Goal: Task Accomplishment & Management: Manage account settings

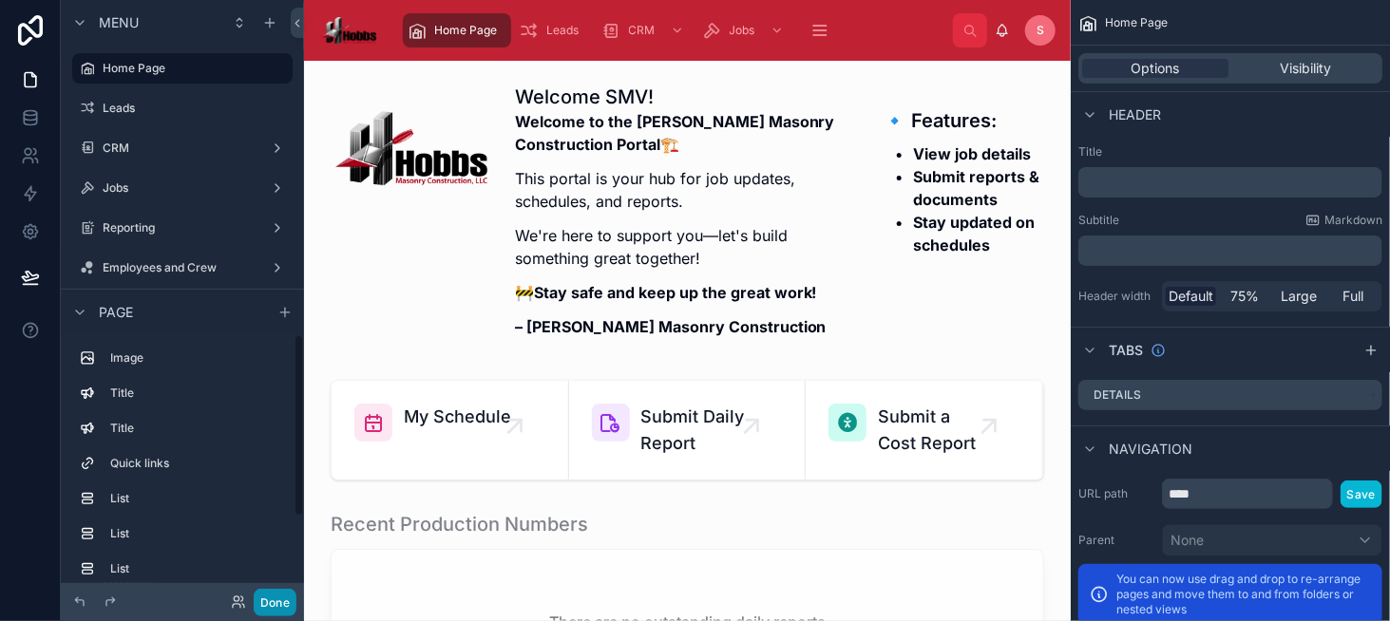
click at [278, 599] on button "Done" at bounding box center [275, 603] width 43 height 28
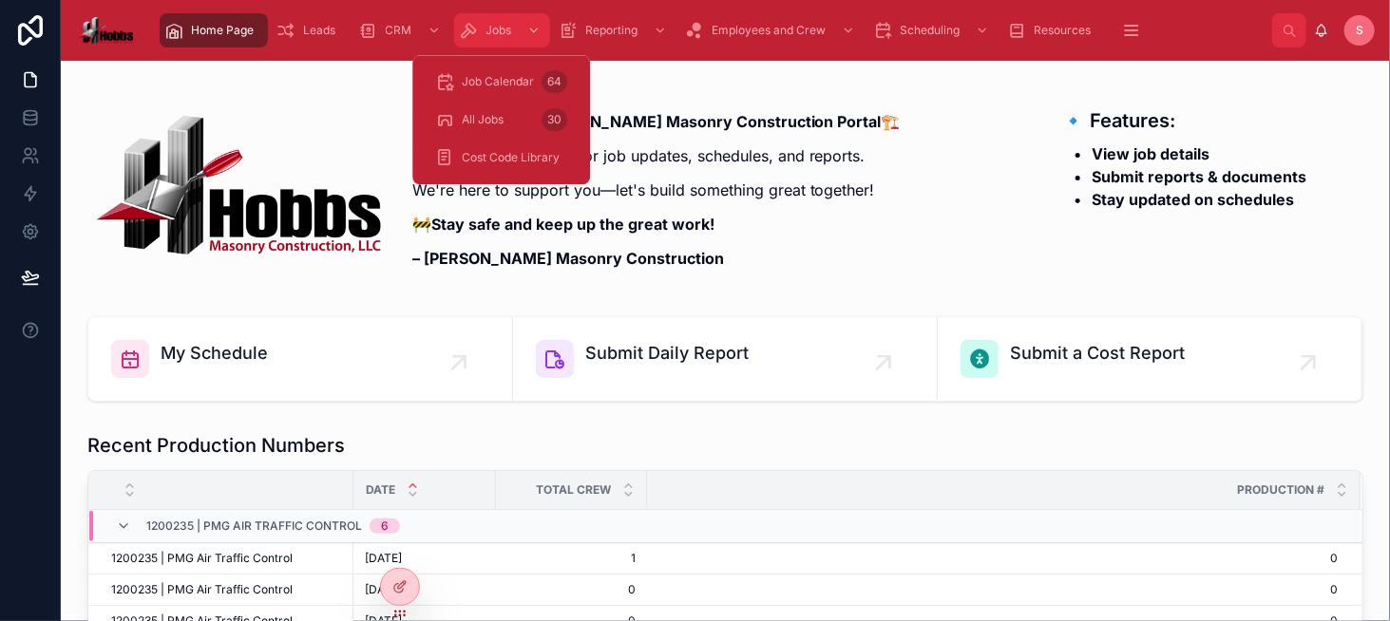
click at [501, 35] on span "Jobs" at bounding box center [499, 30] width 26 height 15
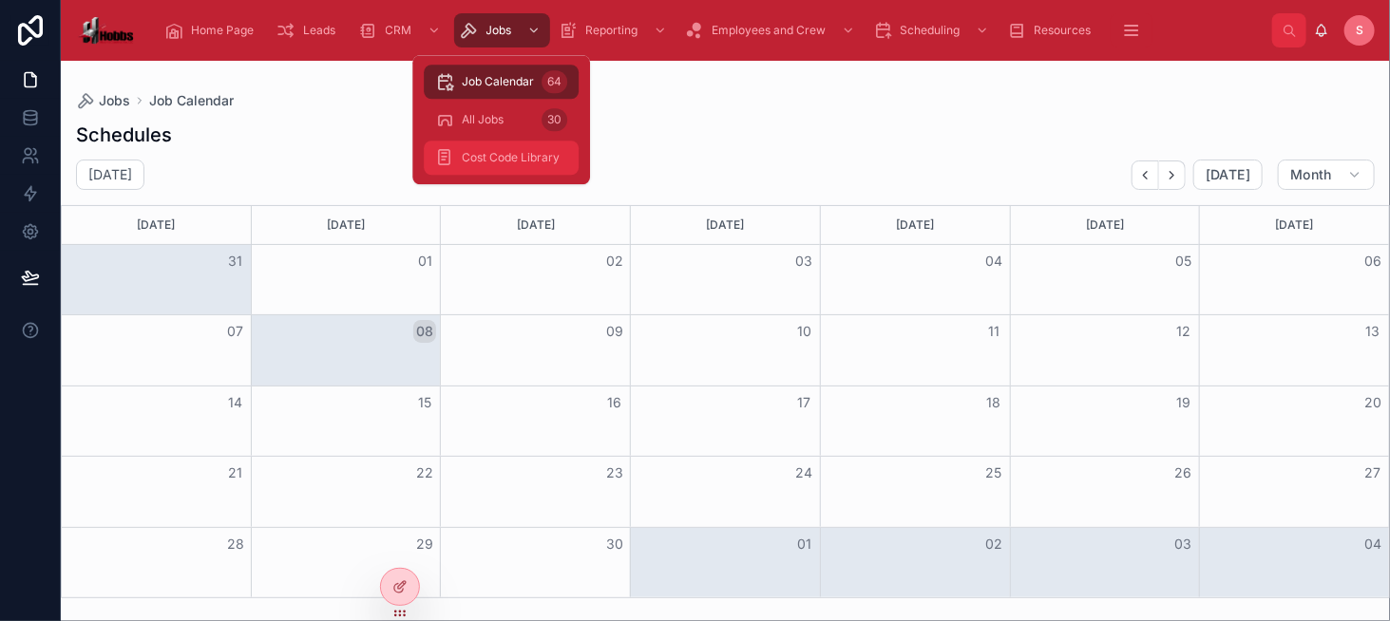
click at [499, 161] on span "Cost Code Library" at bounding box center [511, 157] width 98 height 15
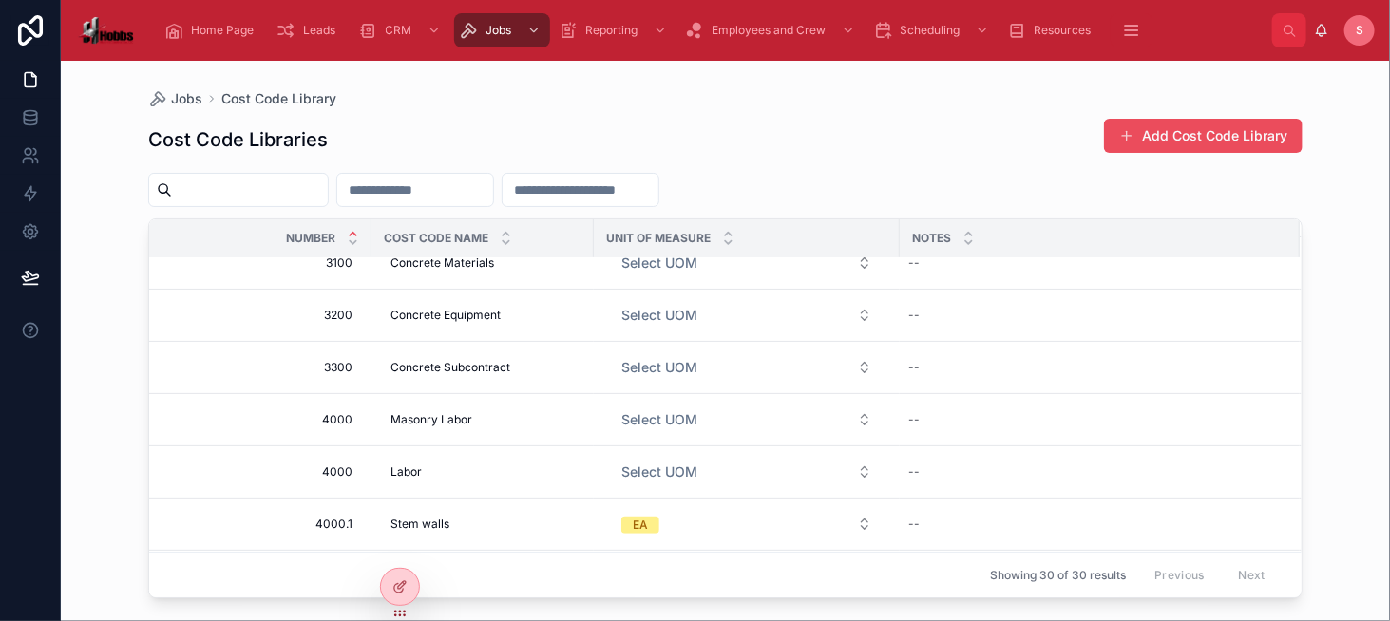
scroll to position [1048, 0]
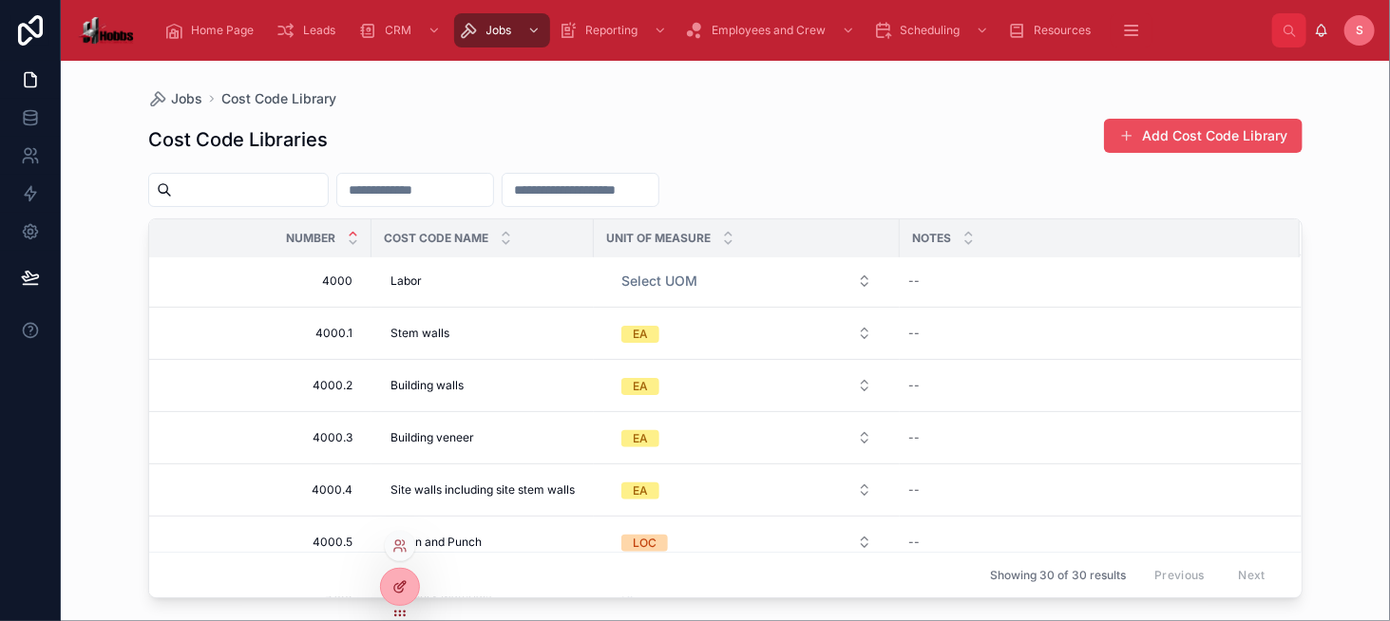
click at [412, 590] on div at bounding box center [400, 587] width 38 height 36
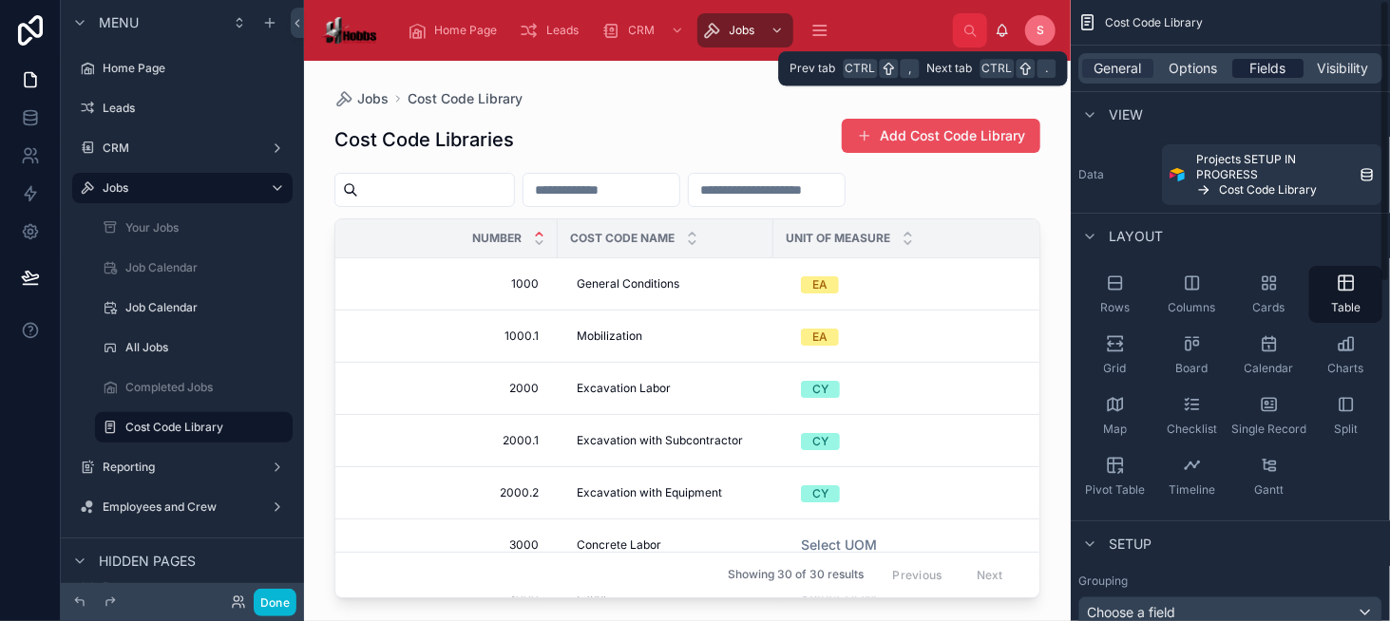
click at [1265, 66] on span "Fields" at bounding box center [1268, 68] width 36 height 19
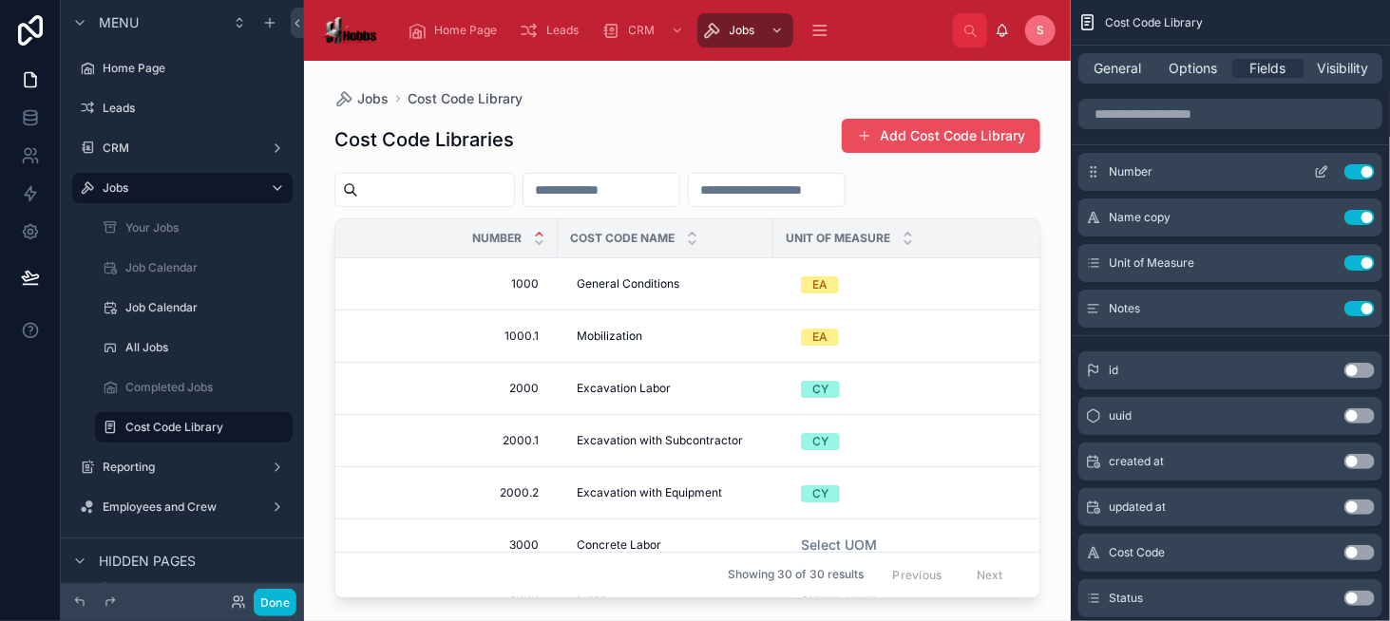
click at [1317, 174] on icon "scrollable content" at bounding box center [1321, 173] width 9 height 9
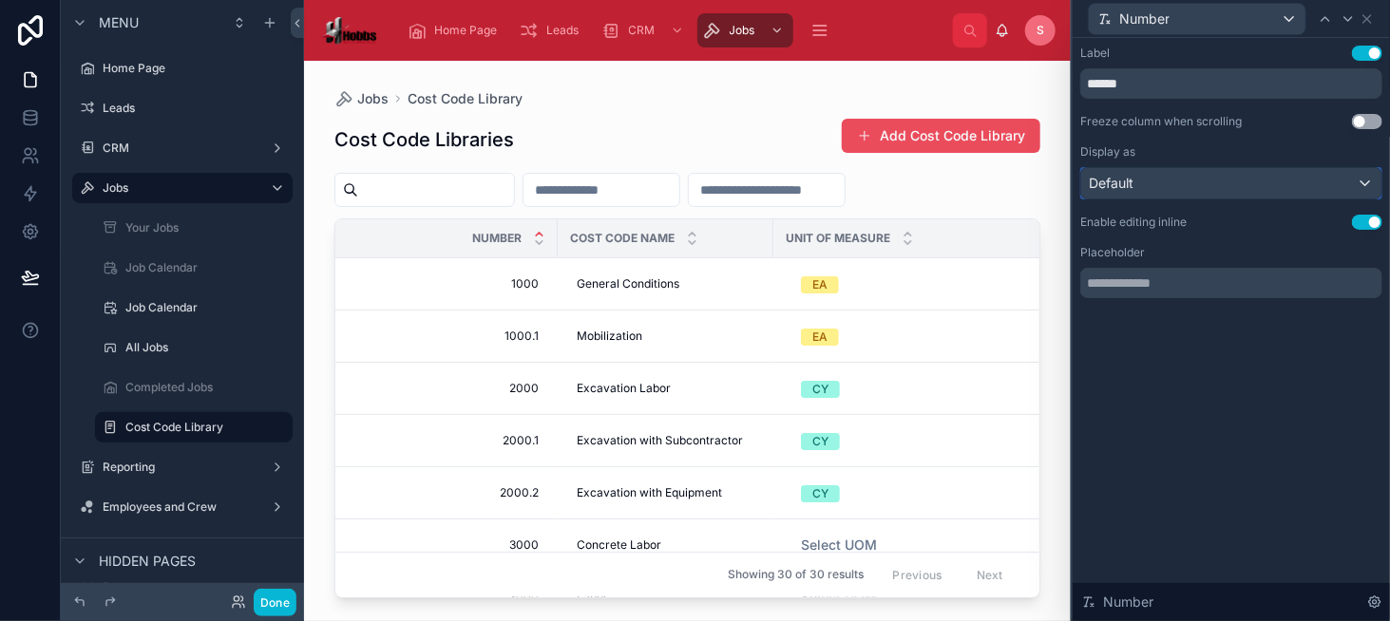
click at [1275, 186] on div "Default" at bounding box center [1231, 183] width 300 height 30
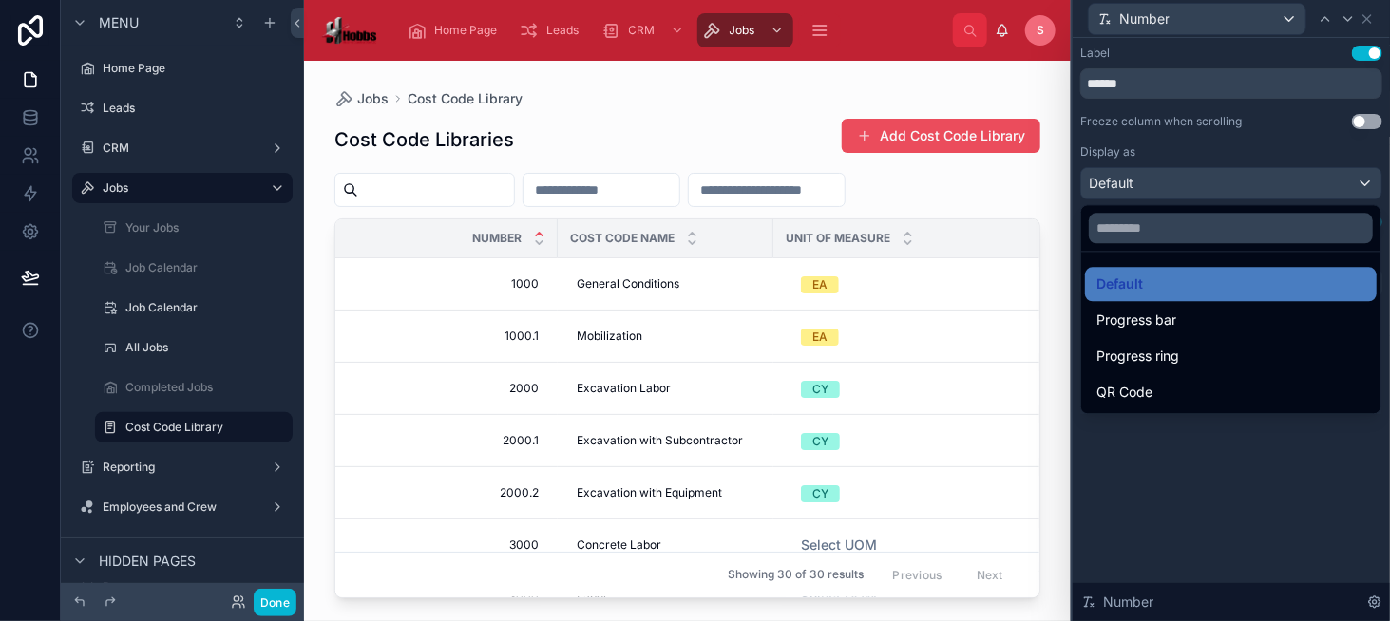
click at [1275, 186] on div at bounding box center [1230, 310] width 317 height 621
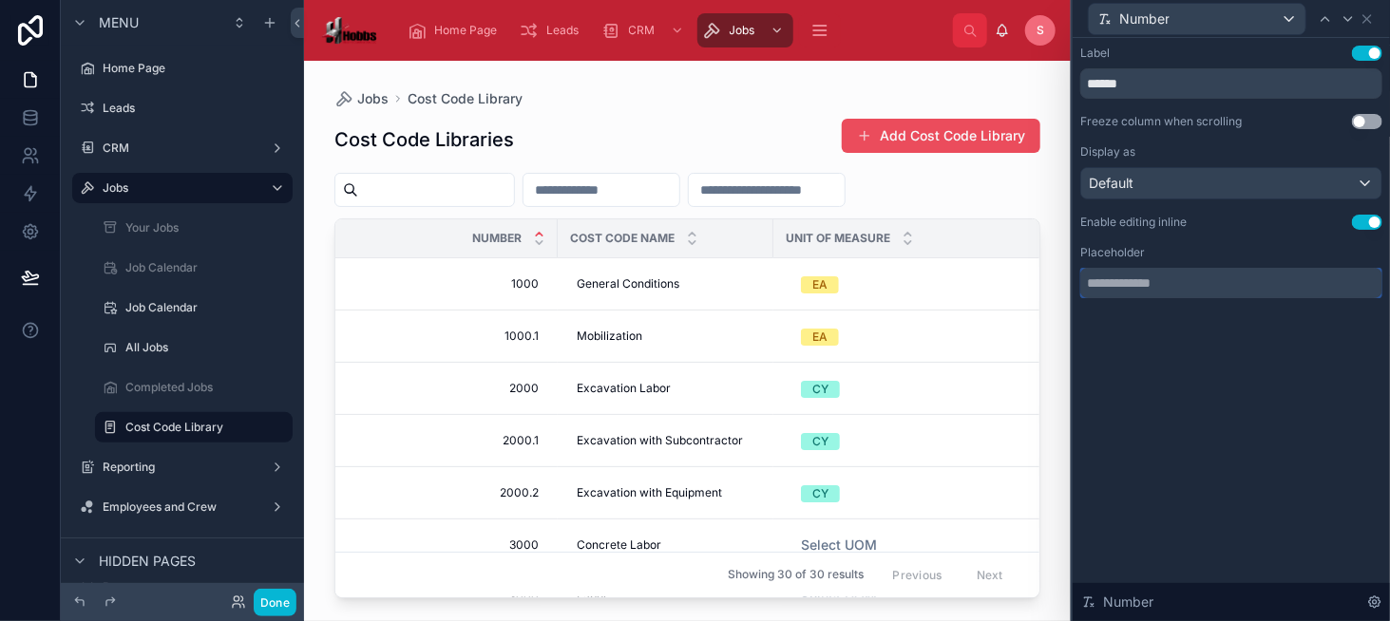
click at [1273, 289] on input "text" at bounding box center [1231, 283] width 302 height 30
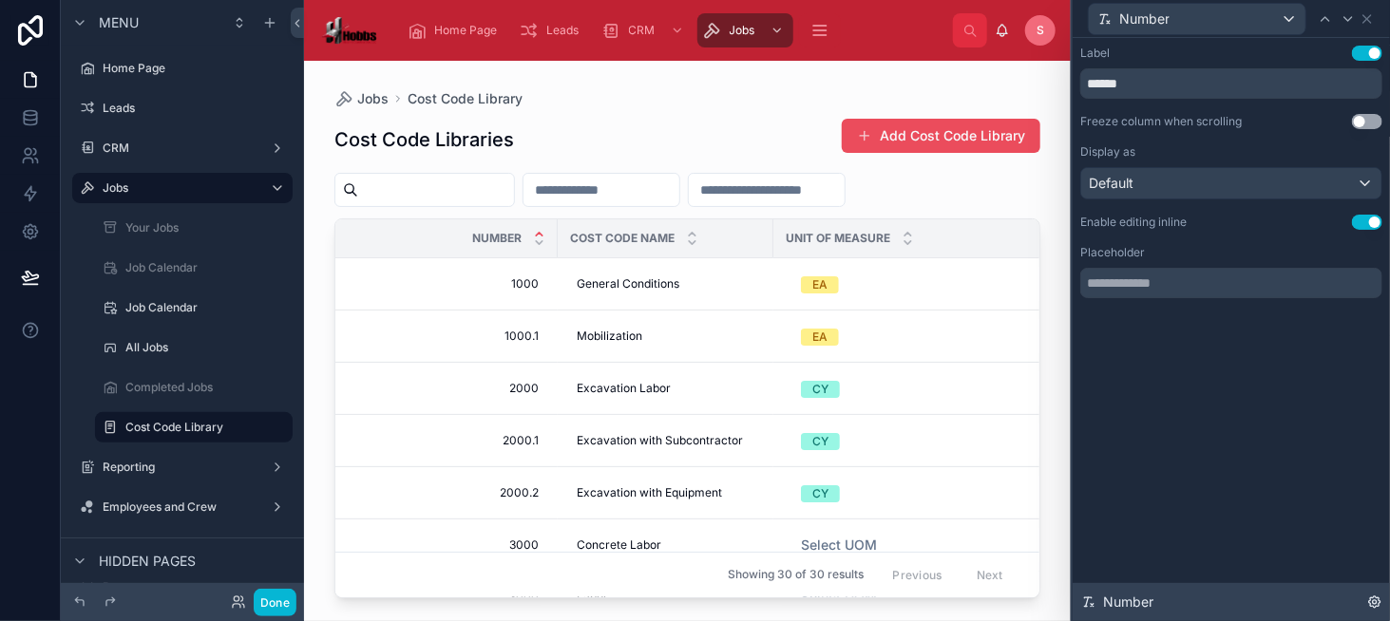
click at [1380, 600] on icon at bounding box center [1374, 602] width 15 height 15
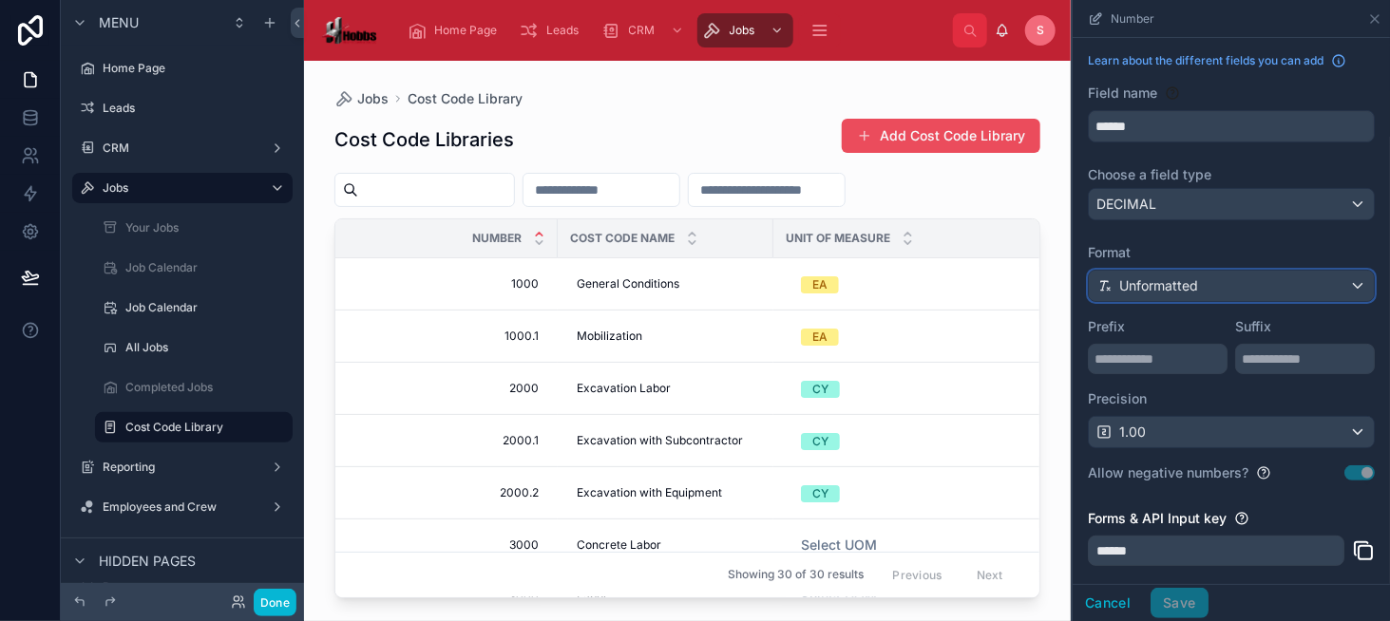
click at [1191, 296] on div "Unformatted" at bounding box center [1231, 286] width 285 height 30
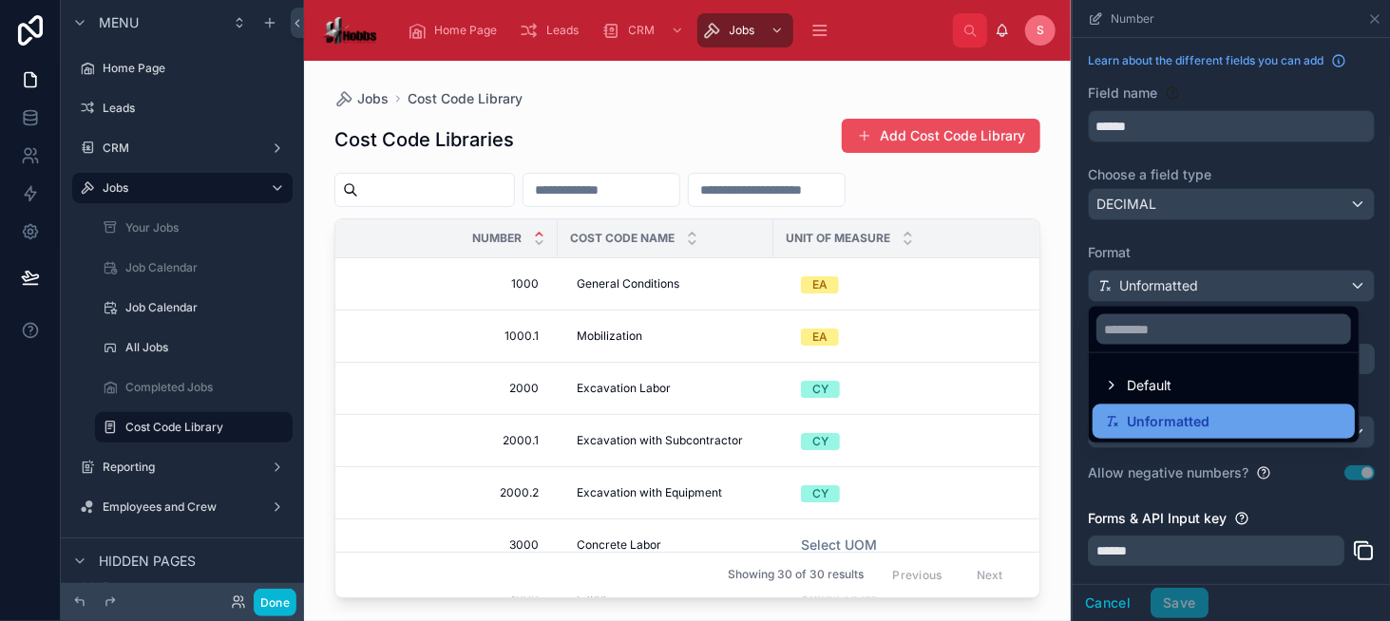
click at [1190, 416] on span "Unformatted" at bounding box center [1168, 421] width 83 height 23
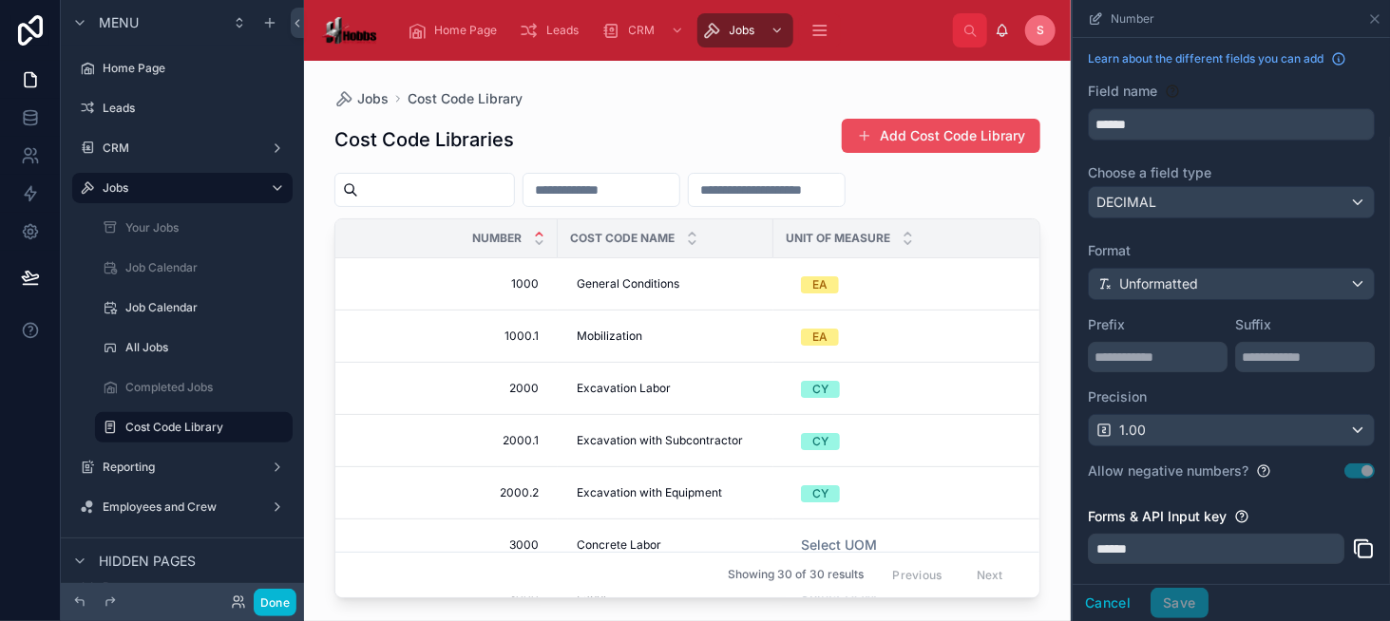
scroll to position [5, 0]
click at [1301, 283] on div "Unformatted" at bounding box center [1231, 281] width 285 height 30
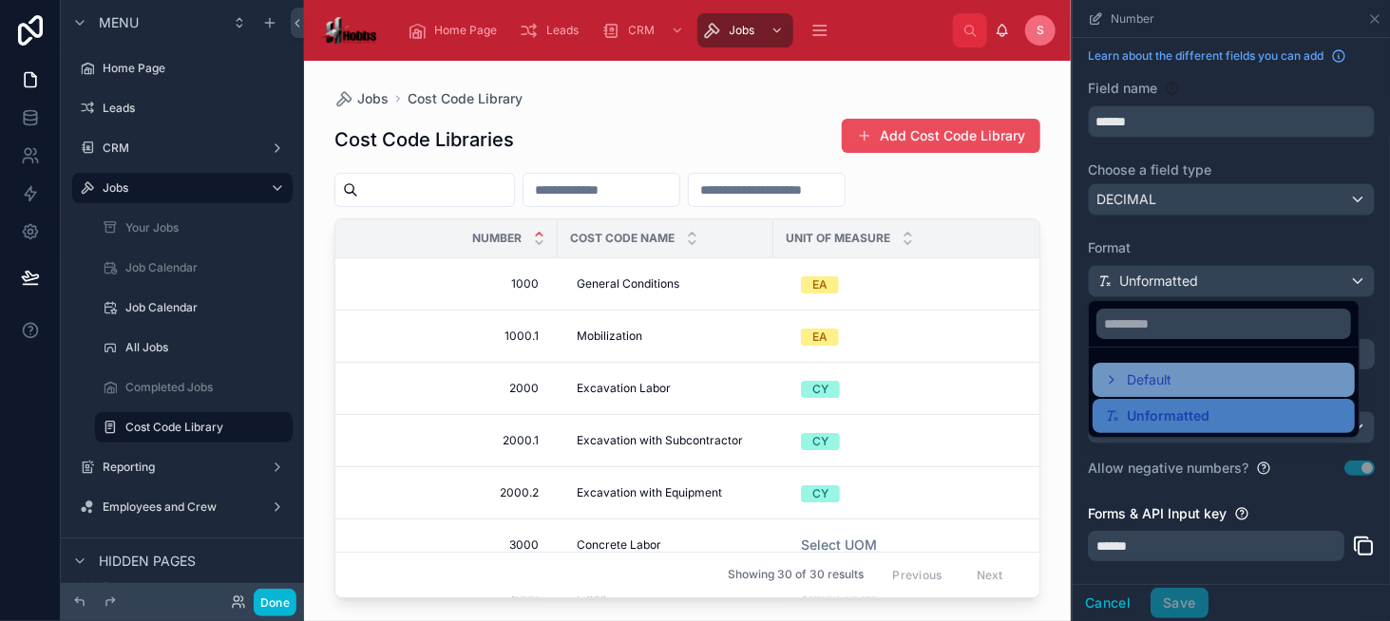
click at [1281, 373] on div "Default" at bounding box center [1223, 380] width 239 height 23
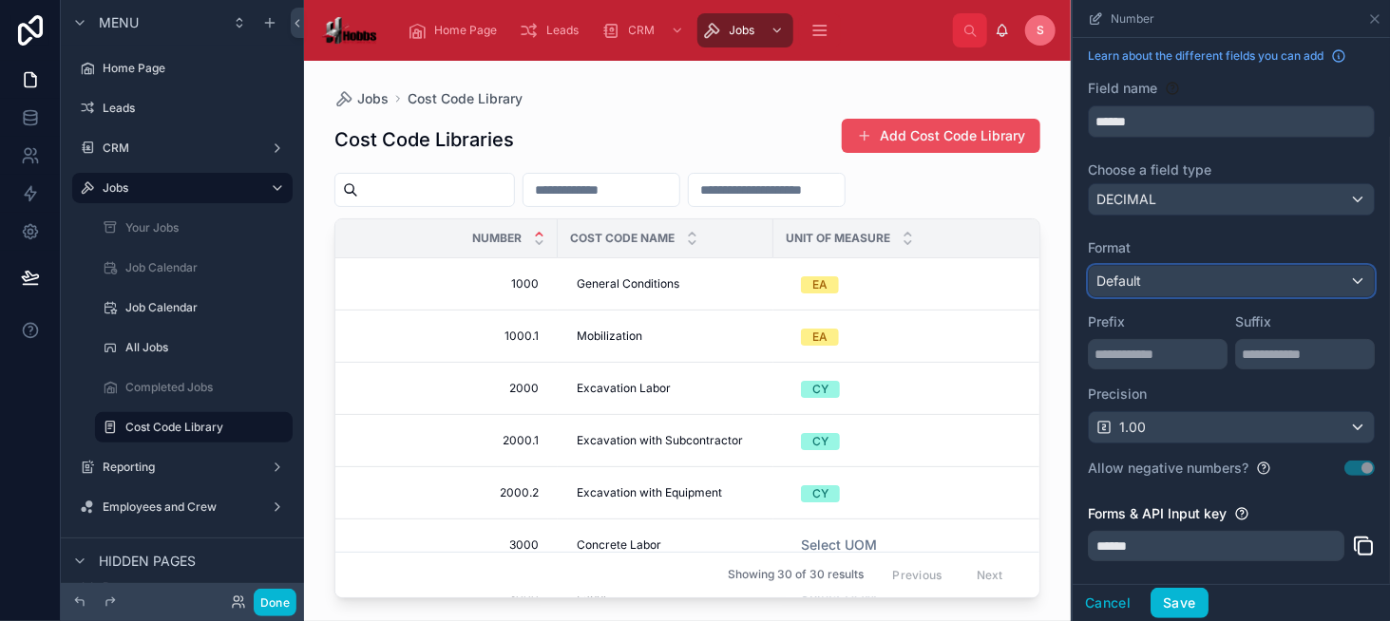
click at [1208, 270] on div "Default" at bounding box center [1231, 281] width 285 height 30
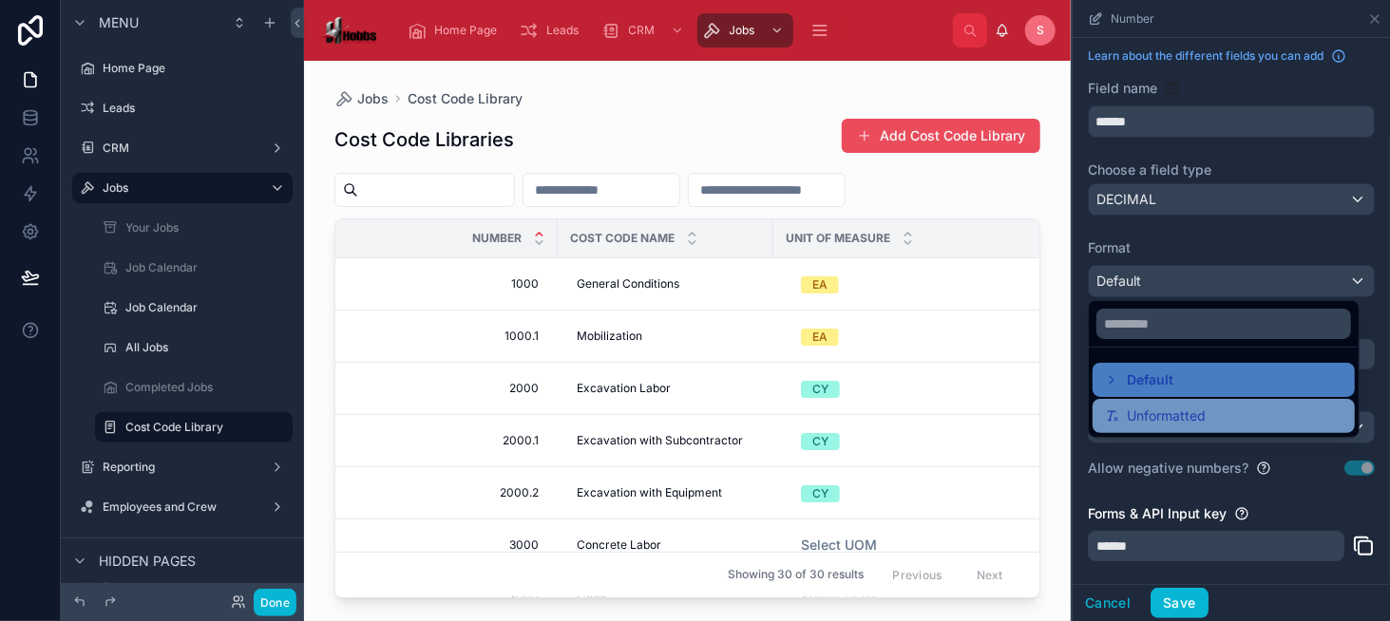
click at [1210, 408] on div "Unformatted" at bounding box center [1223, 416] width 239 height 23
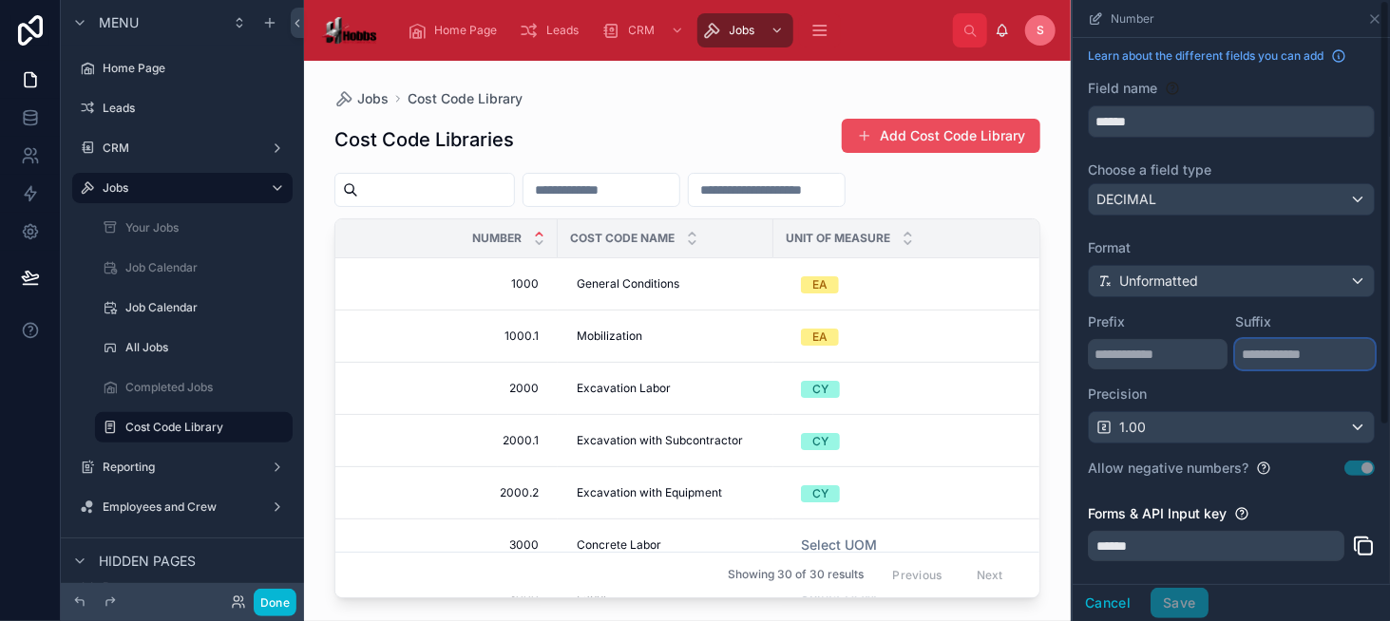
click at [1261, 354] on input "scrollable content" at bounding box center [1305, 354] width 140 height 30
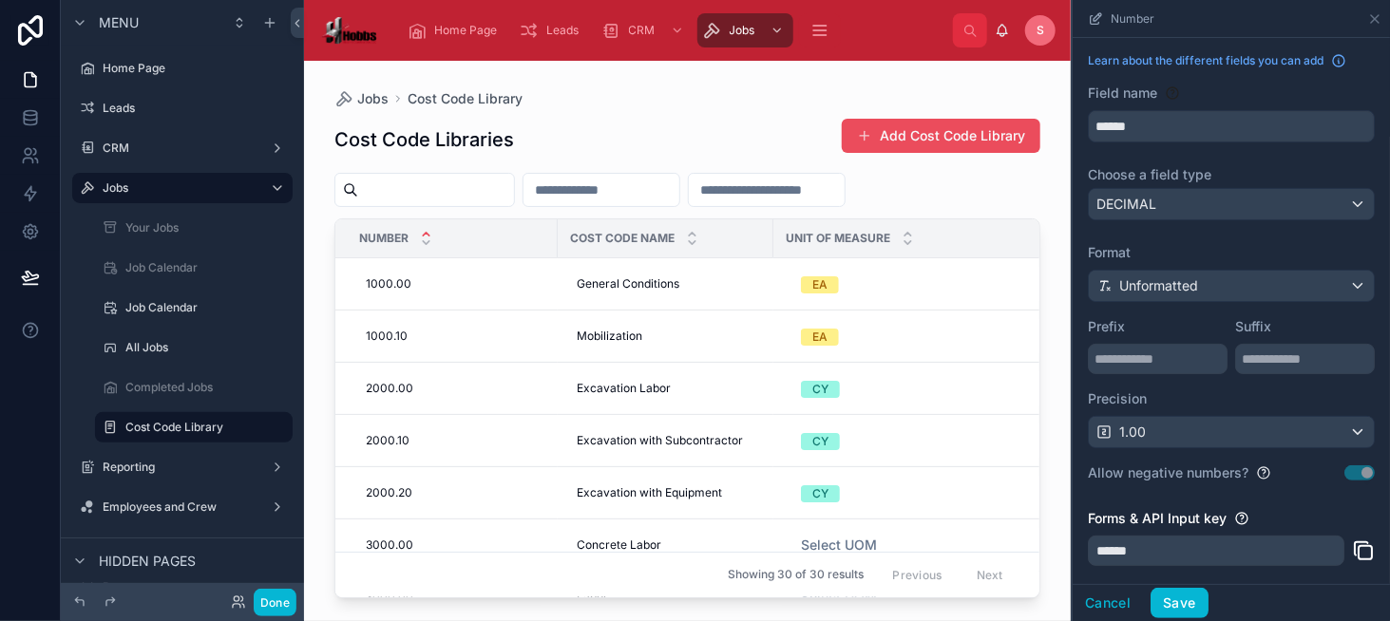
click at [484, 344] on div at bounding box center [687, 330] width 767 height 538
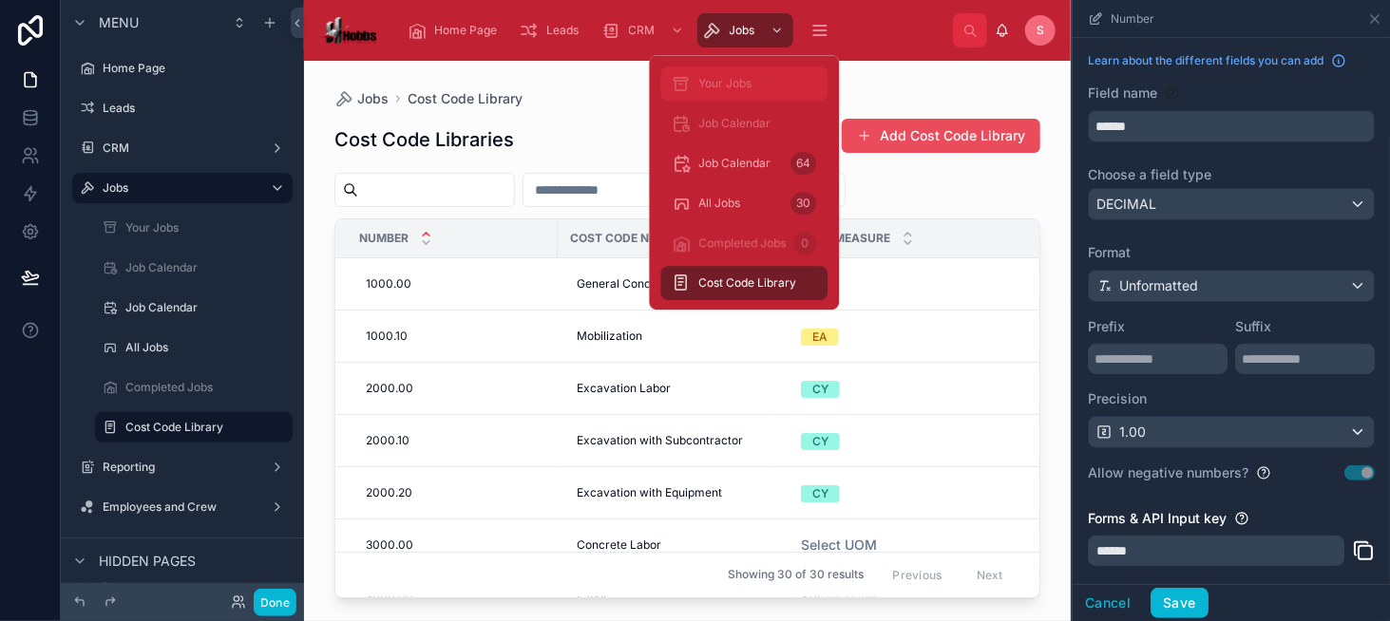
click at [726, 82] on span "Your Jobs" at bounding box center [724, 83] width 53 height 15
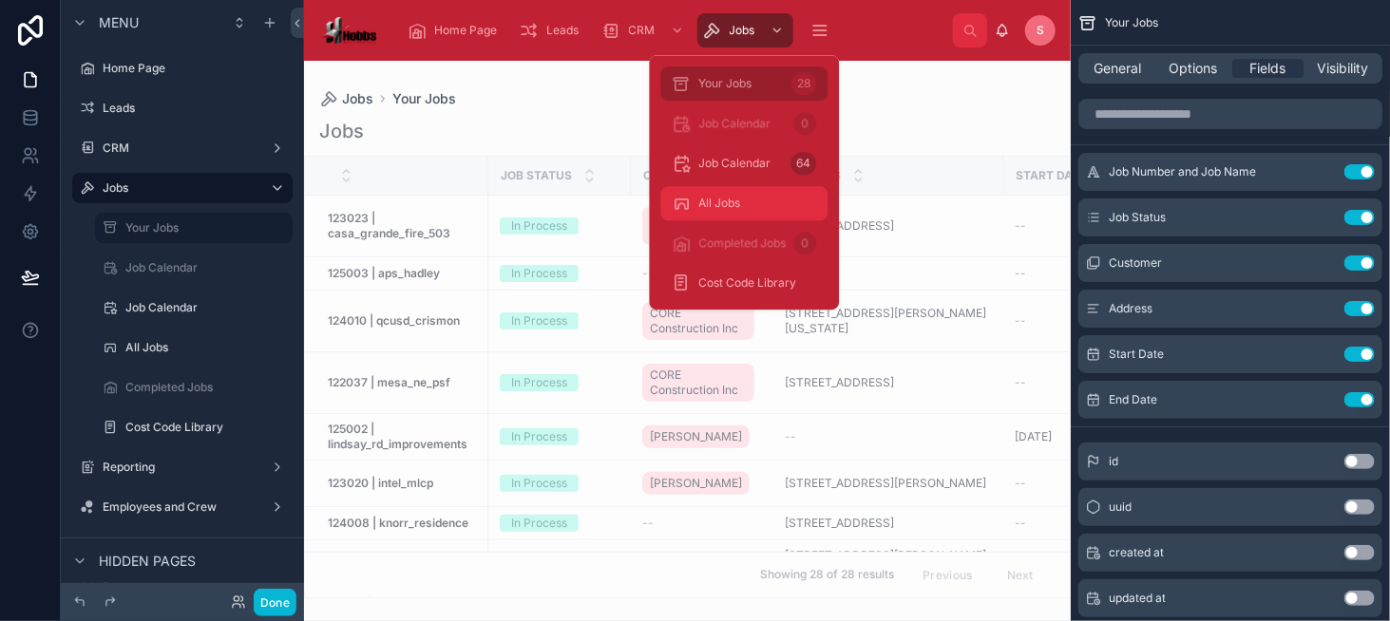
click at [727, 214] on div "All Jobs 30" at bounding box center [744, 203] width 144 height 30
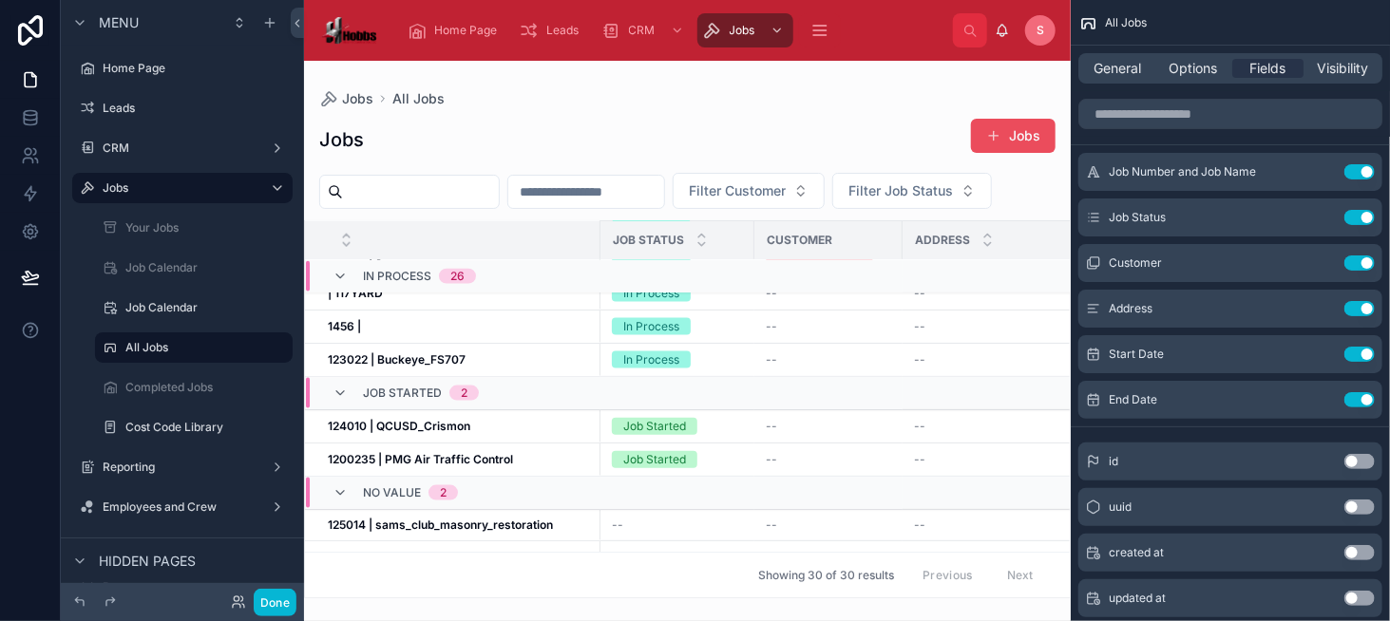
scroll to position [1254, 0]
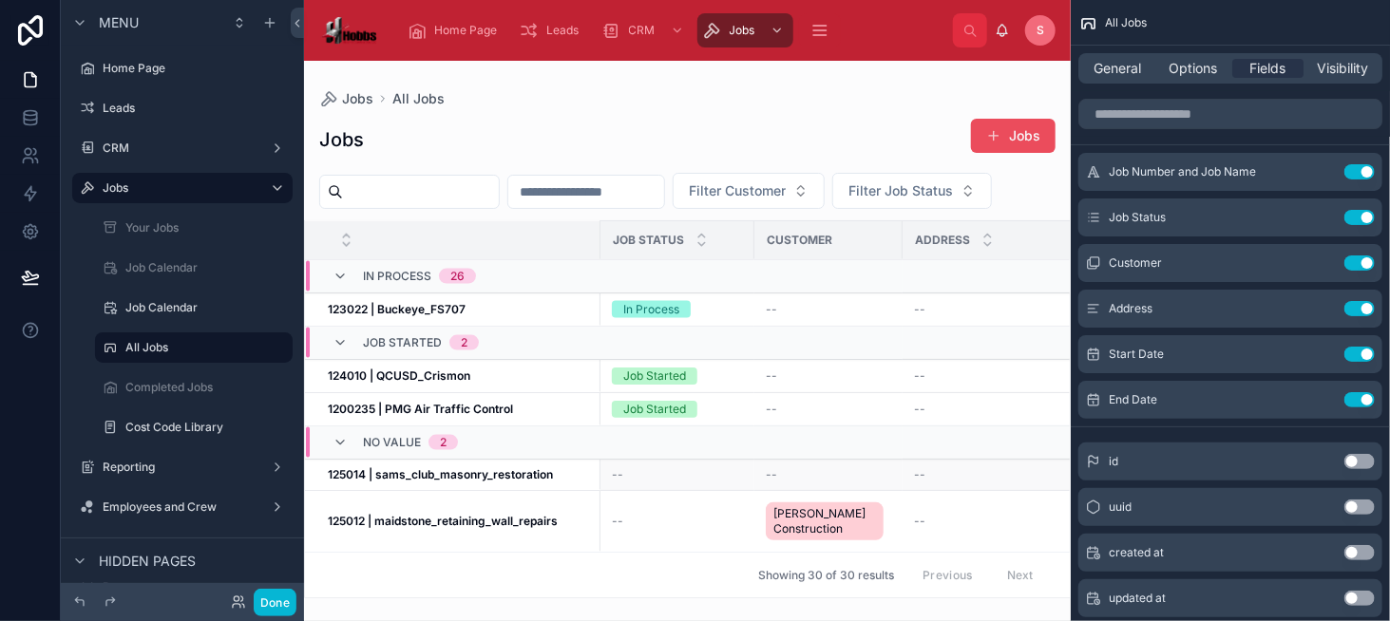
click at [488, 471] on td "125014 | sams_club_masonry_restoration 125014 | sams_club_masonry_restoration" at bounding box center [452, 475] width 295 height 31
click at [278, 600] on button "Done" at bounding box center [275, 603] width 43 height 28
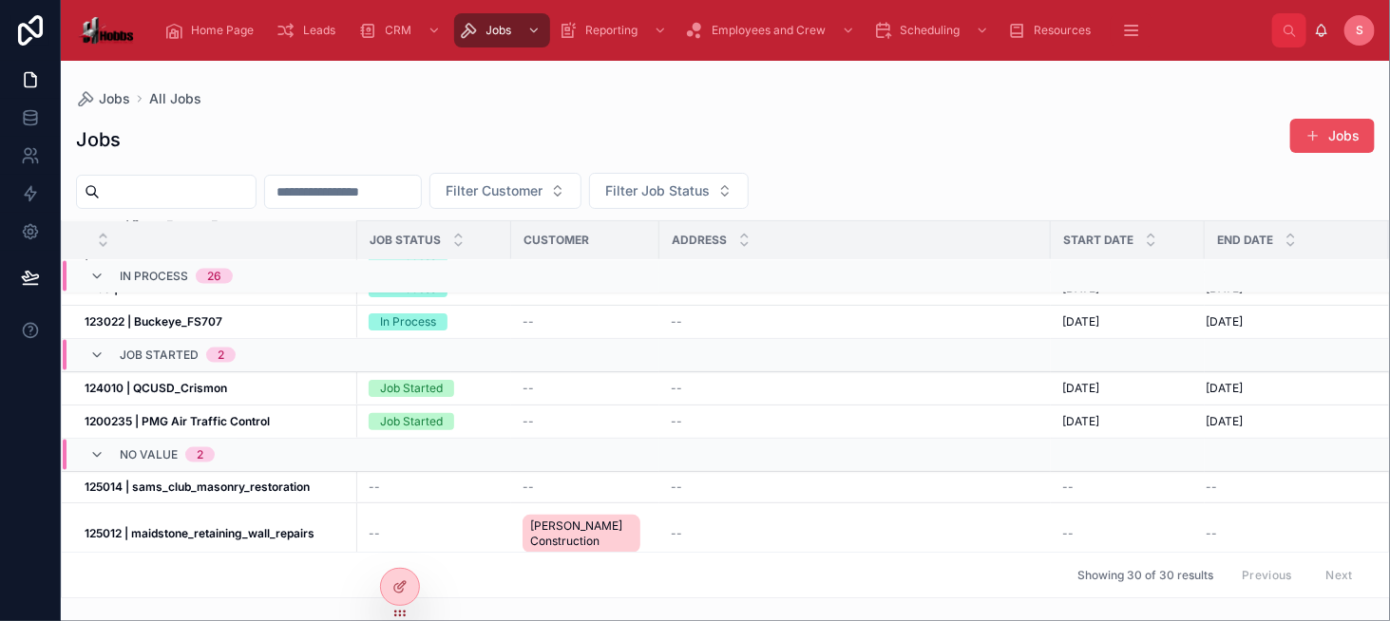
scroll to position [1196, 0]
click at [280, 480] on strong "125014 | sams_club_masonry_restoration" at bounding box center [197, 486] width 225 height 14
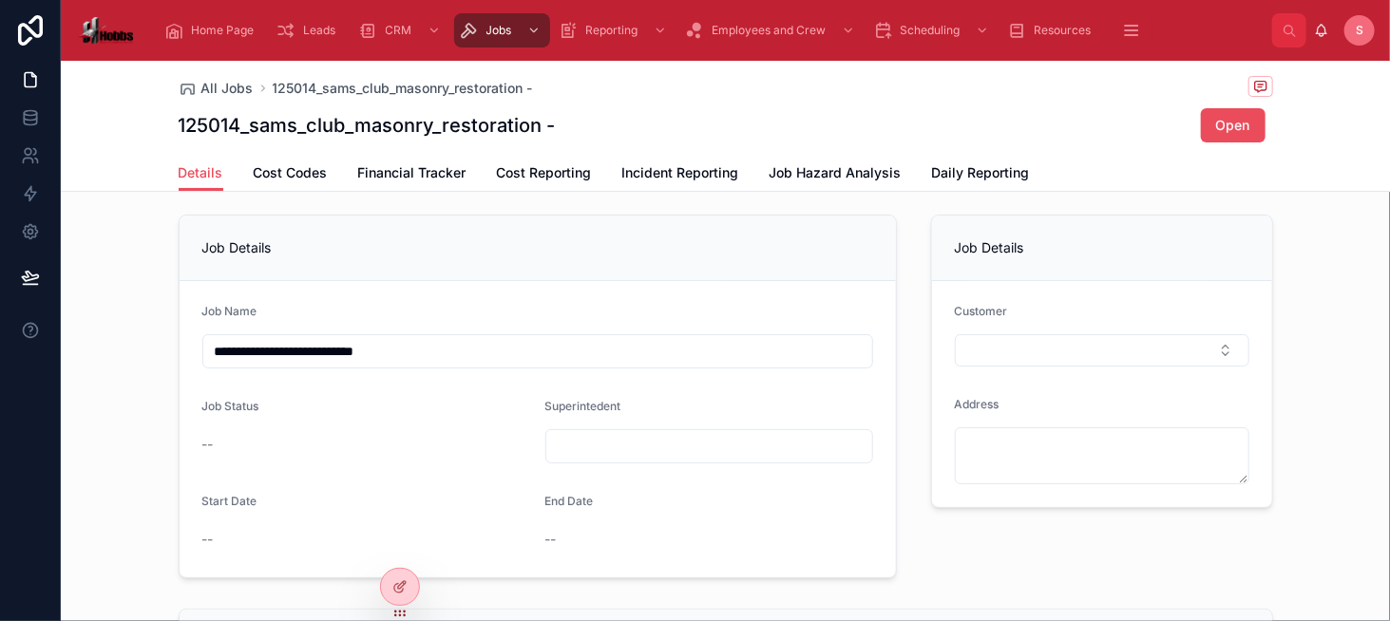
scroll to position [95, 0]
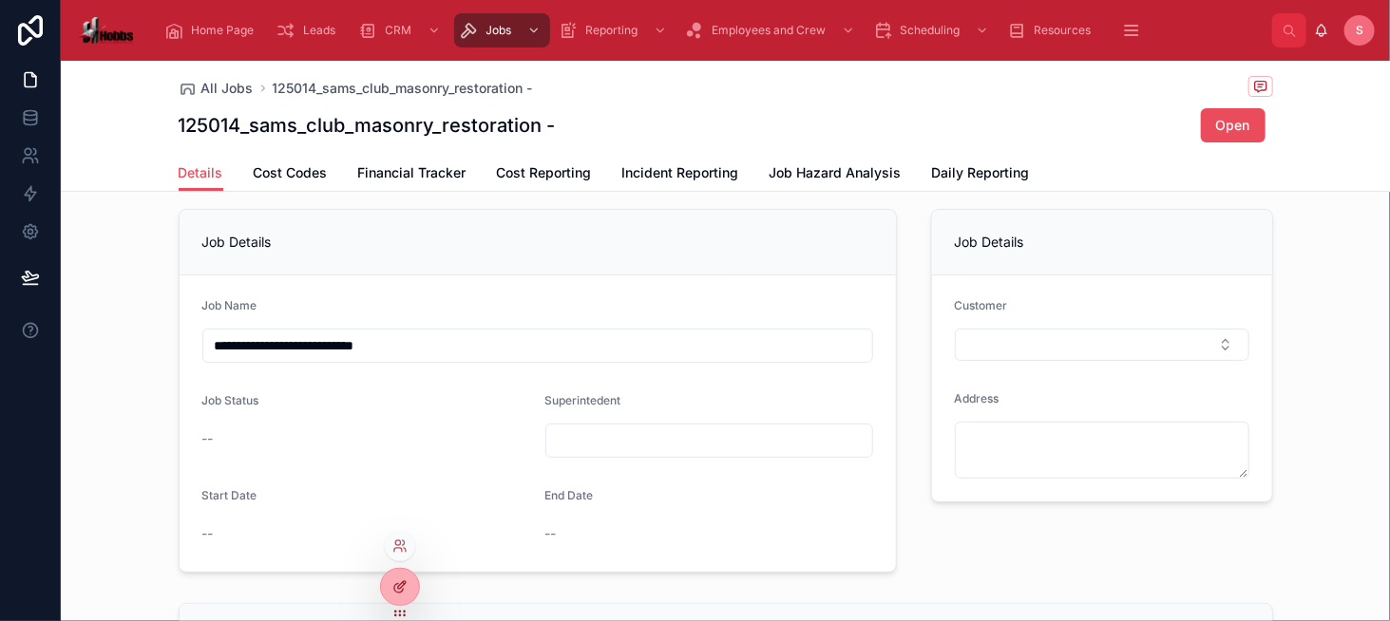
click at [412, 580] on div at bounding box center [400, 587] width 38 height 36
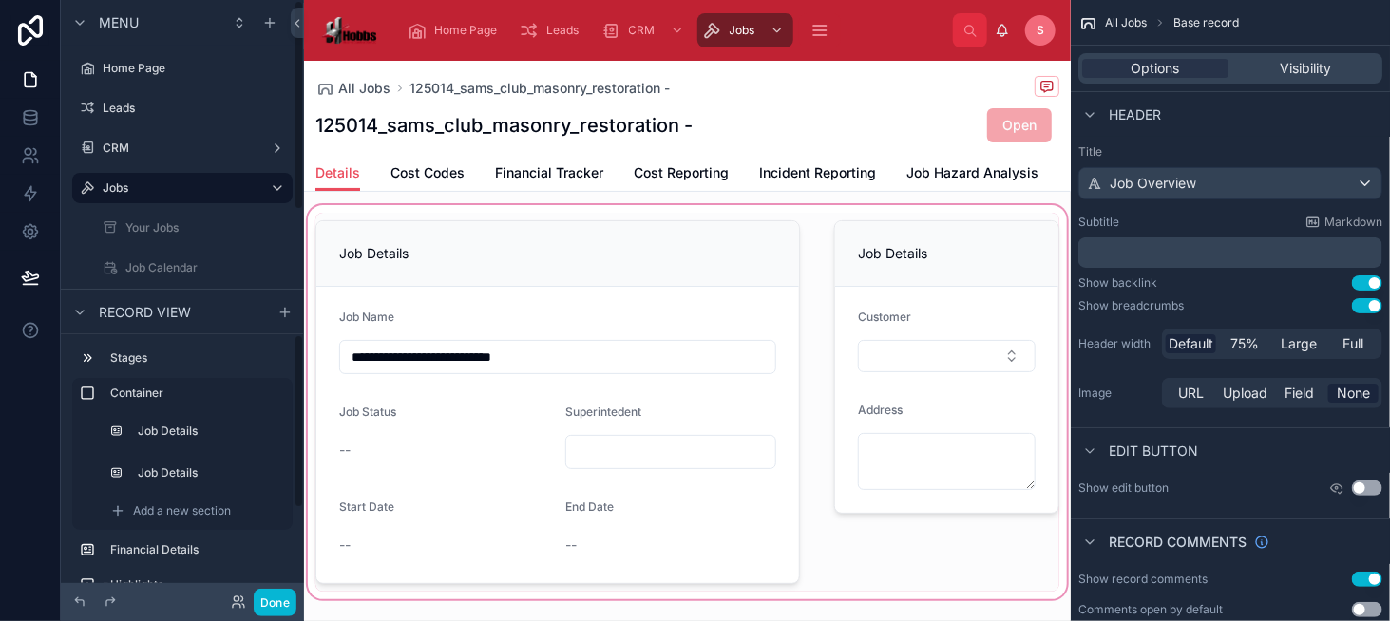
click at [414, 455] on div at bounding box center [687, 402] width 767 height 402
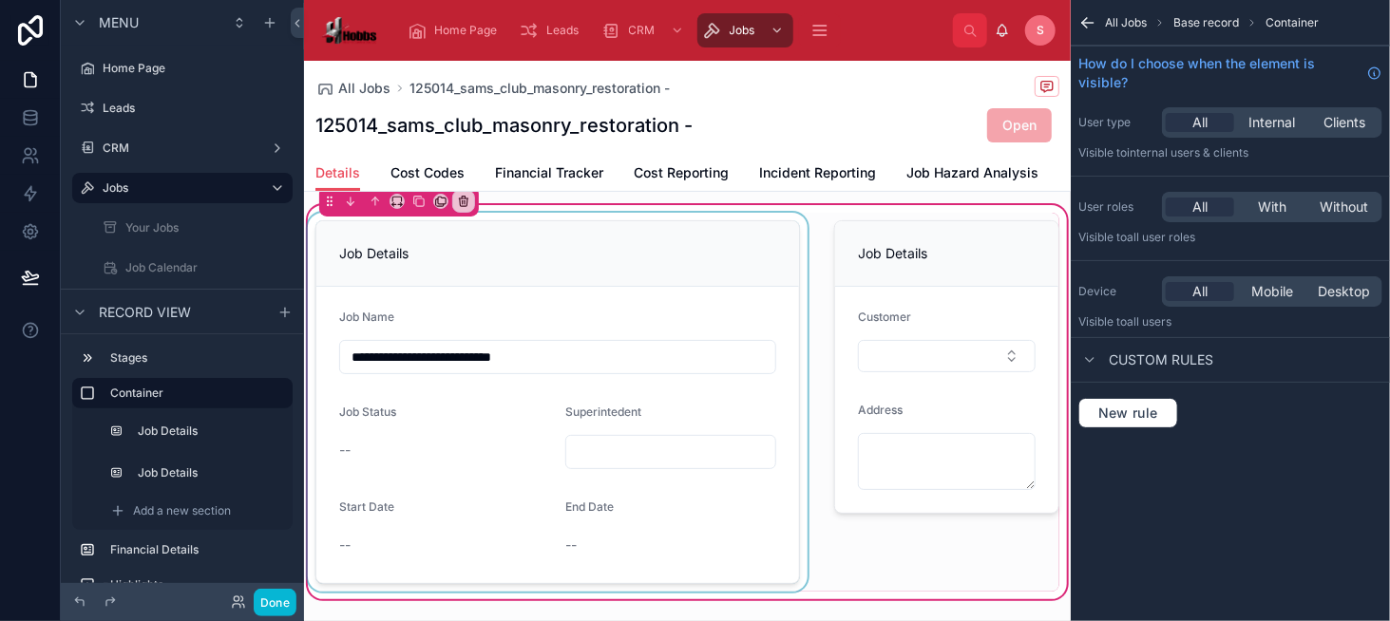
click at [660, 293] on div at bounding box center [557, 402] width 507 height 379
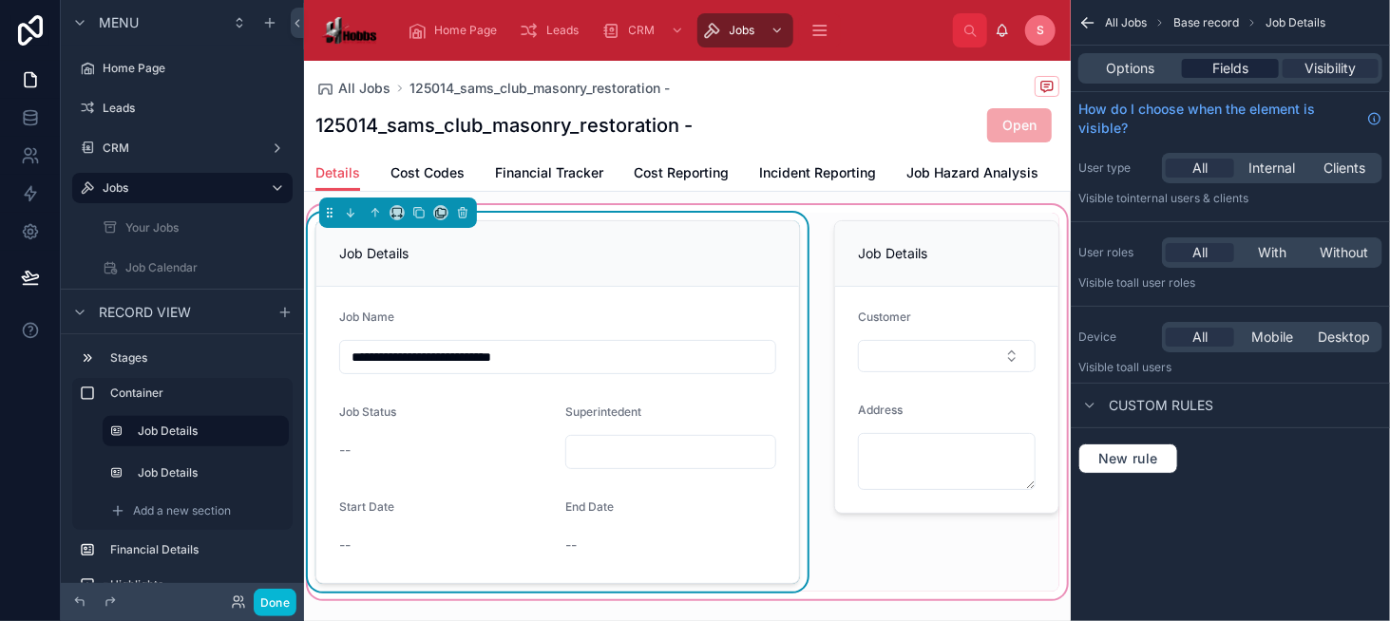
click at [1229, 72] on span "Fields" at bounding box center [1230, 68] width 36 height 19
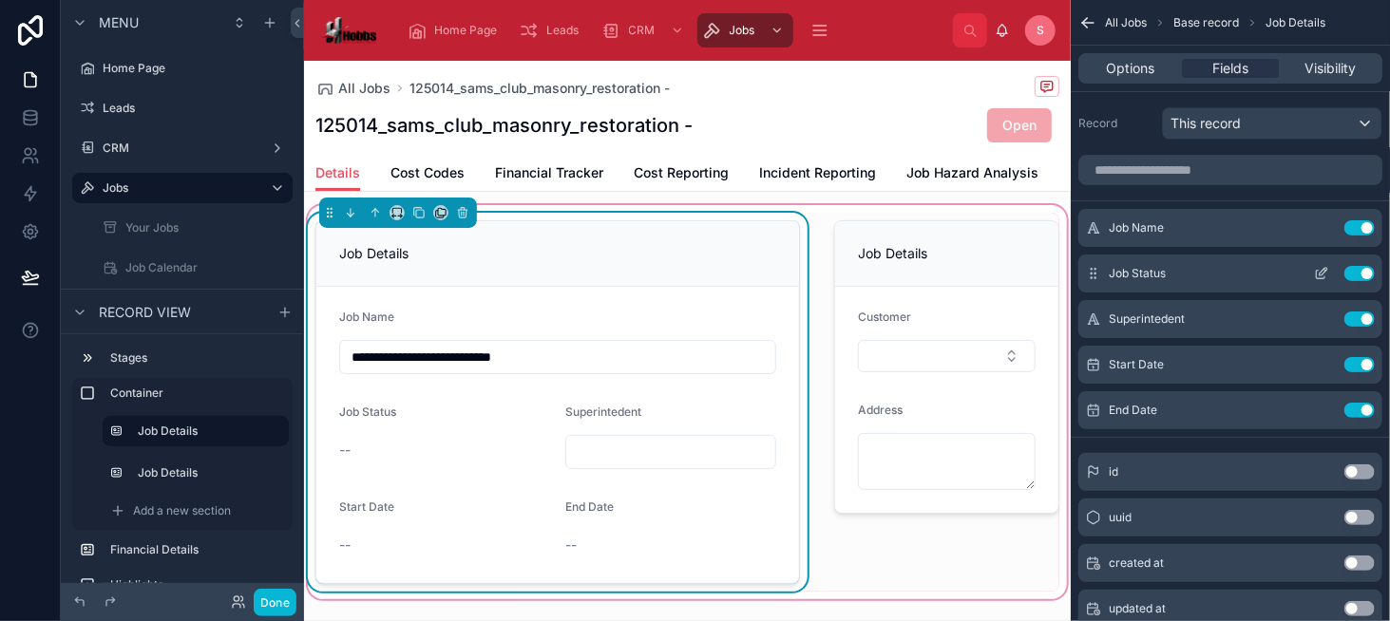
click at [1319, 275] on icon "scrollable content" at bounding box center [1321, 273] width 15 height 15
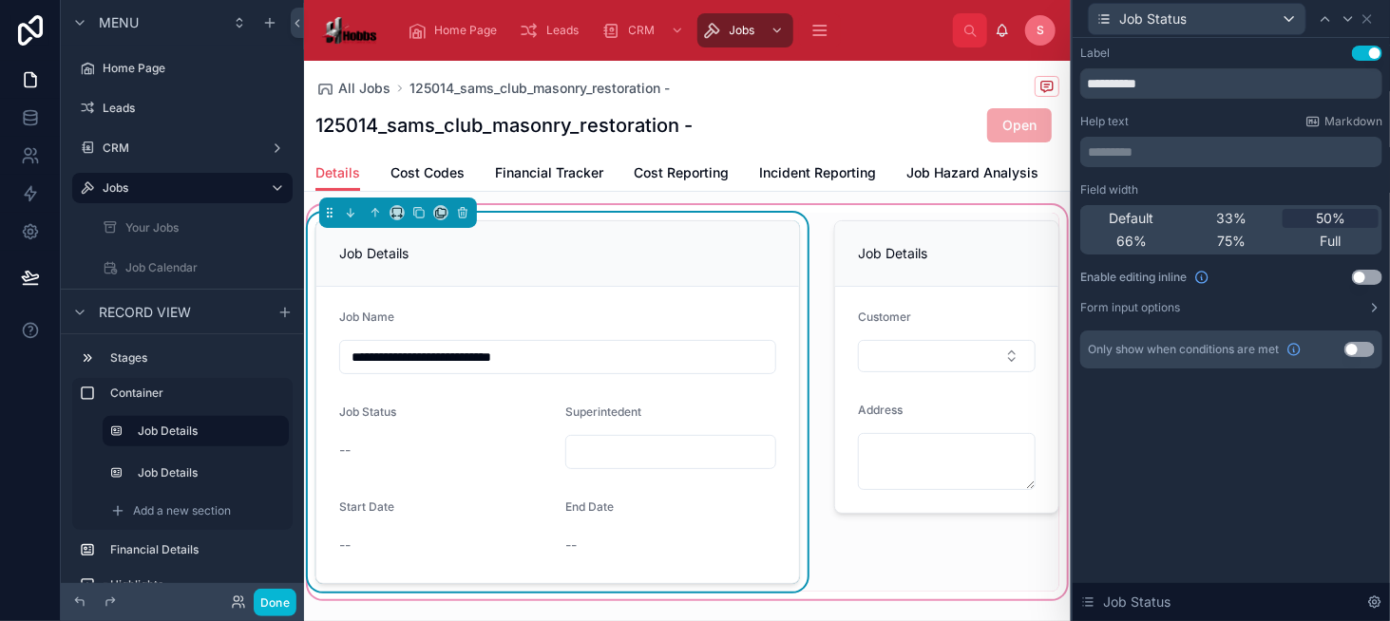
click at [1365, 280] on button "Use setting" at bounding box center [1367, 277] width 30 height 15
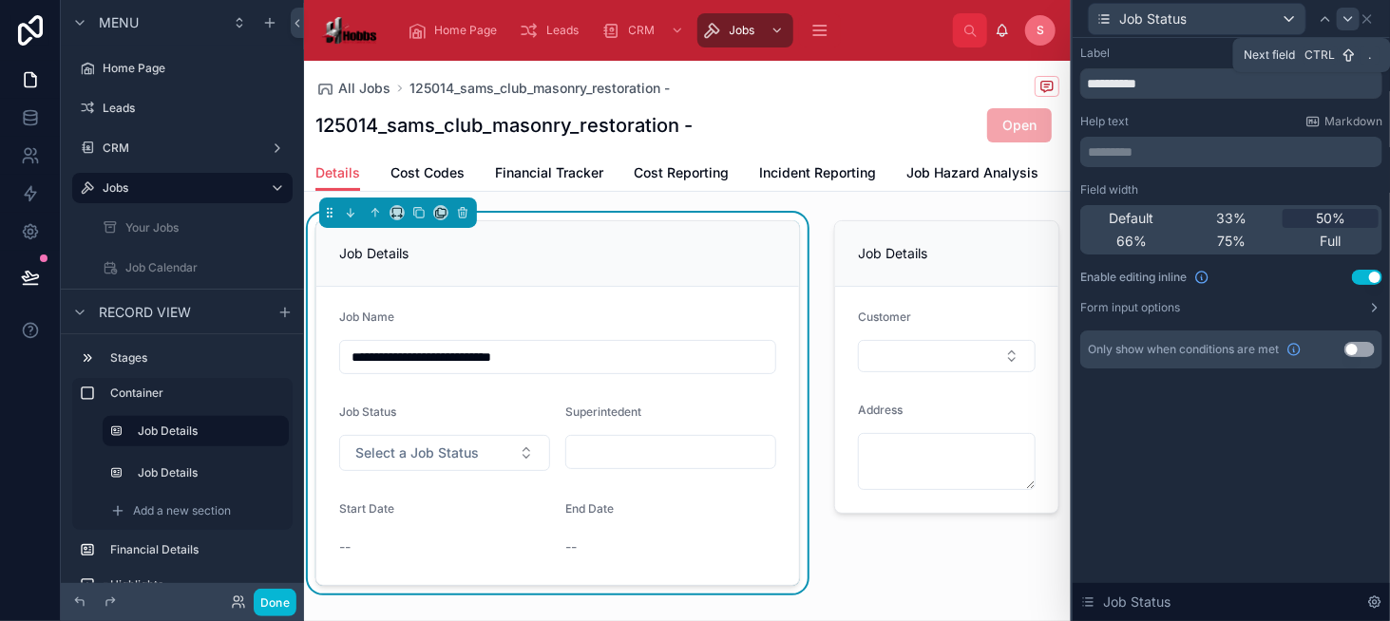
click at [1350, 16] on icon at bounding box center [1347, 18] width 15 height 15
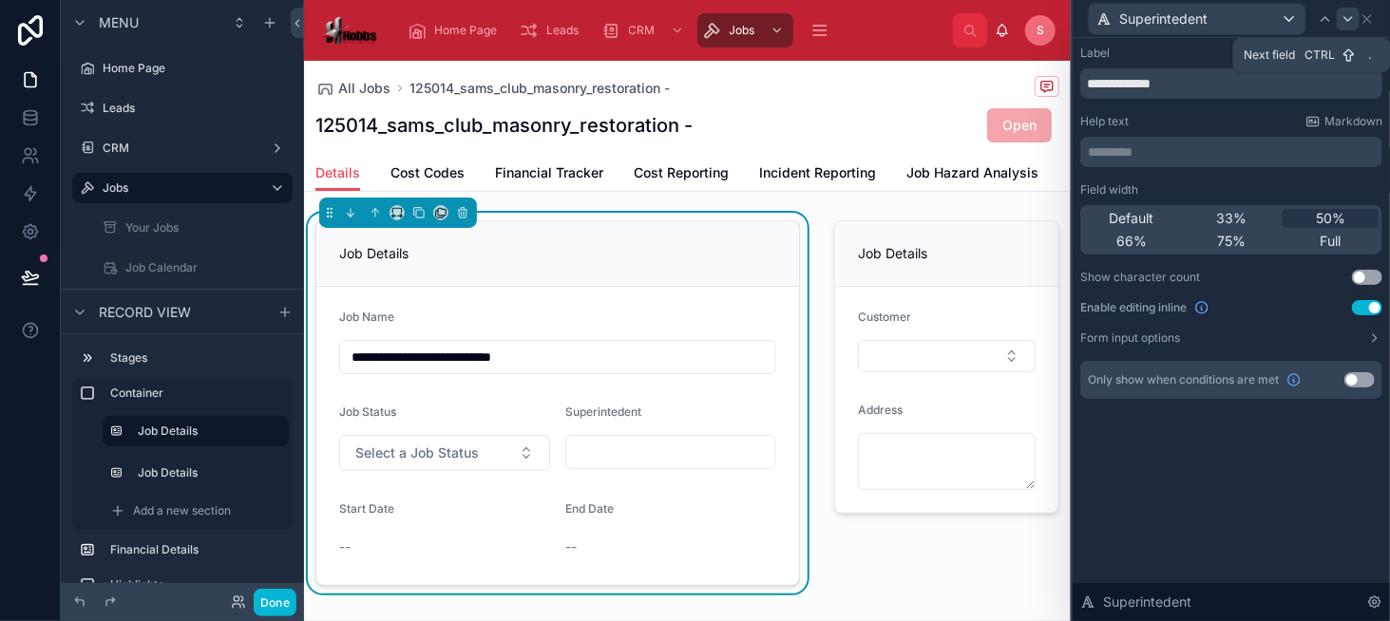
click at [1354, 20] on icon at bounding box center [1347, 18] width 15 height 15
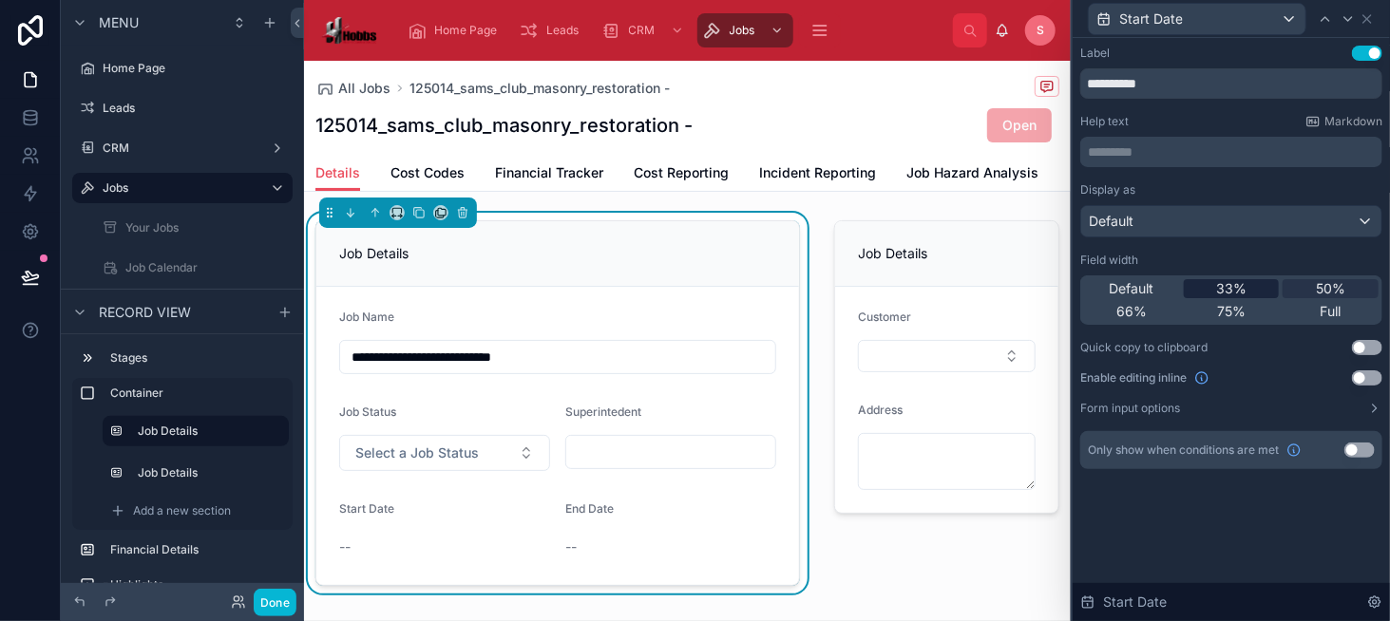
click at [1233, 281] on span "33%" at bounding box center [1231, 288] width 30 height 19
click at [1347, 22] on icon at bounding box center [1347, 18] width 15 height 15
click at [1373, 377] on button "Use setting" at bounding box center [1367, 377] width 30 height 15
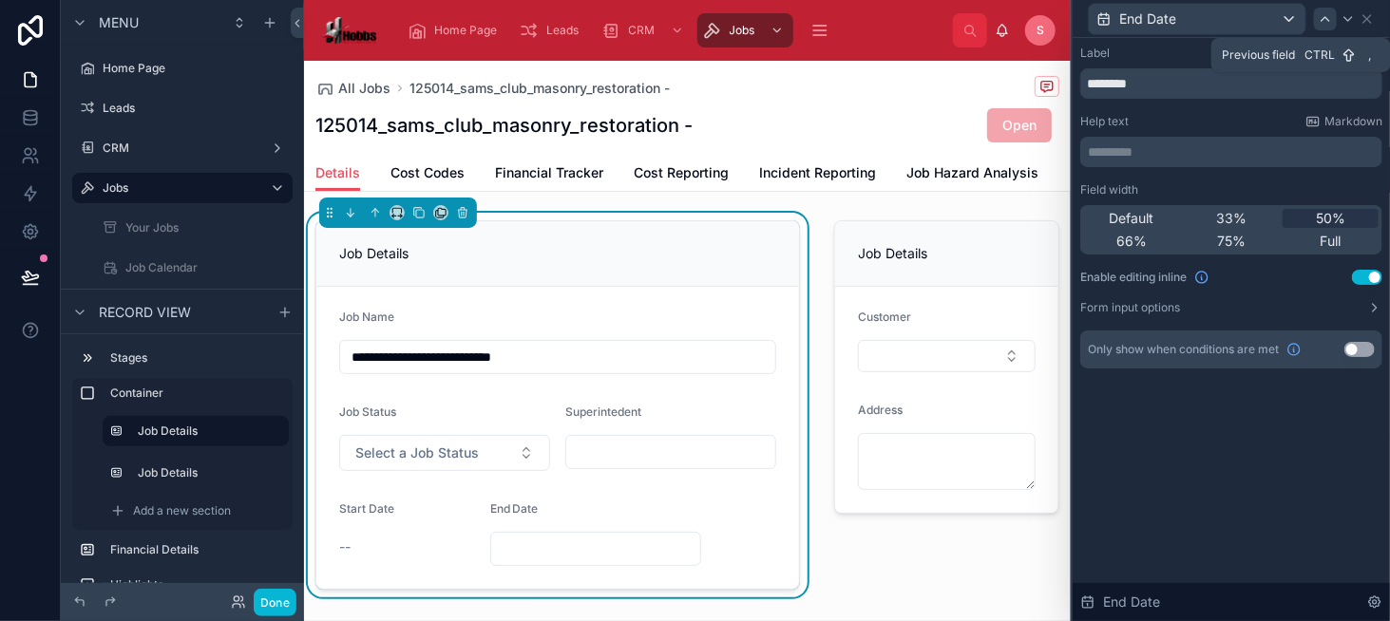
click at [1316, 13] on div at bounding box center [1325, 19] width 23 height 23
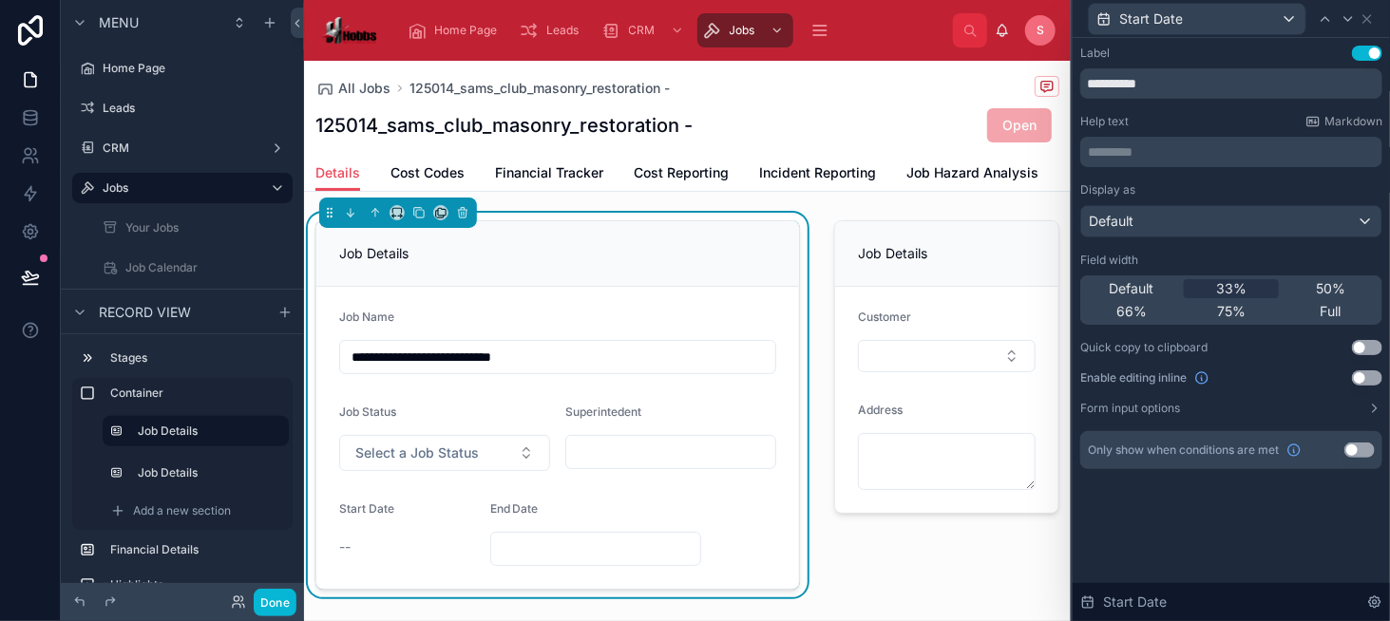
click at [1358, 379] on button "Use setting" at bounding box center [1367, 377] width 30 height 15
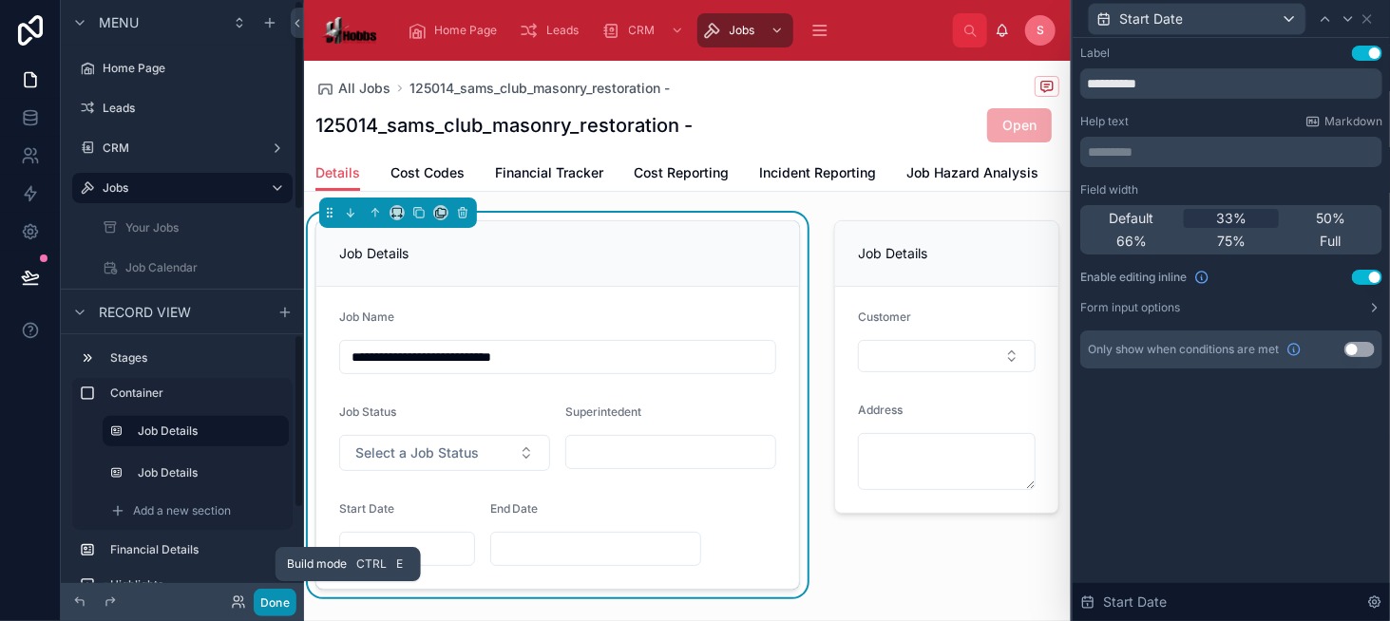
click at [289, 605] on button "Done" at bounding box center [275, 603] width 43 height 28
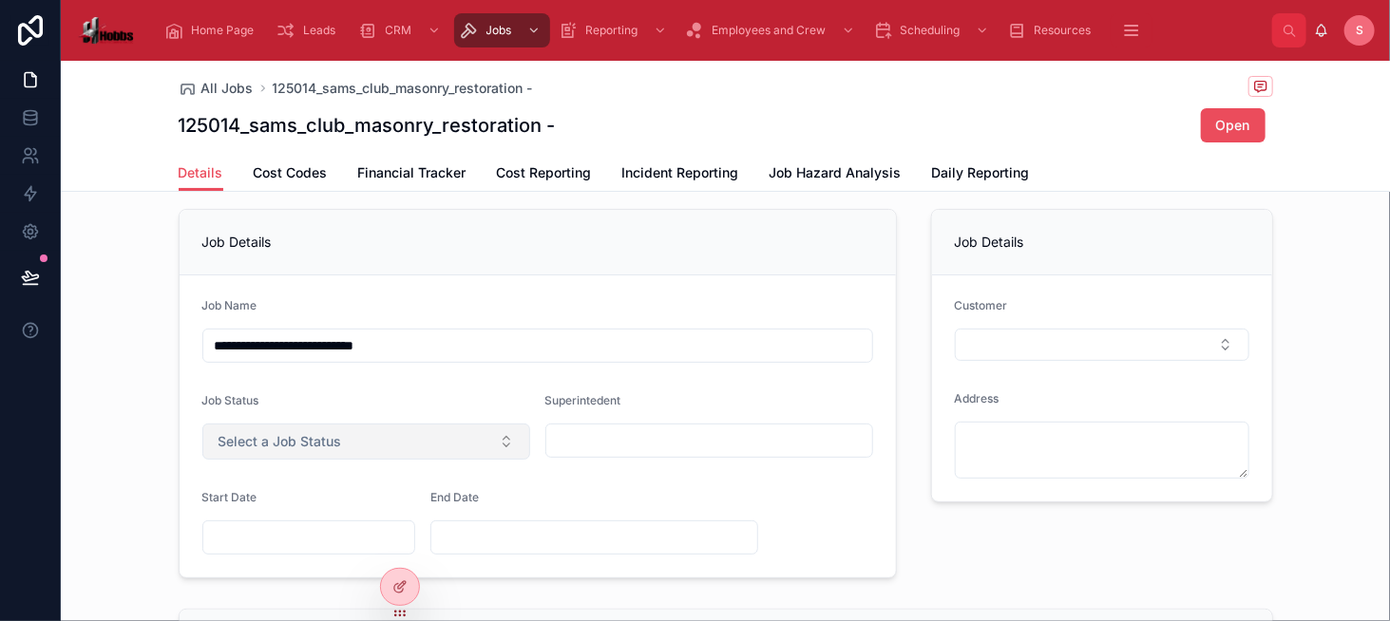
click at [294, 446] on span "Select a Job Status" at bounding box center [279, 441] width 123 height 19
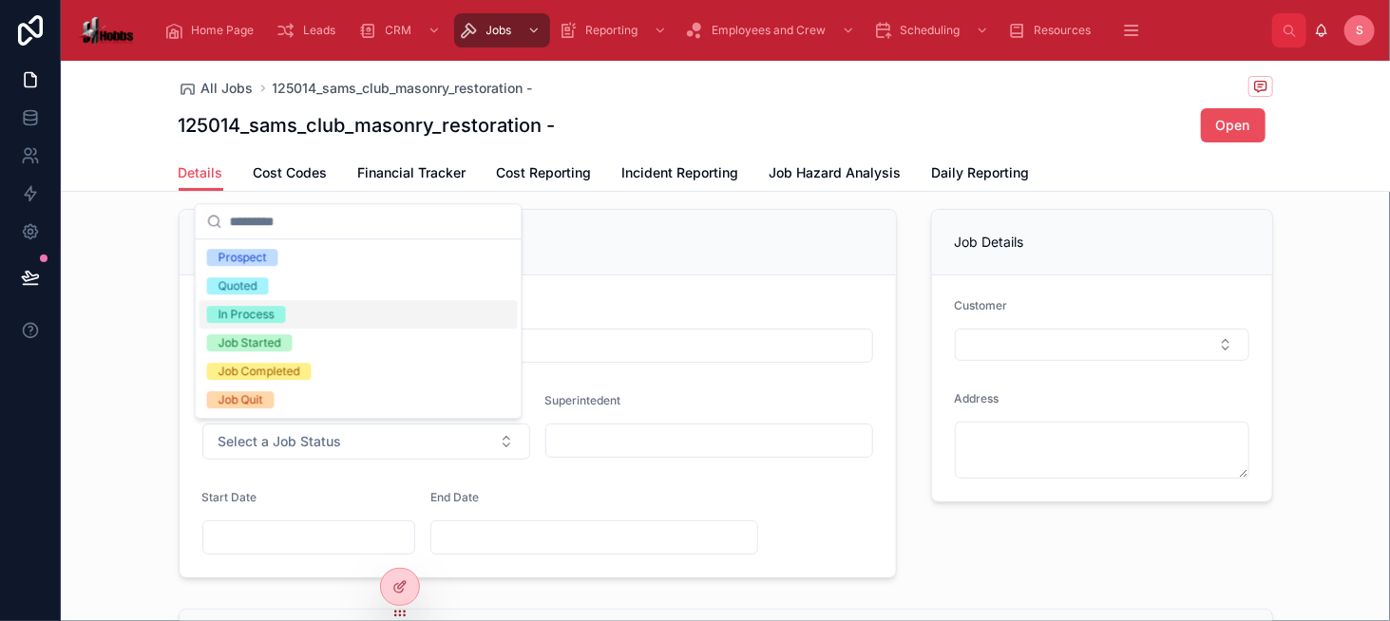
click at [302, 309] on div "In Process" at bounding box center [358, 314] width 318 height 28
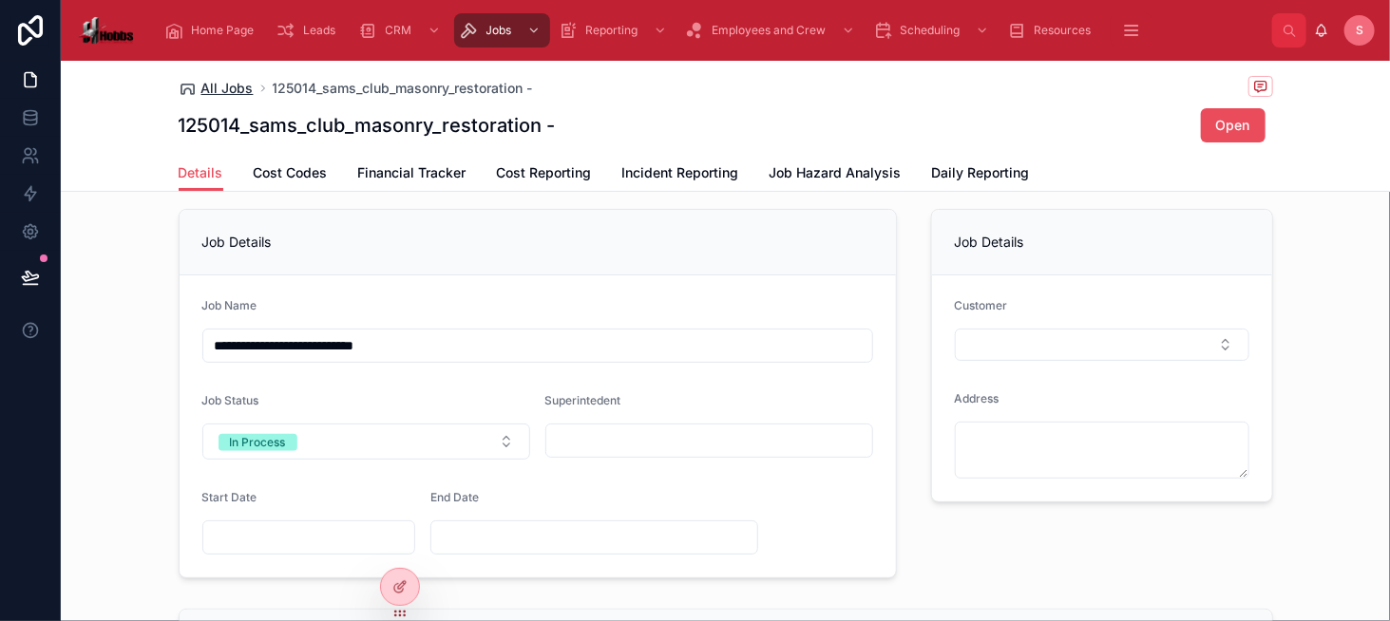
click at [229, 86] on span "All Jobs" at bounding box center [227, 88] width 52 height 19
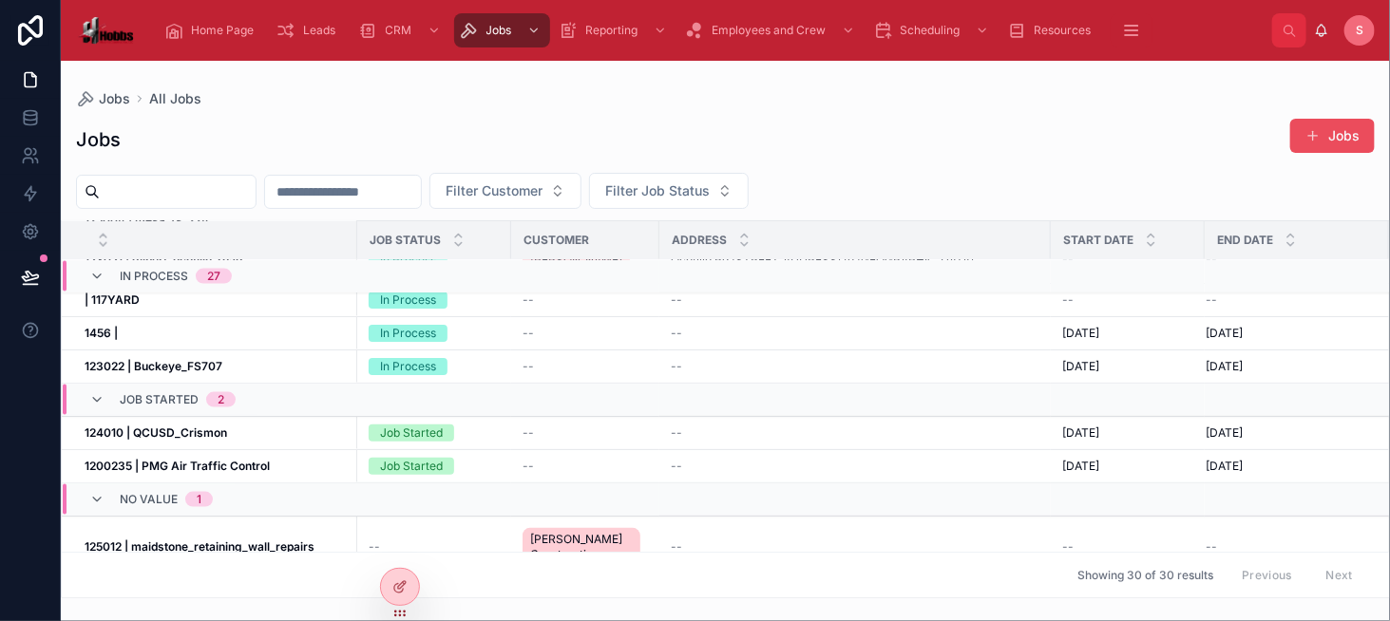
scroll to position [1198, 0]
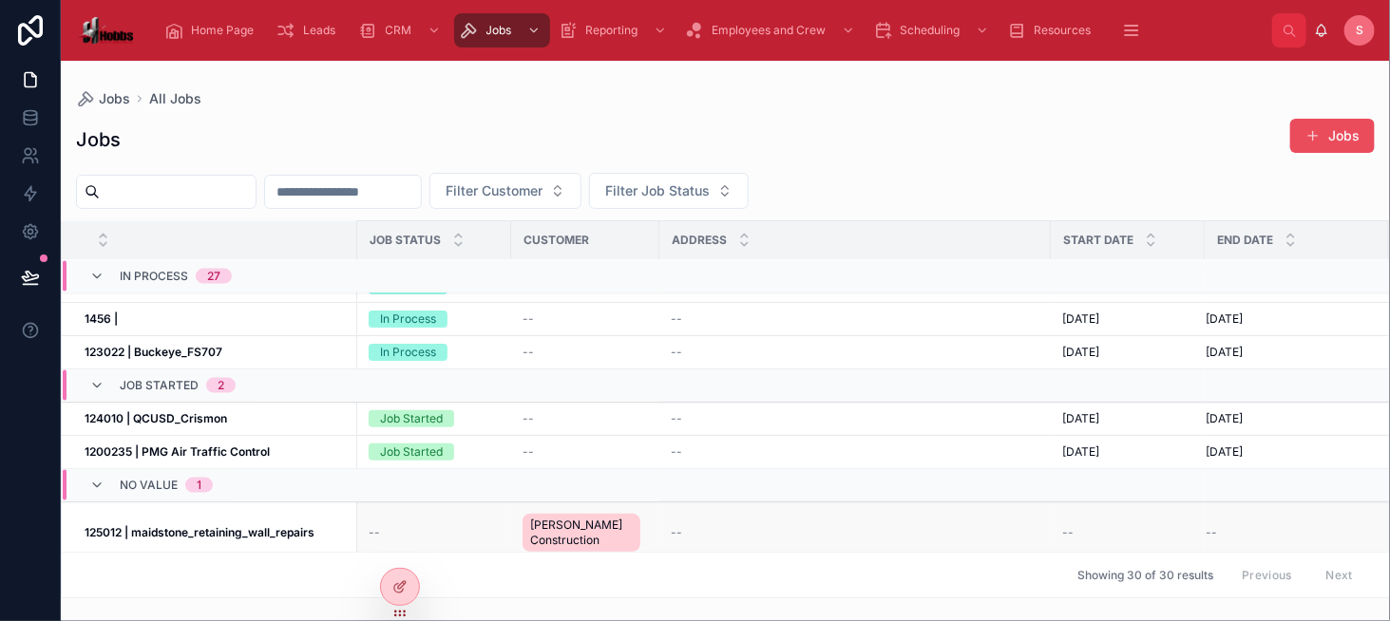
click at [267, 525] on strong "125012 | maidstone_retaining_wall_repairs" at bounding box center [200, 532] width 230 height 14
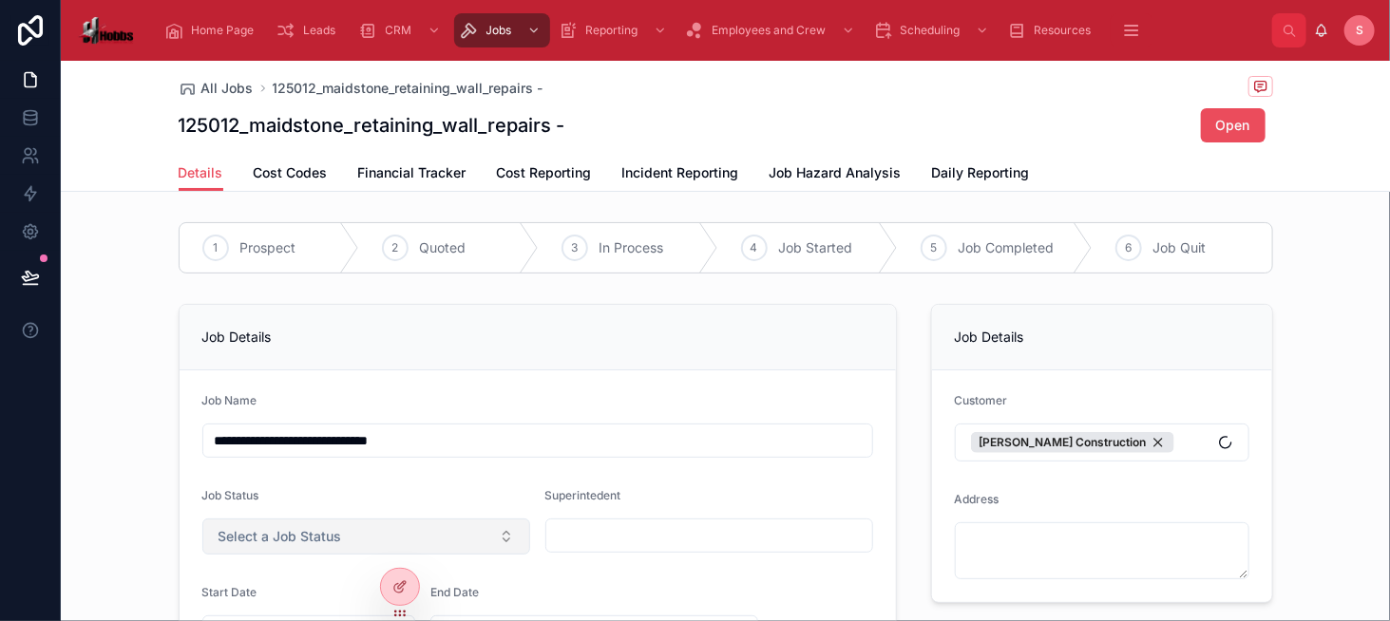
scroll to position [190, 0]
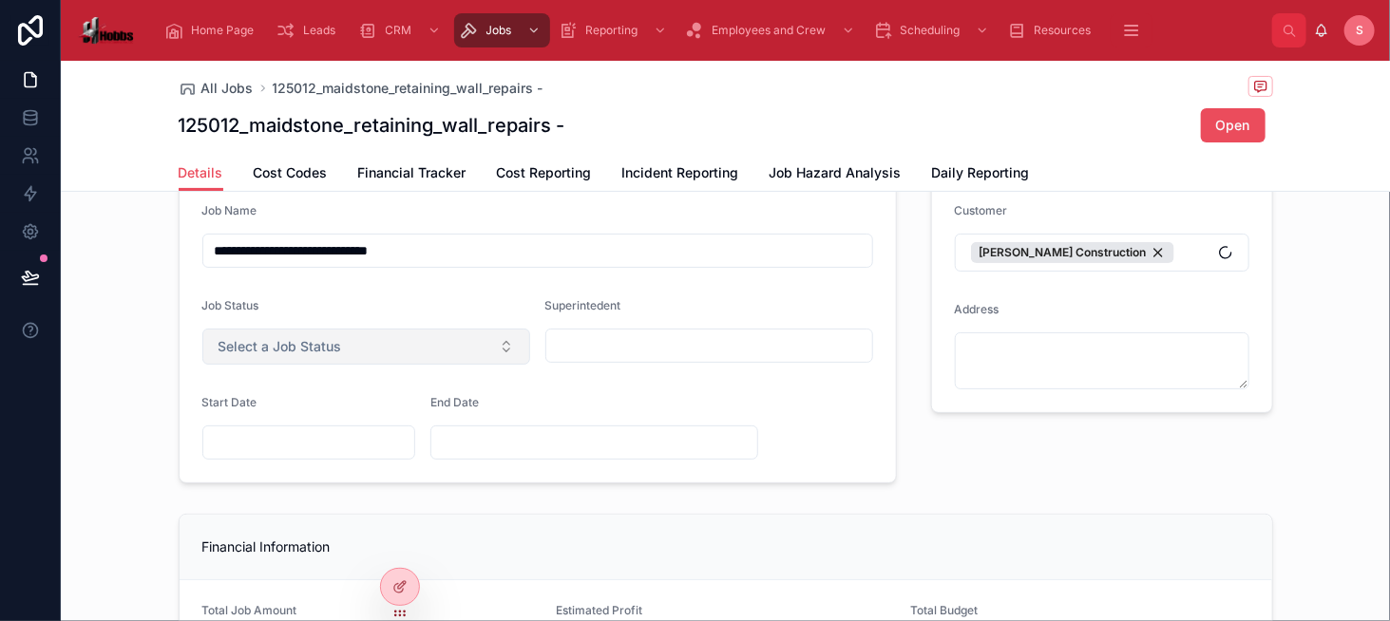
click at [277, 338] on span "Select a Job Status" at bounding box center [279, 346] width 123 height 19
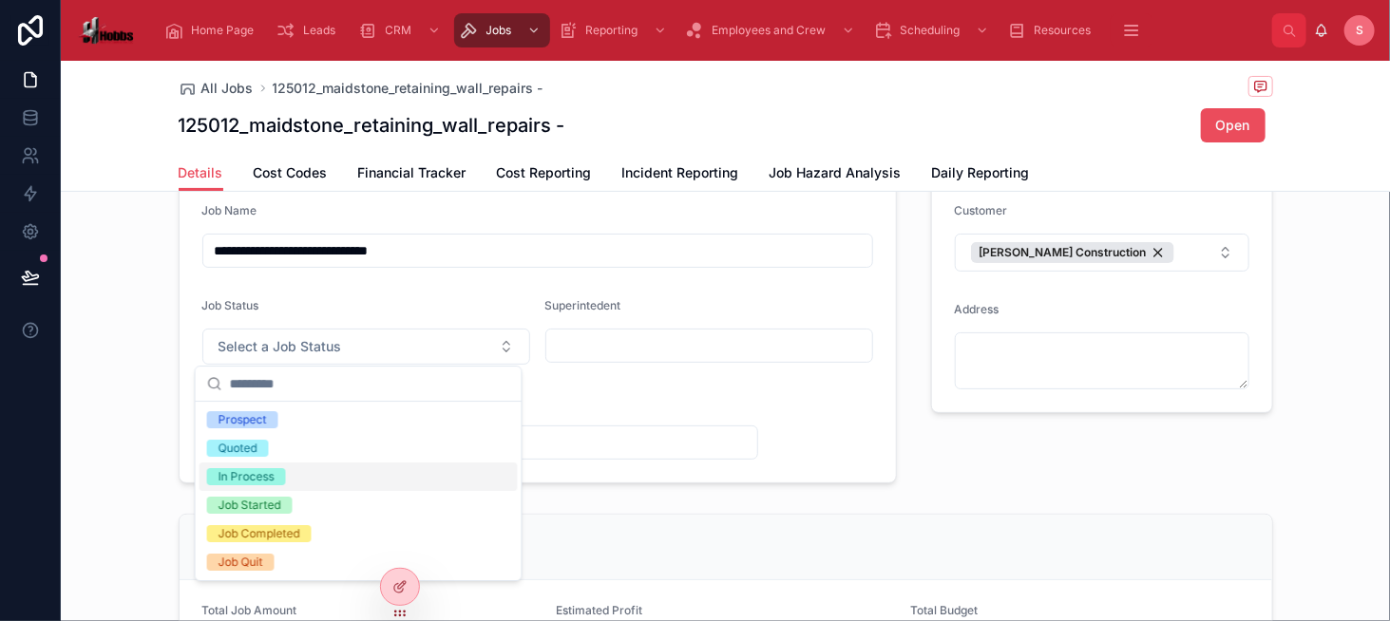
click at [269, 477] on div "In Process" at bounding box center [246, 476] width 56 height 17
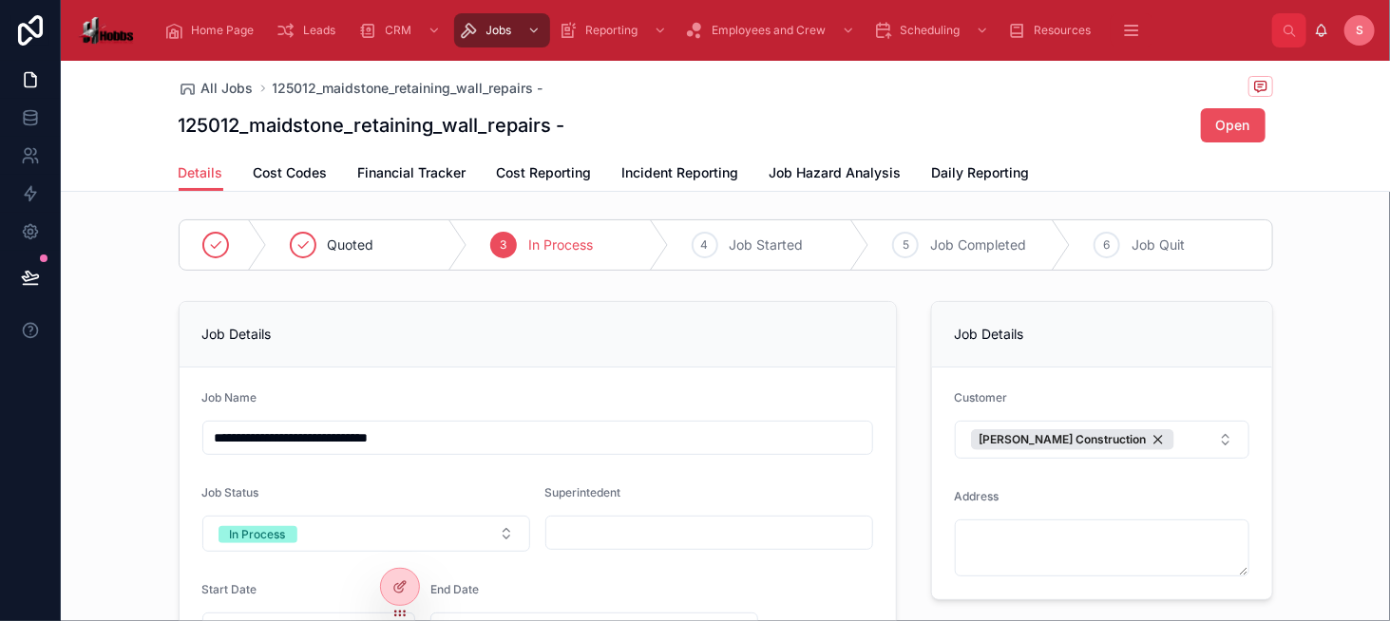
scroll to position [0, 0]
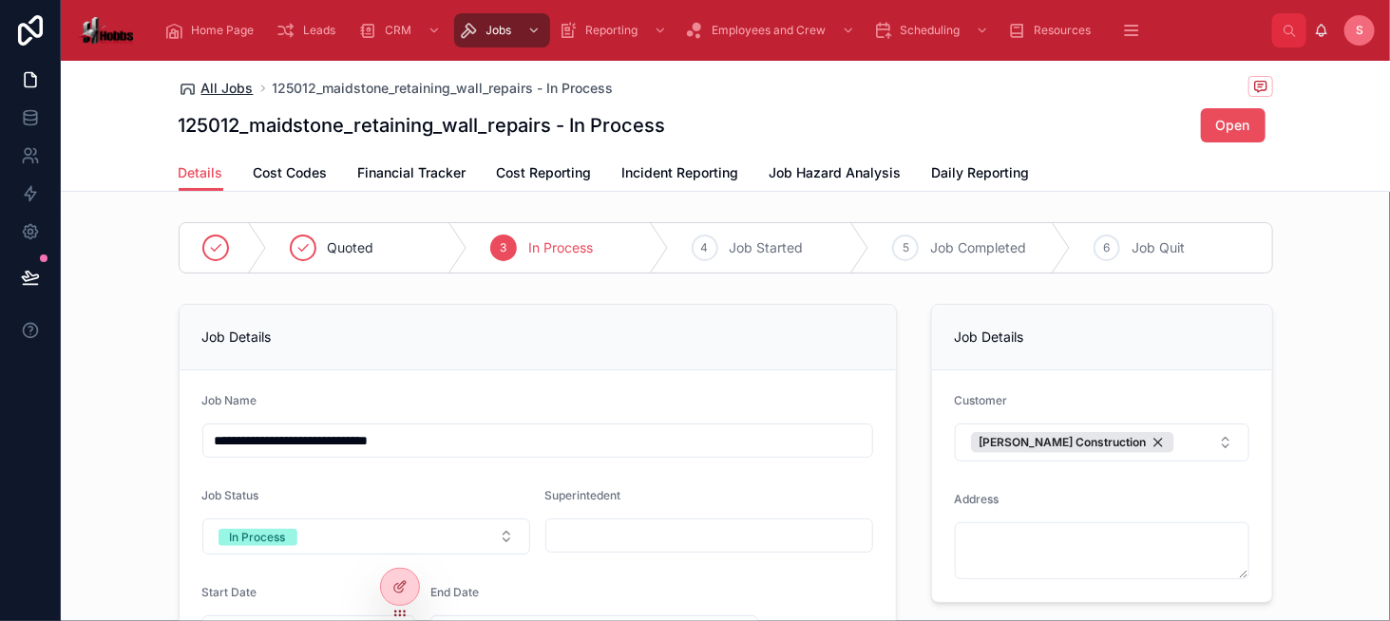
click at [201, 88] on span "All Jobs" at bounding box center [227, 88] width 52 height 19
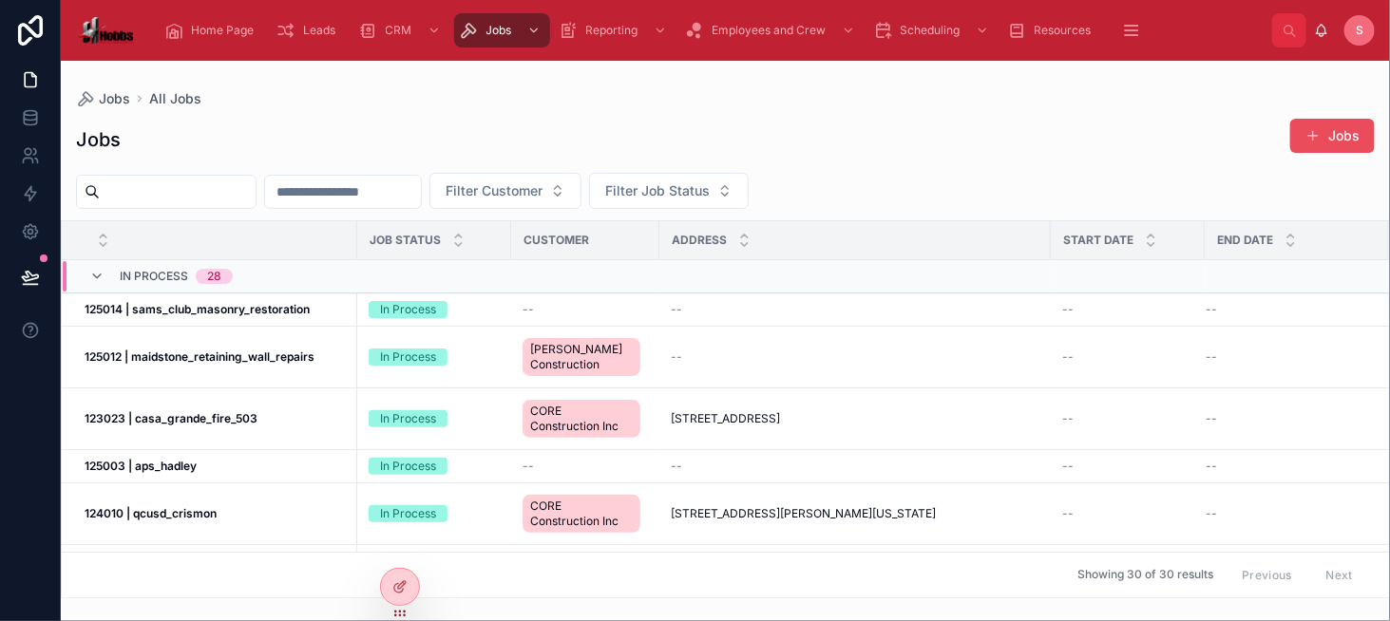
click at [161, 187] on input "text" at bounding box center [178, 192] width 156 height 27
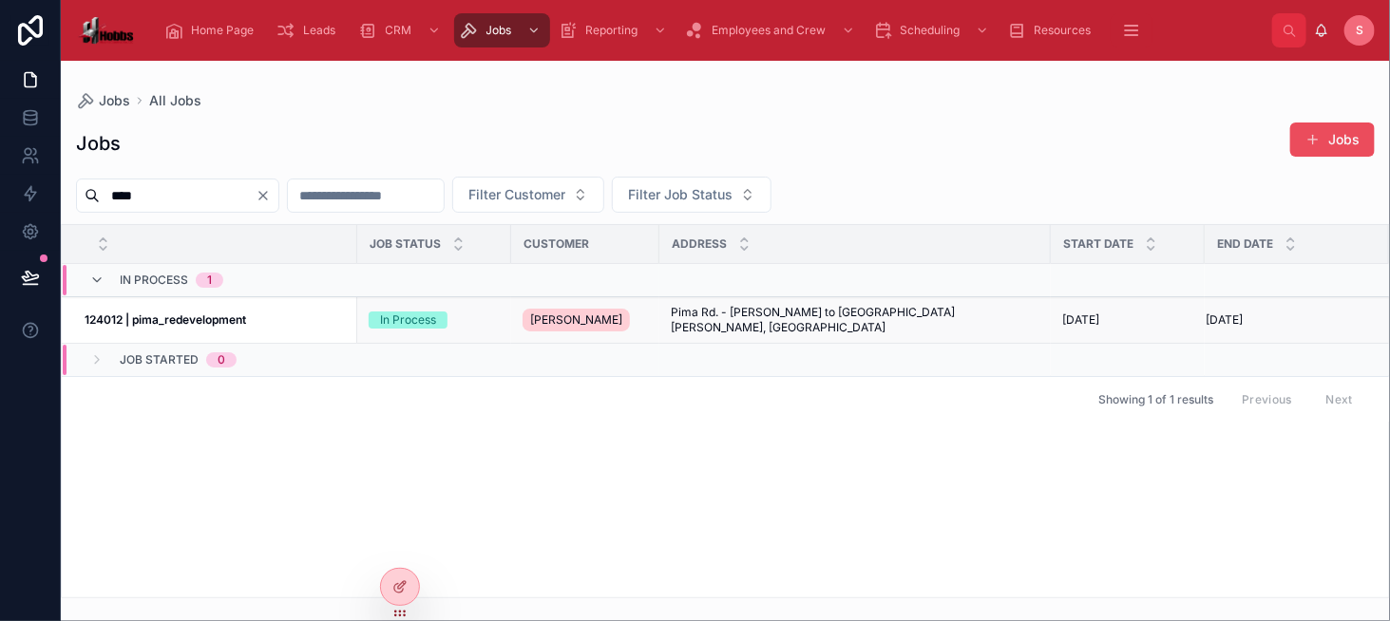
type input "****"
click at [226, 322] on strong "124012 | pima_redevelopment" at bounding box center [165, 320] width 161 height 14
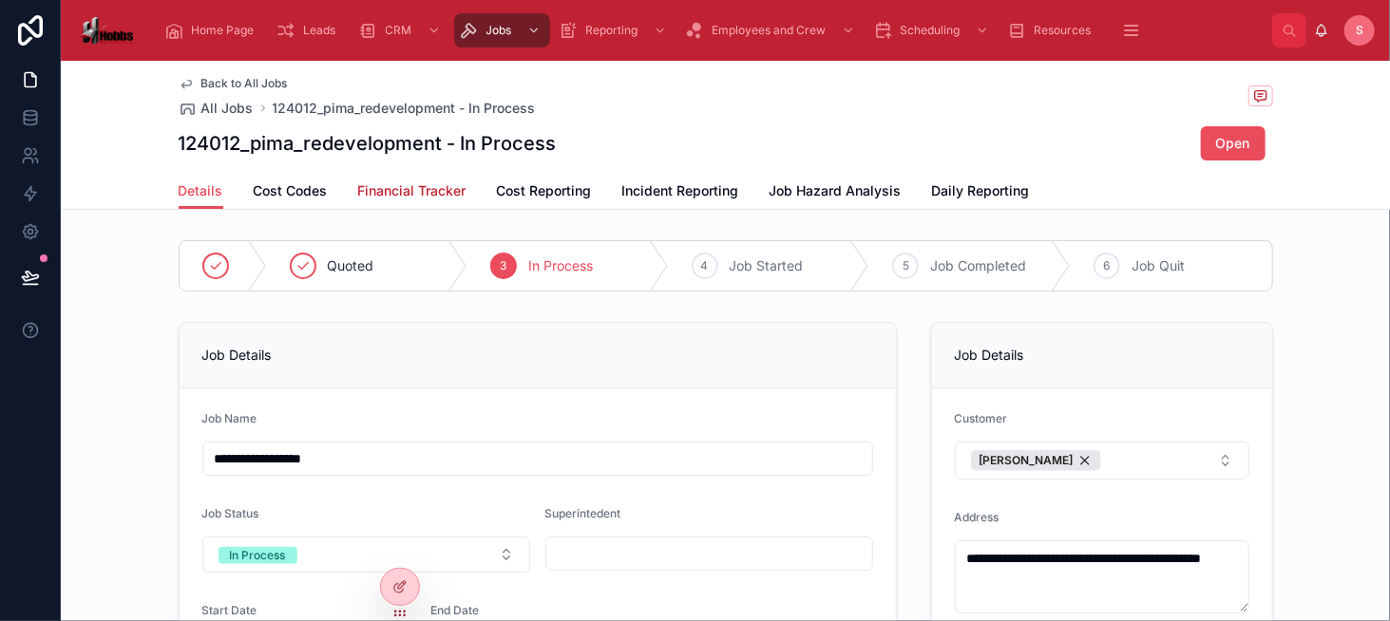
click at [431, 194] on span "Financial Tracker" at bounding box center [412, 190] width 108 height 19
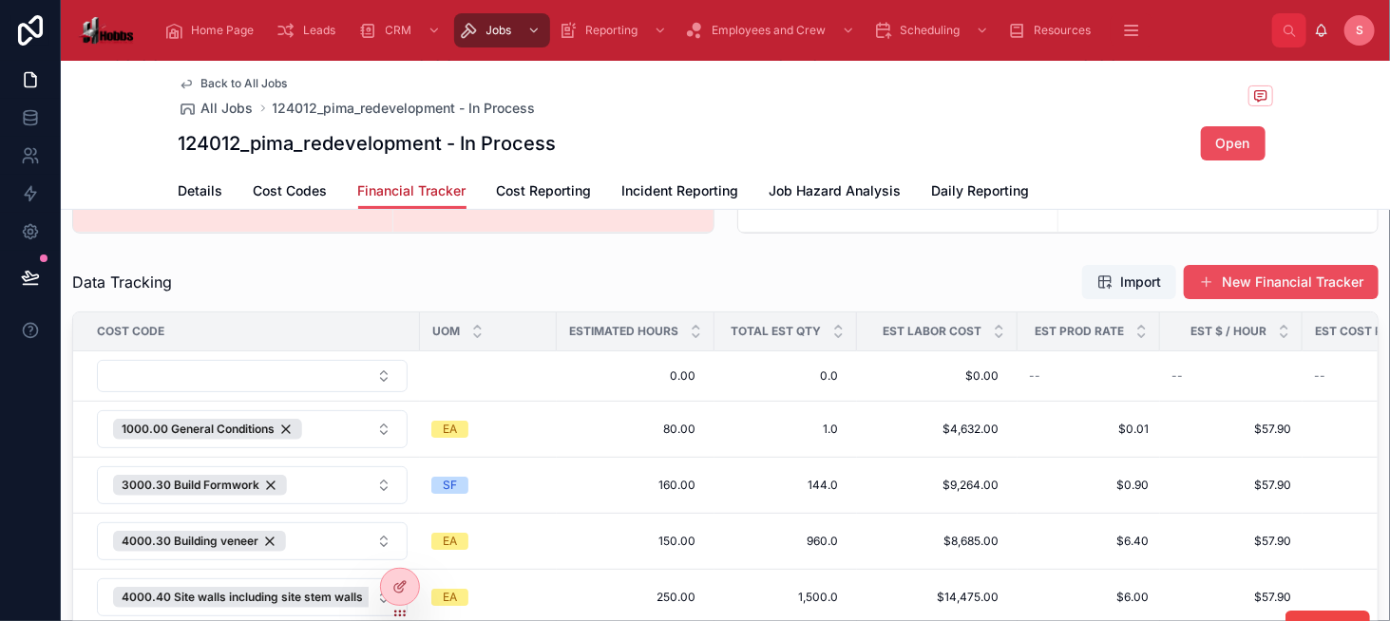
scroll to position [229, 0]
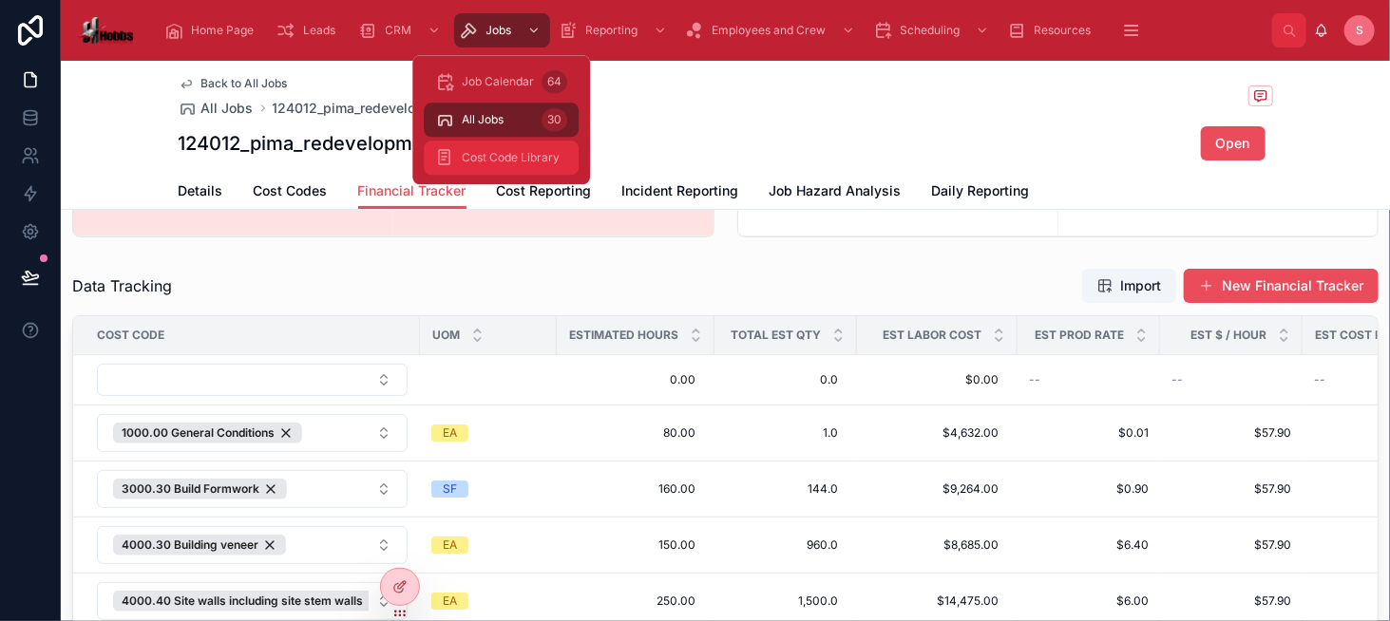
click at [501, 153] on span "Cost Code Library" at bounding box center [511, 157] width 98 height 15
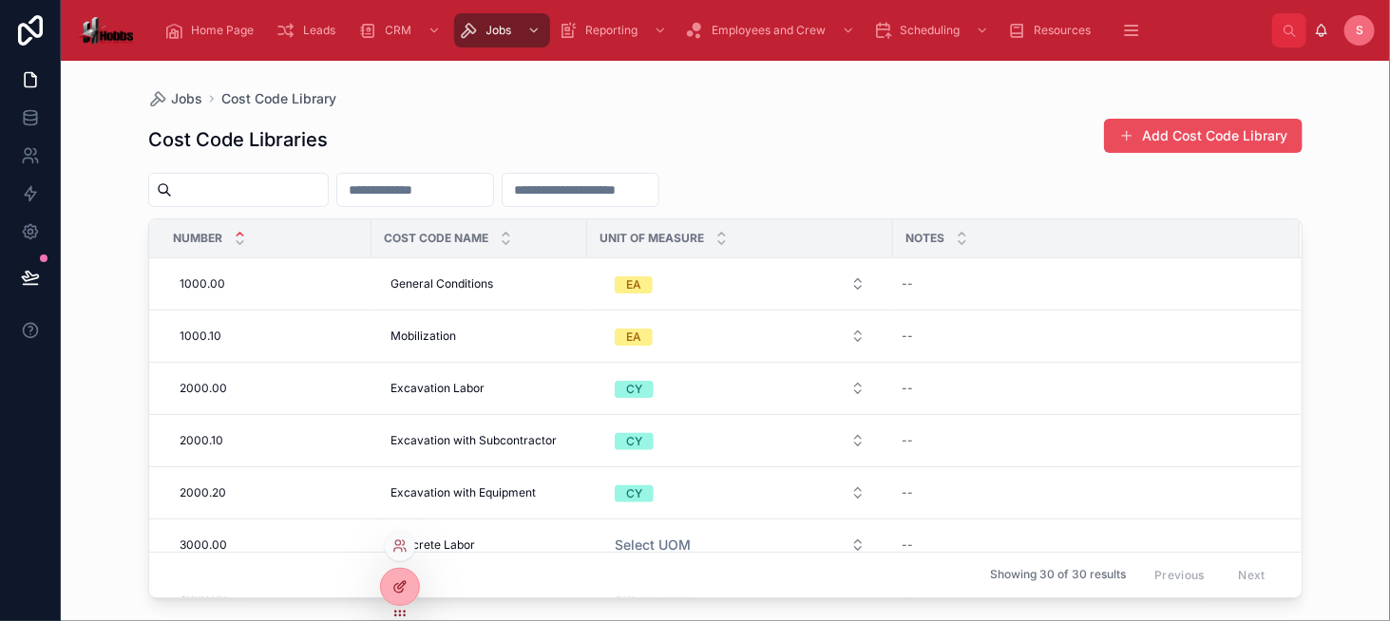
click at [403, 575] on div at bounding box center [400, 587] width 38 height 36
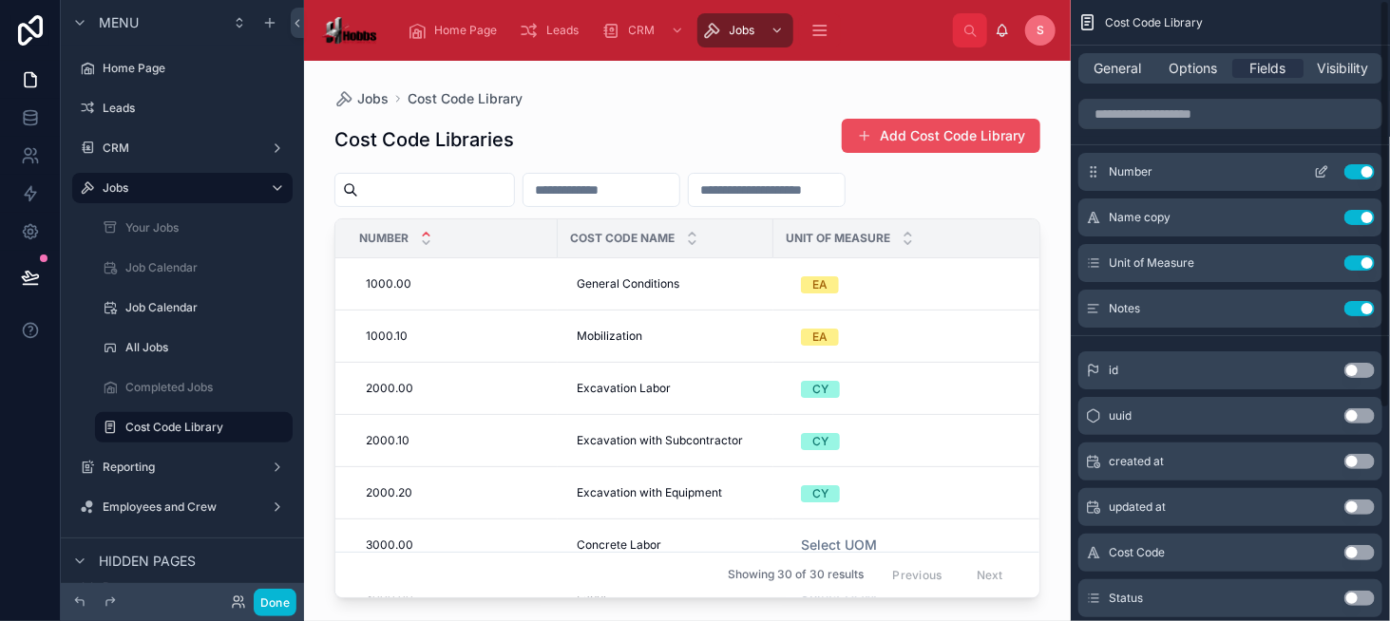
click at [1320, 176] on icon "scrollable content" at bounding box center [1321, 173] width 9 height 9
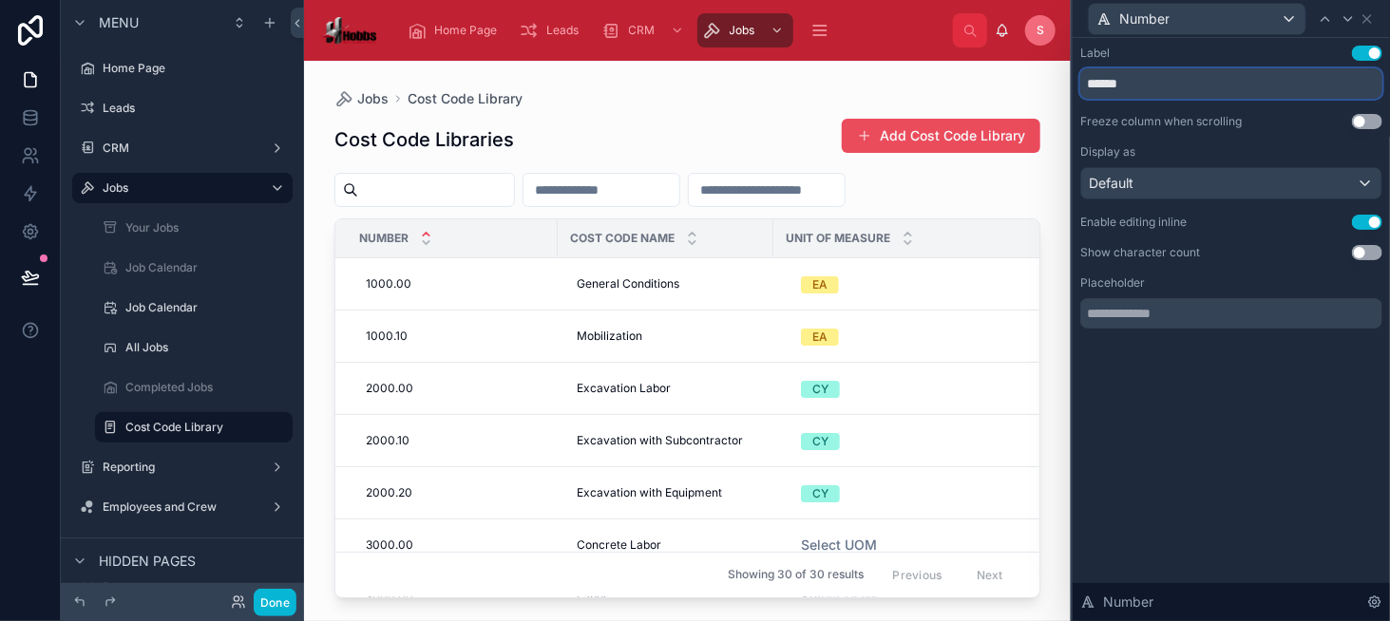
click at [1081, 95] on input "******" at bounding box center [1231, 83] width 302 height 30
type input "**********"
click at [1372, 13] on icon at bounding box center [1366, 18] width 15 height 15
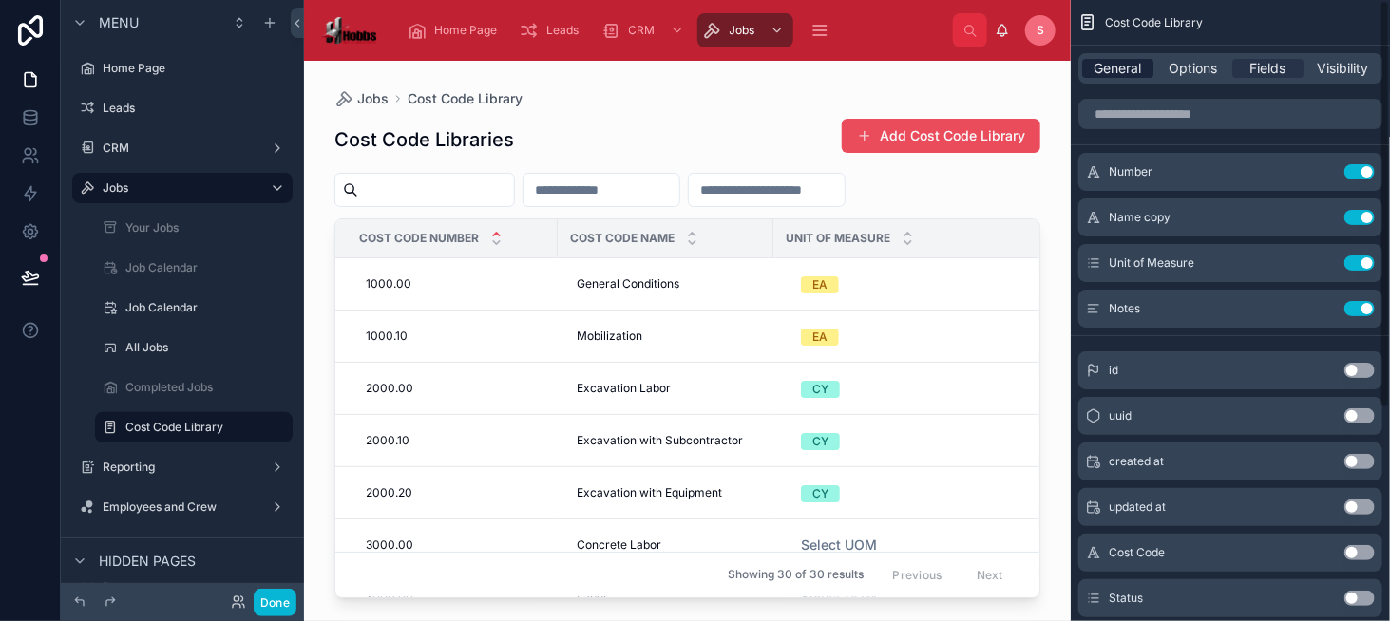
click at [1117, 71] on span "General" at bounding box center [1117, 68] width 47 height 19
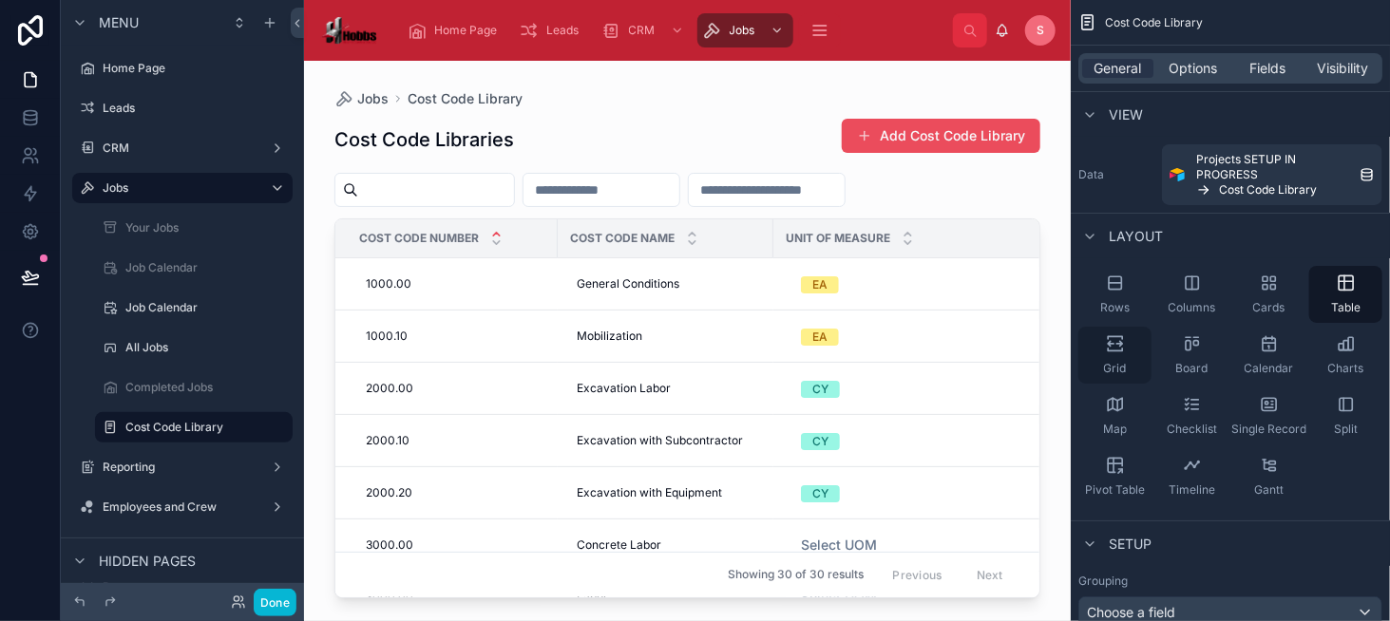
click at [1113, 333] on div "Grid" at bounding box center [1114, 355] width 73 height 57
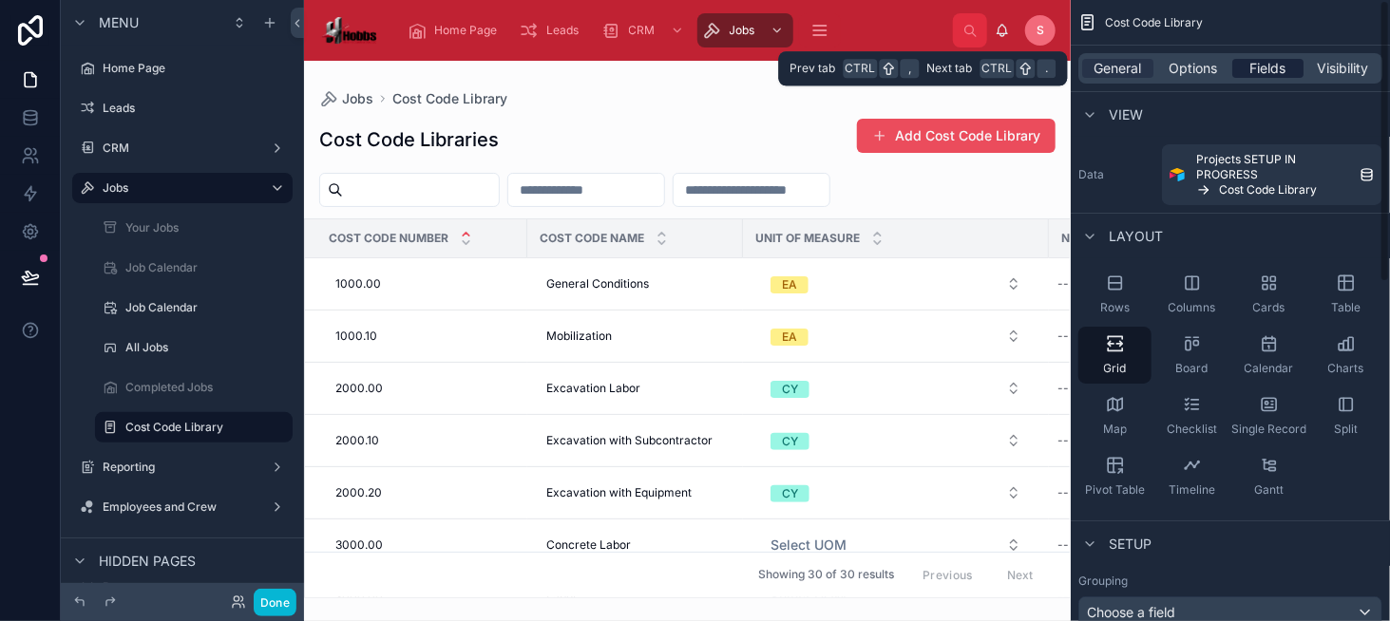
click at [1263, 73] on span "Fields" at bounding box center [1268, 68] width 36 height 19
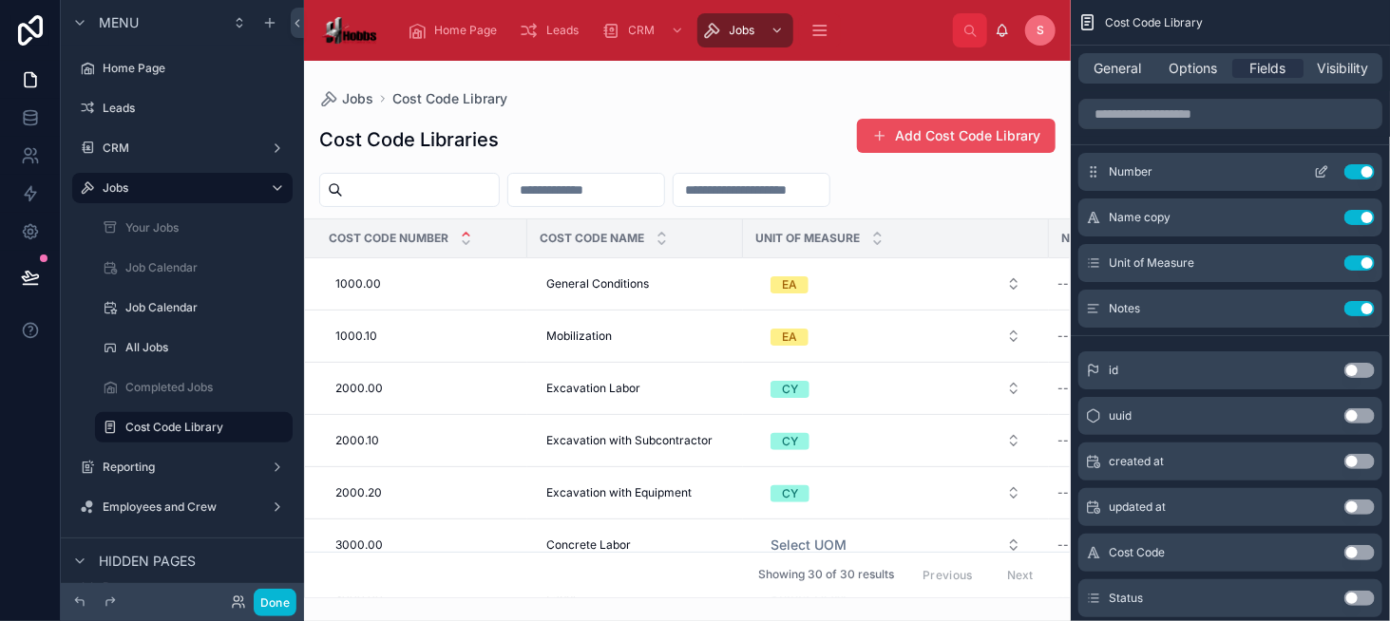
click at [1317, 170] on icon "scrollable content" at bounding box center [1321, 173] width 9 height 9
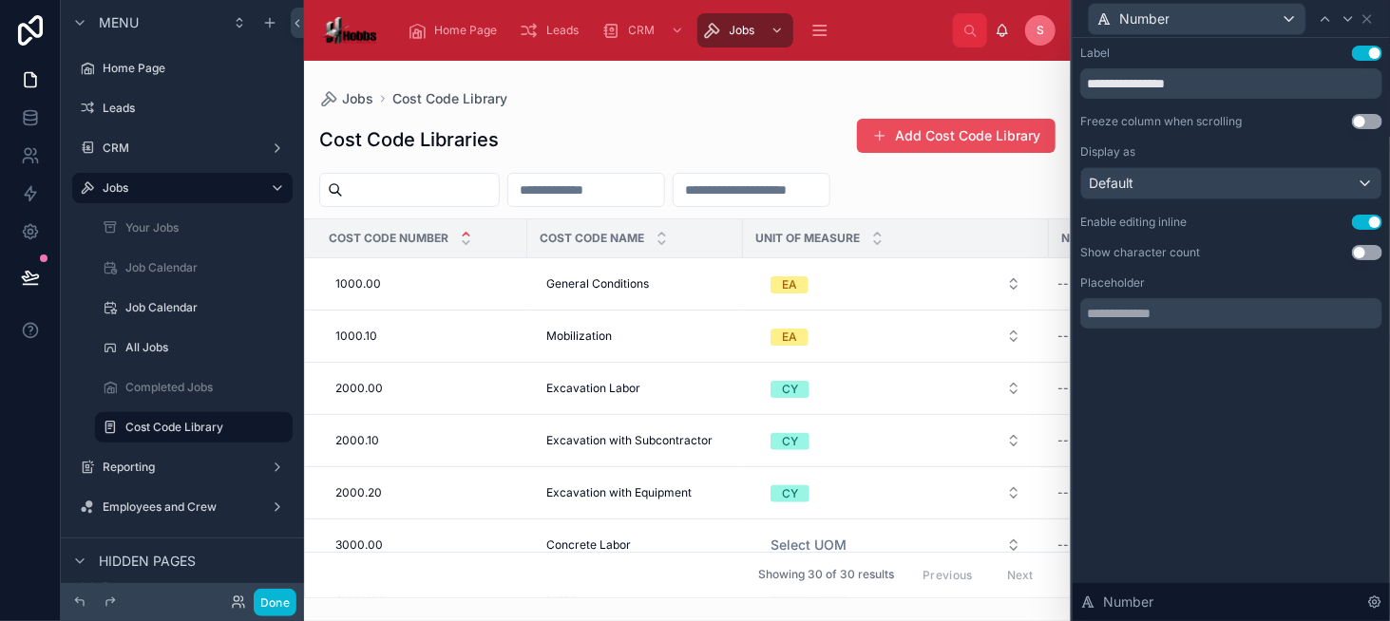
click at [1357, 124] on button "Use setting" at bounding box center [1367, 121] width 30 height 15
click at [1355, 23] on icon at bounding box center [1347, 18] width 15 height 15
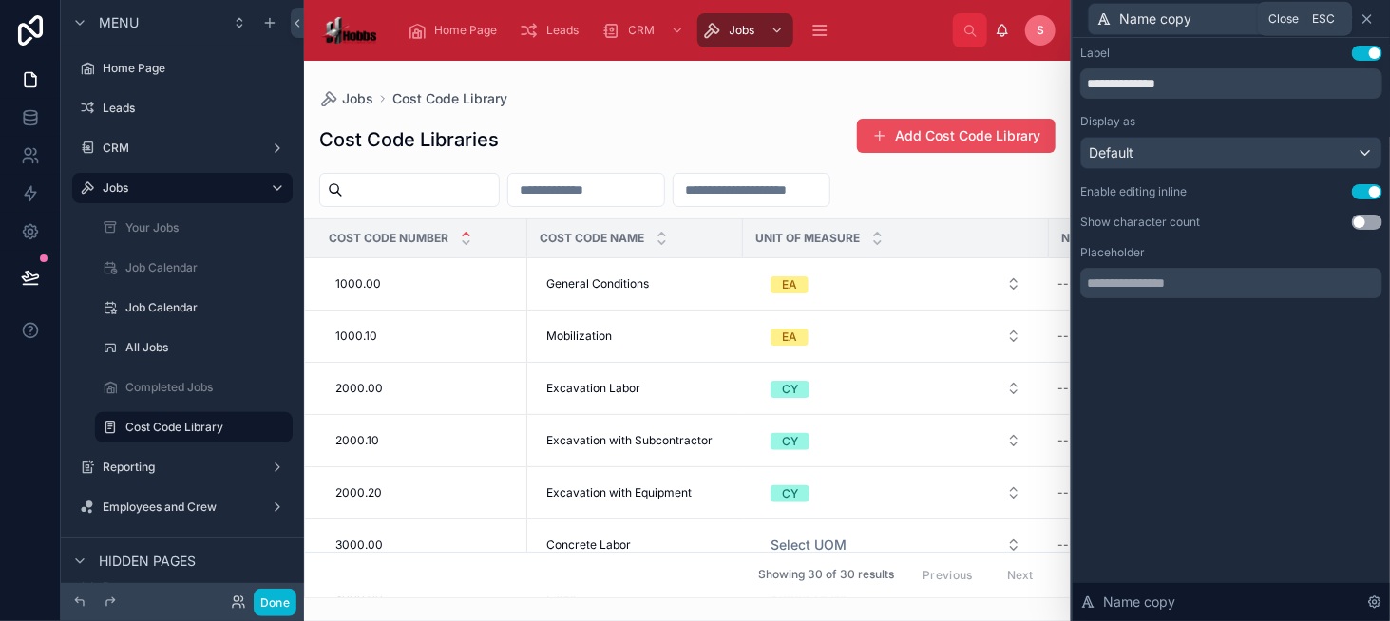
click at [1370, 14] on icon at bounding box center [1366, 18] width 15 height 15
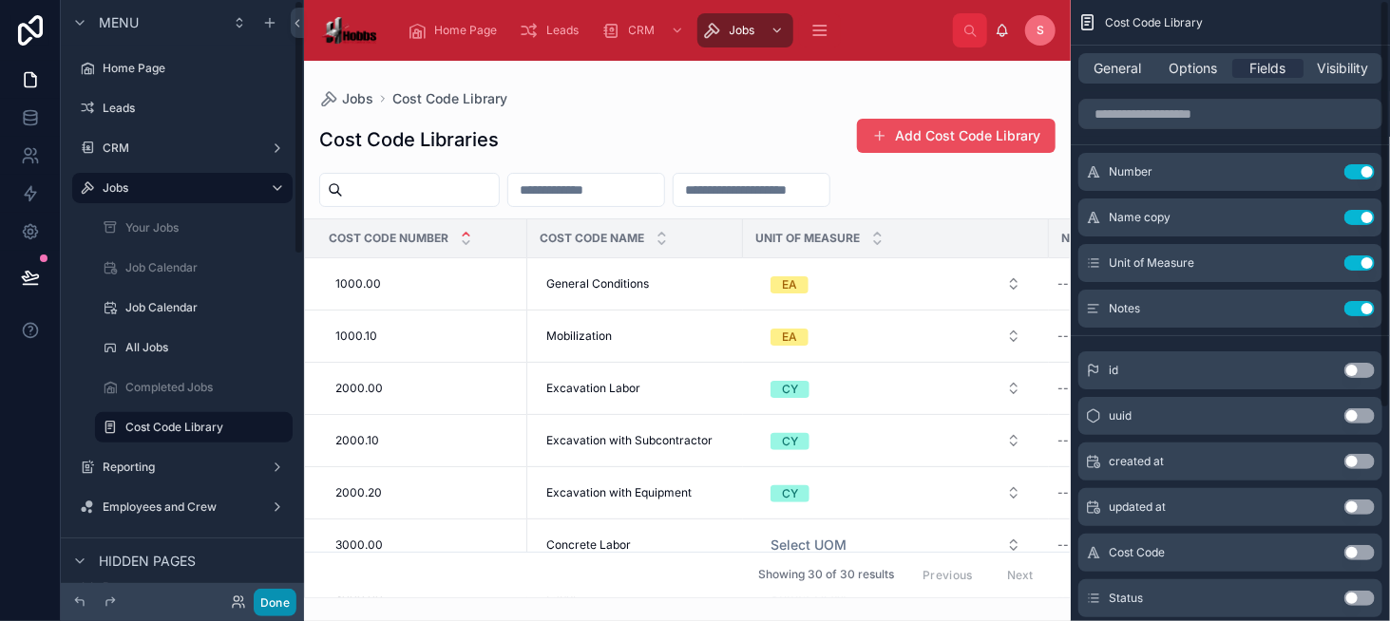
click at [268, 607] on button "Done" at bounding box center [275, 603] width 43 height 28
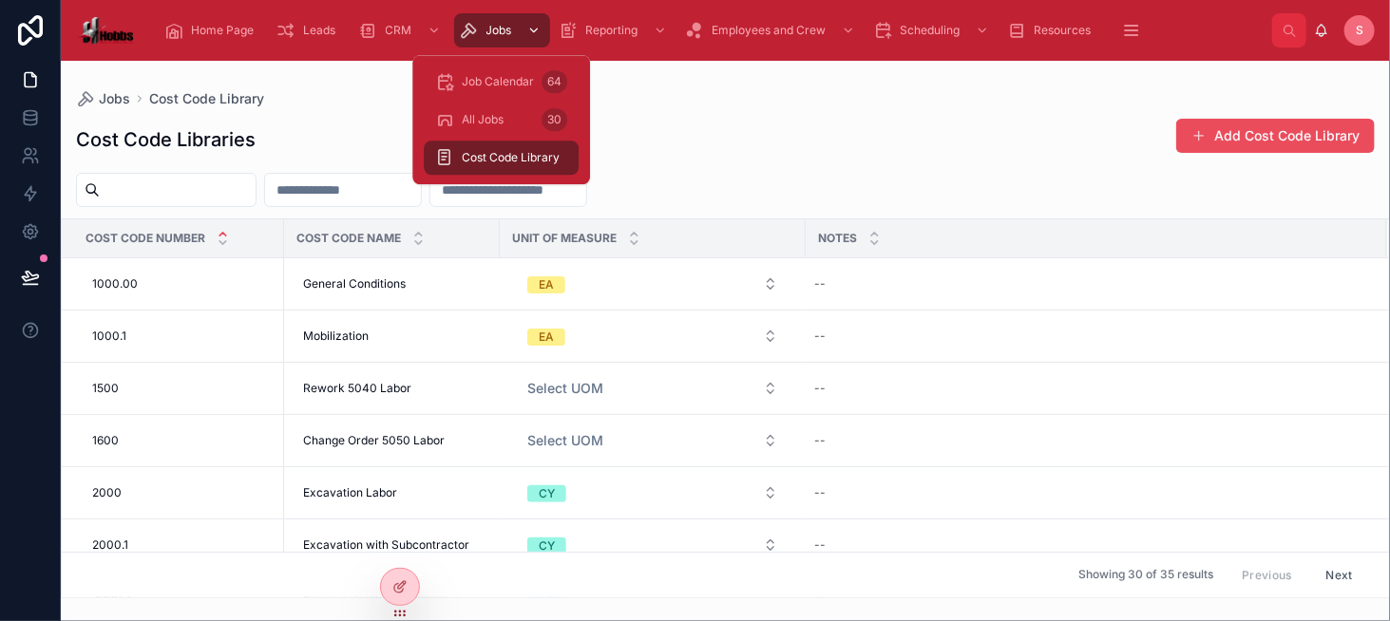
click at [509, 27] on span "Jobs" at bounding box center [499, 30] width 26 height 15
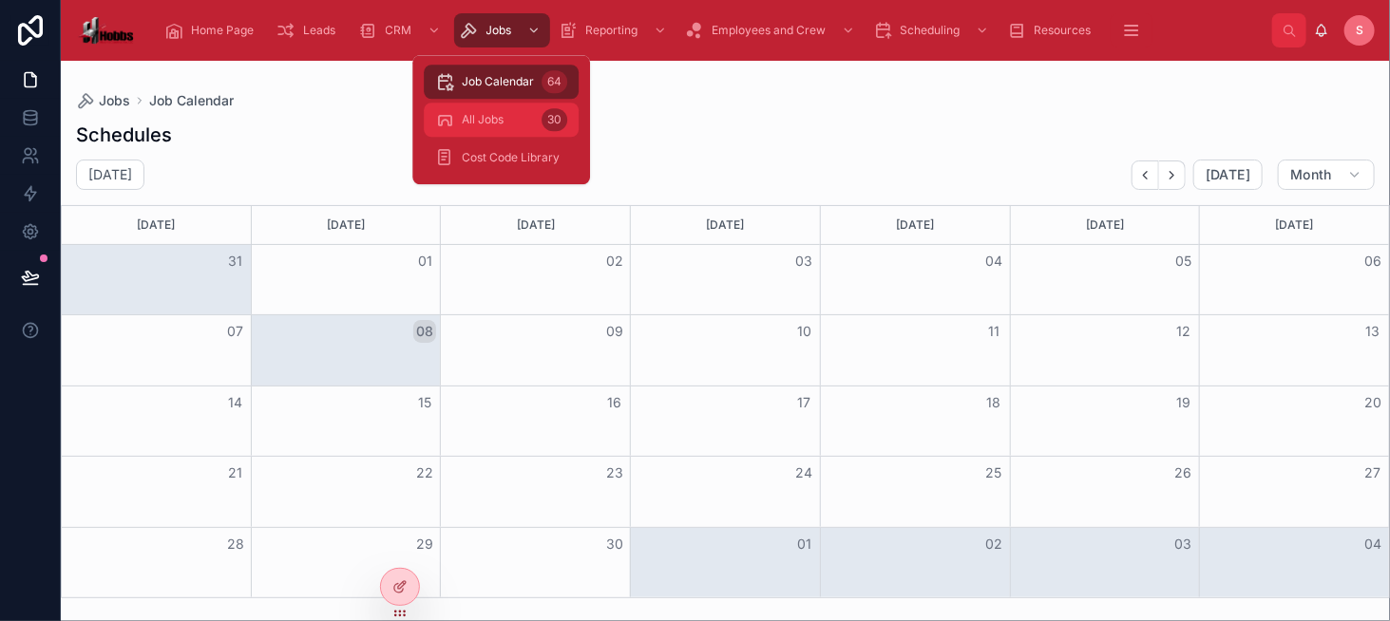
click at [505, 110] on div "All Jobs 30" at bounding box center [501, 119] width 132 height 30
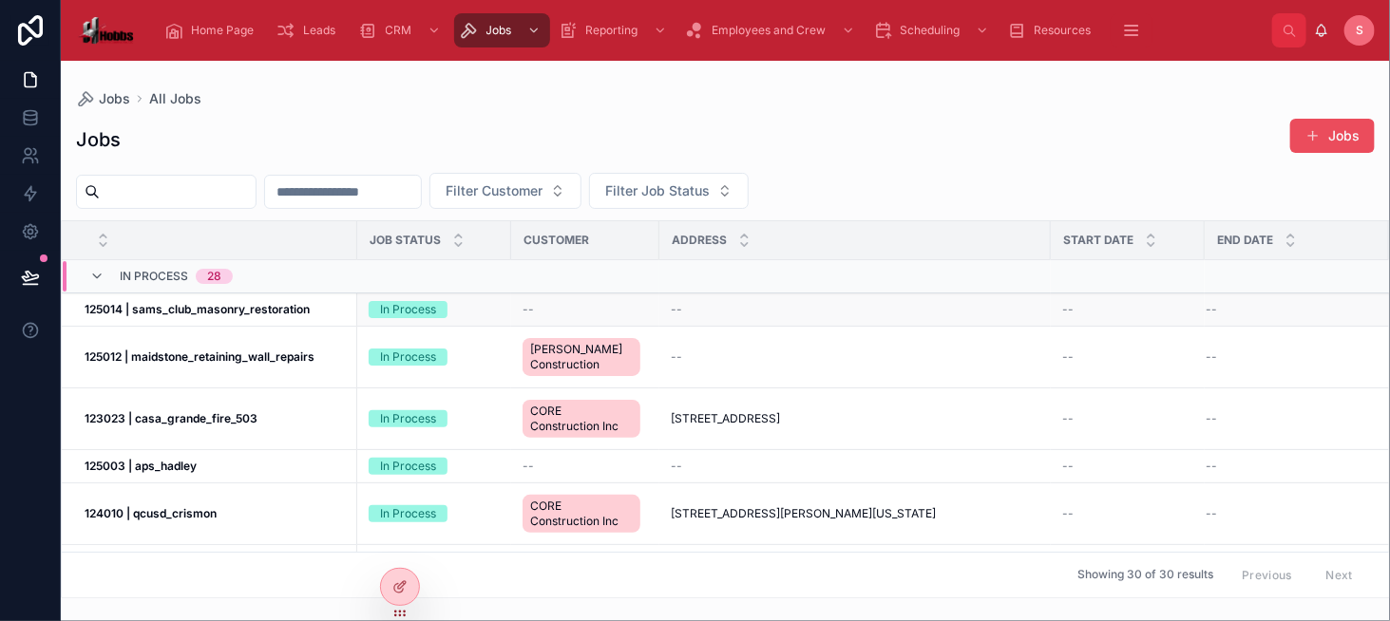
click at [237, 316] on td "125014 | sams_club_masonry_restoration 125014 | sams_club_masonry_restoration" at bounding box center [209, 310] width 295 height 33
click at [238, 311] on strong "125014 | sams_club_masonry_restoration" at bounding box center [197, 309] width 225 height 14
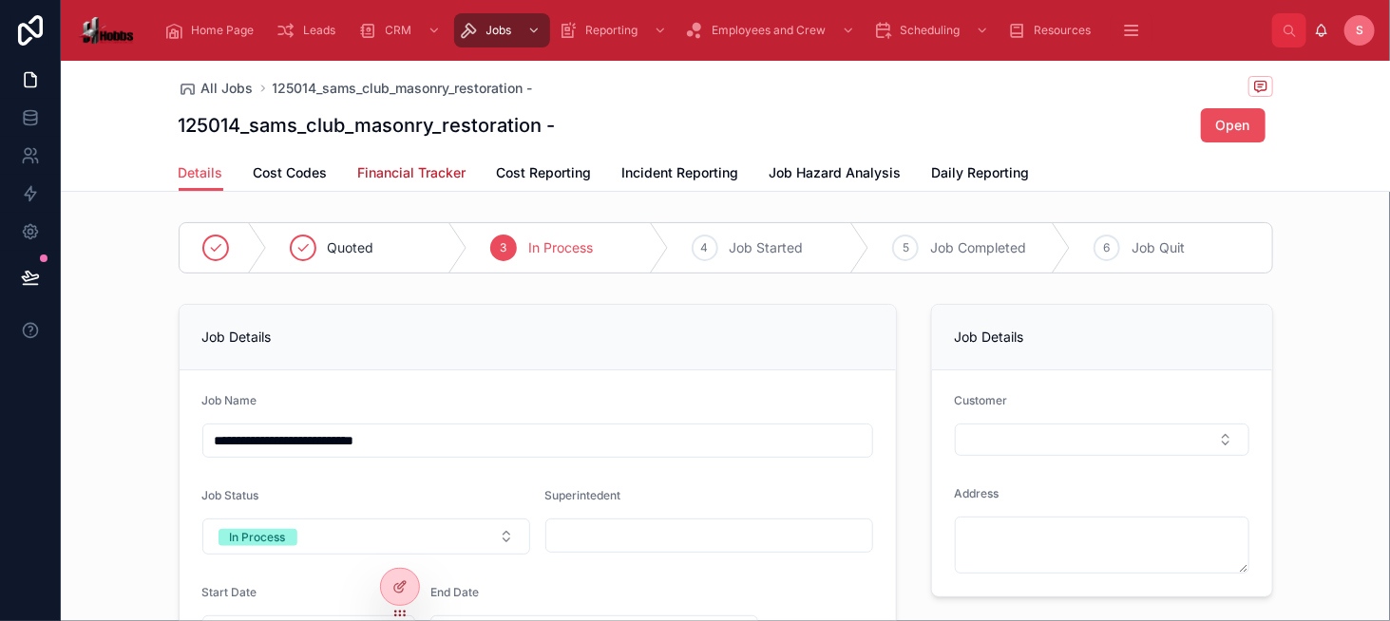
click at [397, 163] on span "Financial Tracker" at bounding box center [412, 172] width 108 height 19
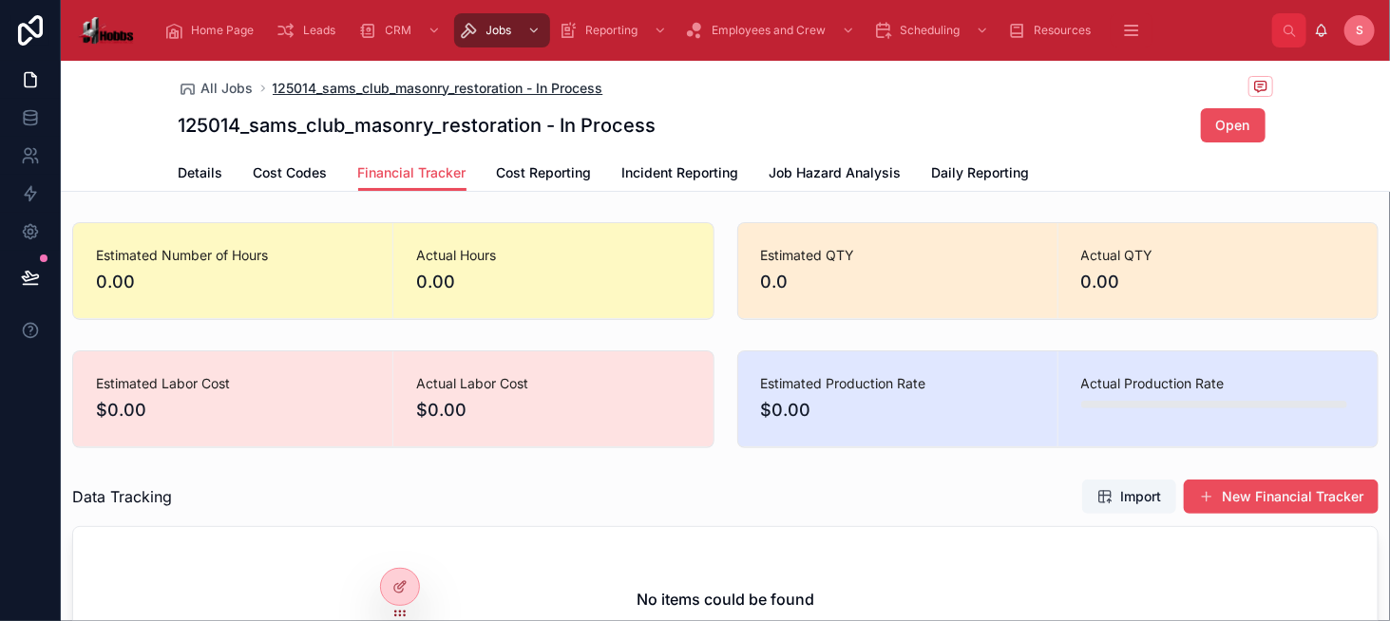
click at [351, 87] on span "125014_sams_club_masonry_restoration - In Process" at bounding box center [438, 88] width 331 height 19
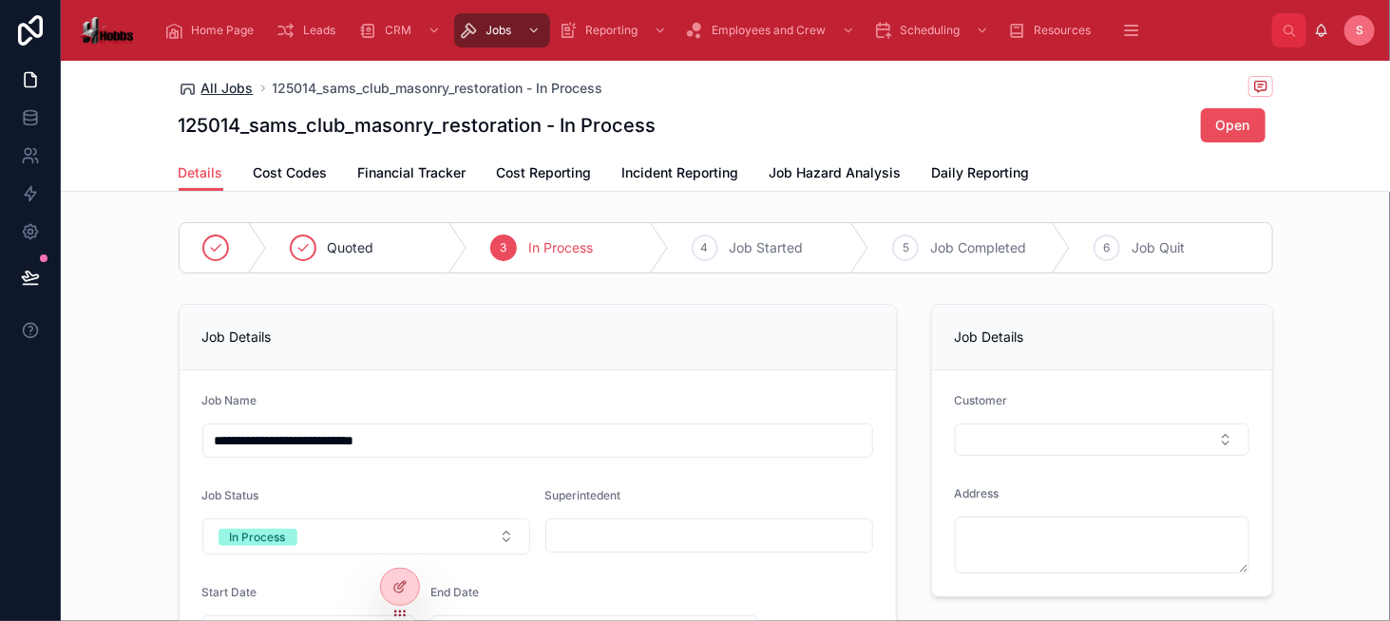
click at [220, 90] on span "All Jobs" at bounding box center [227, 88] width 52 height 19
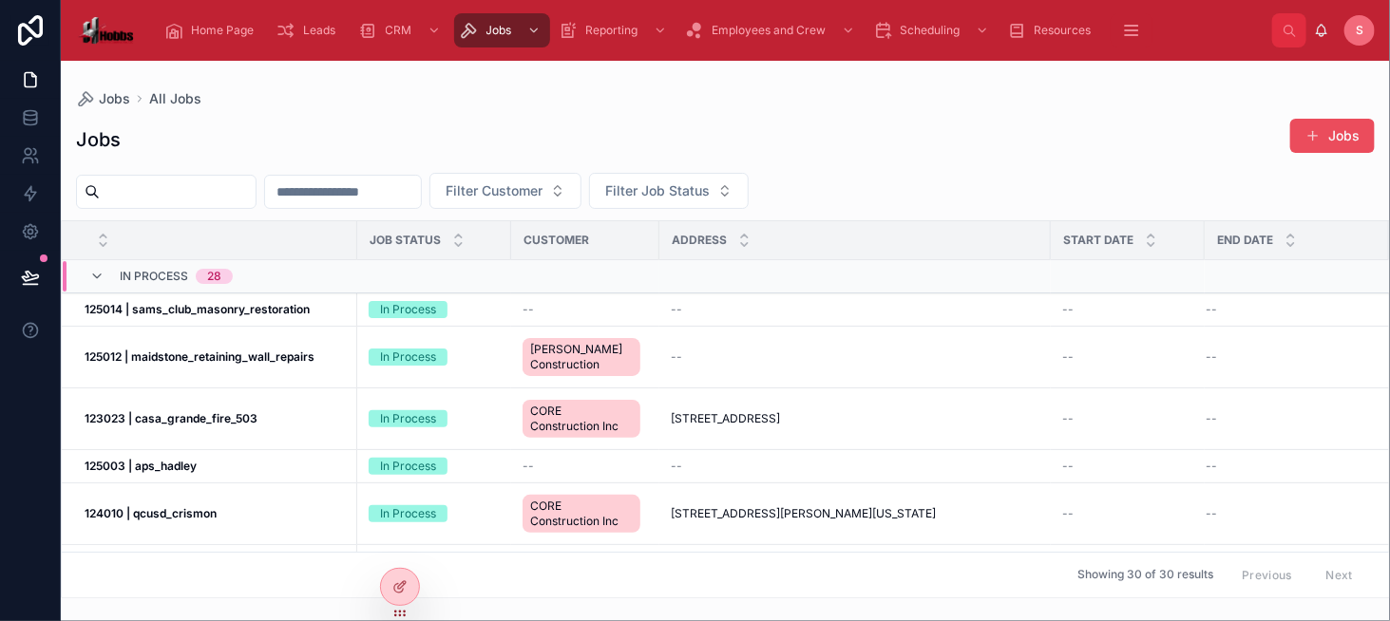
click at [256, 191] on input "text" at bounding box center [178, 192] width 156 height 27
type input "****"
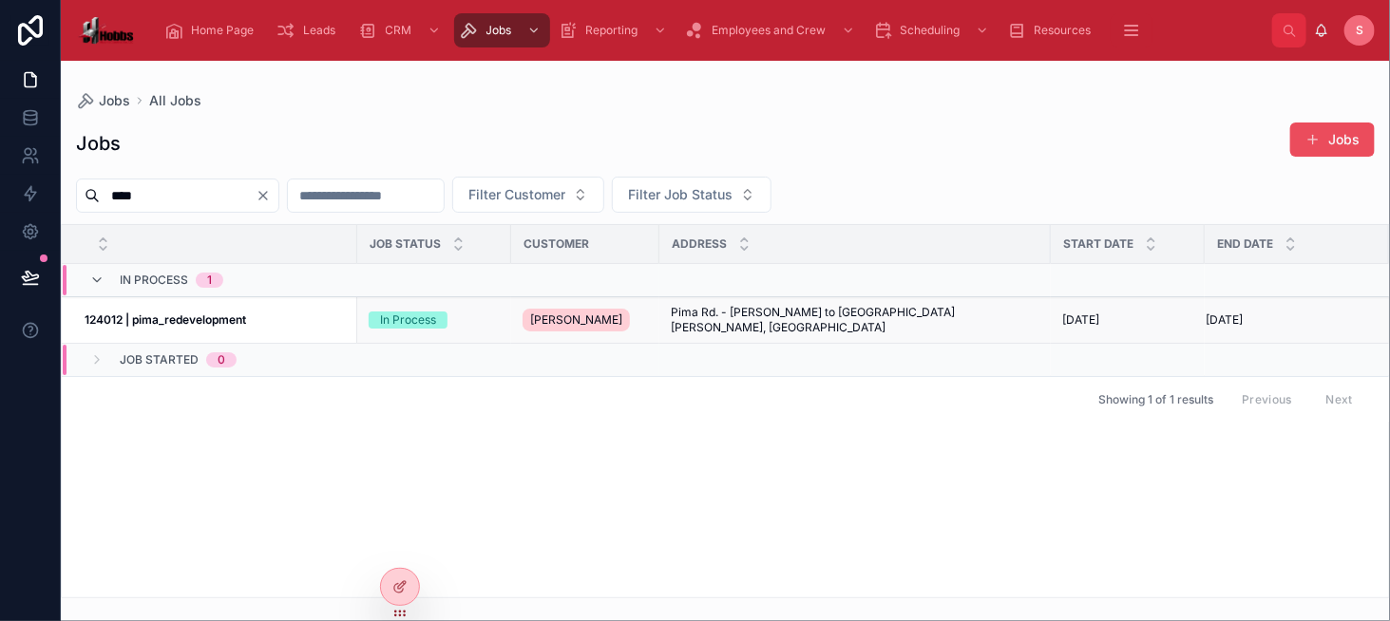
click at [256, 315] on div "124012 | pima_redevelopment 124012 | pima_redevelopment" at bounding box center [215, 320] width 261 height 15
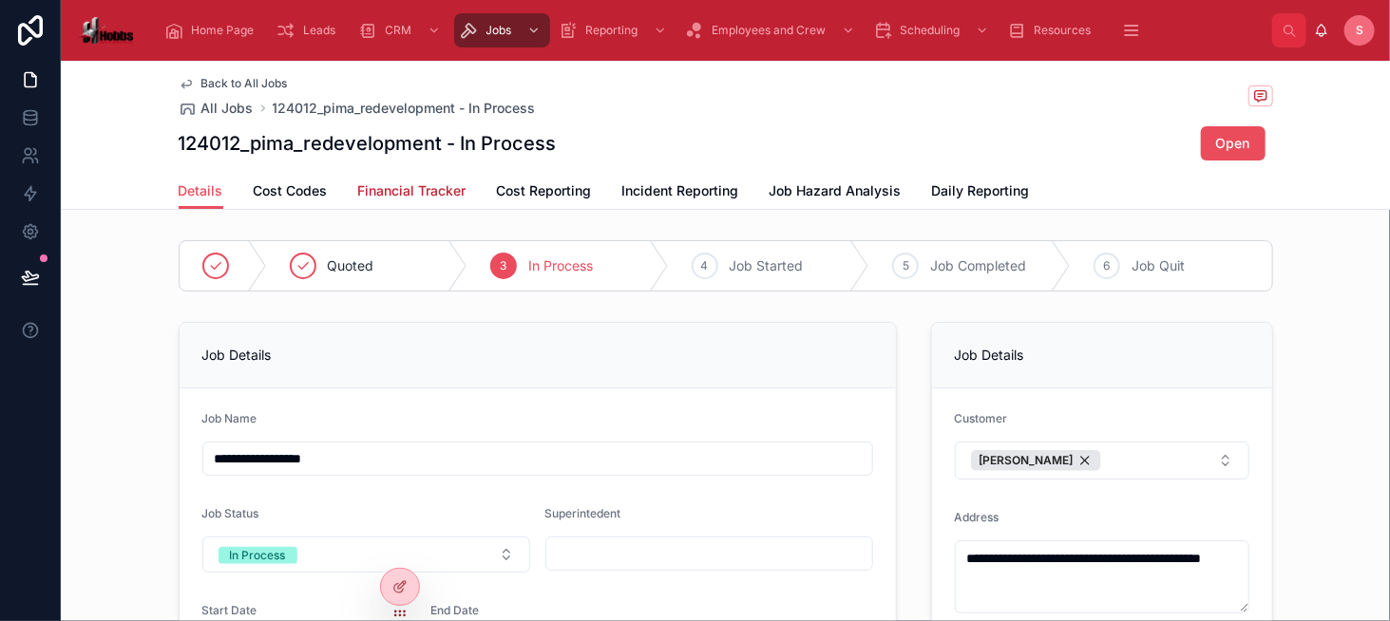
drag, startPoint x: 410, startPoint y: 189, endPoint x: 427, endPoint y: 227, distance: 41.3
click at [410, 189] on span "Financial Tracker" at bounding box center [412, 190] width 108 height 19
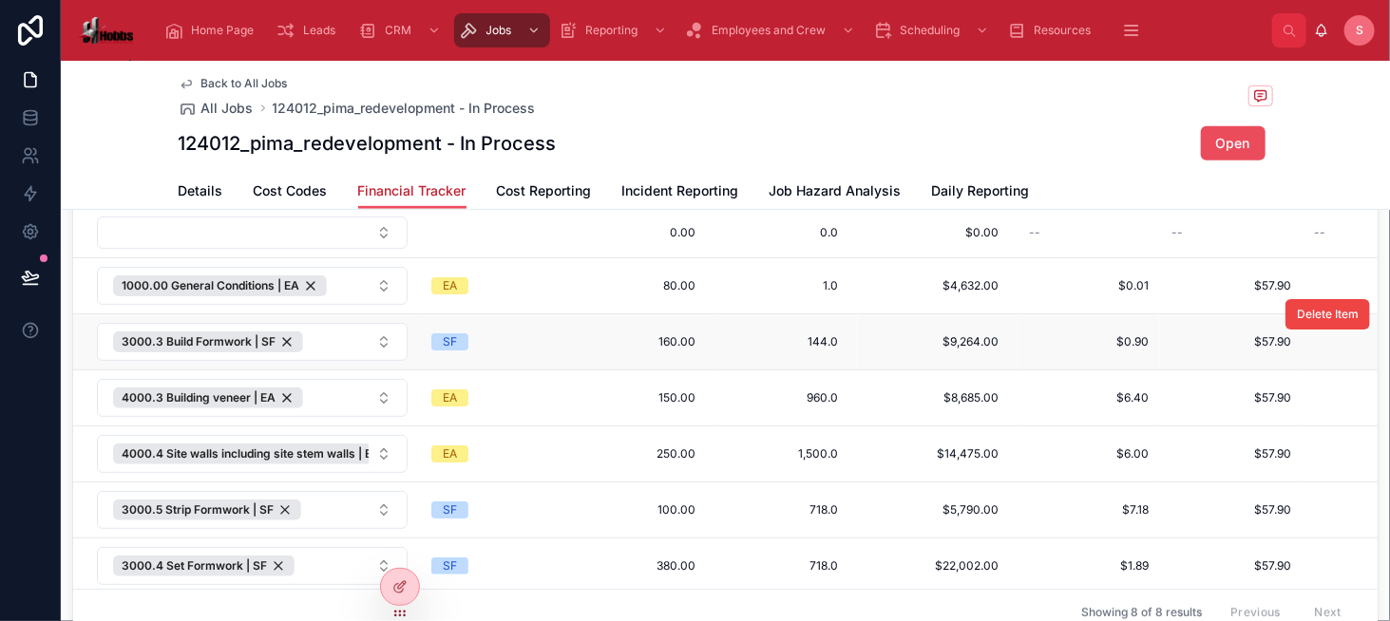
scroll to position [380, 0]
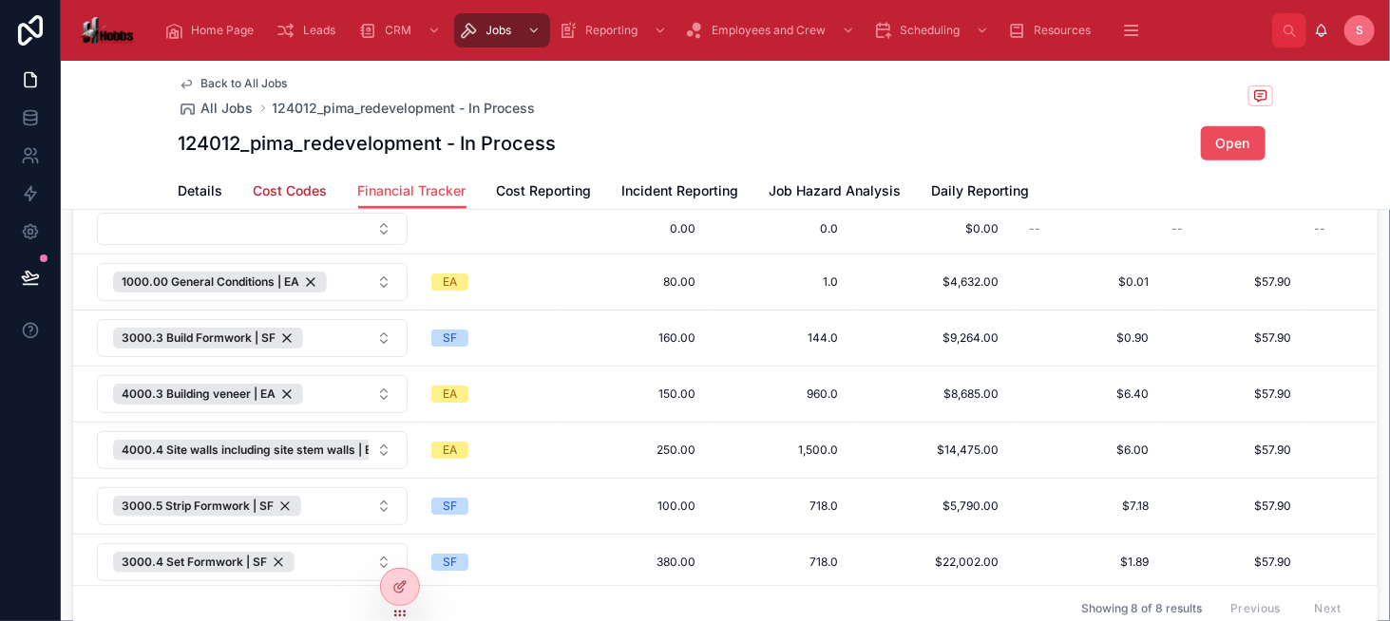
click at [281, 184] on span "Cost Codes" at bounding box center [291, 190] width 74 height 19
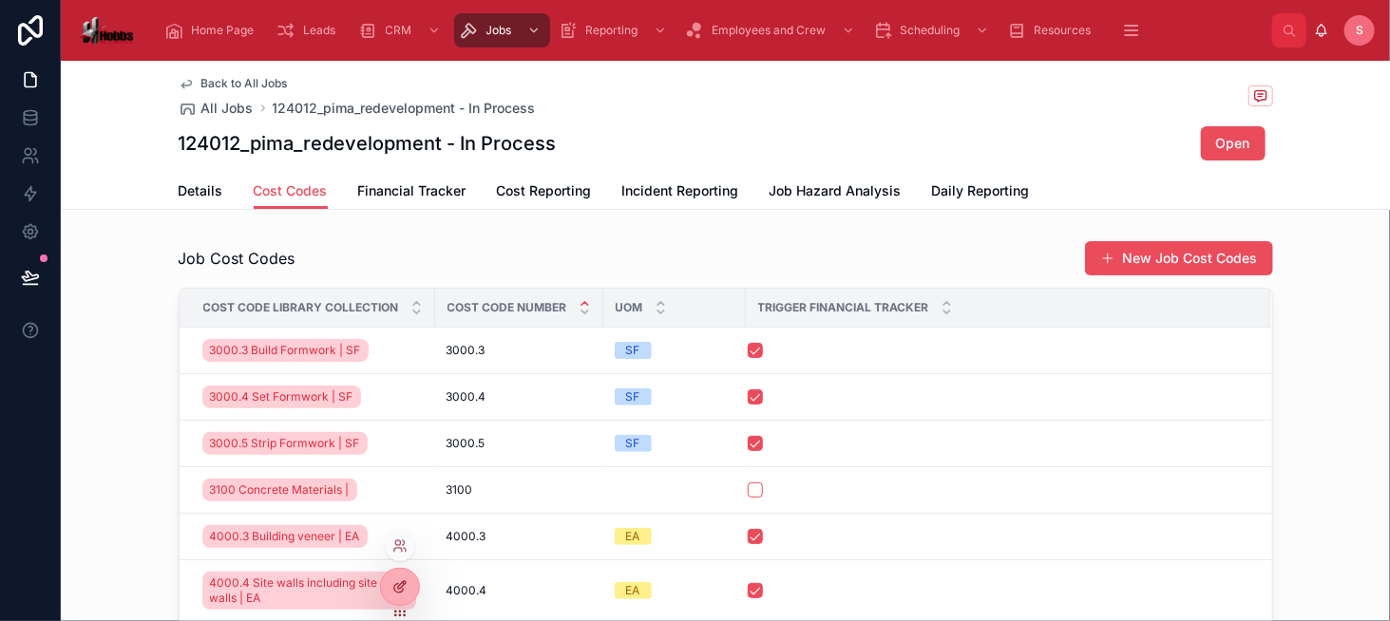
click at [401, 581] on icon at bounding box center [399, 586] width 15 height 15
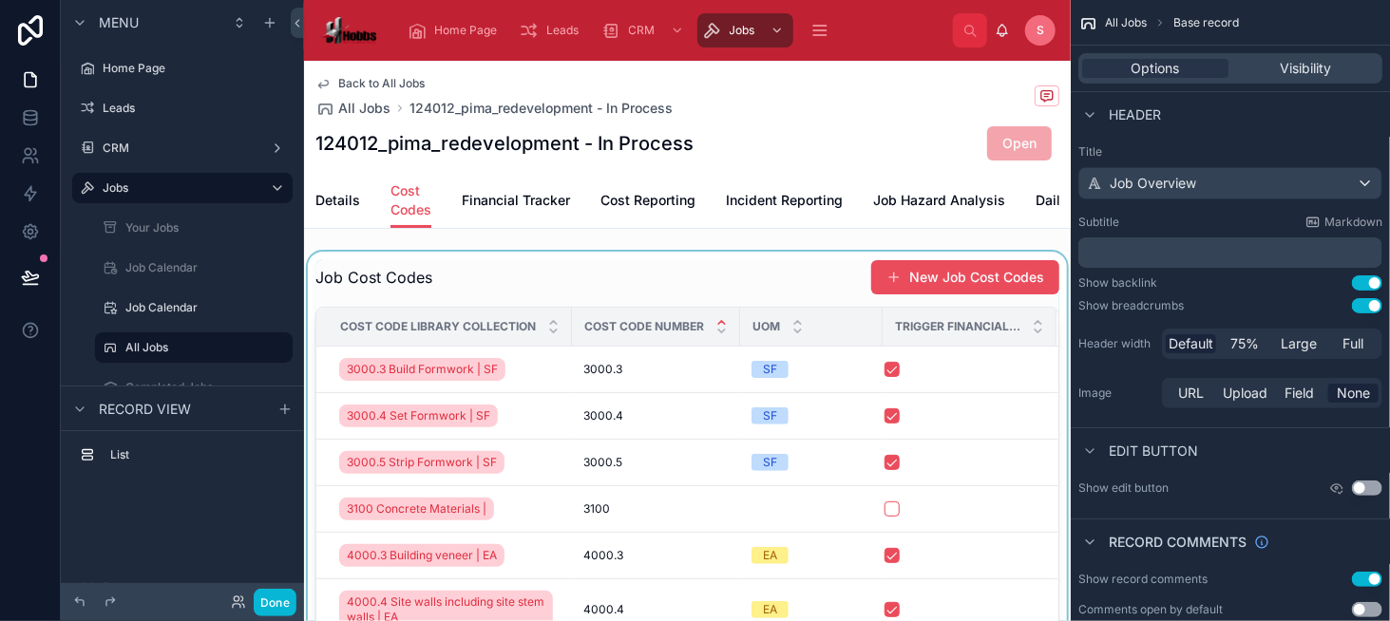
click at [741, 278] on div at bounding box center [687, 517] width 767 height 531
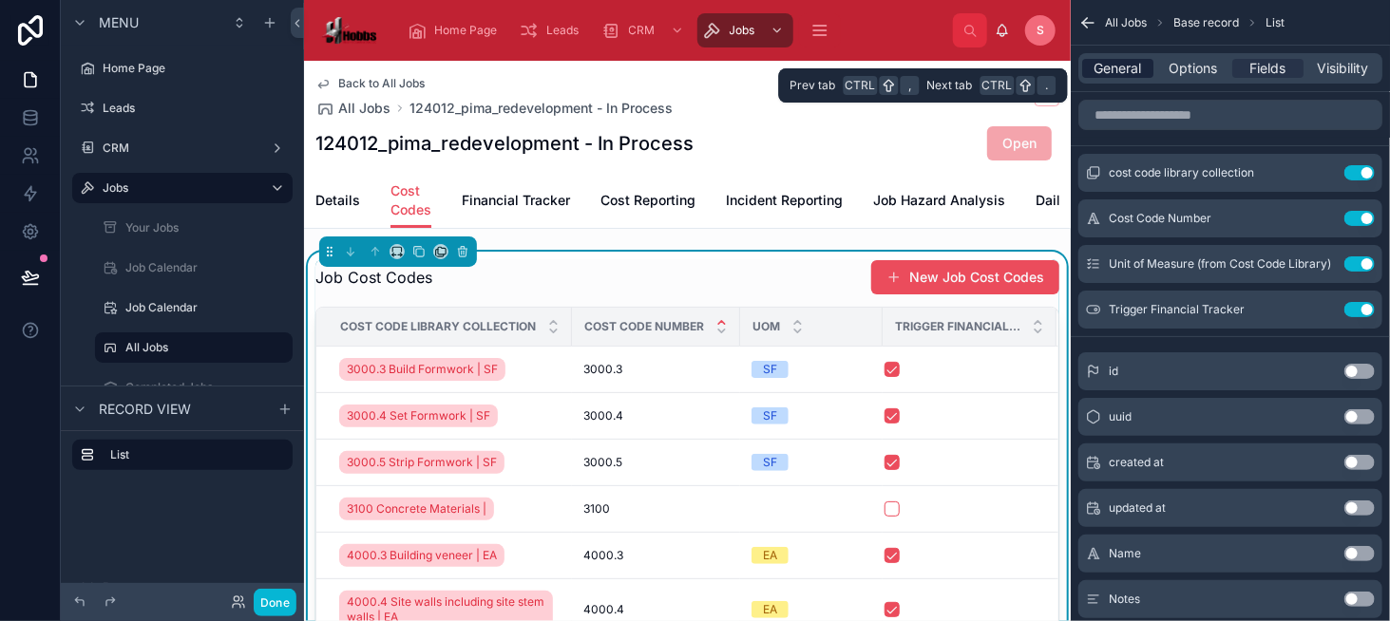
click at [1116, 62] on span "General" at bounding box center [1117, 68] width 47 height 19
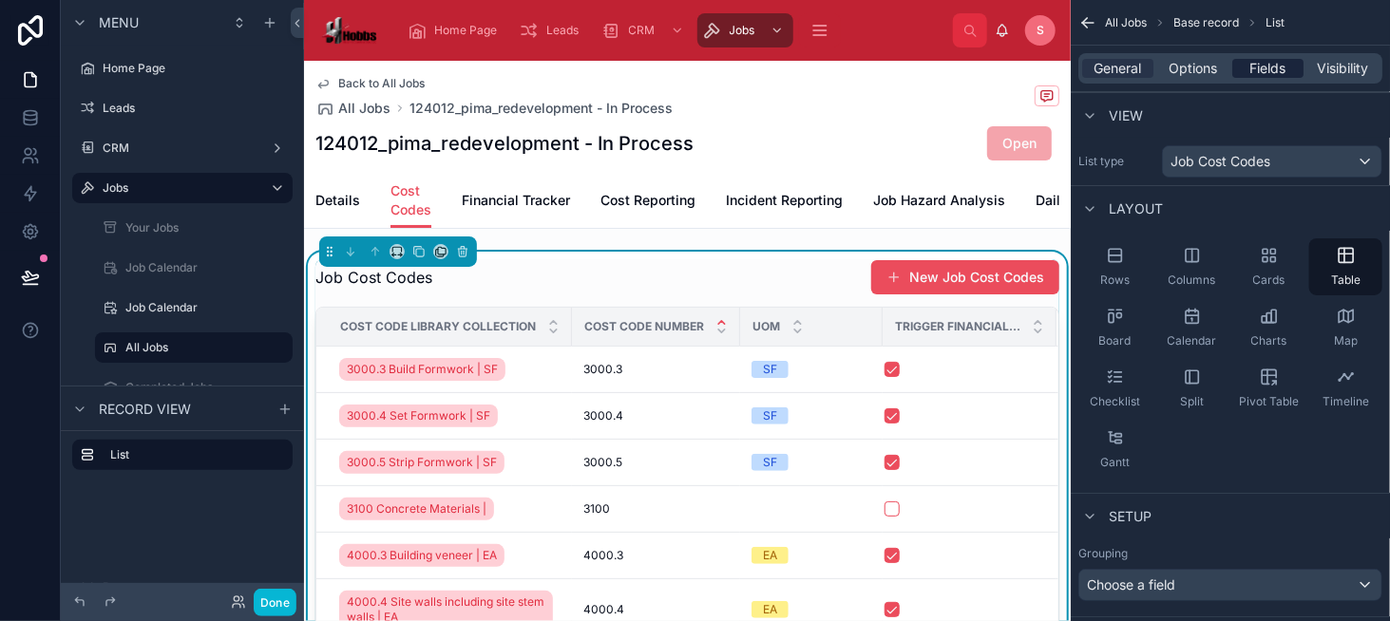
click at [1259, 69] on span "Fields" at bounding box center [1268, 68] width 36 height 19
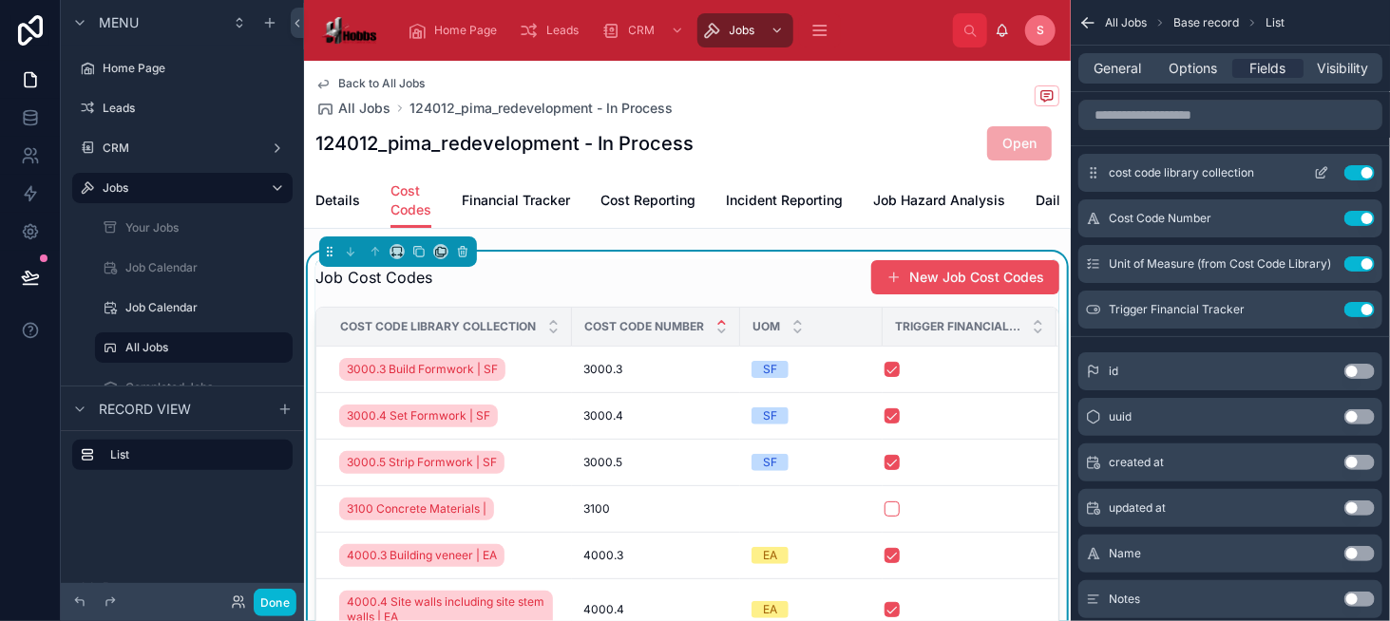
click at [1317, 175] on icon "scrollable content" at bounding box center [1321, 174] width 9 height 9
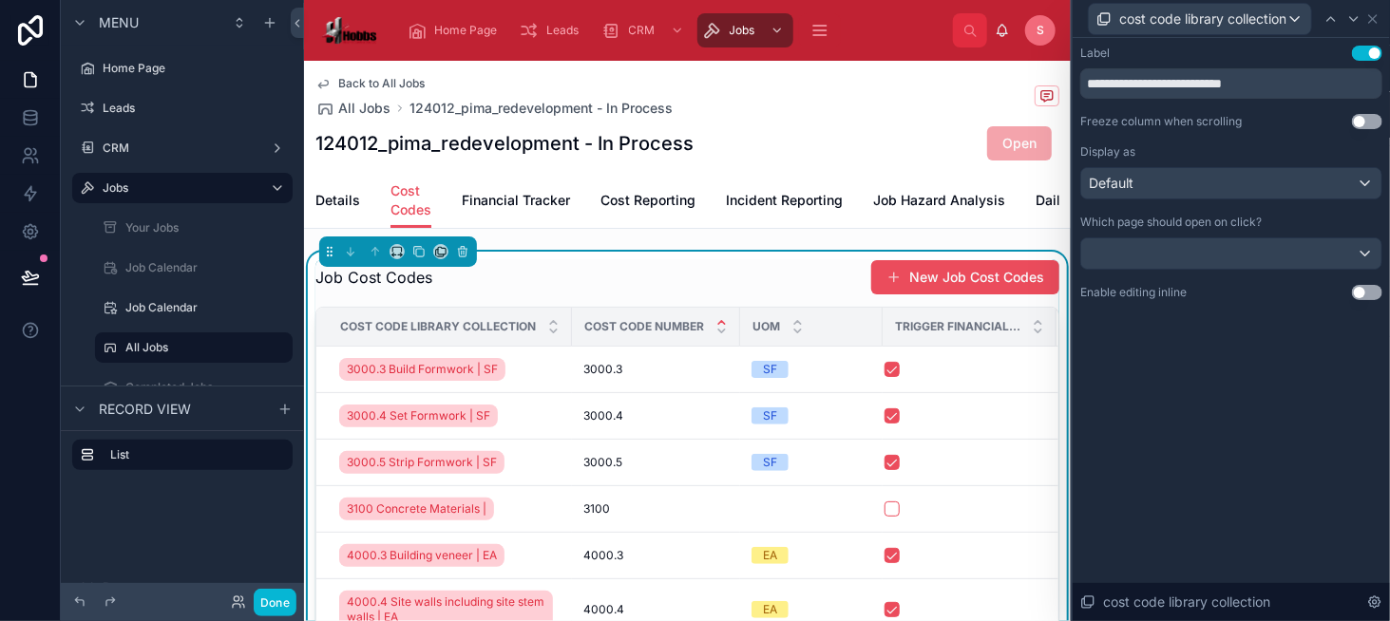
click at [1373, 124] on button "Use setting" at bounding box center [1367, 121] width 30 height 15
click at [278, 607] on button "Done" at bounding box center [275, 603] width 43 height 28
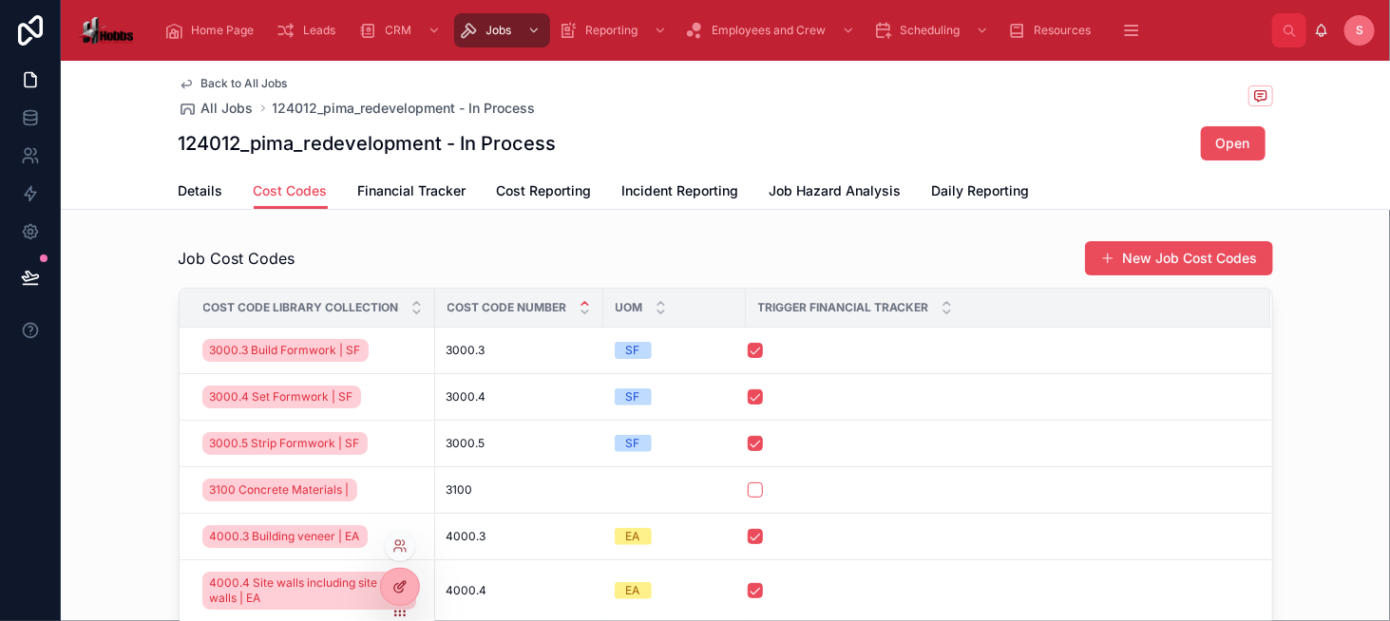
click at [399, 592] on icon at bounding box center [398, 588] width 9 height 9
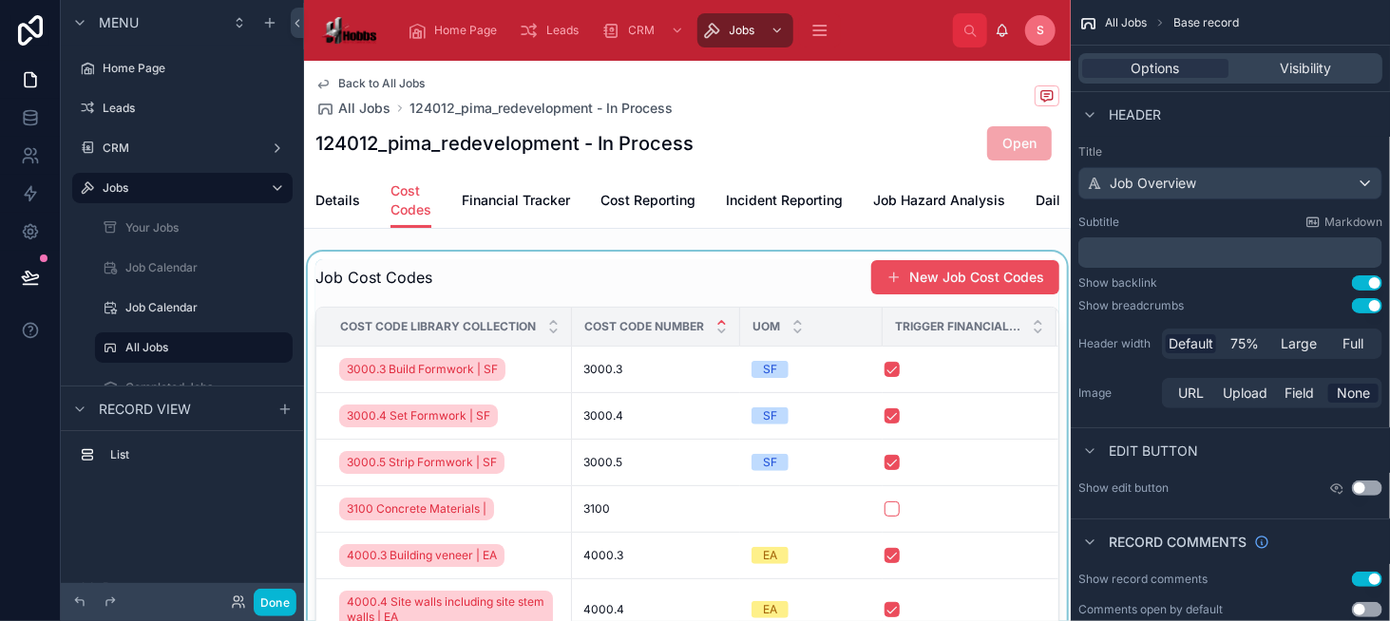
click at [625, 297] on div at bounding box center [687, 517] width 767 height 531
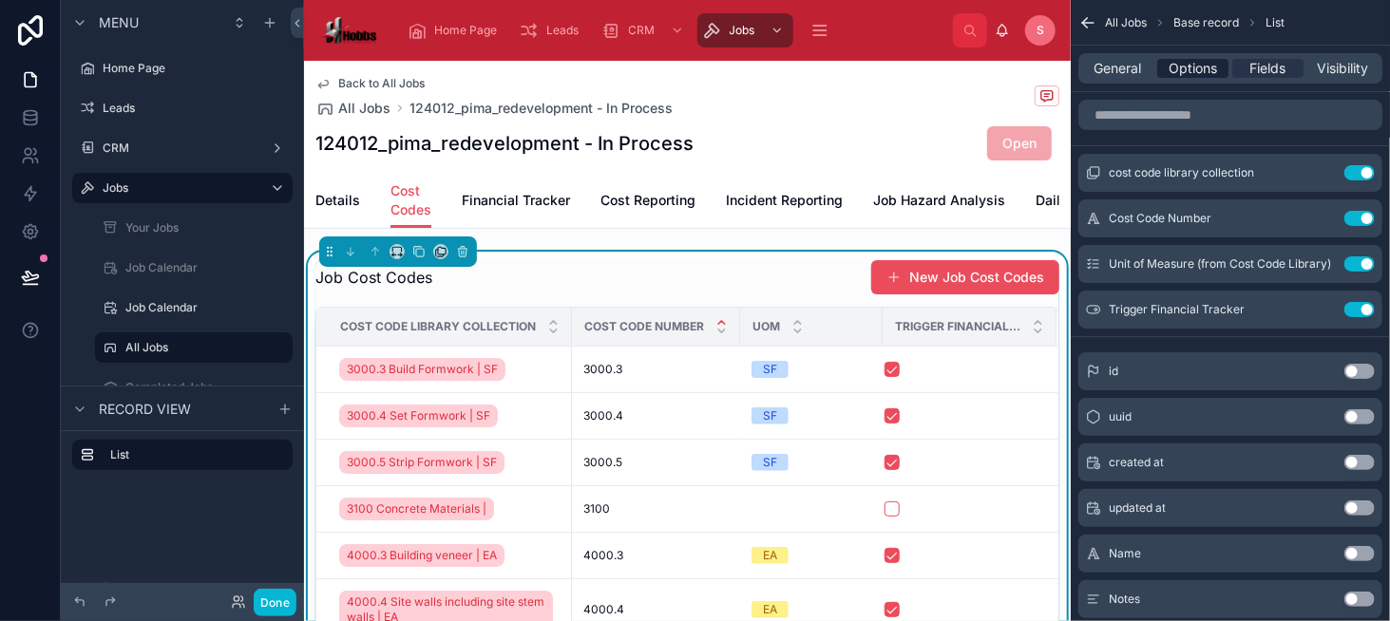
click at [1189, 71] on span "Options" at bounding box center [1192, 68] width 48 height 19
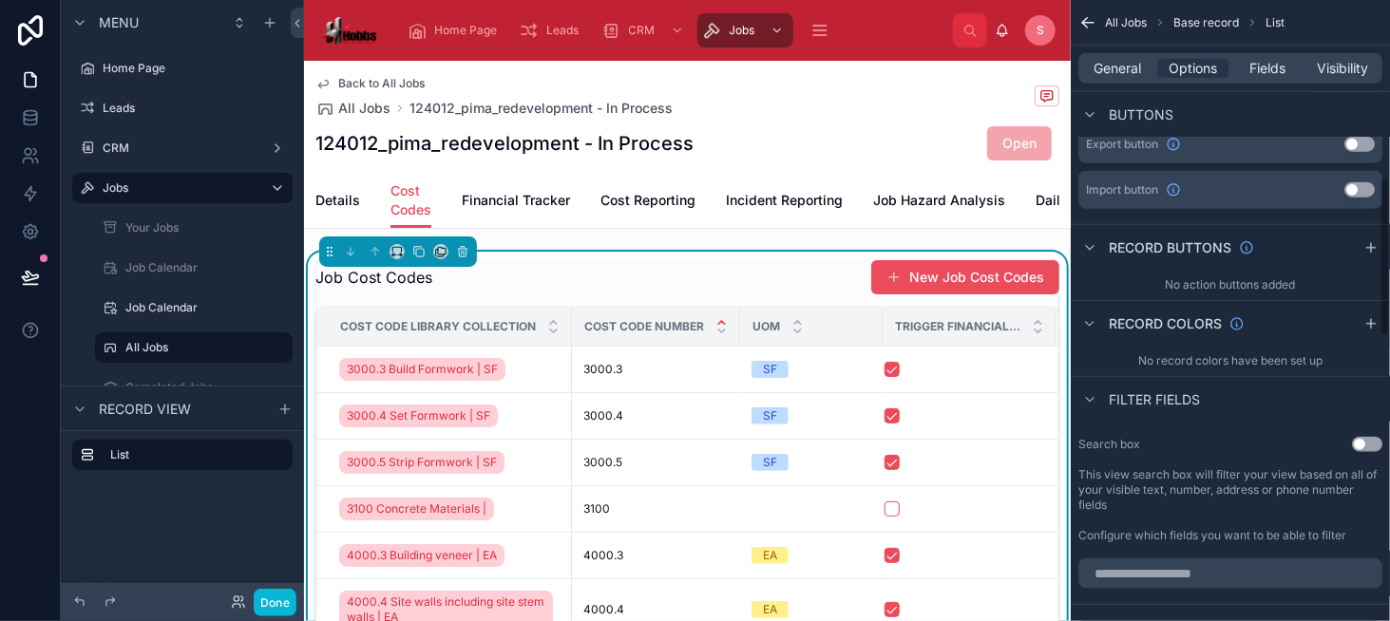
scroll to position [760, 0]
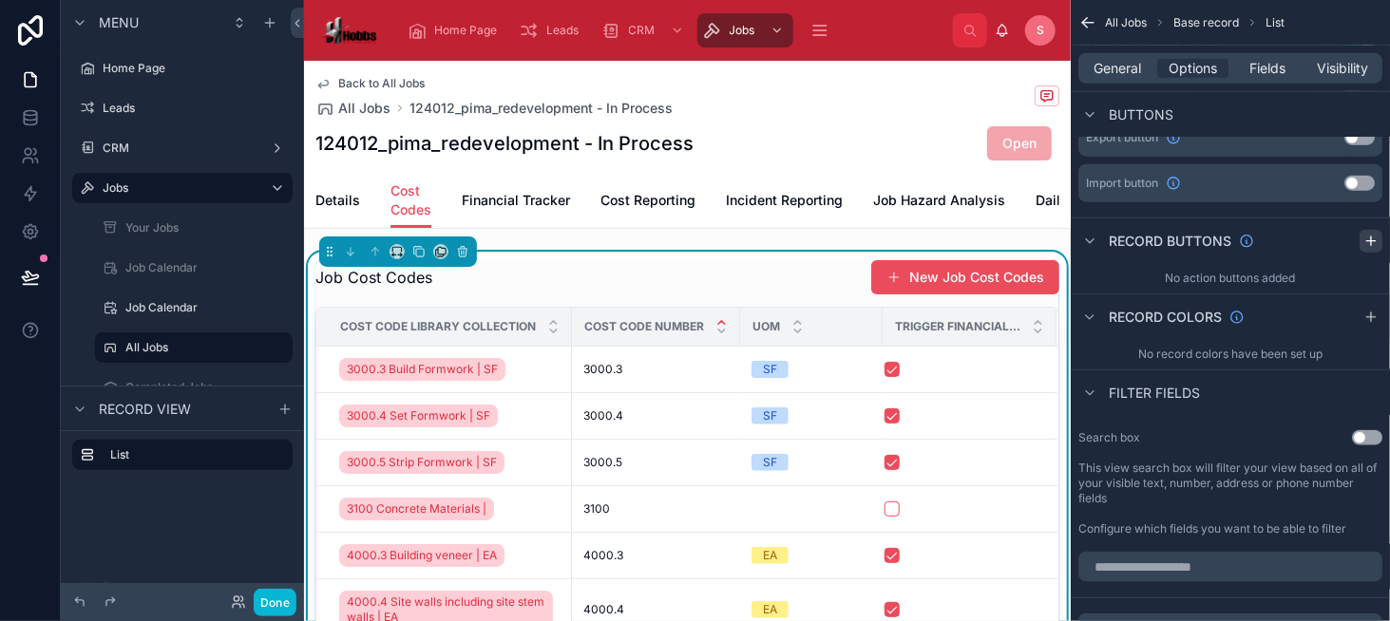
click at [1362, 235] on div "scrollable content" at bounding box center [1370, 241] width 23 height 23
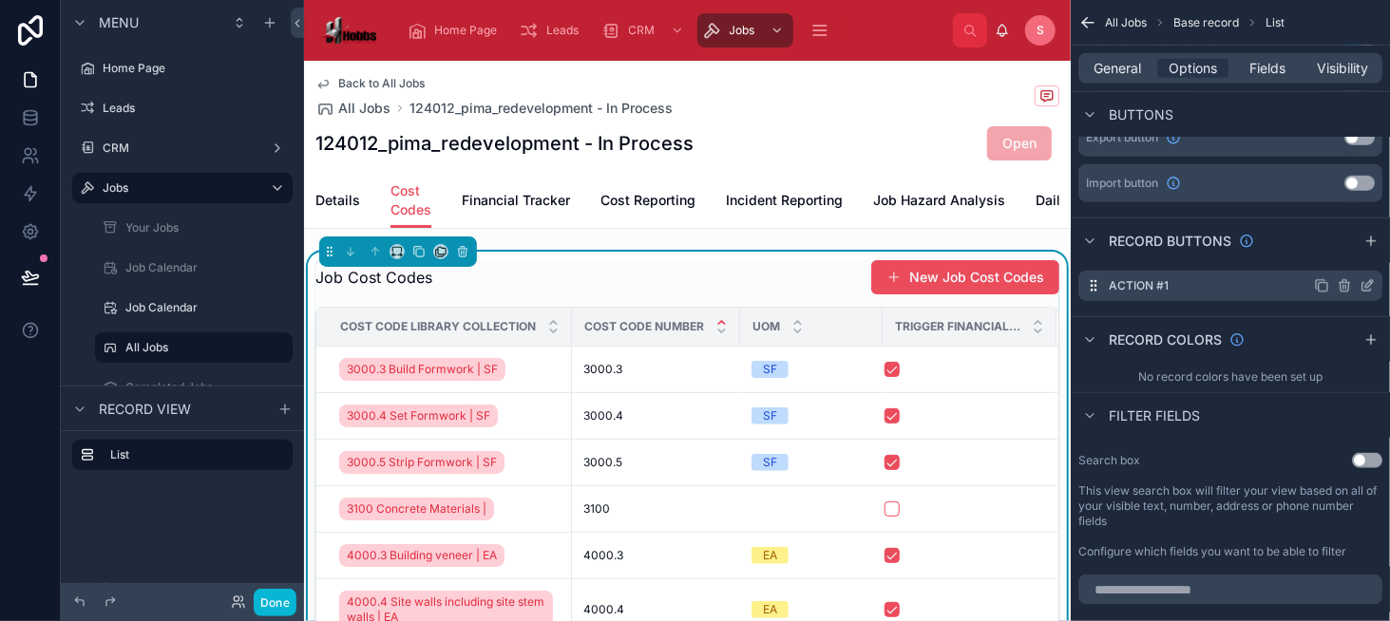
click at [1368, 283] on icon "scrollable content" at bounding box center [1366, 285] width 15 height 15
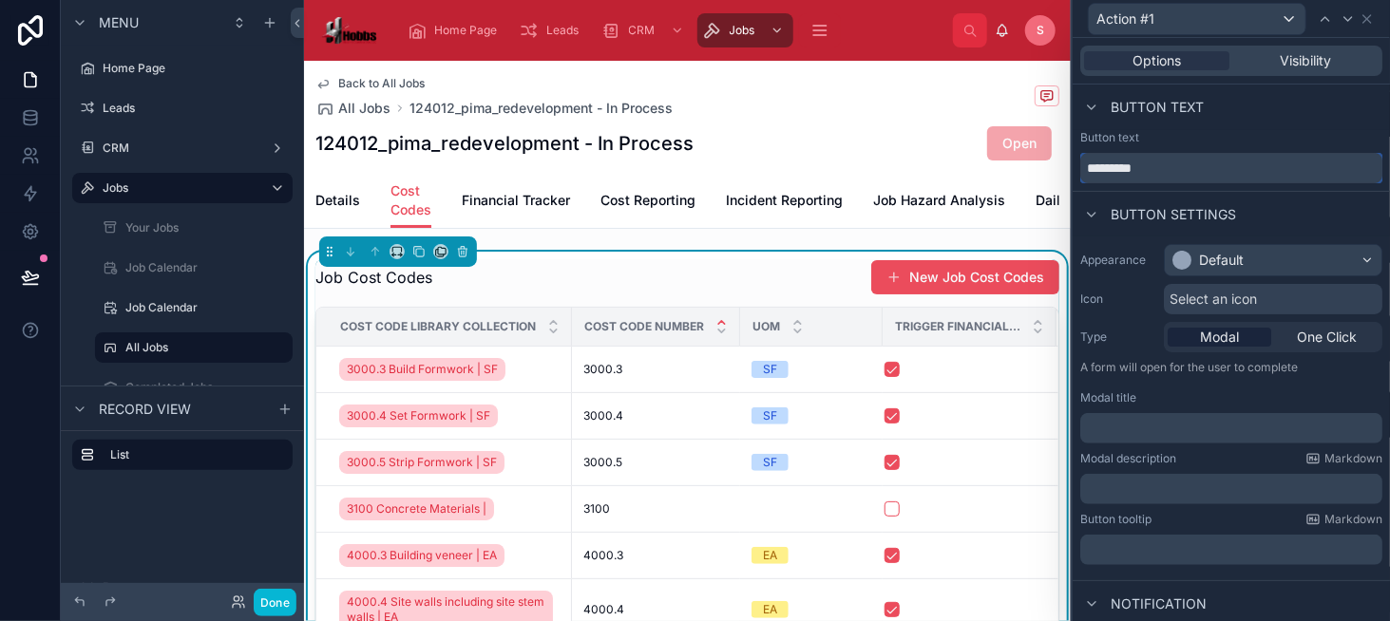
click at [1171, 165] on input "*********" at bounding box center [1231, 168] width 302 height 30
type input "**********"
click at [1188, 251] on div "Default" at bounding box center [1207, 260] width 71 height 19
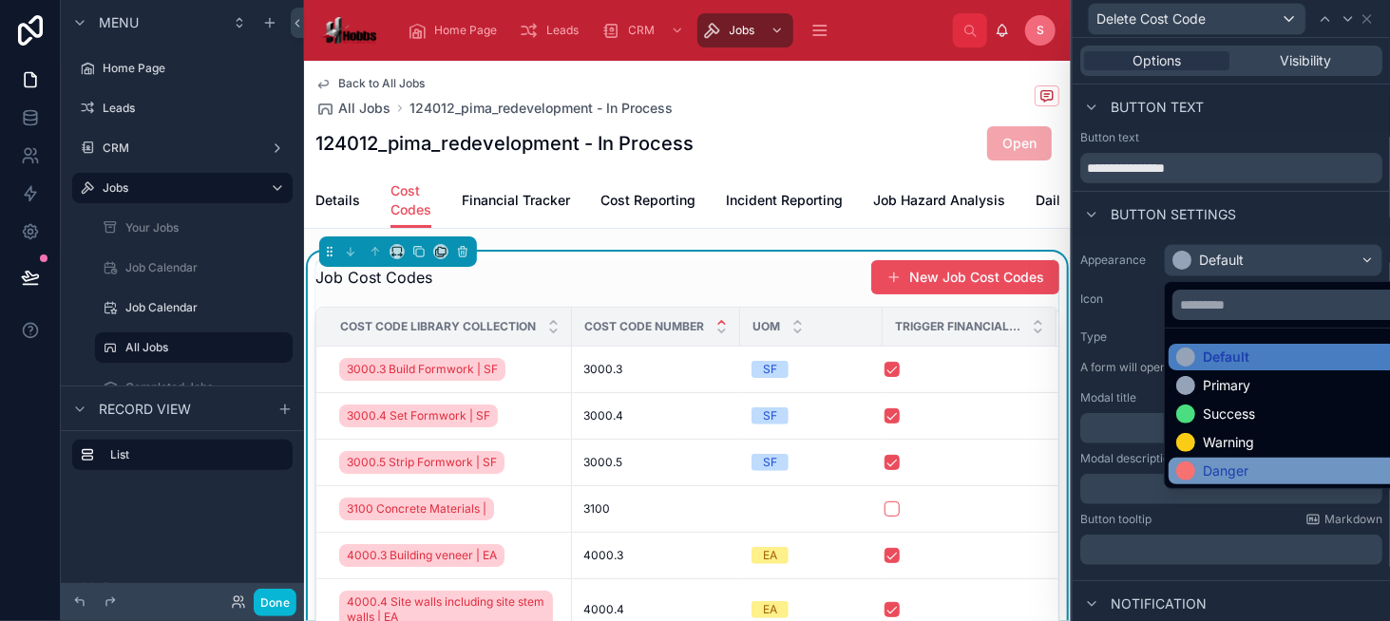
click at [1214, 465] on div "Danger" at bounding box center [1226, 471] width 46 height 19
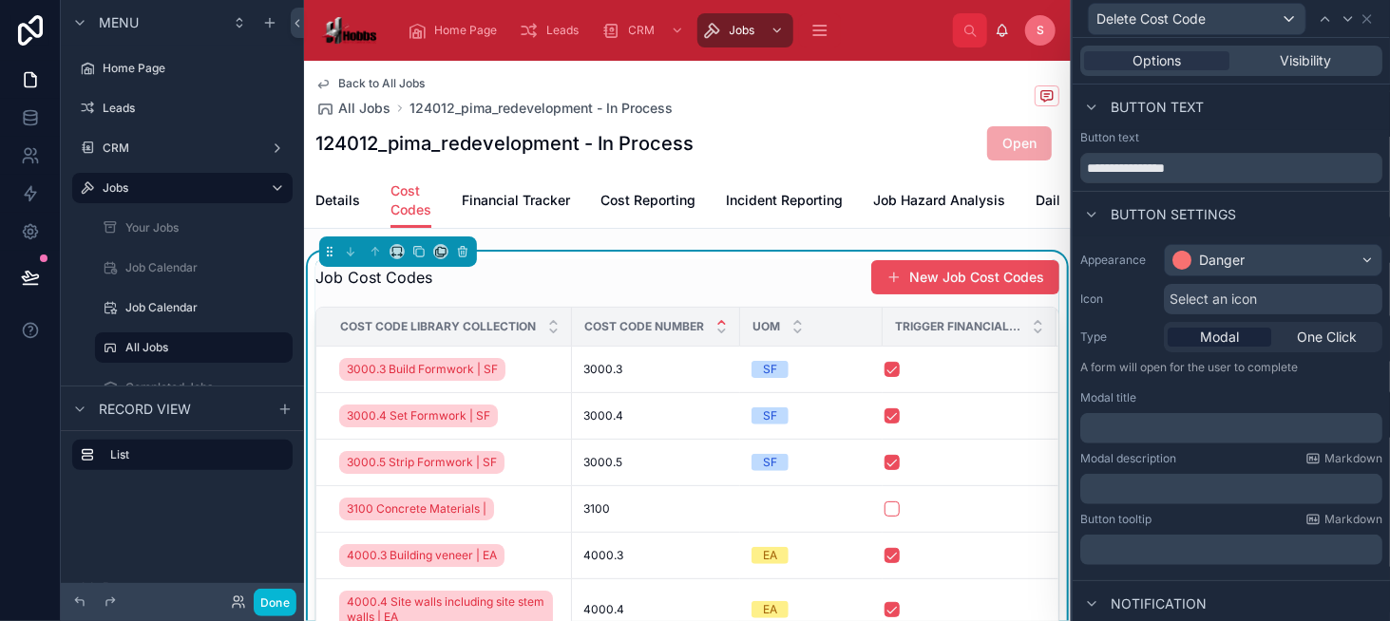
click at [1195, 419] on p "﻿" at bounding box center [1233, 428] width 291 height 19
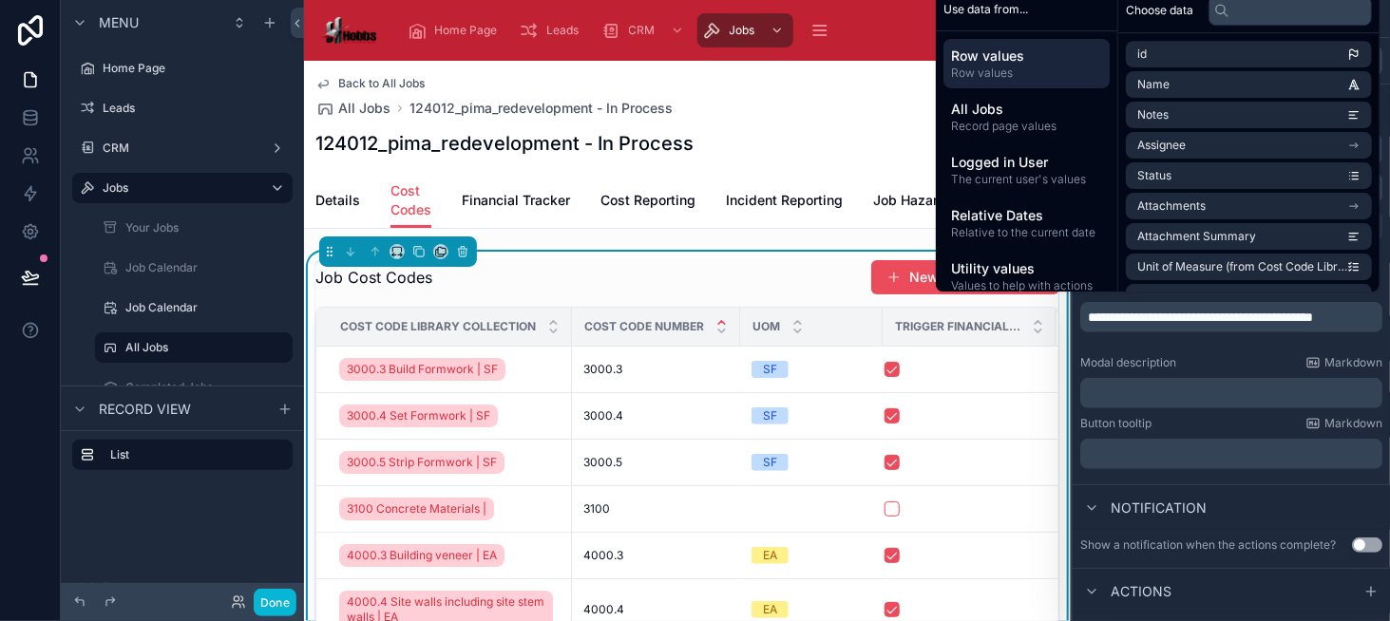
scroll to position [136, 0]
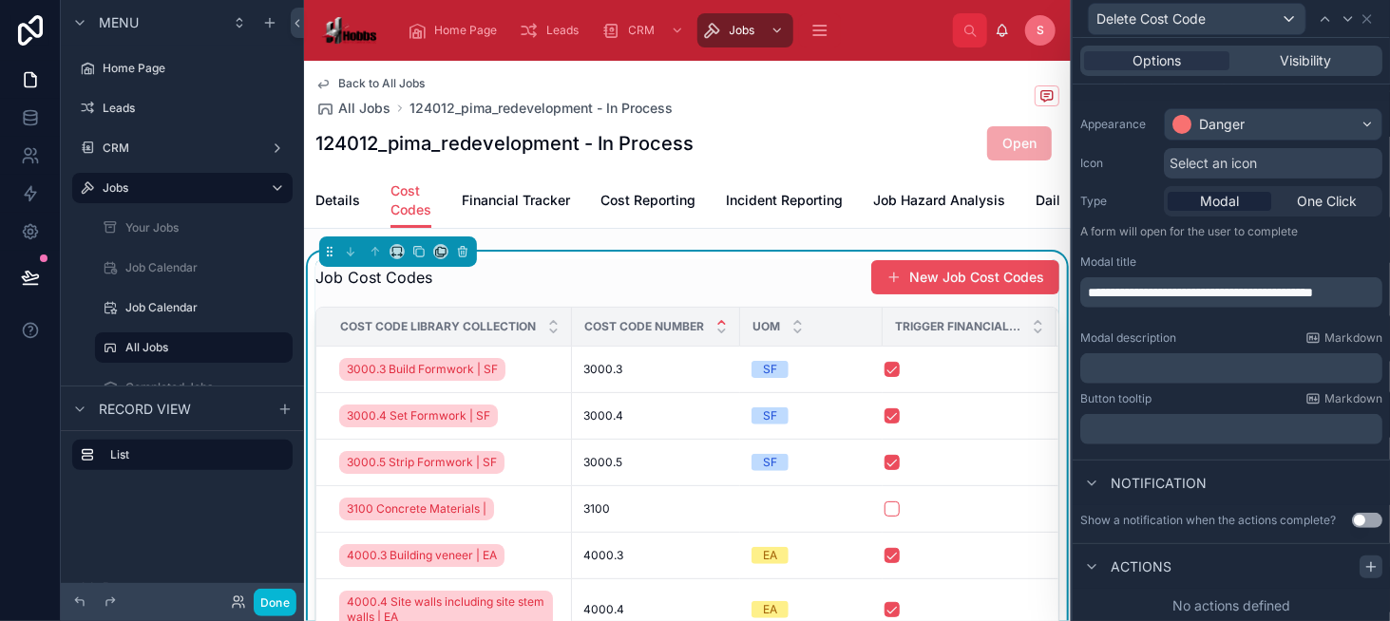
click at [1363, 566] on icon at bounding box center [1370, 567] width 15 height 15
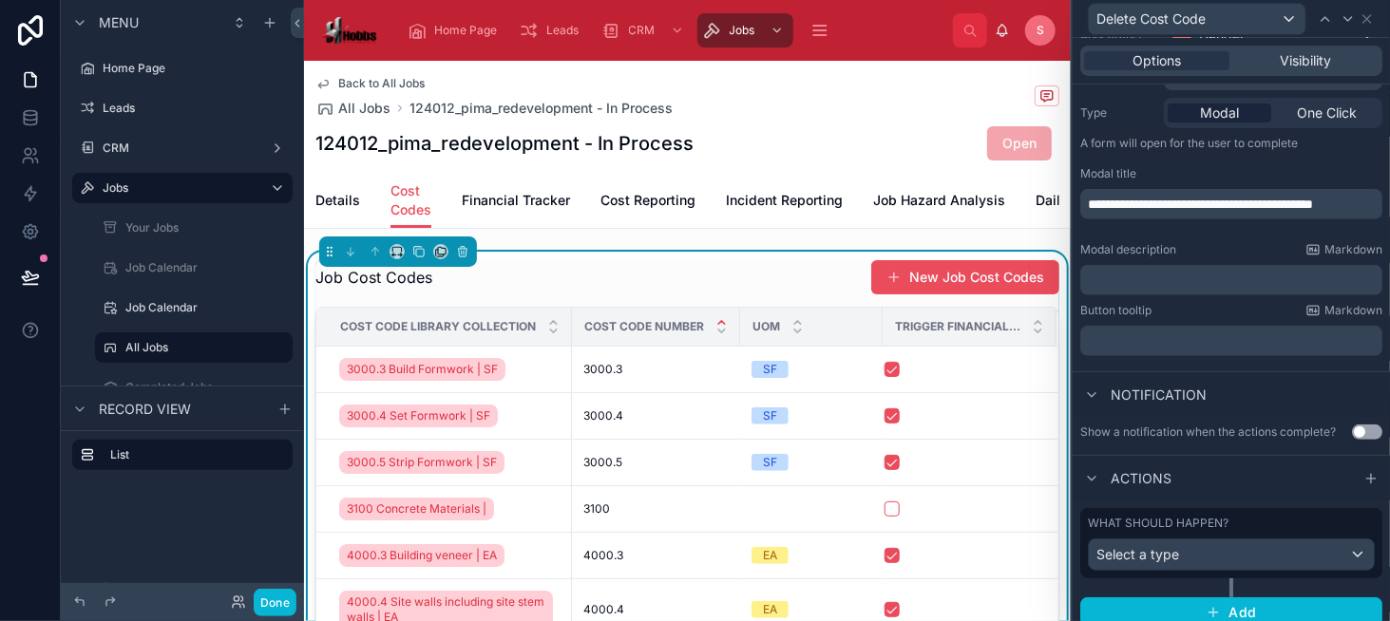
scroll to position [235, 0]
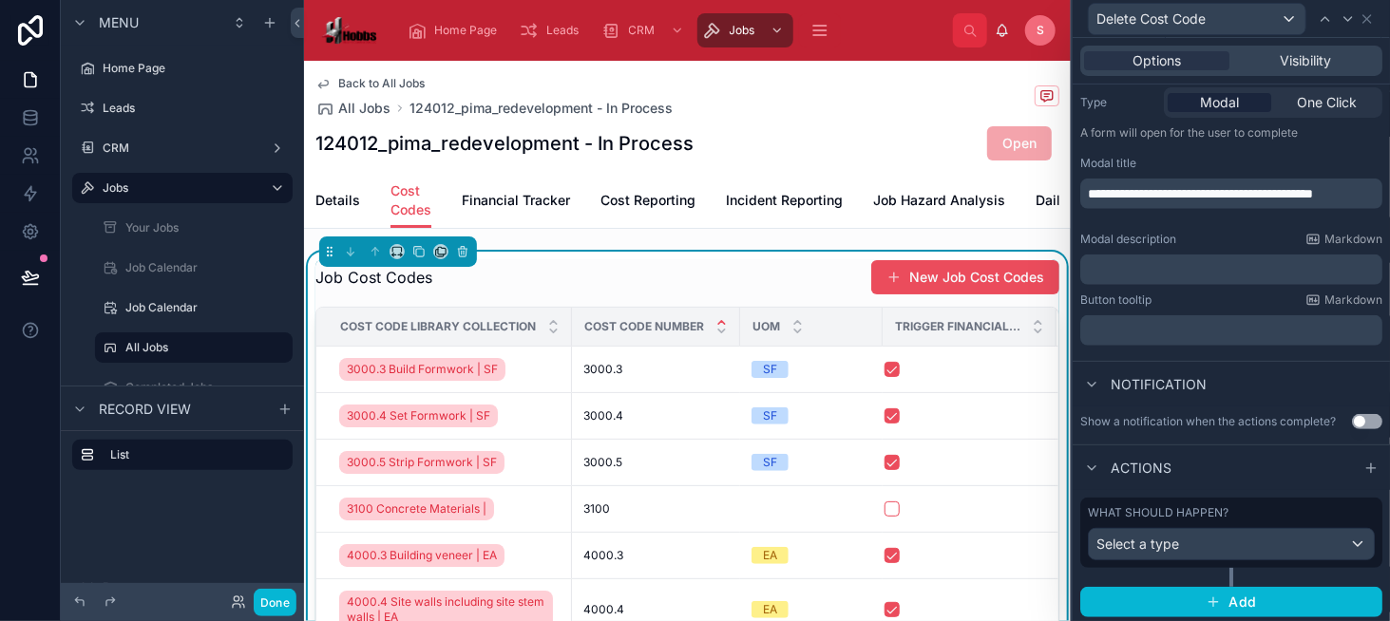
click at [1189, 524] on div "What should happen? Select a type" at bounding box center [1231, 532] width 287 height 55
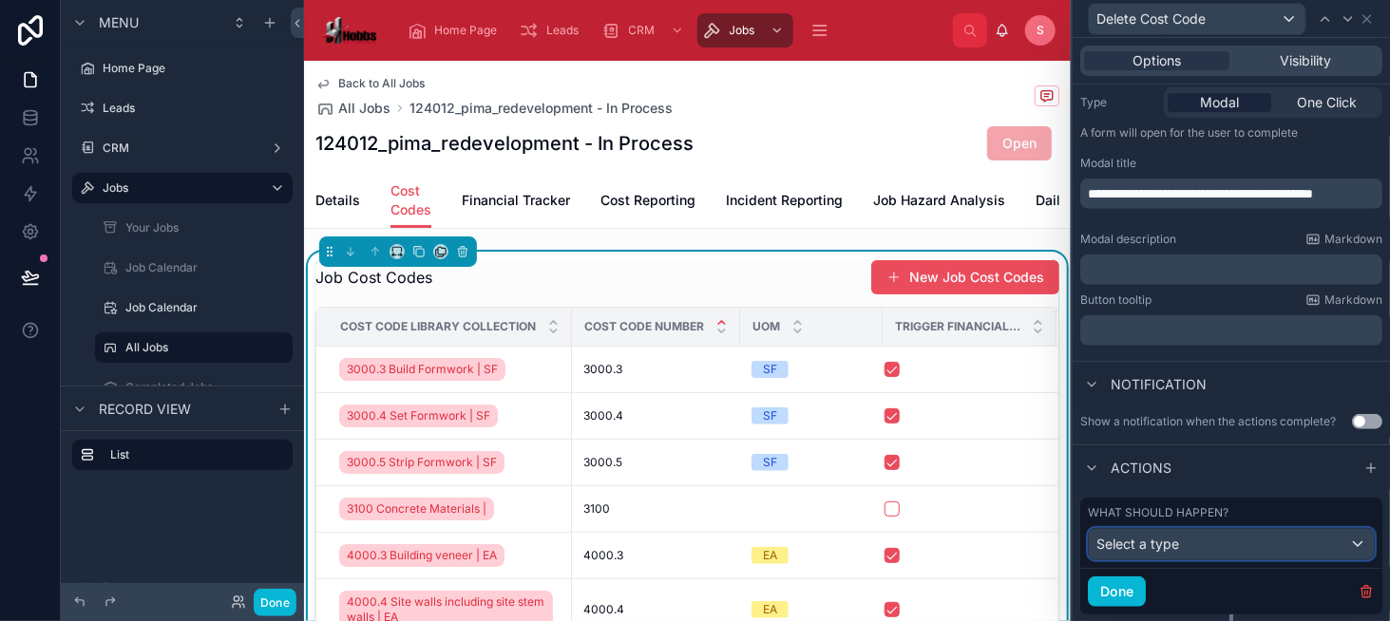
click at [1187, 543] on div "Select a type" at bounding box center [1231, 544] width 285 height 30
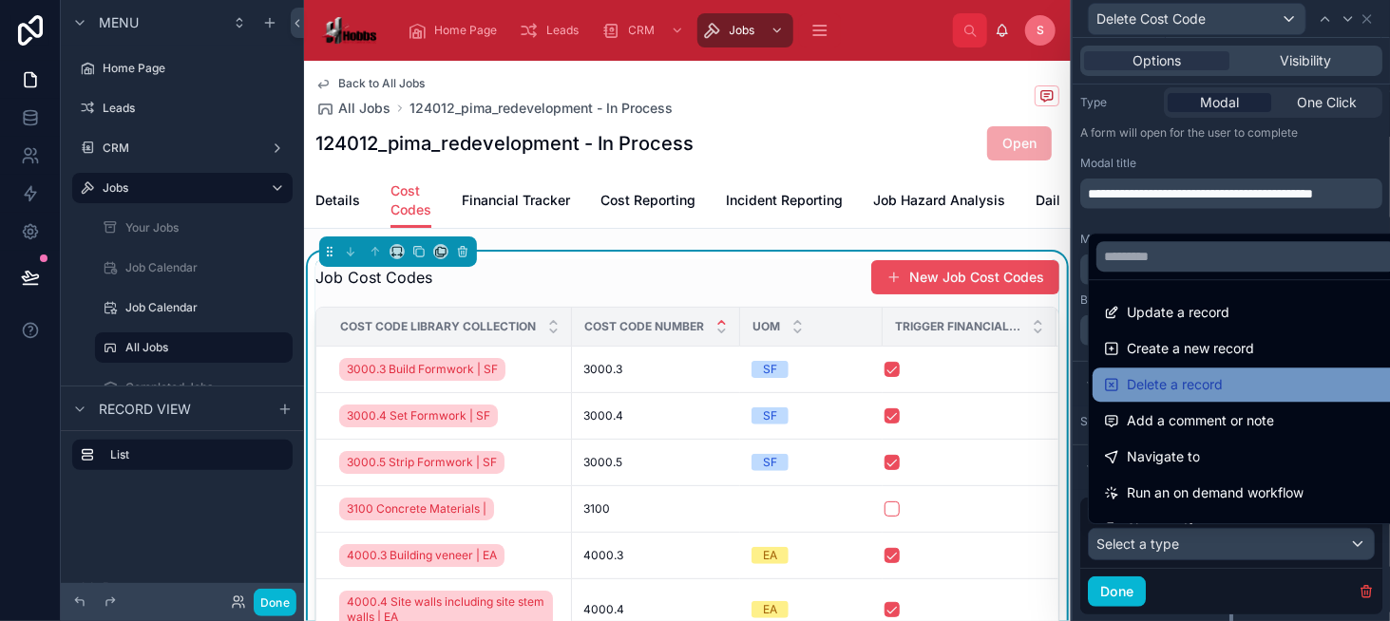
click at [1175, 377] on span "Delete a record" at bounding box center [1175, 384] width 96 height 23
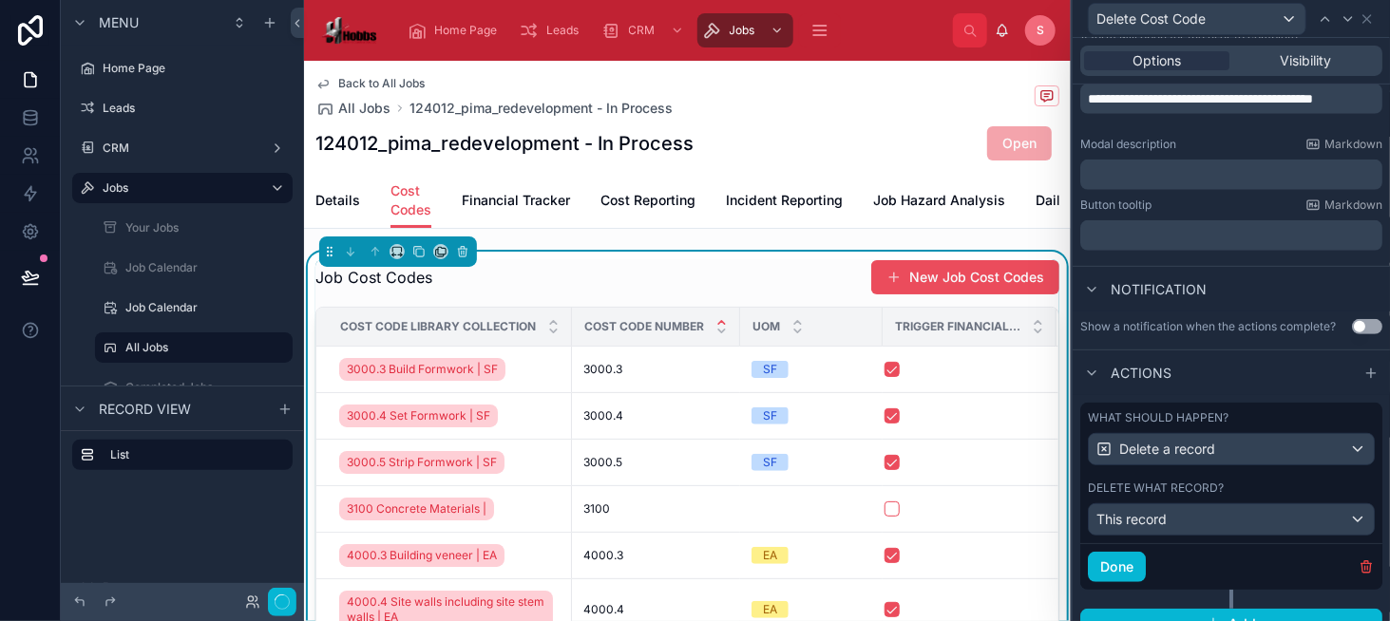
scroll to position [349, 0]
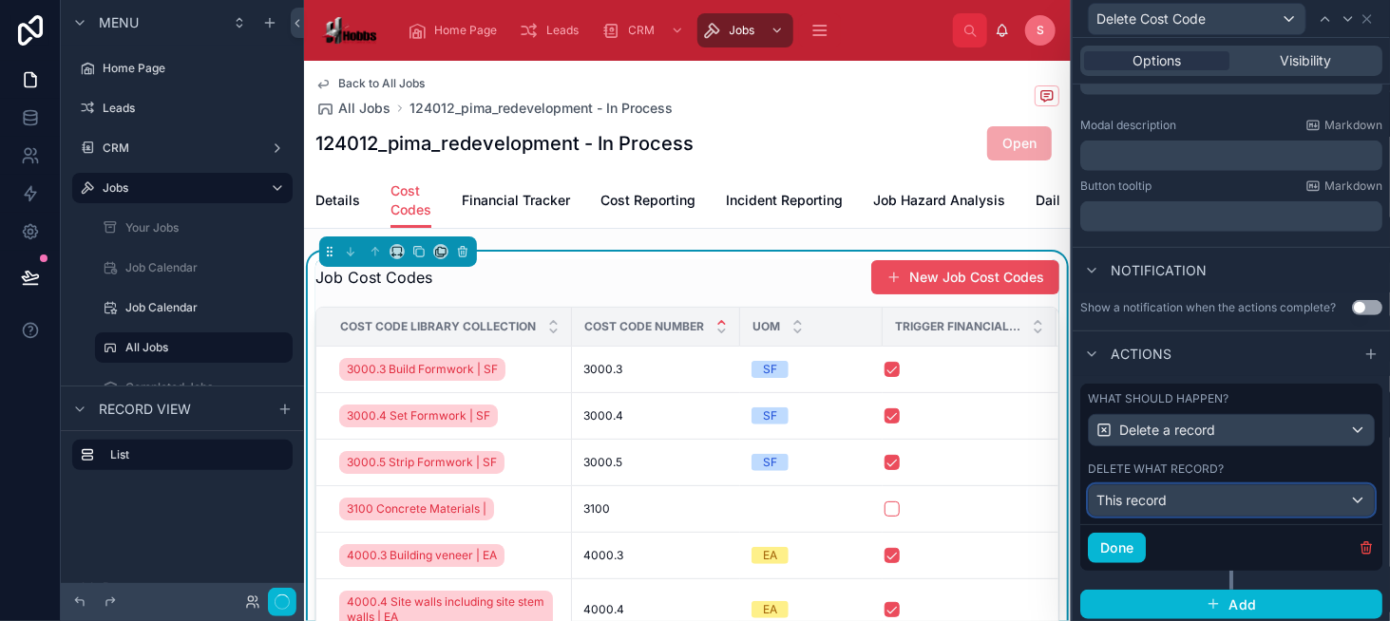
click at [1192, 493] on div "This record" at bounding box center [1231, 500] width 285 height 30
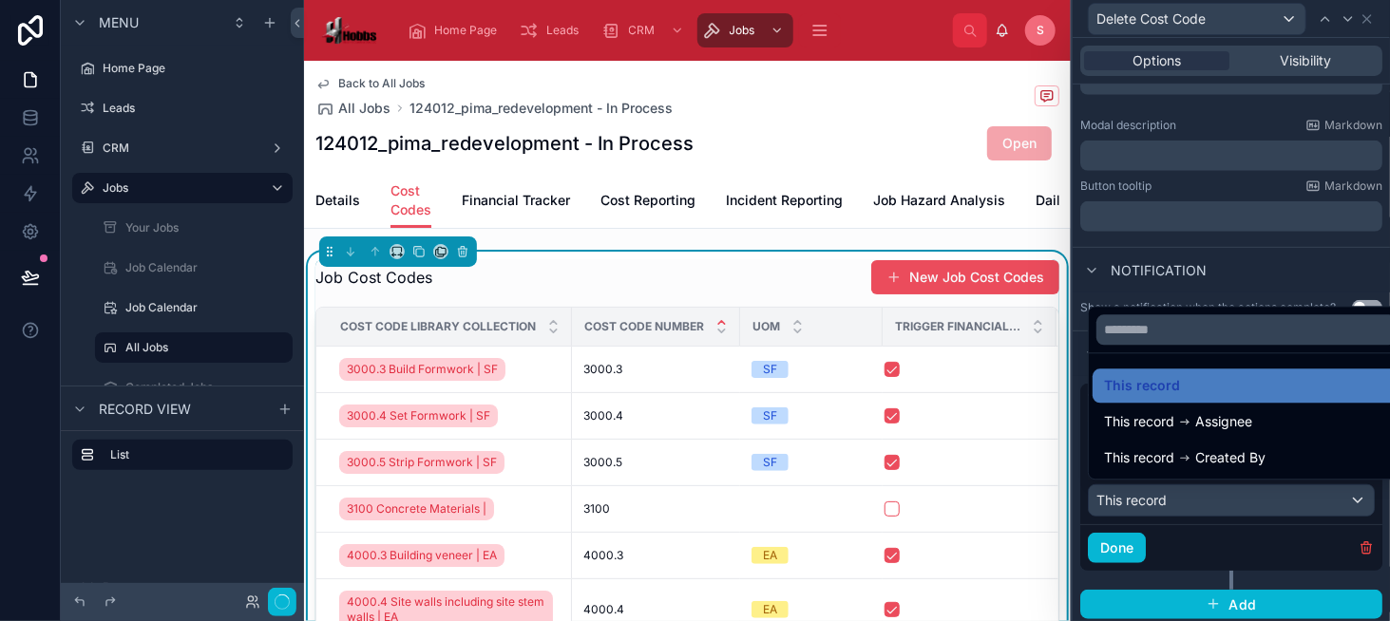
click at [1192, 493] on div at bounding box center [1230, 310] width 317 height 621
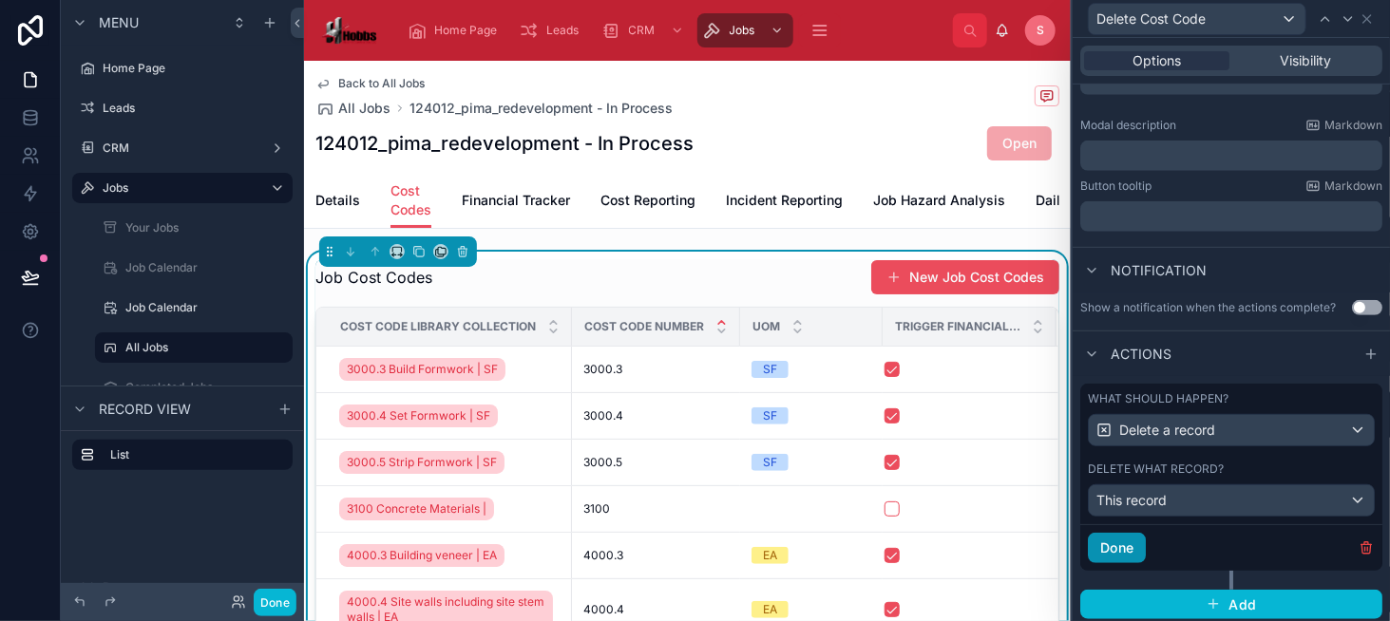
click at [1129, 551] on button "Done" at bounding box center [1117, 548] width 58 height 30
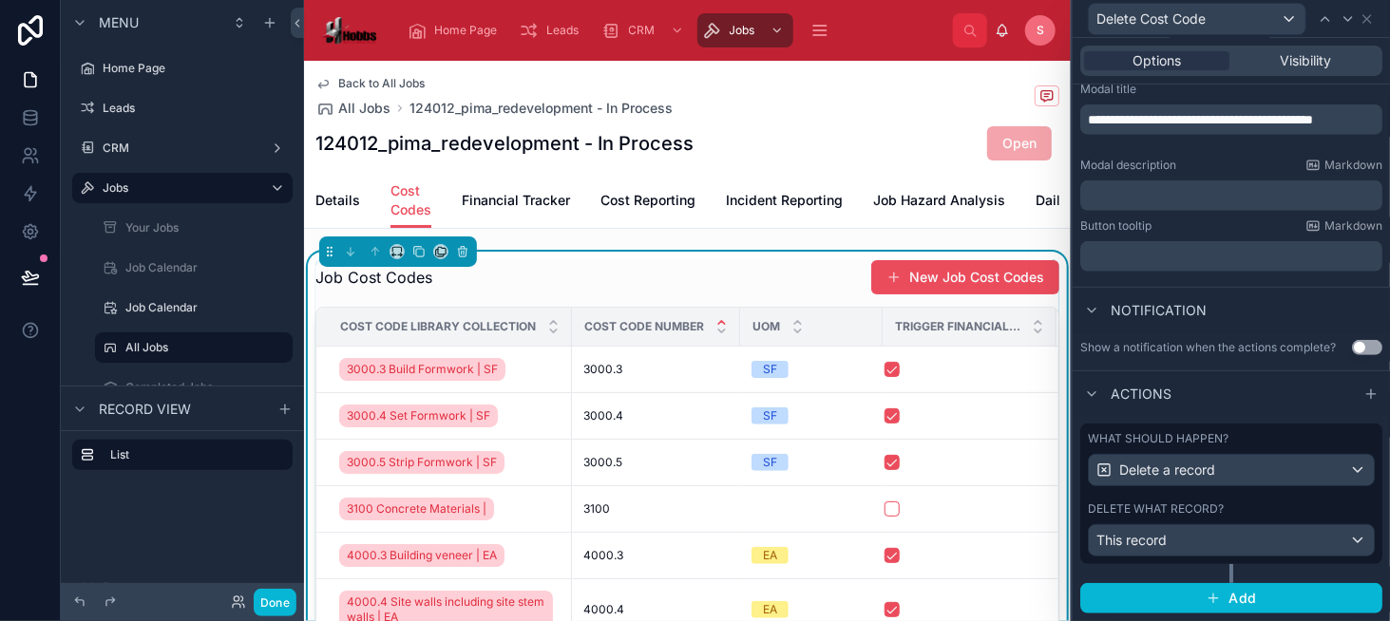
scroll to position [304, 0]
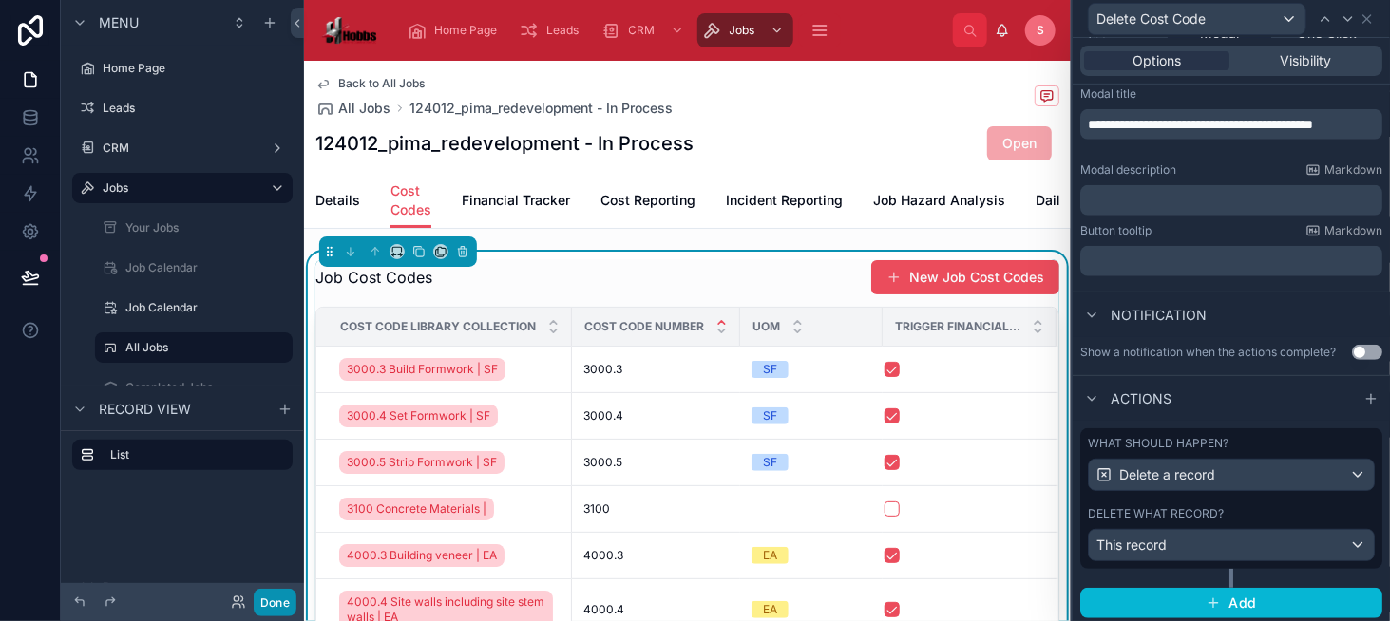
click at [274, 605] on button "Done" at bounding box center [275, 603] width 43 height 28
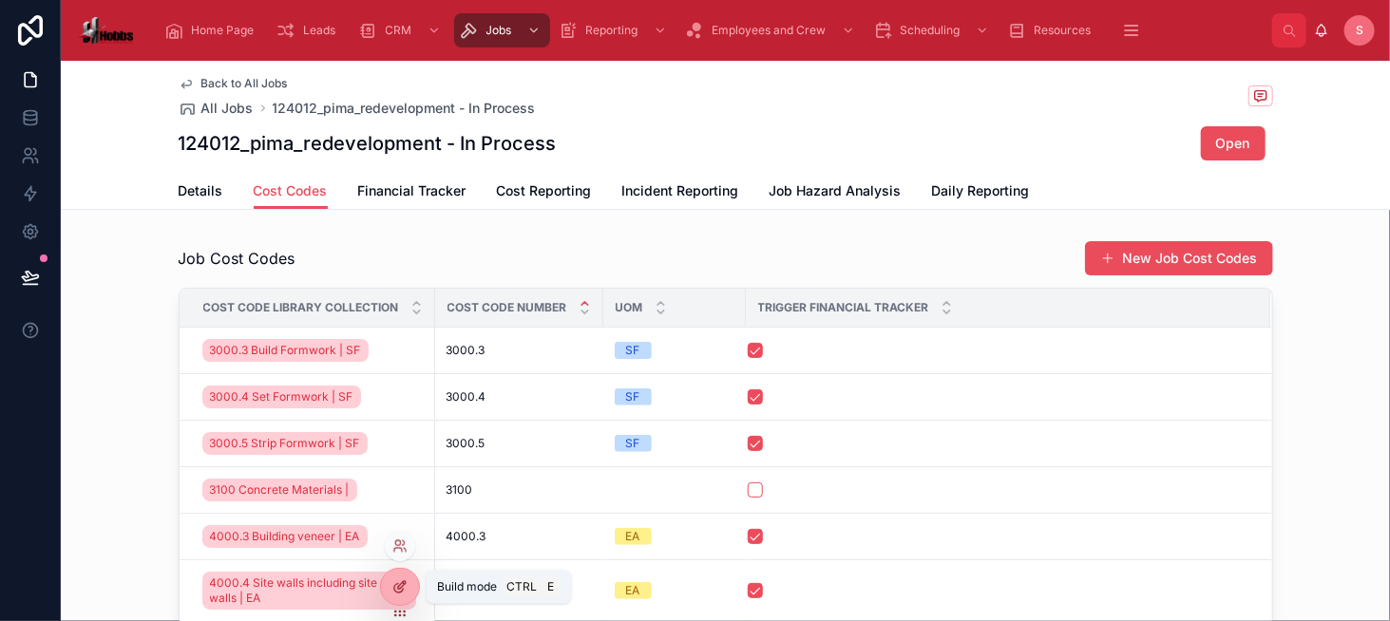
click at [408, 578] on div at bounding box center [400, 587] width 38 height 36
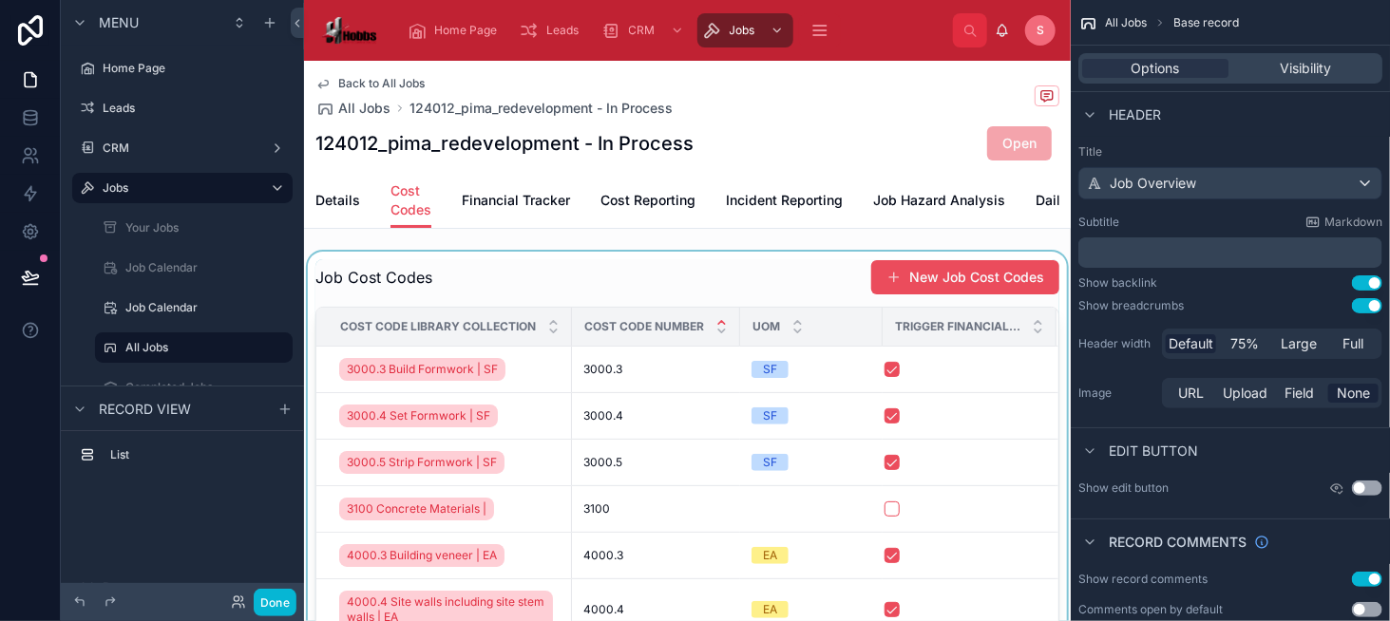
click at [936, 370] on div at bounding box center [687, 517] width 767 height 531
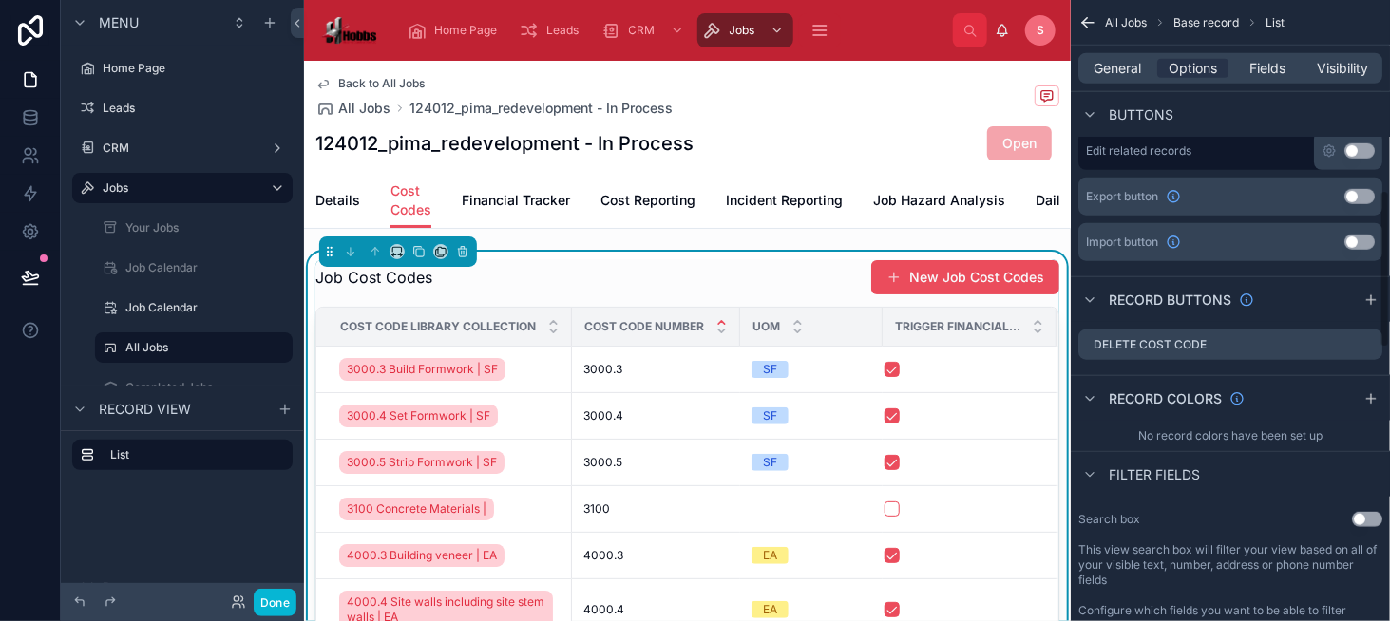
scroll to position [760, 0]
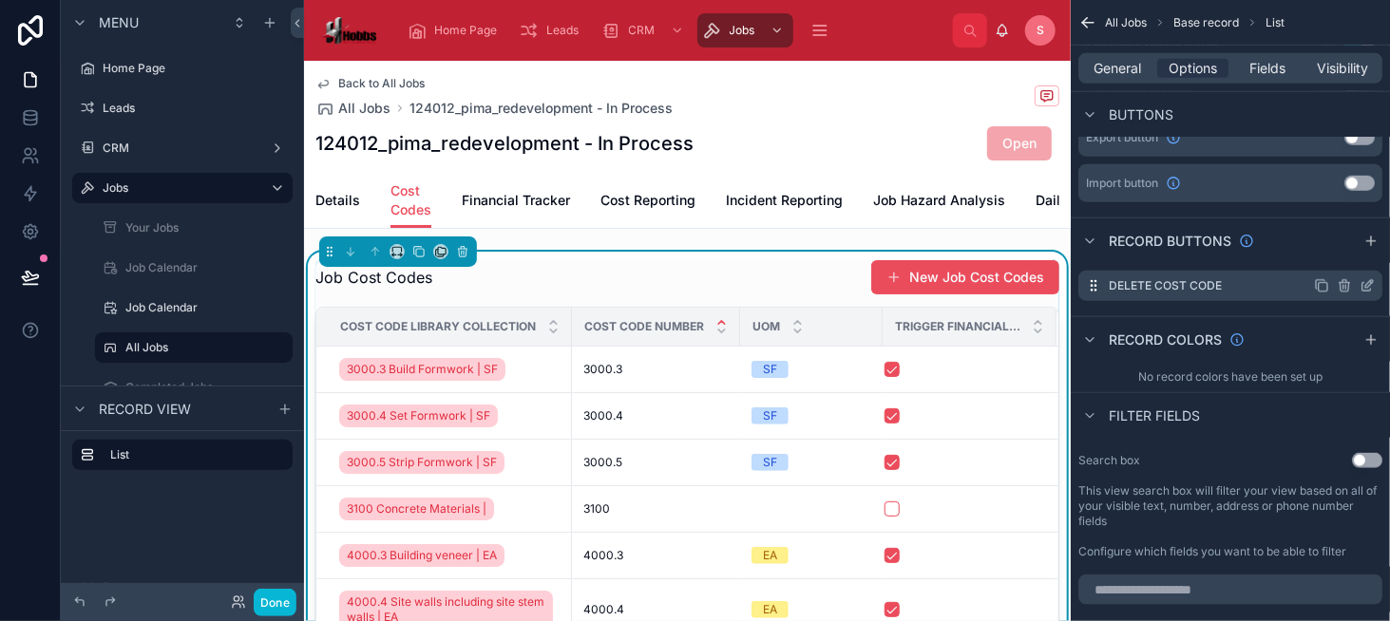
click at [1364, 284] on icon "scrollable content" at bounding box center [1366, 285] width 15 height 15
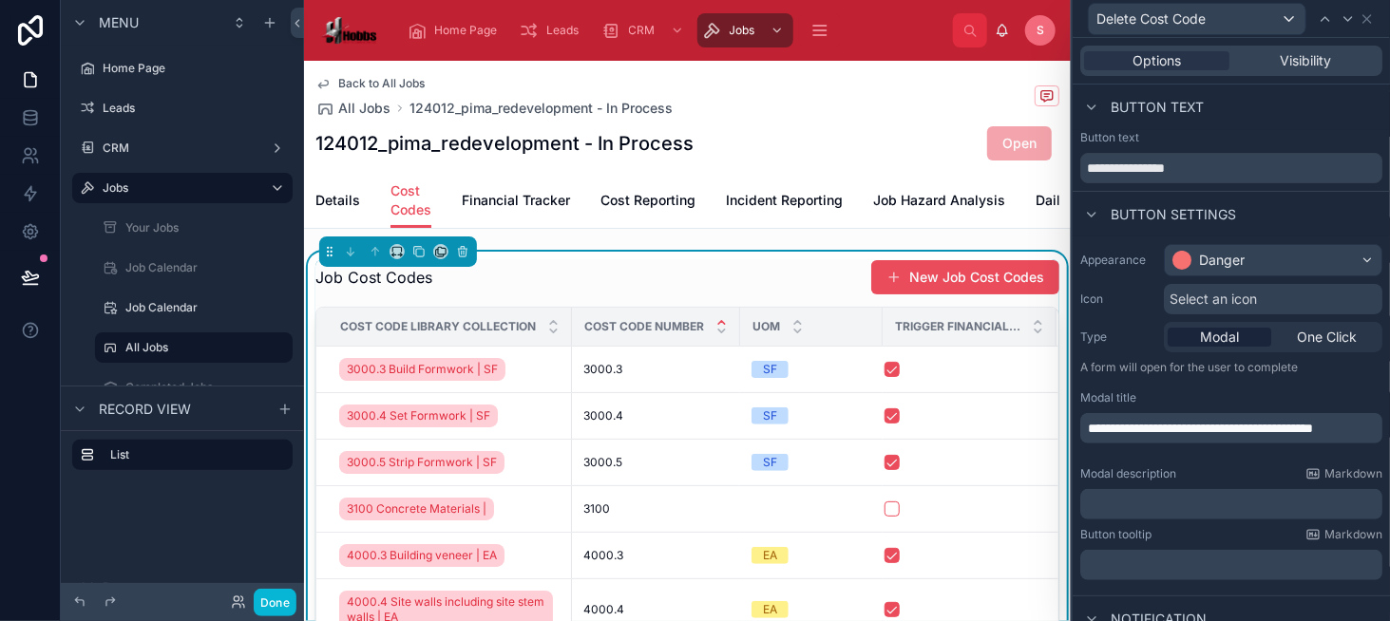
click at [1238, 436] on p "**********" at bounding box center [1233, 428] width 291 height 19
drag, startPoint x: 1288, startPoint y: 425, endPoint x: 1369, endPoint y: 425, distance: 80.7
click at [1369, 425] on div "**********" at bounding box center [1230, 412] width 317 height 351
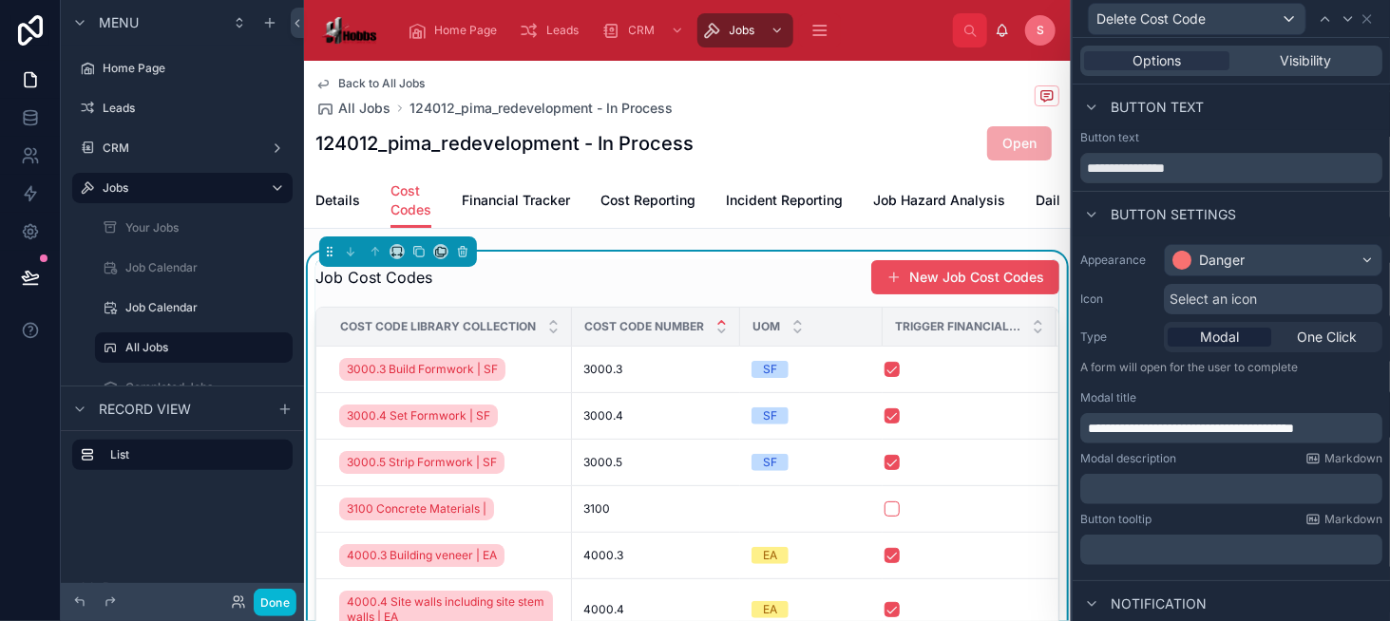
click at [1294, 427] on span "**********" at bounding box center [1191, 428] width 206 height 13
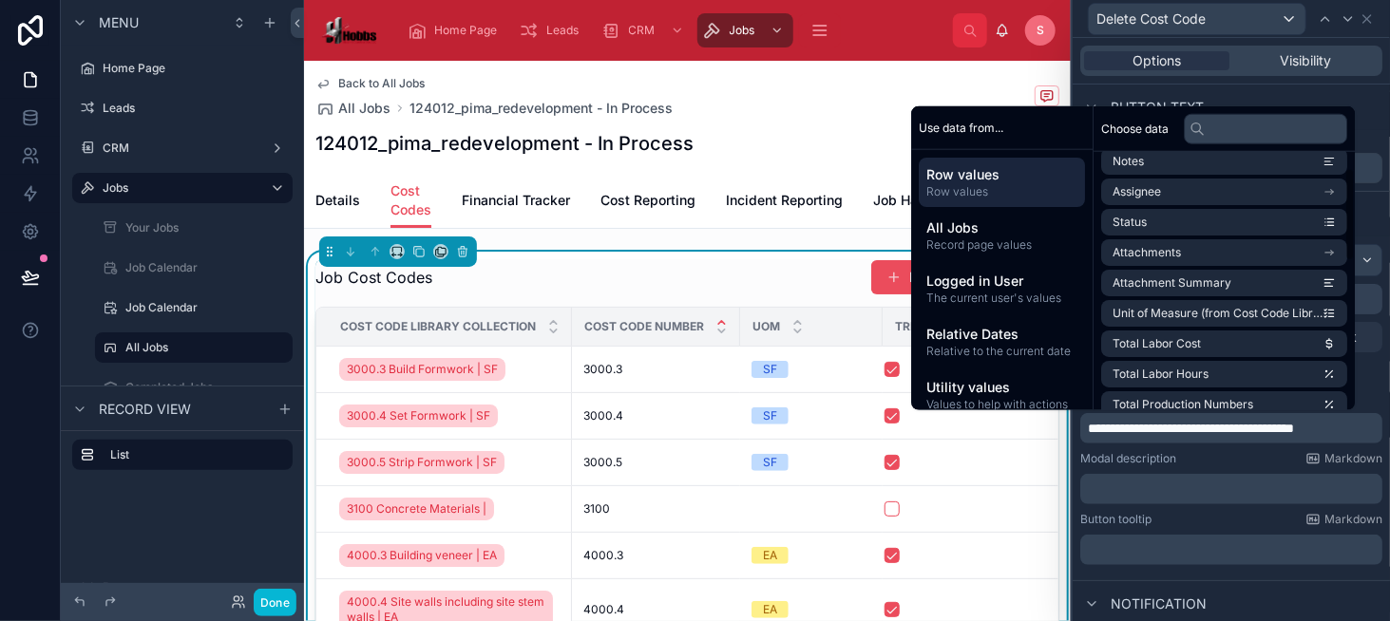
scroll to position [0, 0]
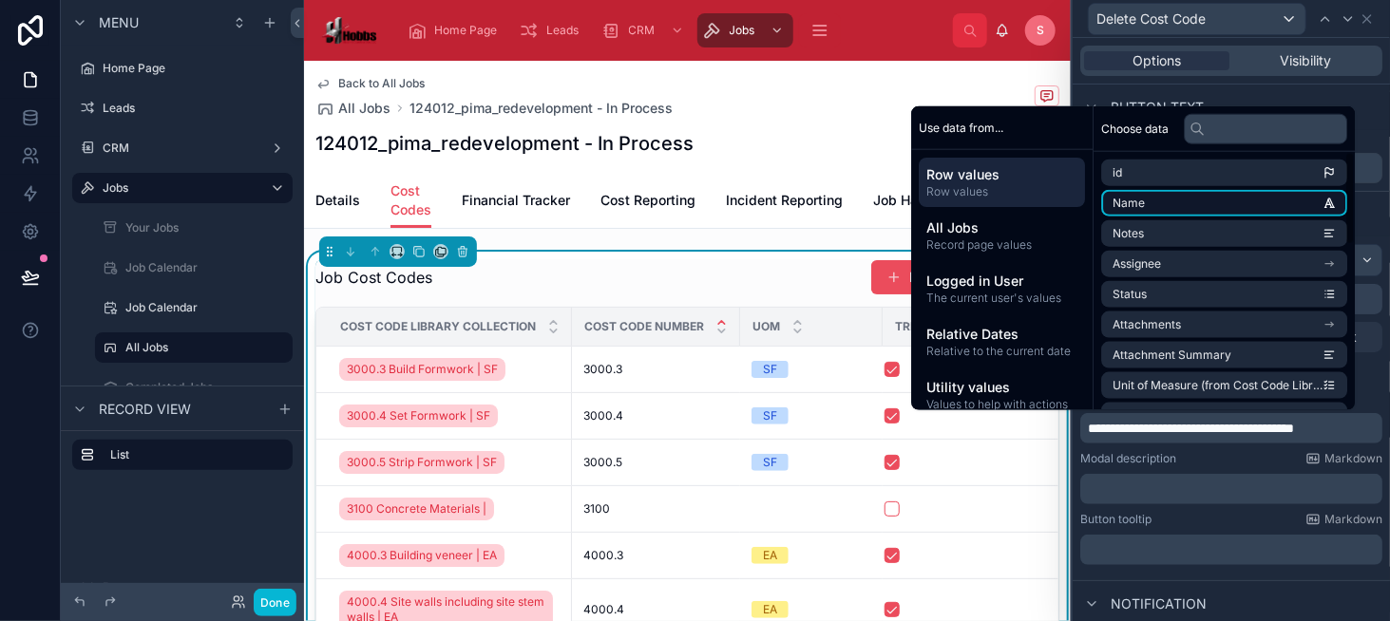
click at [1230, 207] on li "Name" at bounding box center [1224, 203] width 246 height 27
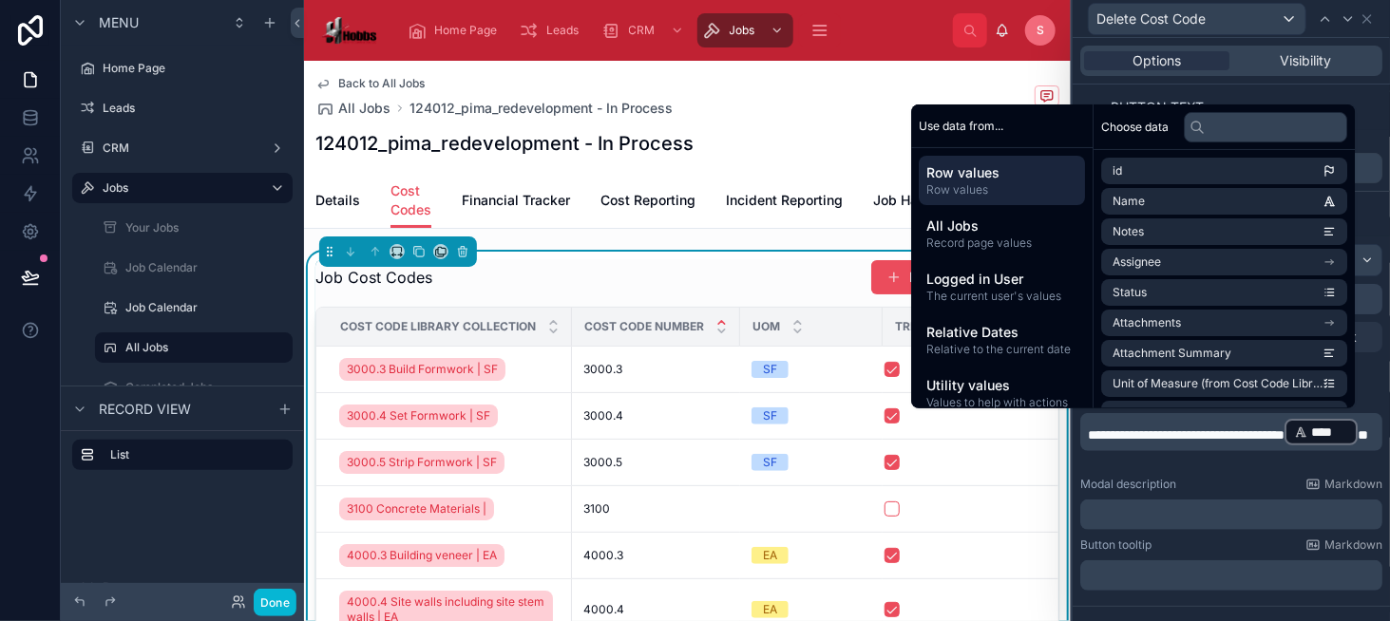
click at [1357, 442] on span "*" at bounding box center [1362, 434] width 10 height 13
click at [1265, 443] on p "**********" at bounding box center [1233, 432] width 291 height 30
click at [1357, 442] on span "*" at bounding box center [1362, 434] width 10 height 13
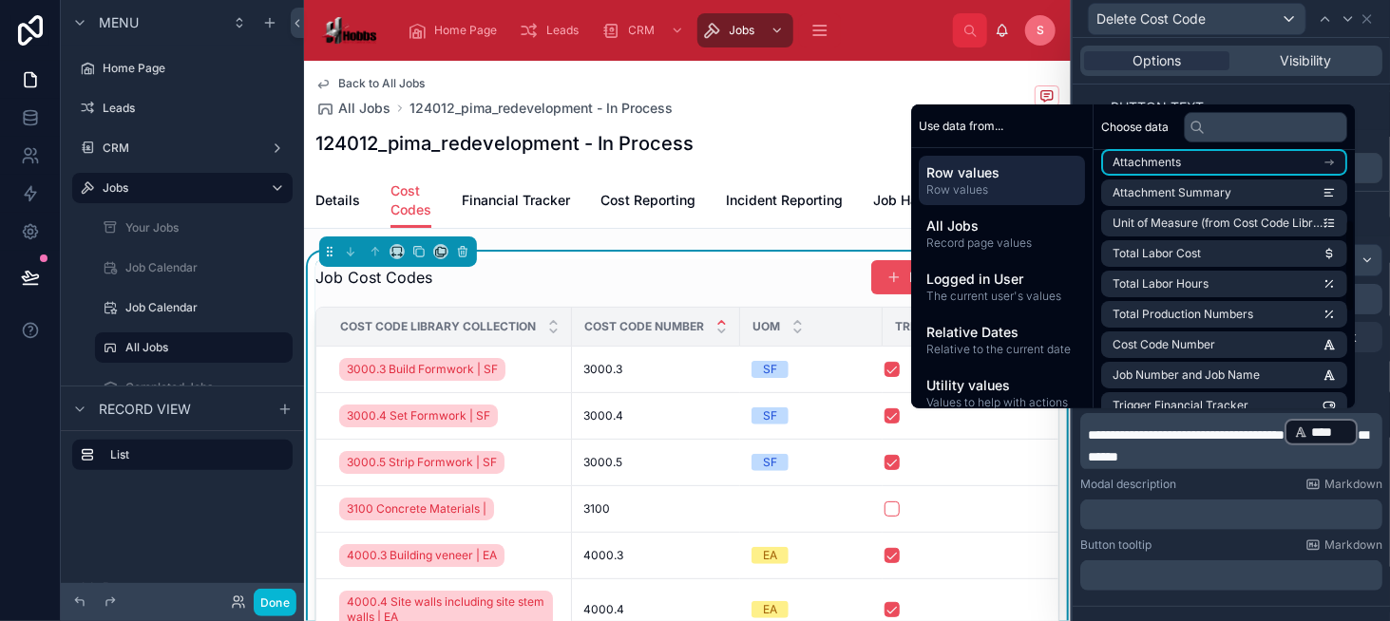
scroll to position [190, 0]
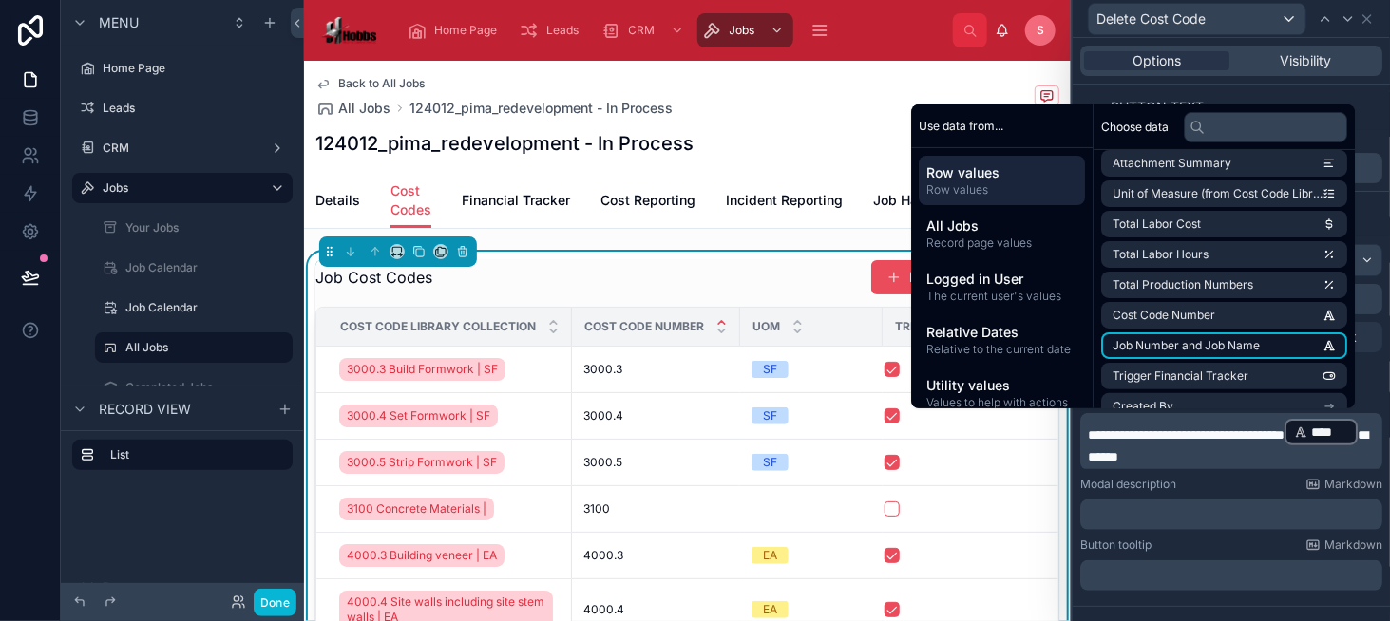
click at [1281, 339] on li "Job Number and Job Name" at bounding box center [1224, 345] width 246 height 27
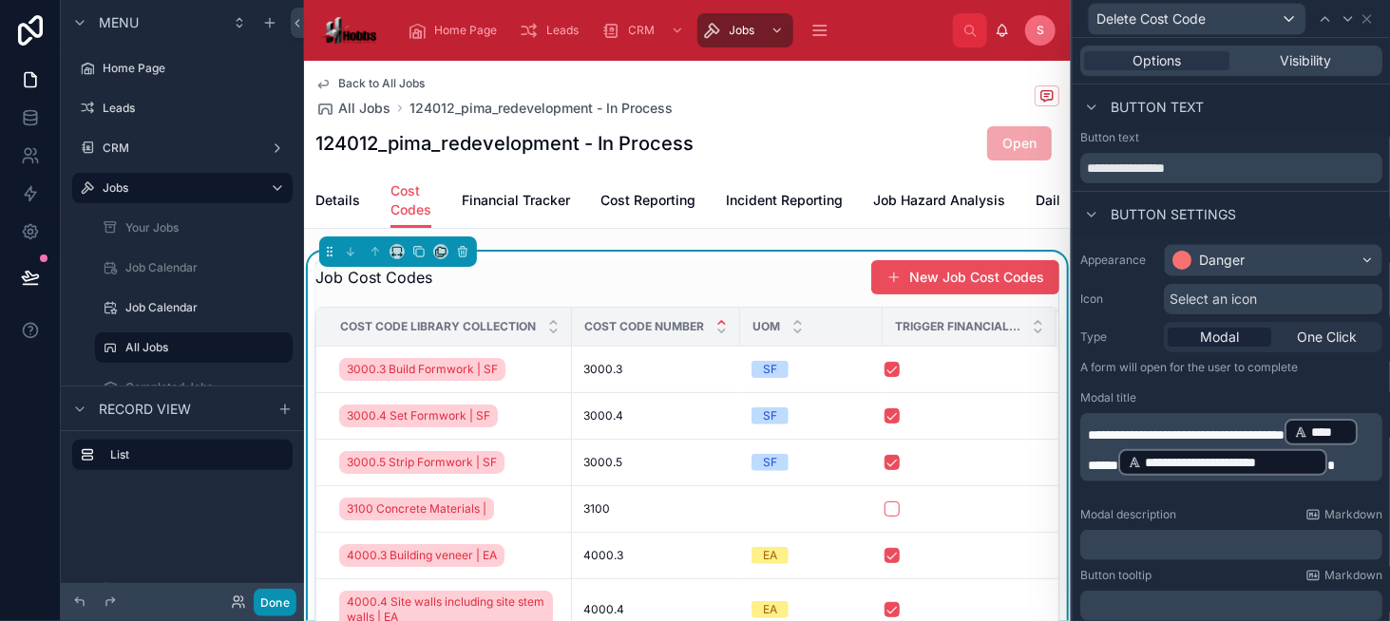
click at [256, 606] on button "Done" at bounding box center [275, 603] width 43 height 28
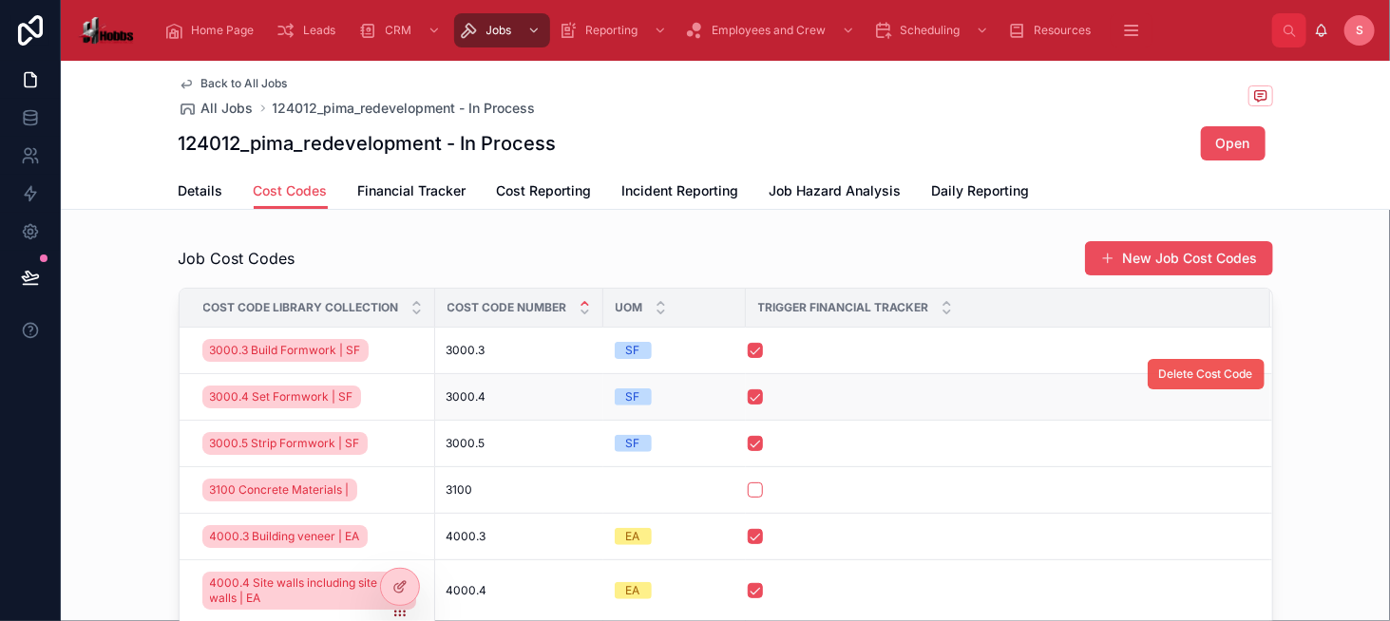
click at [1159, 367] on span "Delete Cost Code" at bounding box center [1206, 374] width 94 height 15
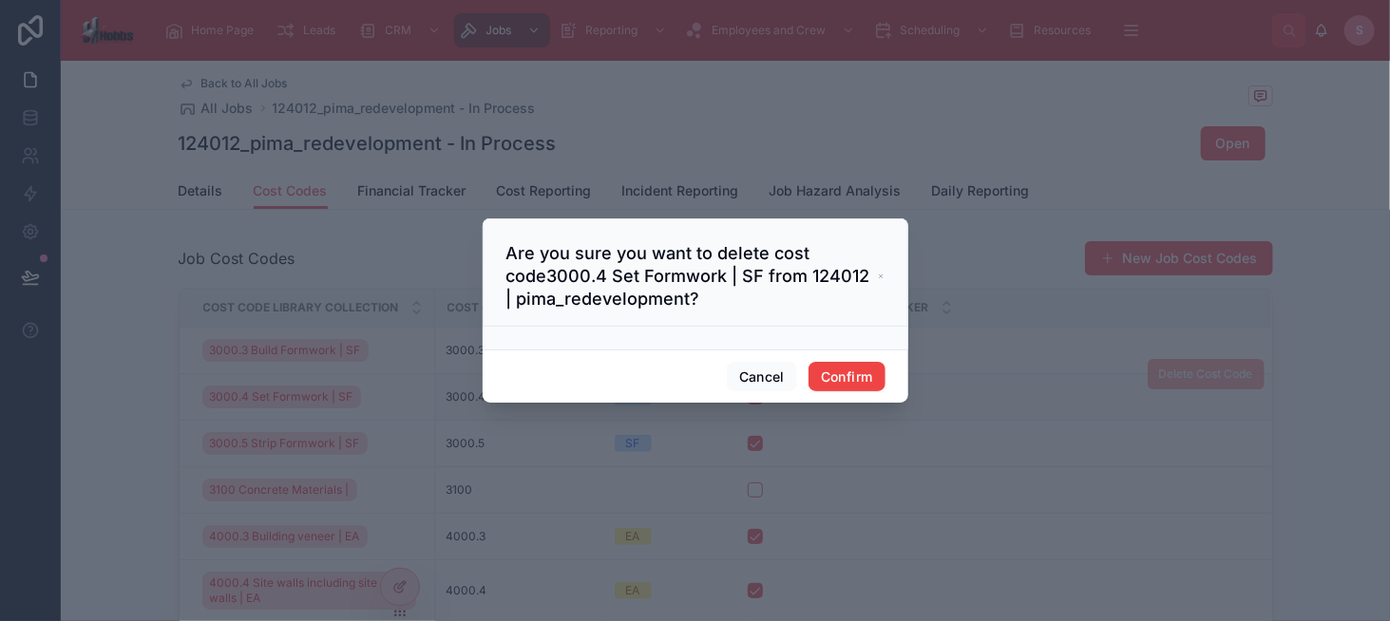
click at [550, 176] on div at bounding box center [695, 310] width 1390 height 621
click at [758, 383] on button "Cancel" at bounding box center [762, 377] width 70 height 30
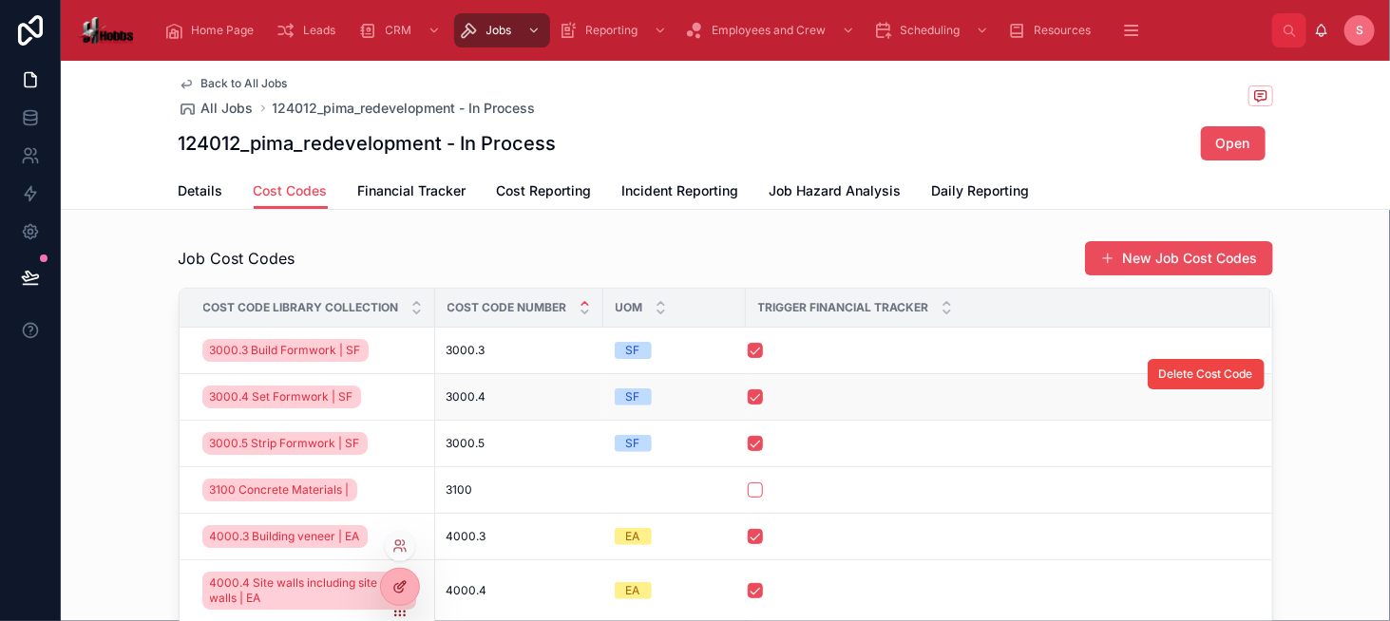
click at [414, 590] on div at bounding box center [400, 587] width 38 height 36
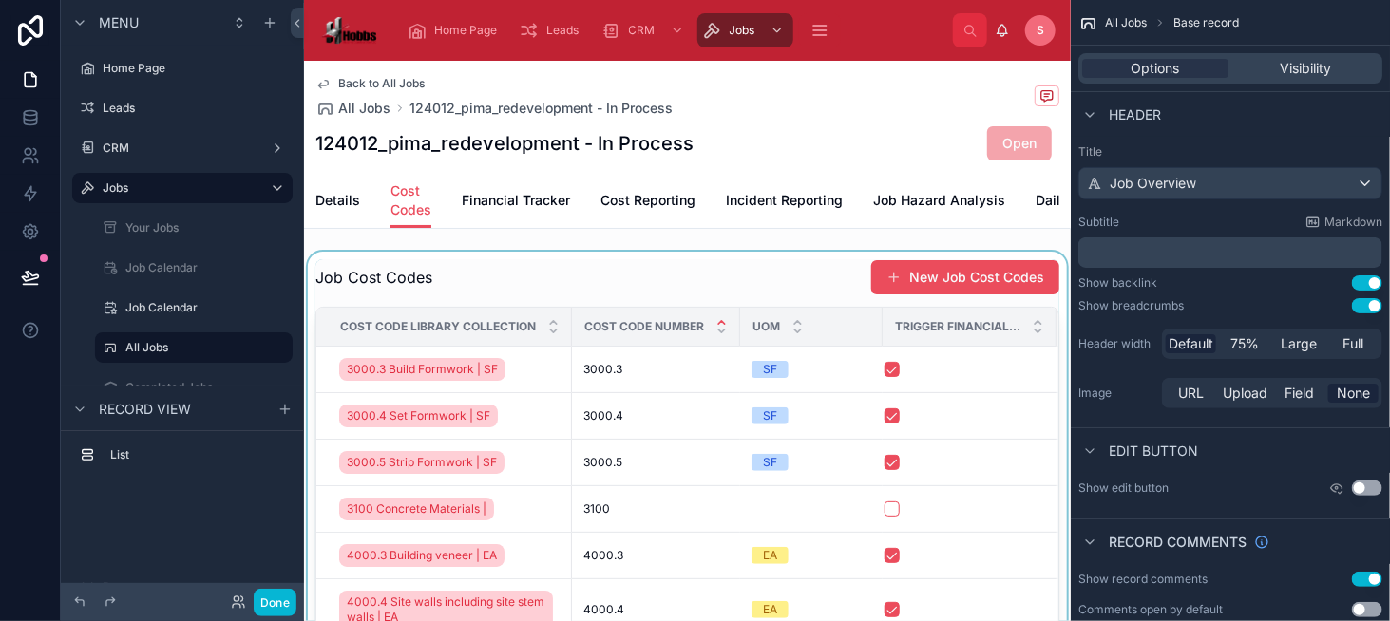
click at [804, 277] on div at bounding box center [687, 517] width 767 height 531
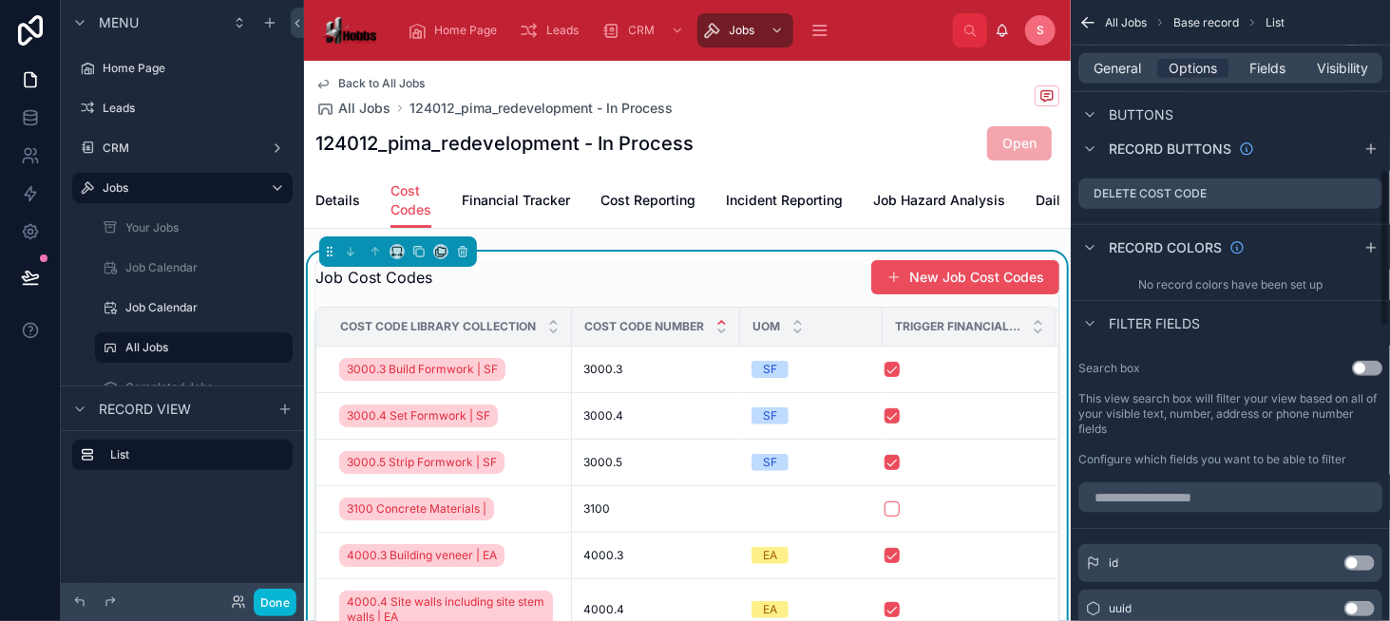
scroll to position [855, 0]
click at [1368, 191] on icon "scrollable content" at bounding box center [1366, 190] width 15 height 15
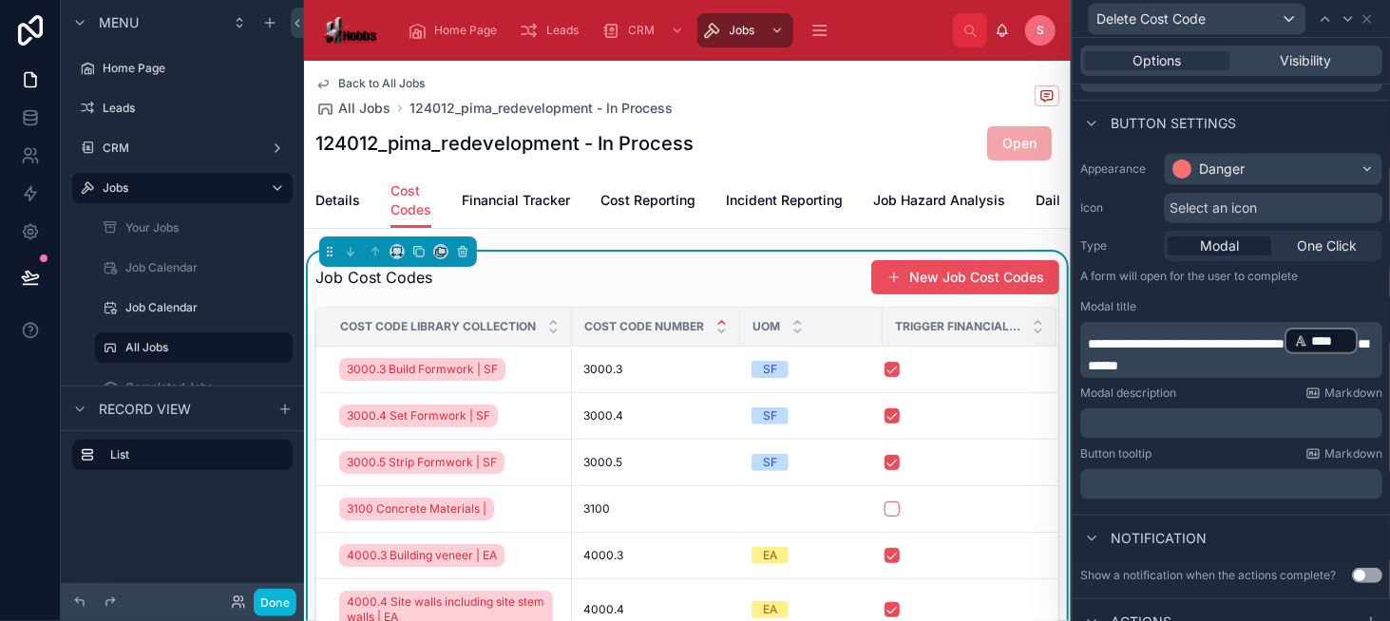
scroll to position [95, 0]
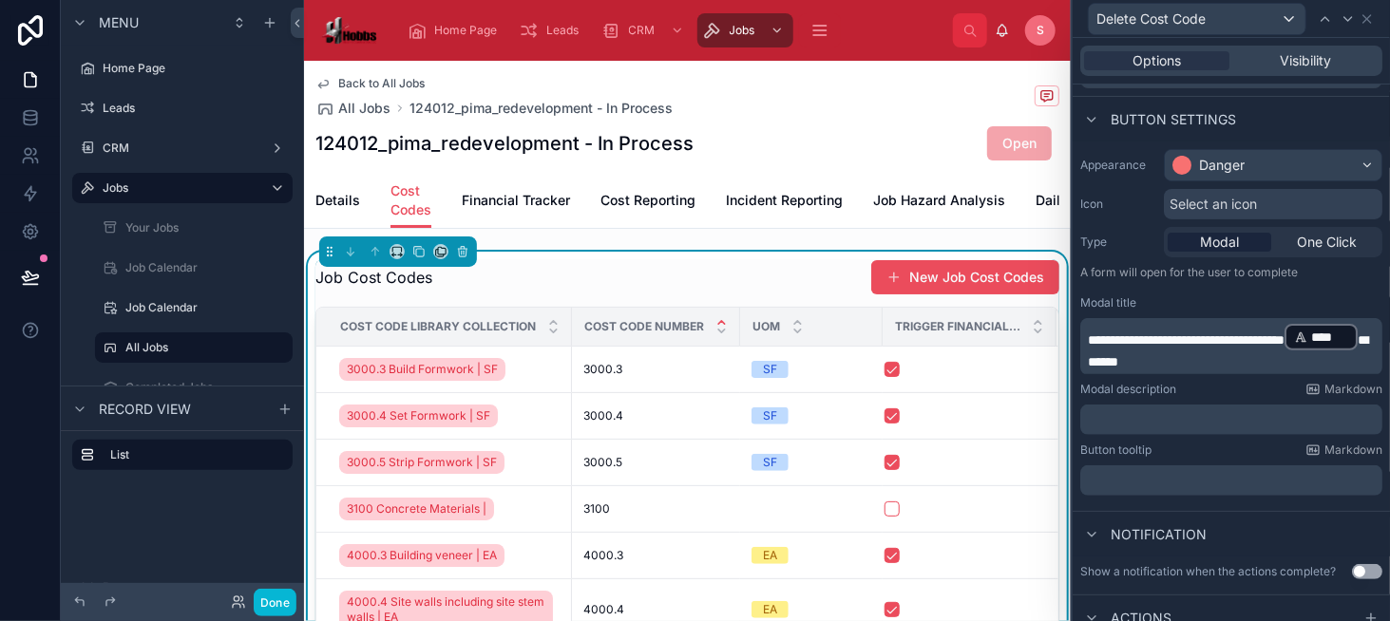
click at [1197, 357] on span "******" at bounding box center [1228, 350] width 280 height 35
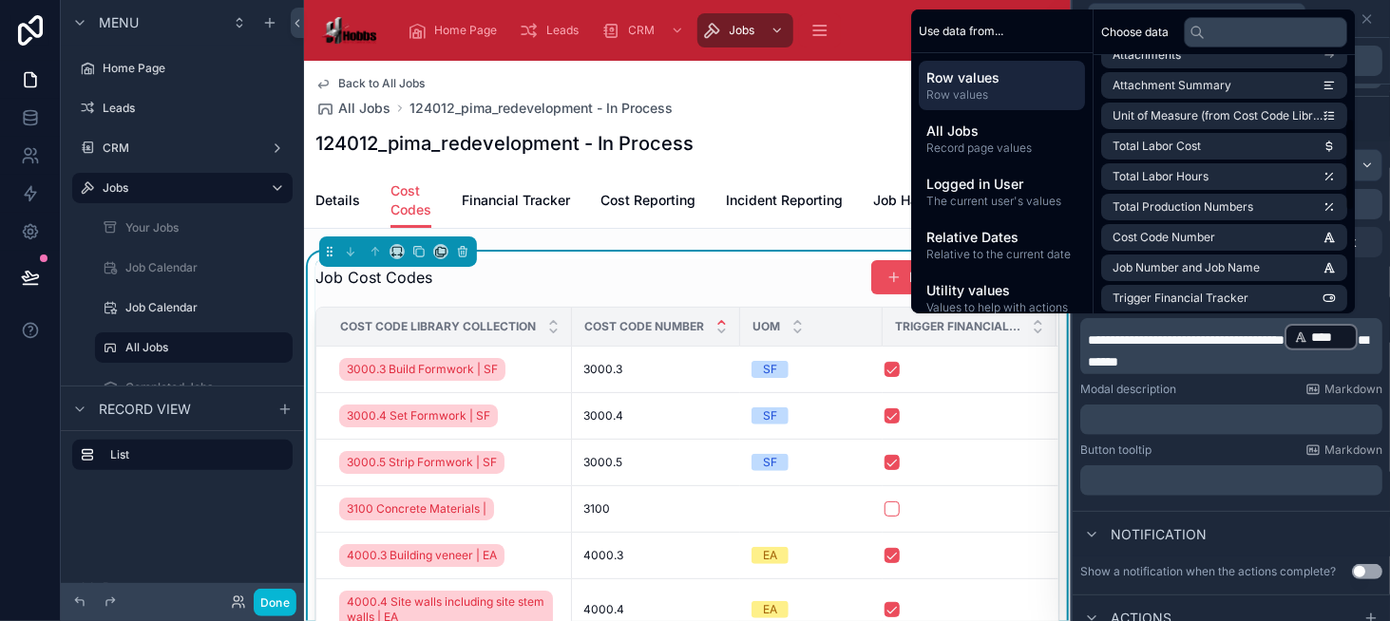
scroll to position [167, 0]
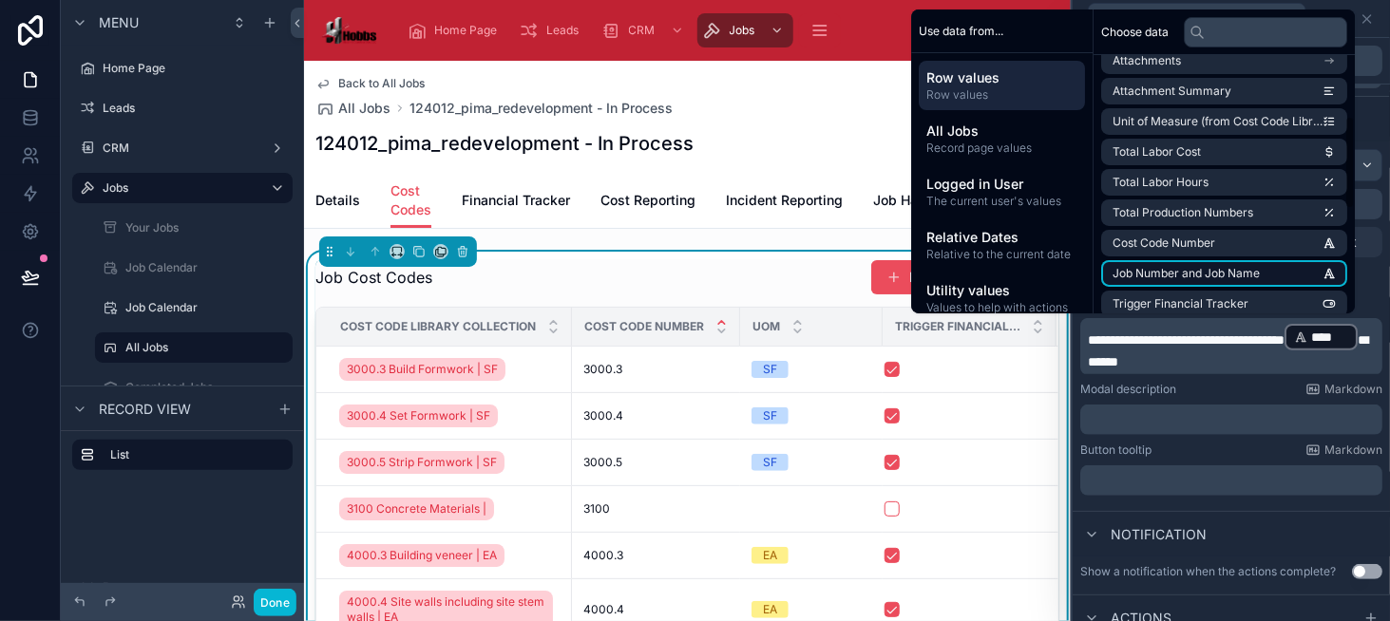
click at [1205, 280] on span "Job Number and Job Name" at bounding box center [1185, 273] width 147 height 15
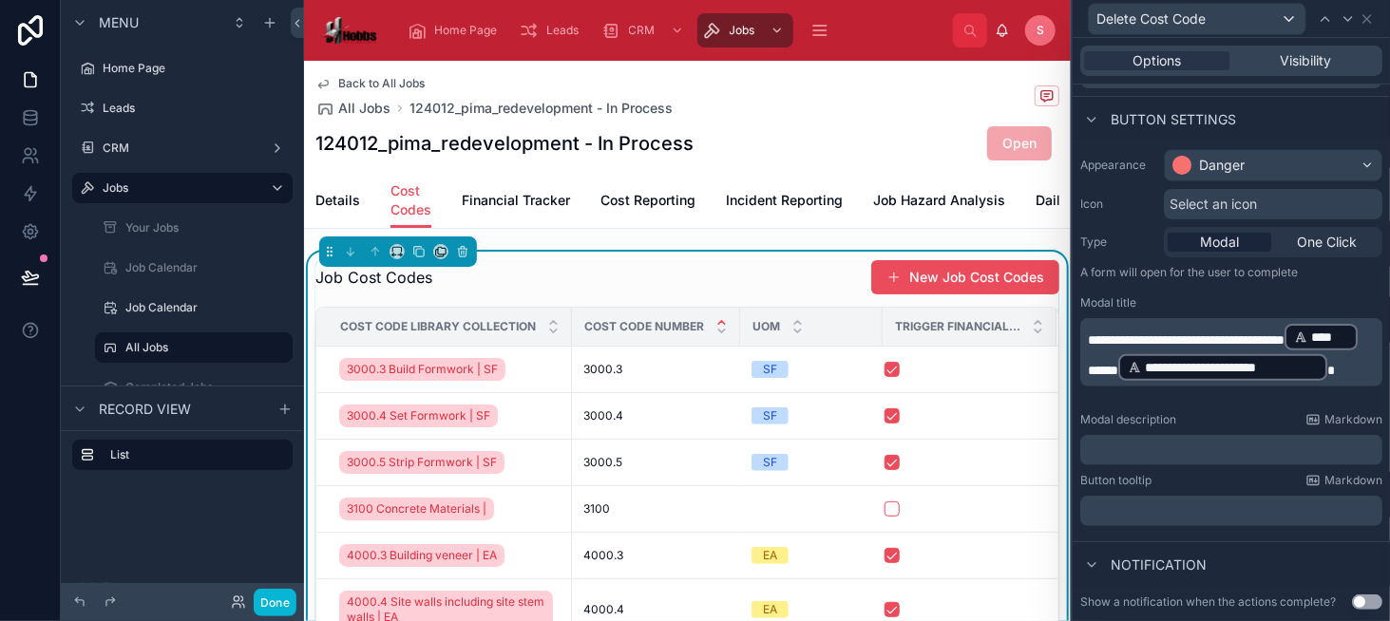
click at [1213, 359] on p "**********" at bounding box center [1233, 352] width 291 height 61
click at [1357, 328] on p "**********" at bounding box center [1233, 352] width 291 height 61
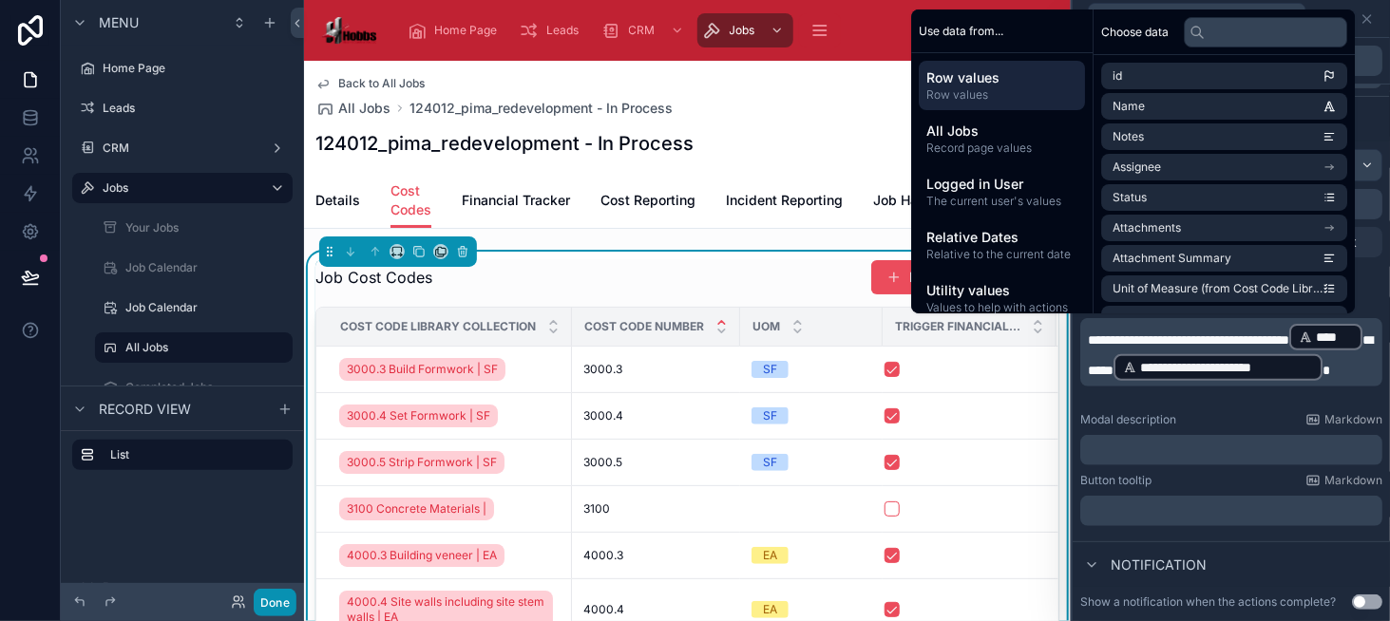
click at [275, 612] on button "Done" at bounding box center [275, 603] width 43 height 28
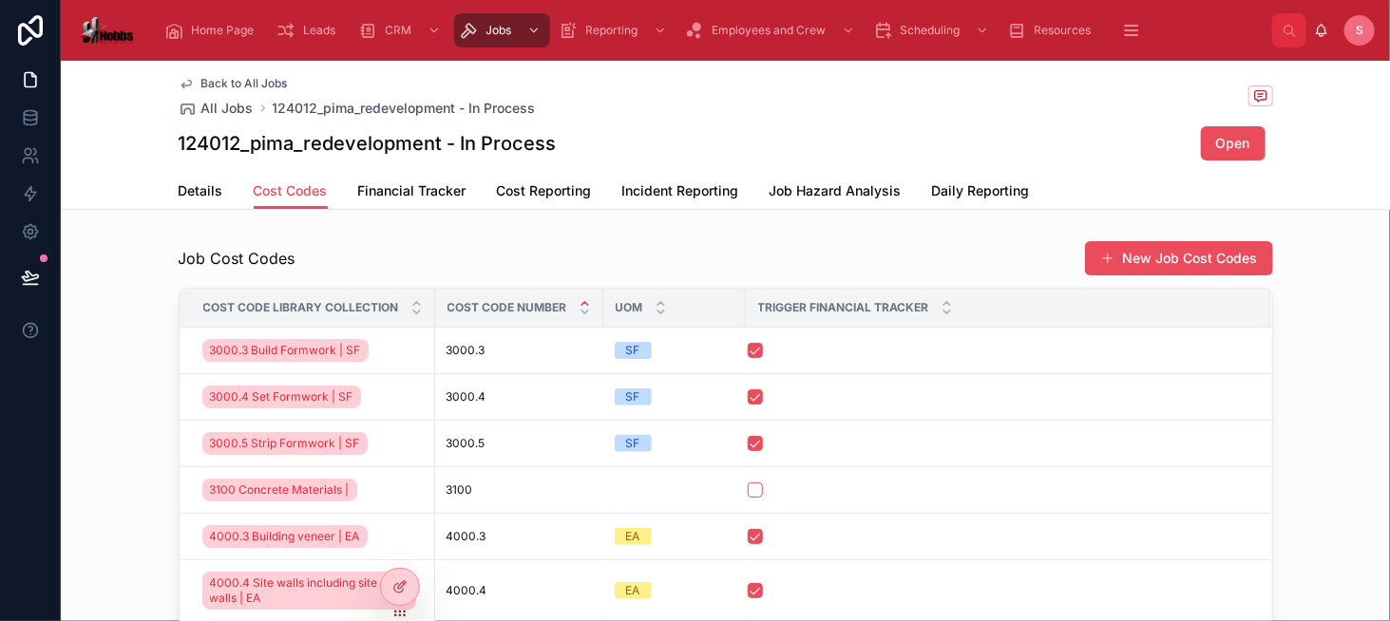
click at [0, 0] on span "Delete Cost Code" at bounding box center [0, 0] width 0 height 0
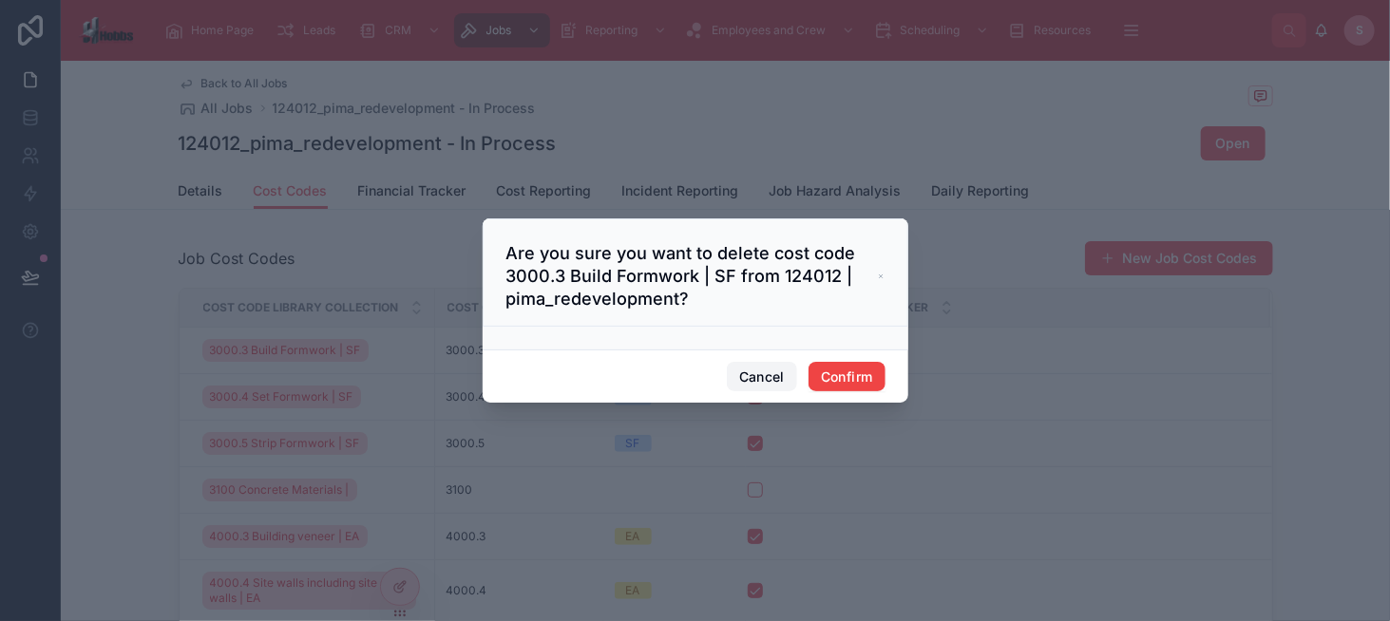
click at [745, 381] on button "Cancel" at bounding box center [762, 377] width 70 height 30
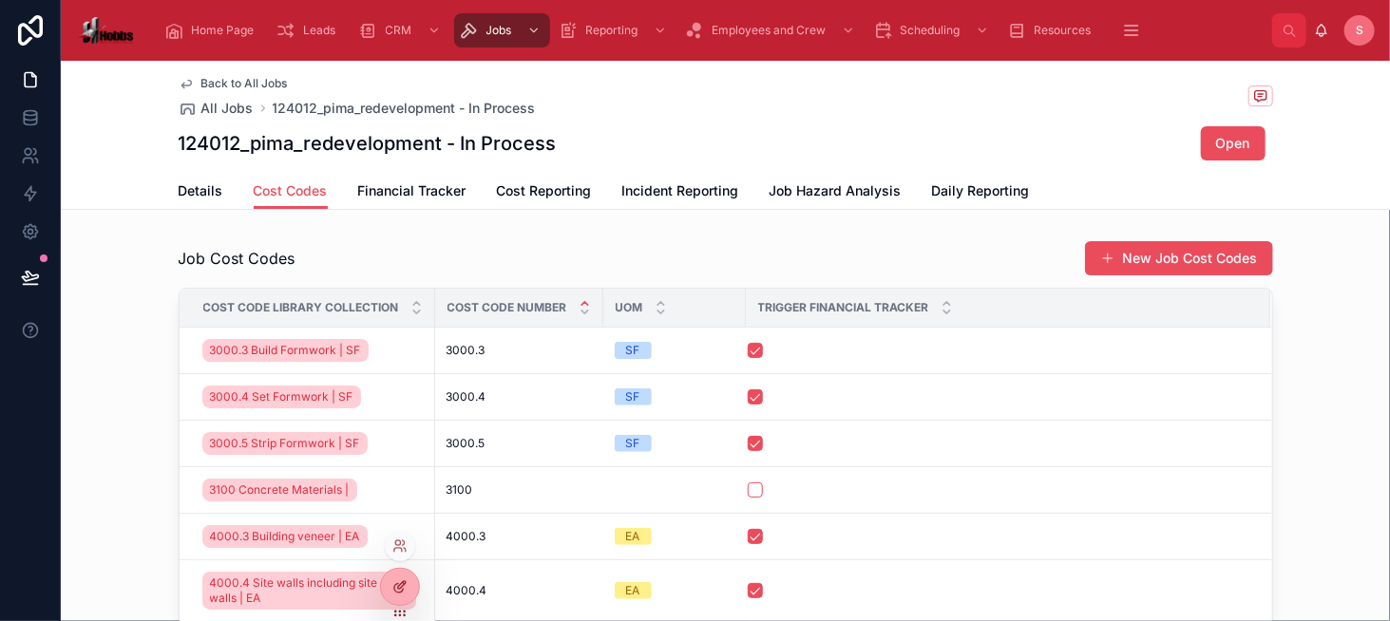
click at [411, 592] on div at bounding box center [400, 587] width 38 height 36
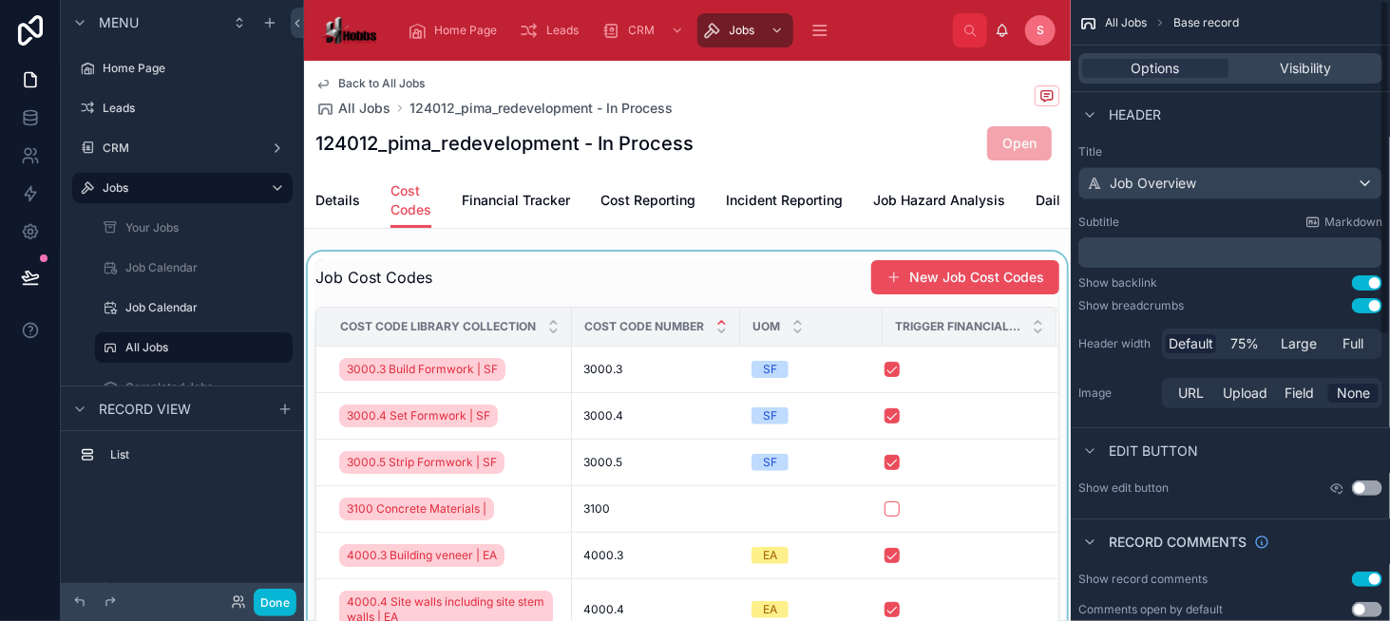
click at [788, 271] on div at bounding box center [687, 517] width 767 height 531
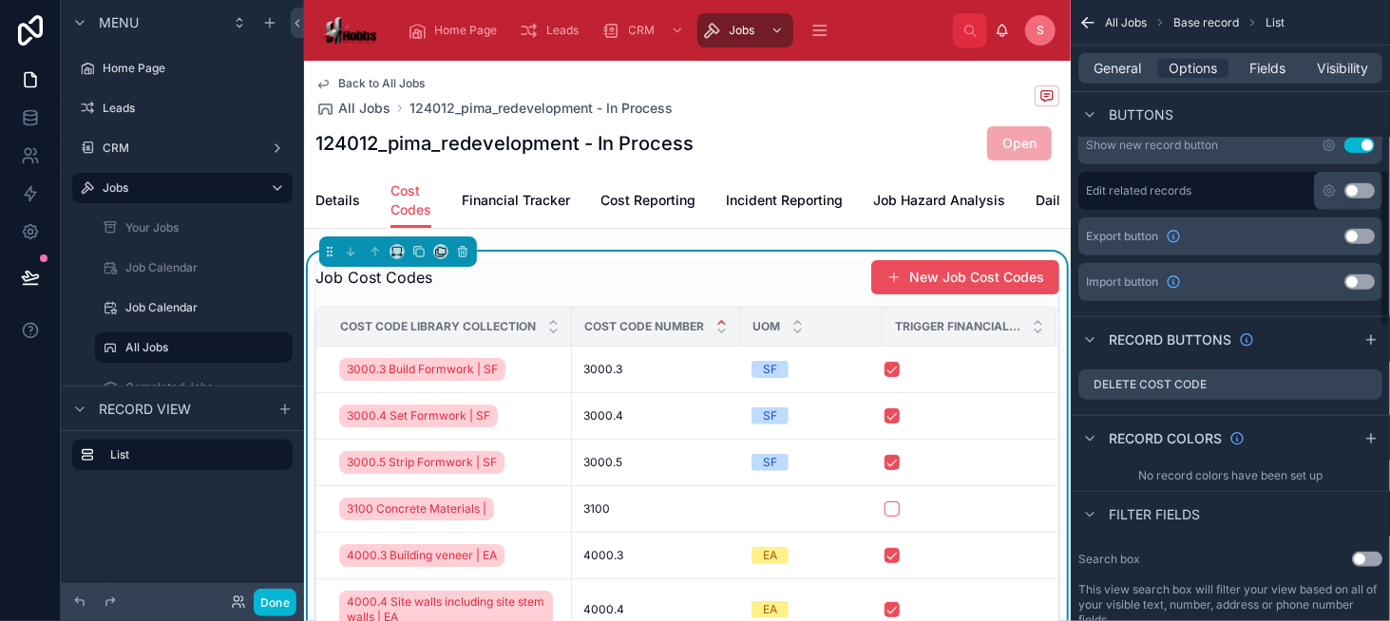
scroll to position [665, 0]
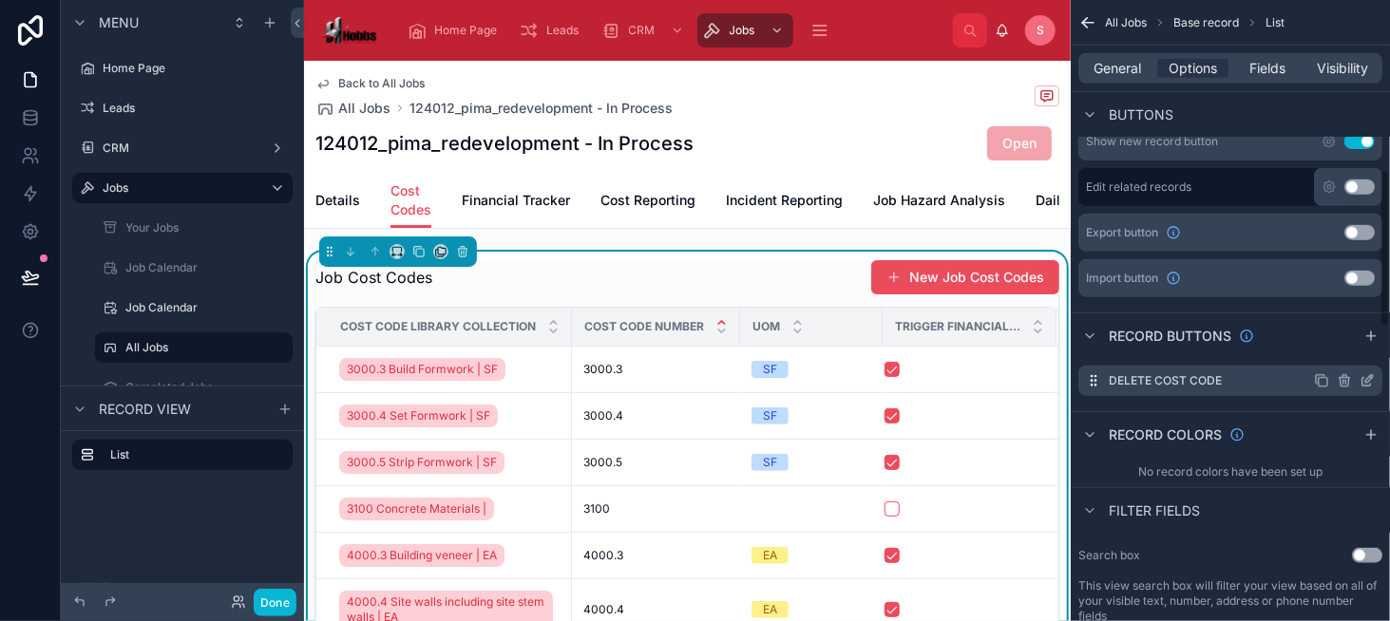
click at [1365, 373] on icon "scrollable content" at bounding box center [1366, 380] width 15 height 15
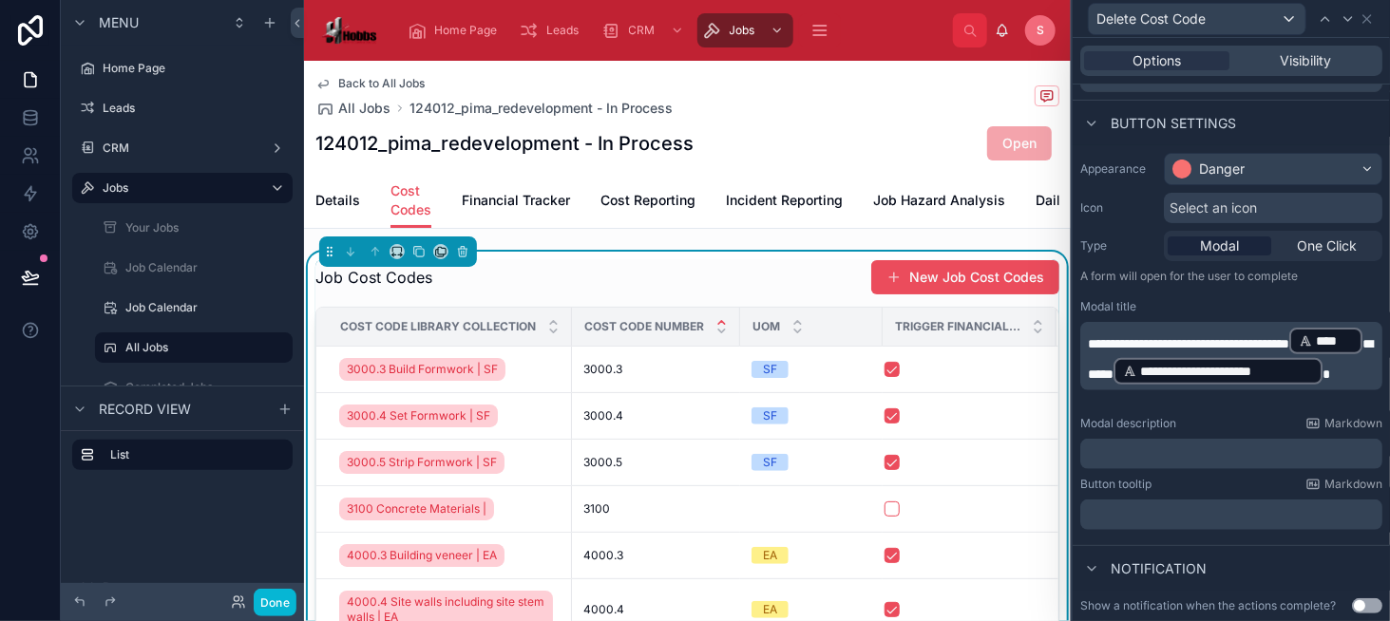
scroll to position [95, 0]
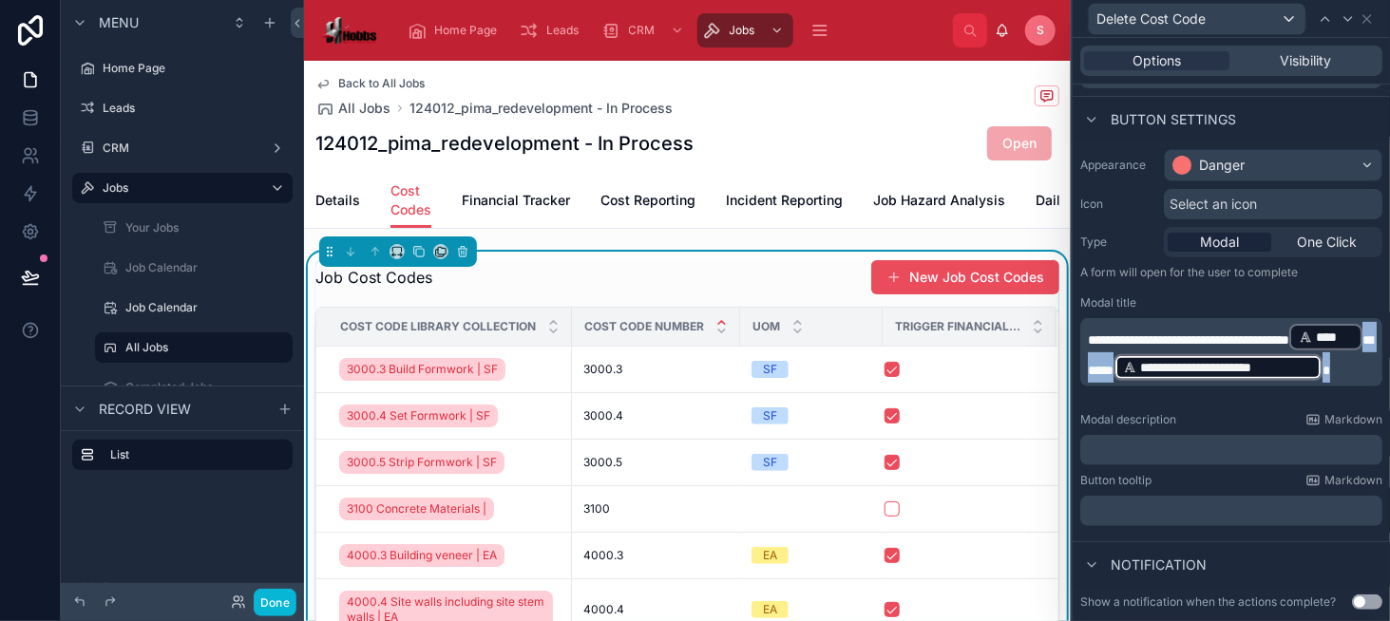
drag, startPoint x: 1161, startPoint y: 356, endPoint x: 1340, endPoint y: 389, distance: 182.4
click at [1340, 383] on p "**********" at bounding box center [1233, 352] width 291 height 61
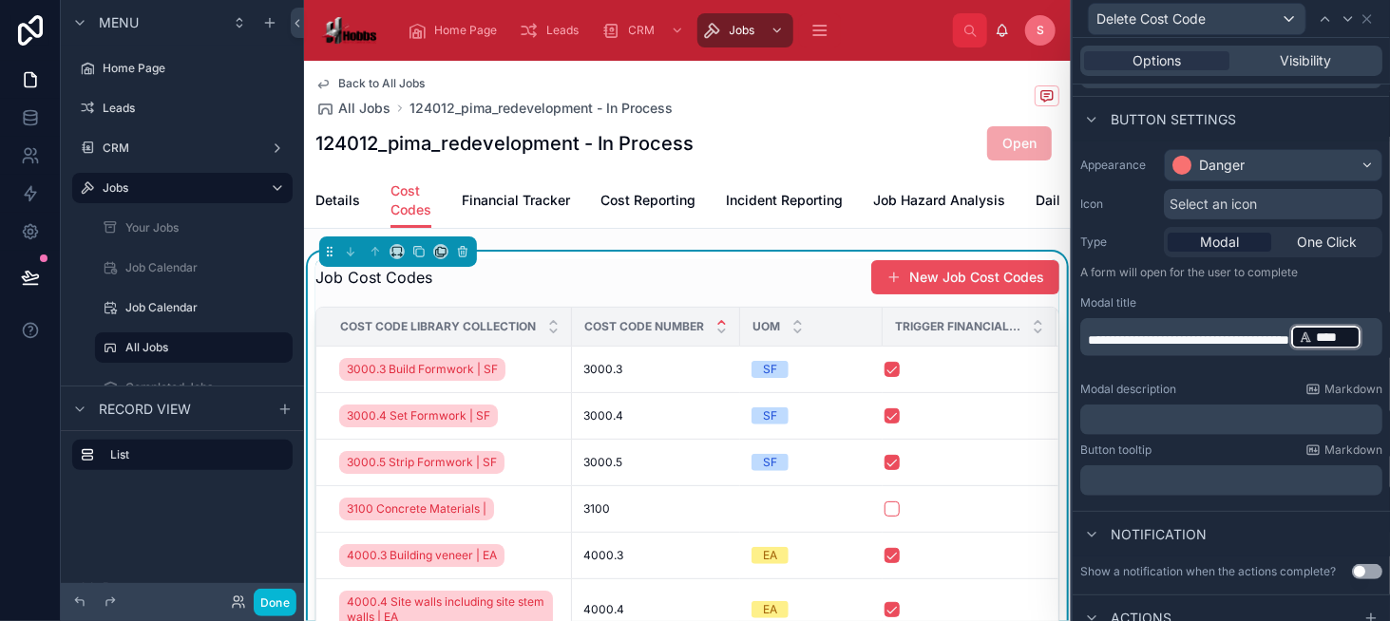
click at [1213, 352] on p "**********" at bounding box center [1233, 337] width 291 height 30
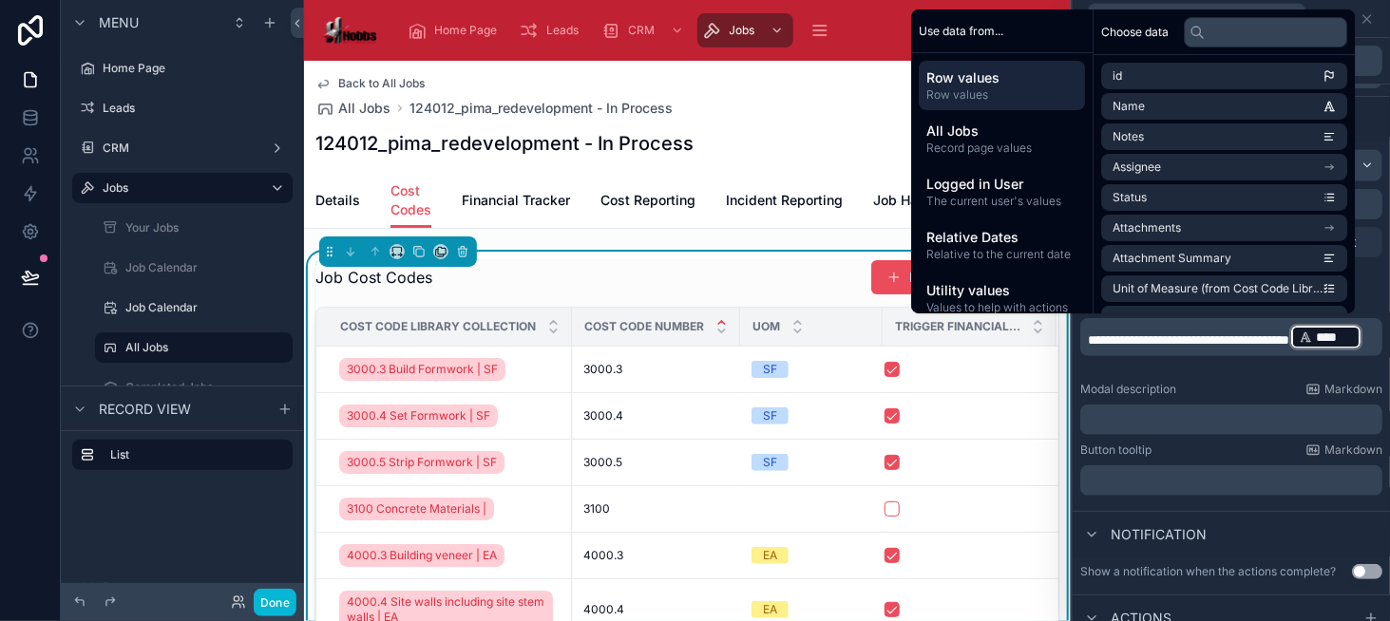
click at [1195, 352] on p "**********" at bounding box center [1233, 337] width 291 height 30
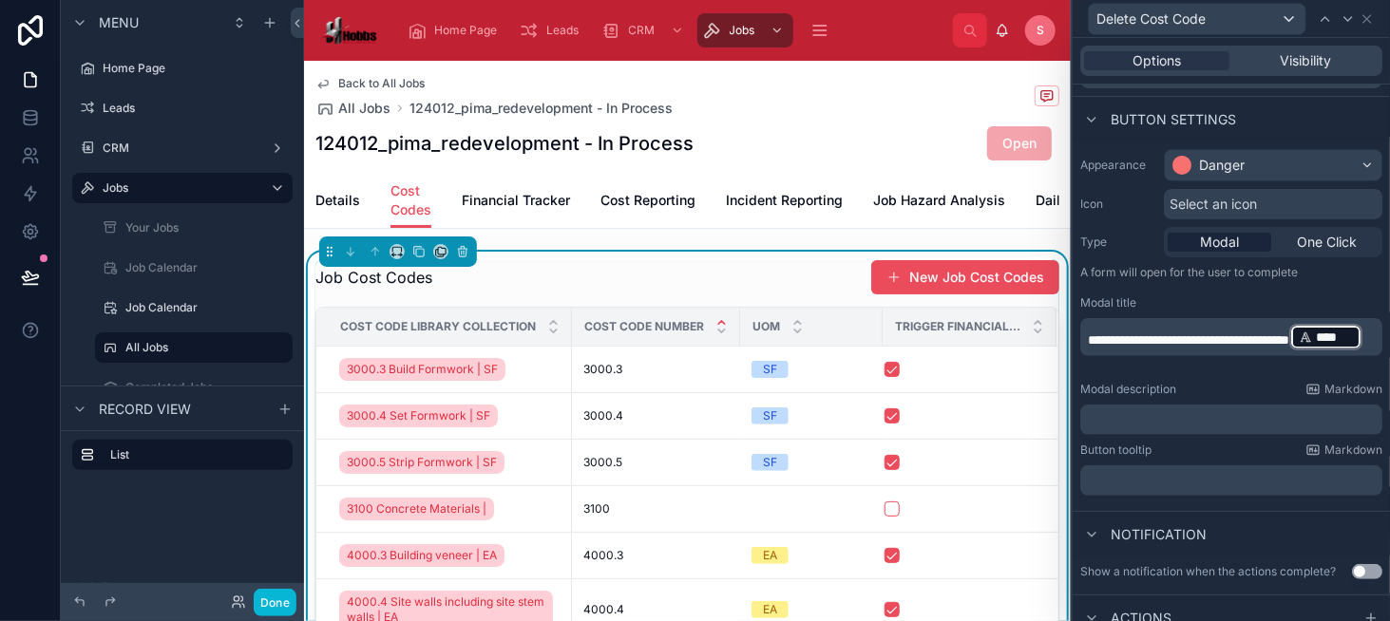
click at [1225, 352] on p "**********" at bounding box center [1233, 337] width 291 height 30
click at [1175, 407] on div "﻿" at bounding box center [1231, 420] width 302 height 30
click at [1170, 415] on p "﻿" at bounding box center [1233, 419] width 291 height 19
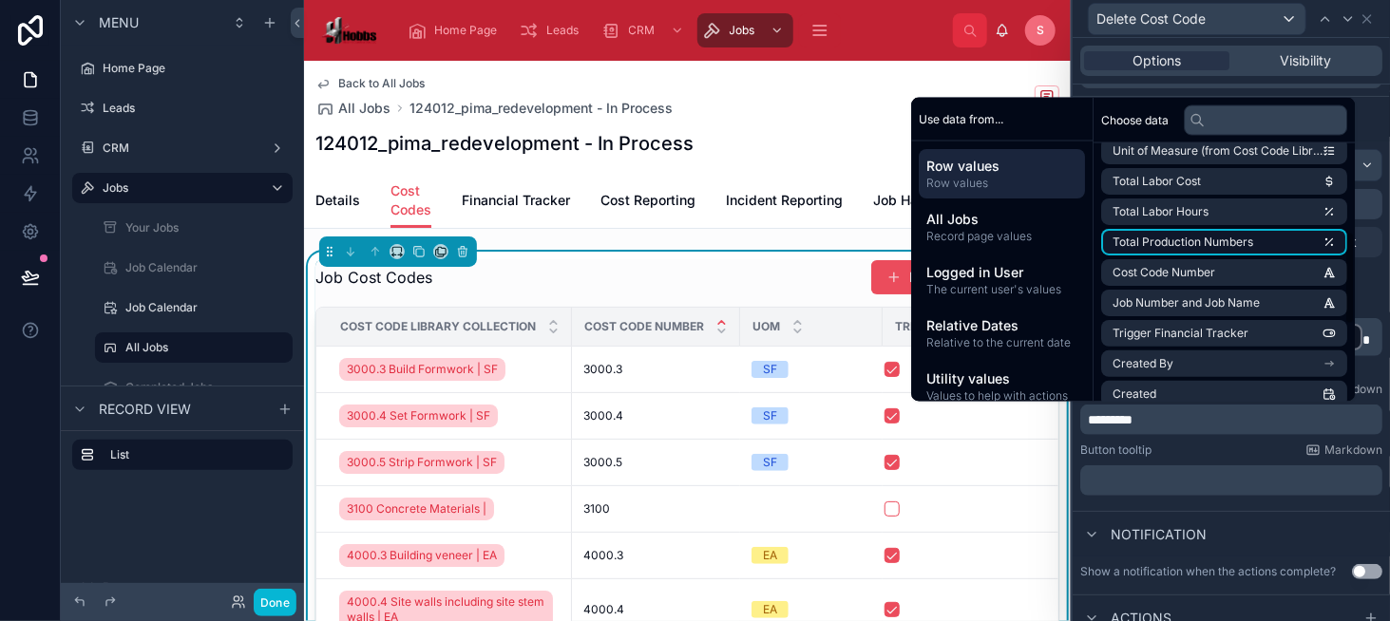
scroll to position [285, 0]
click at [1262, 255] on li "Job Number and Job Name" at bounding box center [1224, 244] width 246 height 27
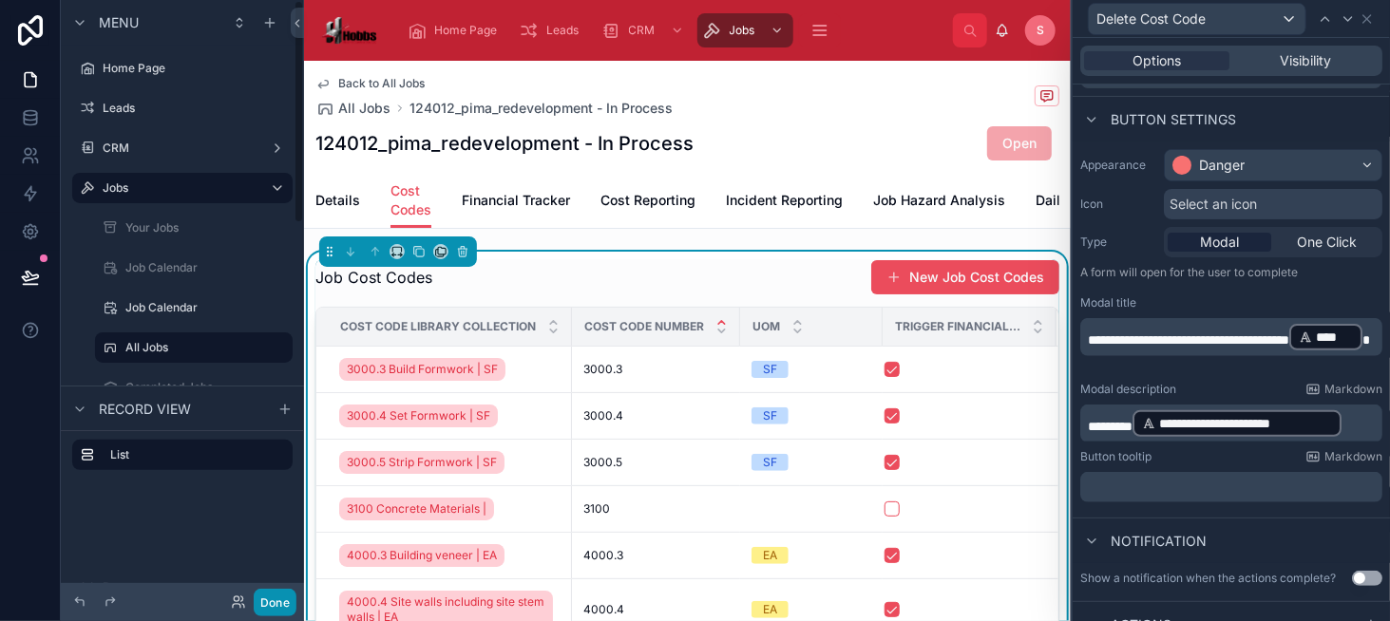
click at [260, 607] on button "Done" at bounding box center [275, 603] width 43 height 28
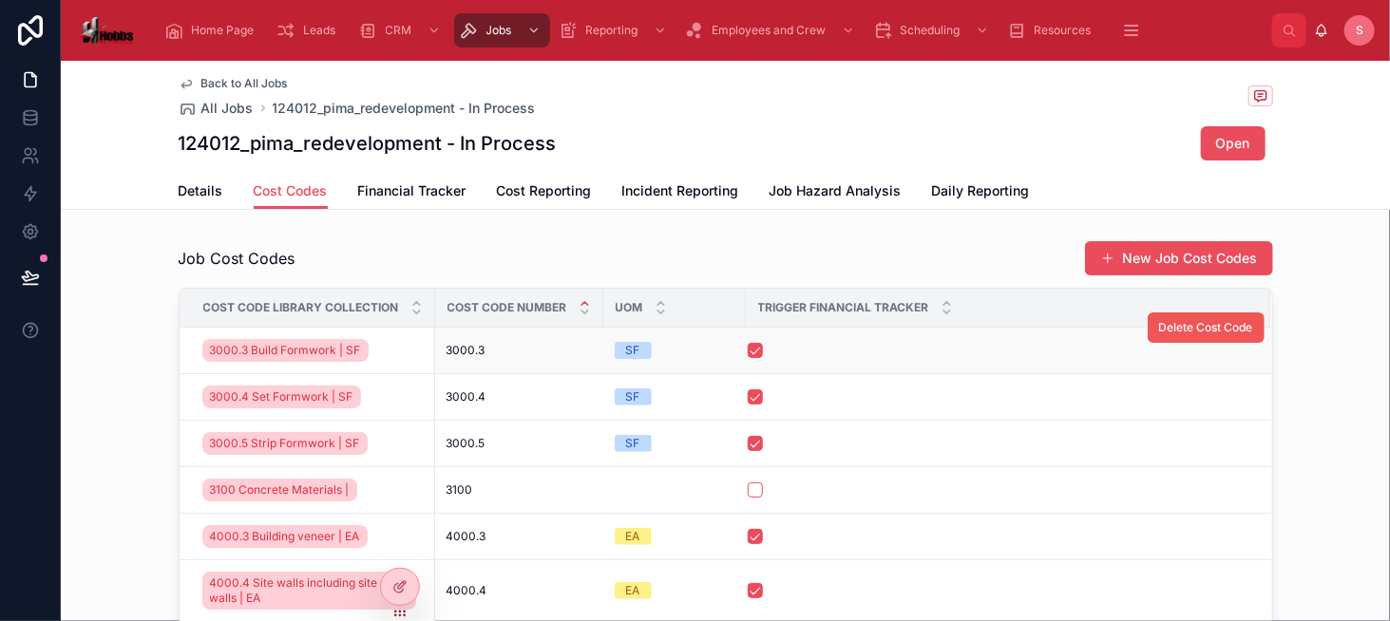
click at [1161, 327] on span "Delete Cost Code" at bounding box center [1206, 327] width 94 height 15
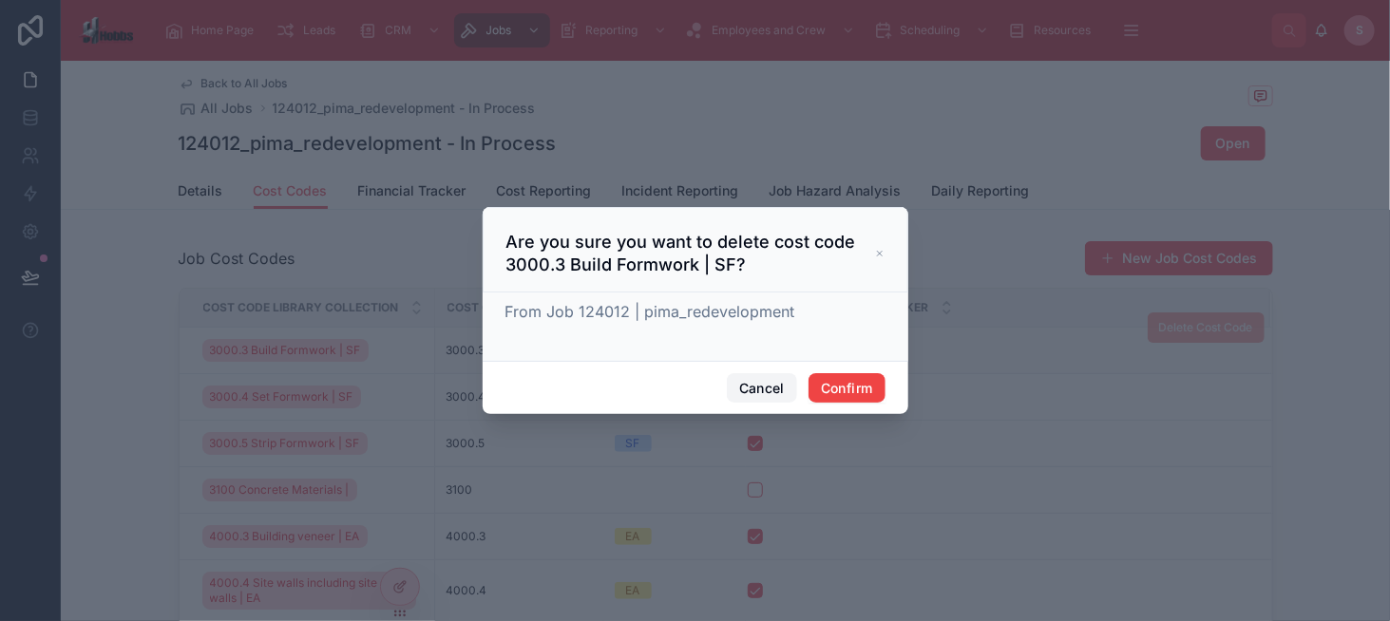
click at [764, 388] on button "Cancel" at bounding box center [762, 388] width 70 height 30
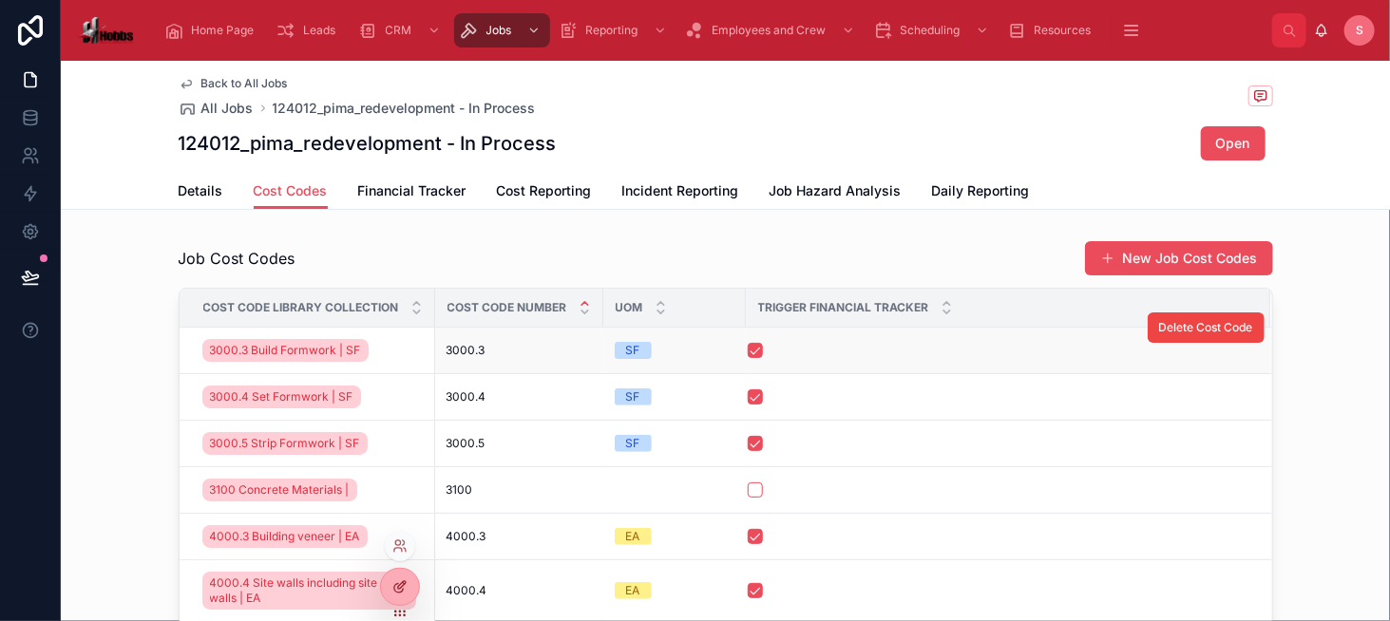
click at [407, 579] on icon at bounding box center [399, 586] width 15 height 15
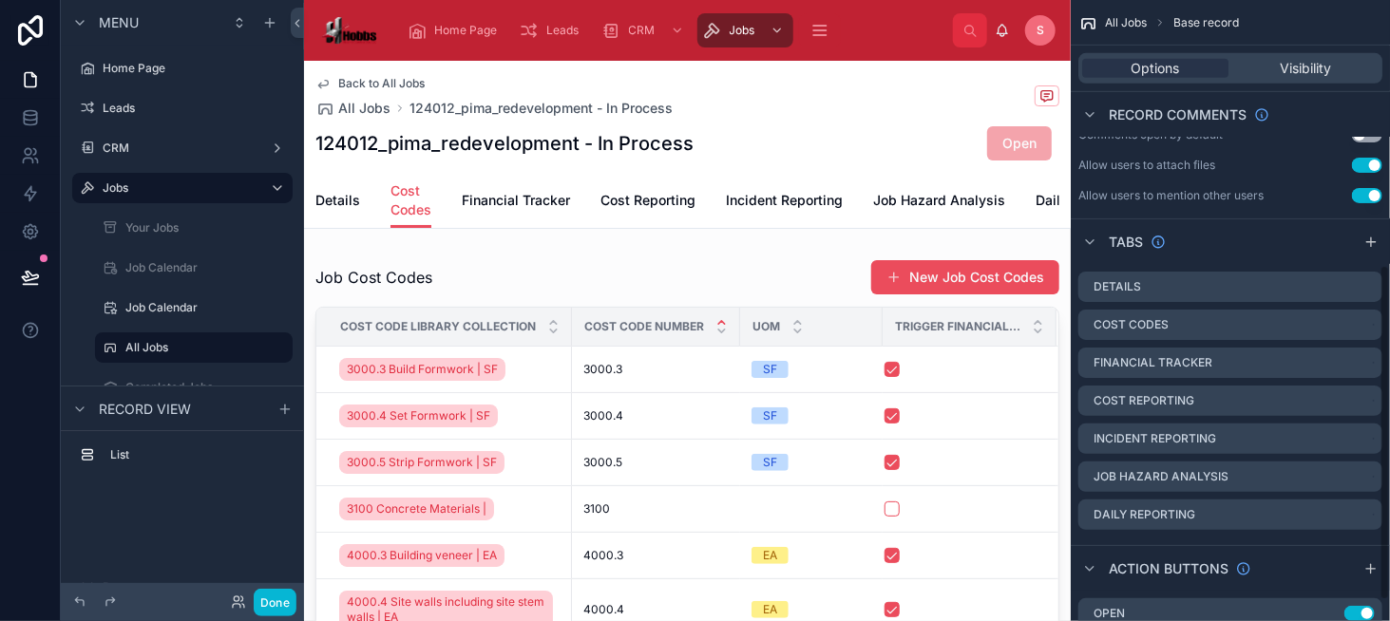
scroll to position [526, 0]
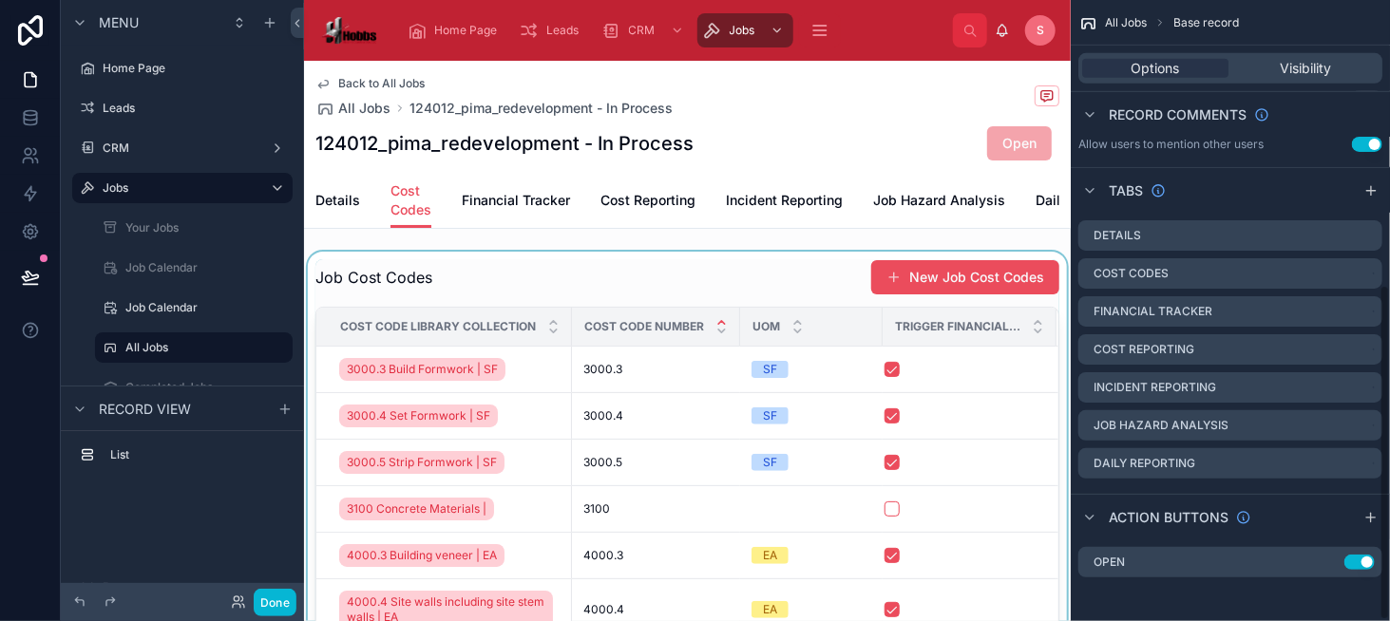
click at [676, 283] on div at bounding box center [687, 517] width 767 height 531
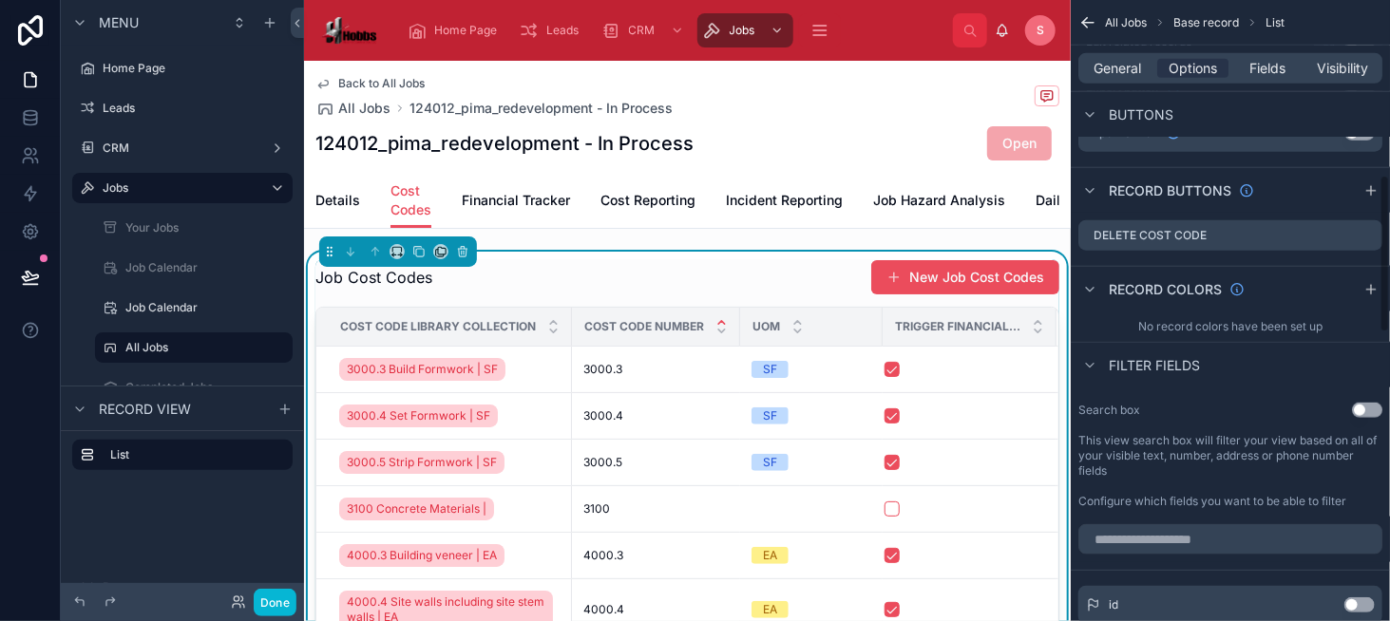
scroll to position [811, 0]
click at [1364, 234] on icon "scrollable content" at bounding box center [1366, 234] width 15 height 15
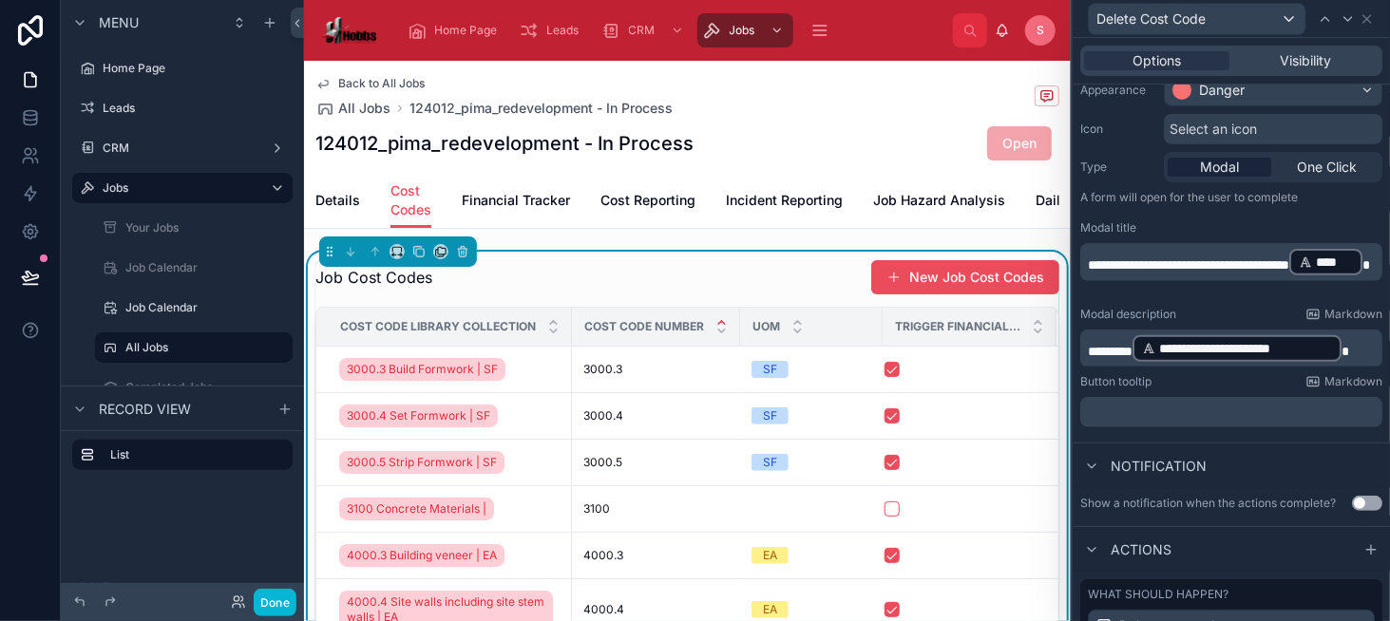
scroll to position [190, 0]
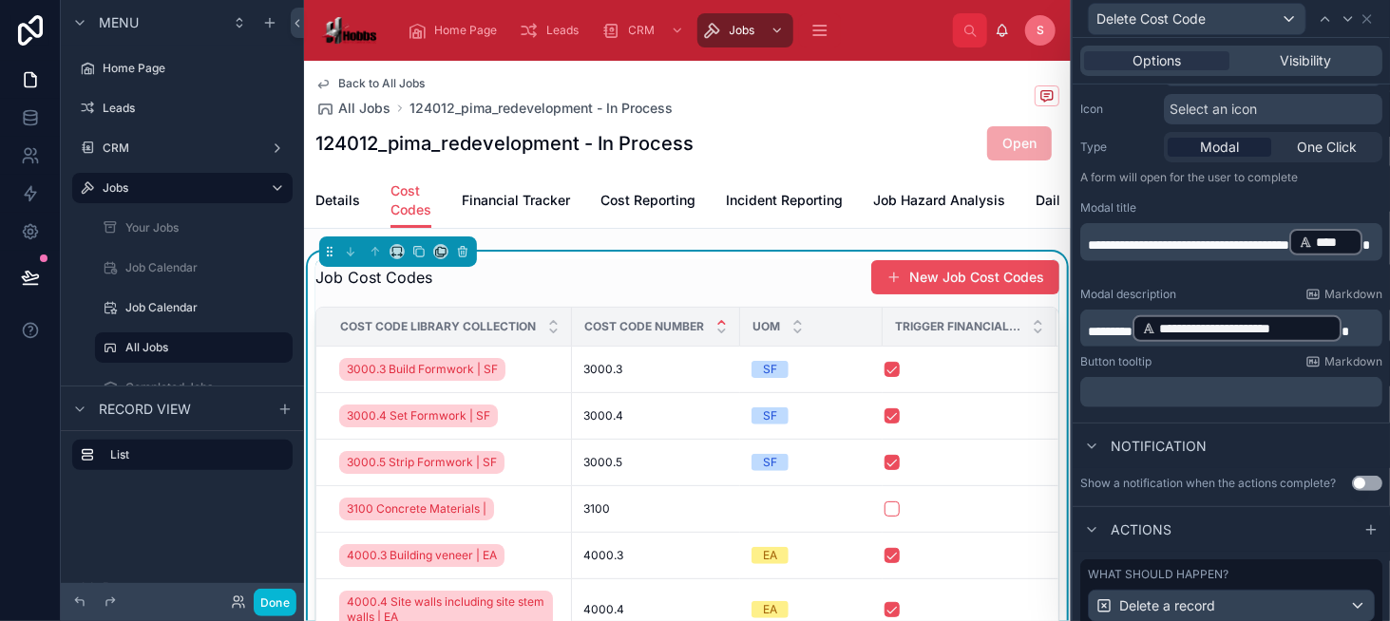
click at [1091, 332] on span "********" at bounding box center [1110, 331] width 45 height 13
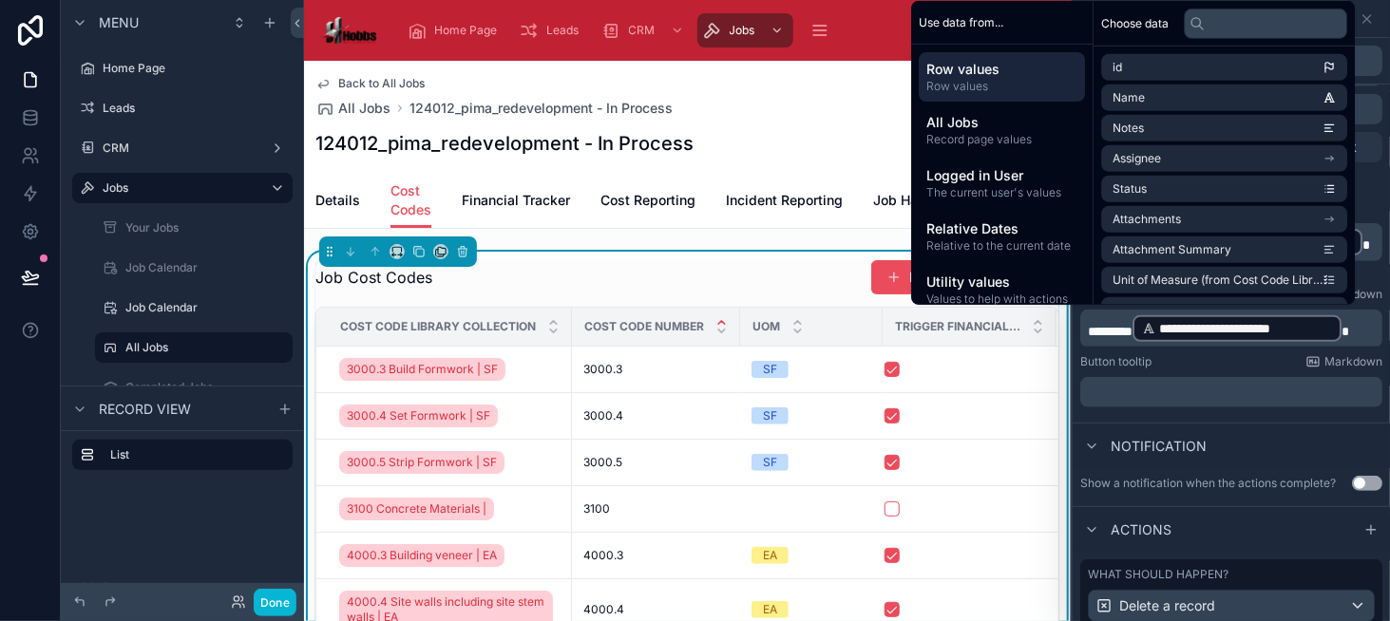
click at [1091, 330] on span "********" at bounding box center [1110, 331] width 45 height 13
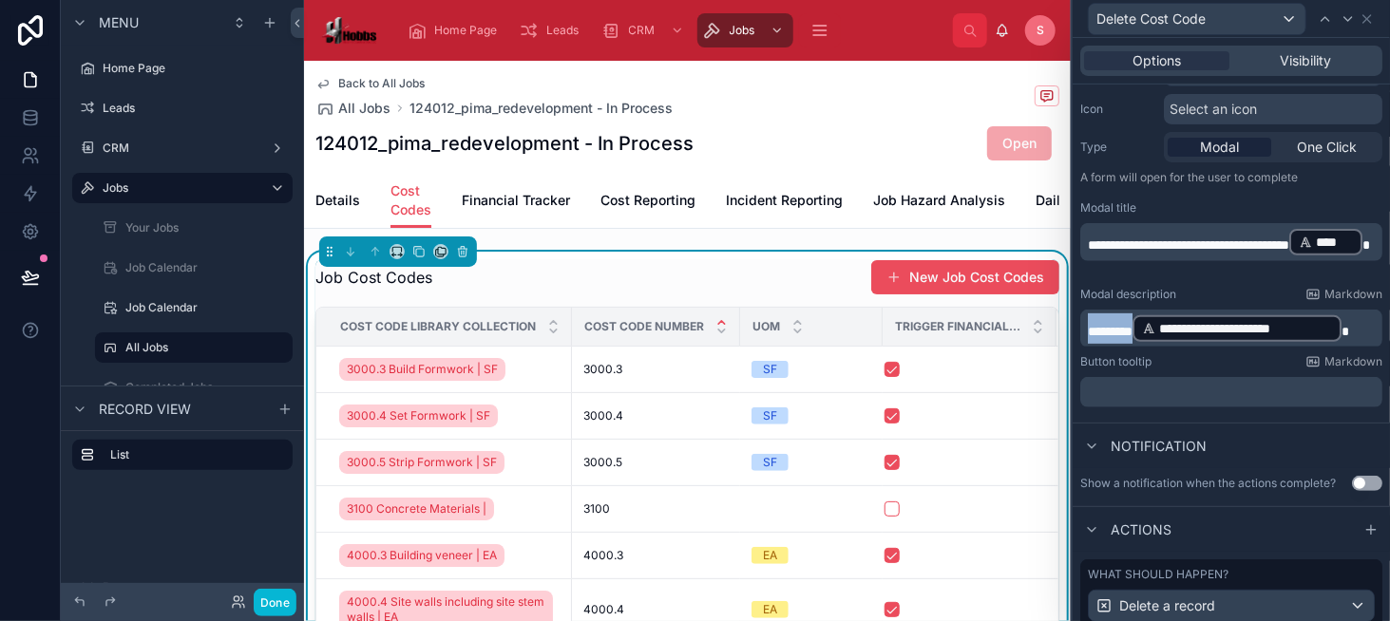
click at [1091, 330] on span "********" at bounding box center [1110, 331] width 45 height 13
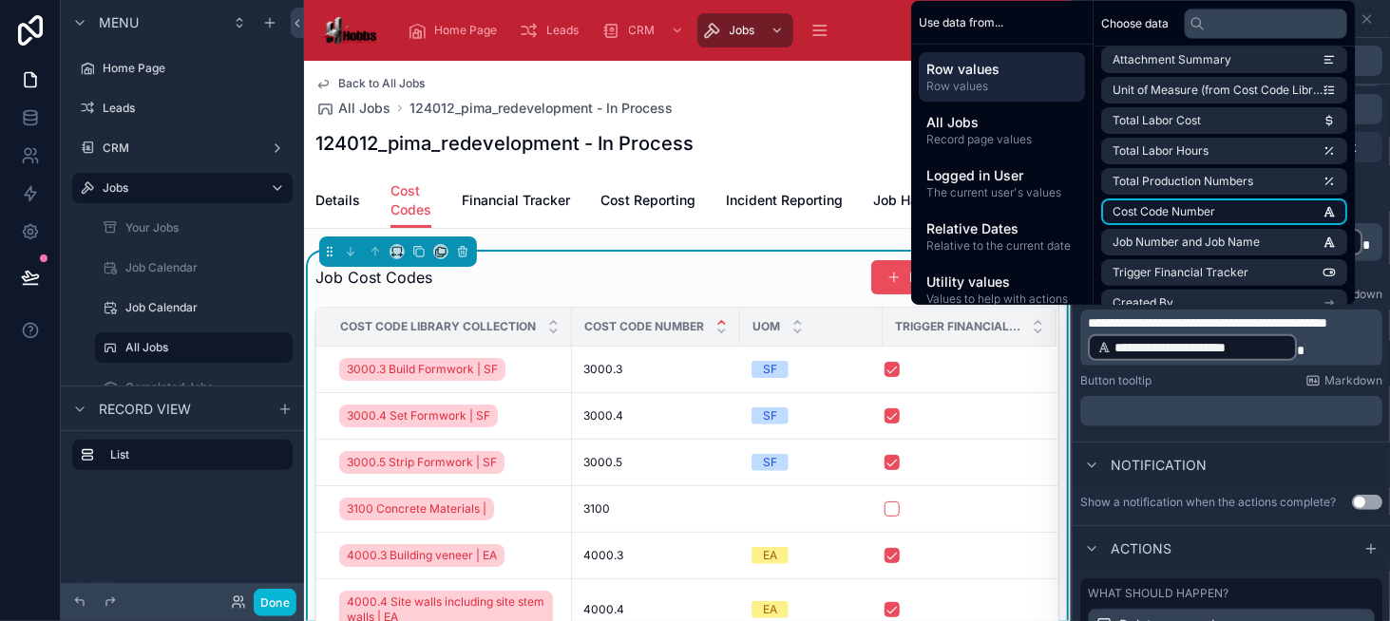
scroll to position [0, 0]
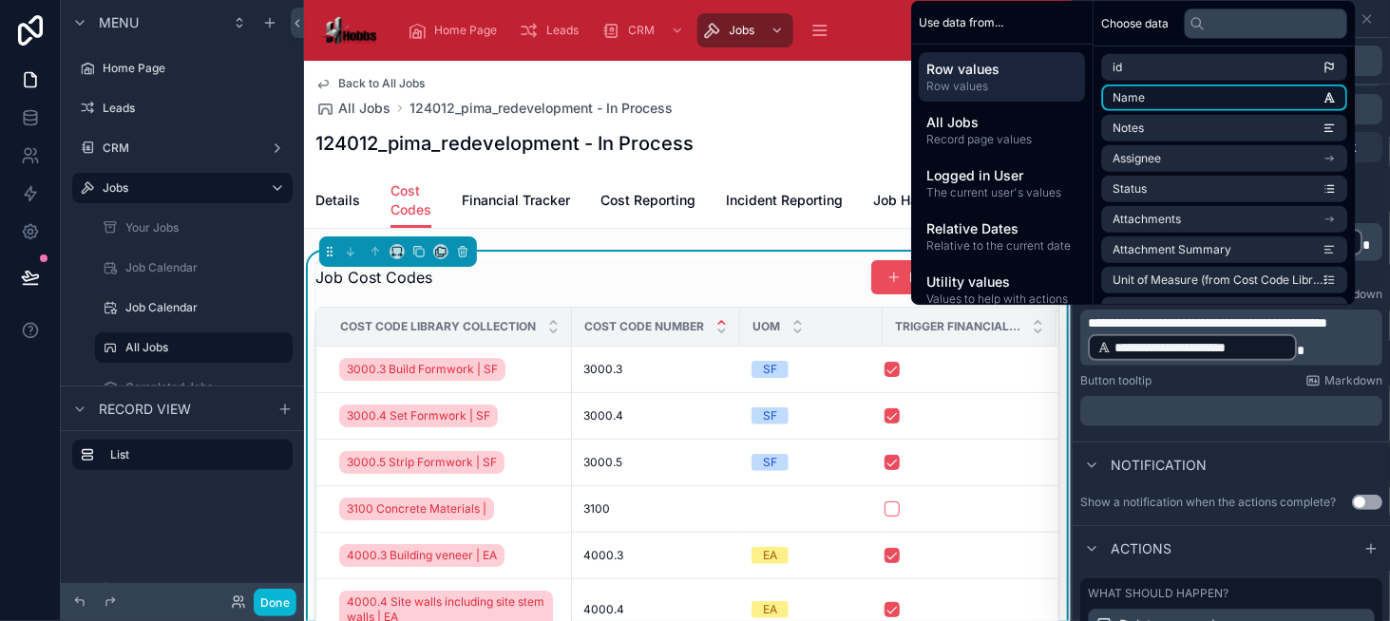
click at [1235, 104] on li "Name" at bounding box center [1224, 98] width 246 height 27
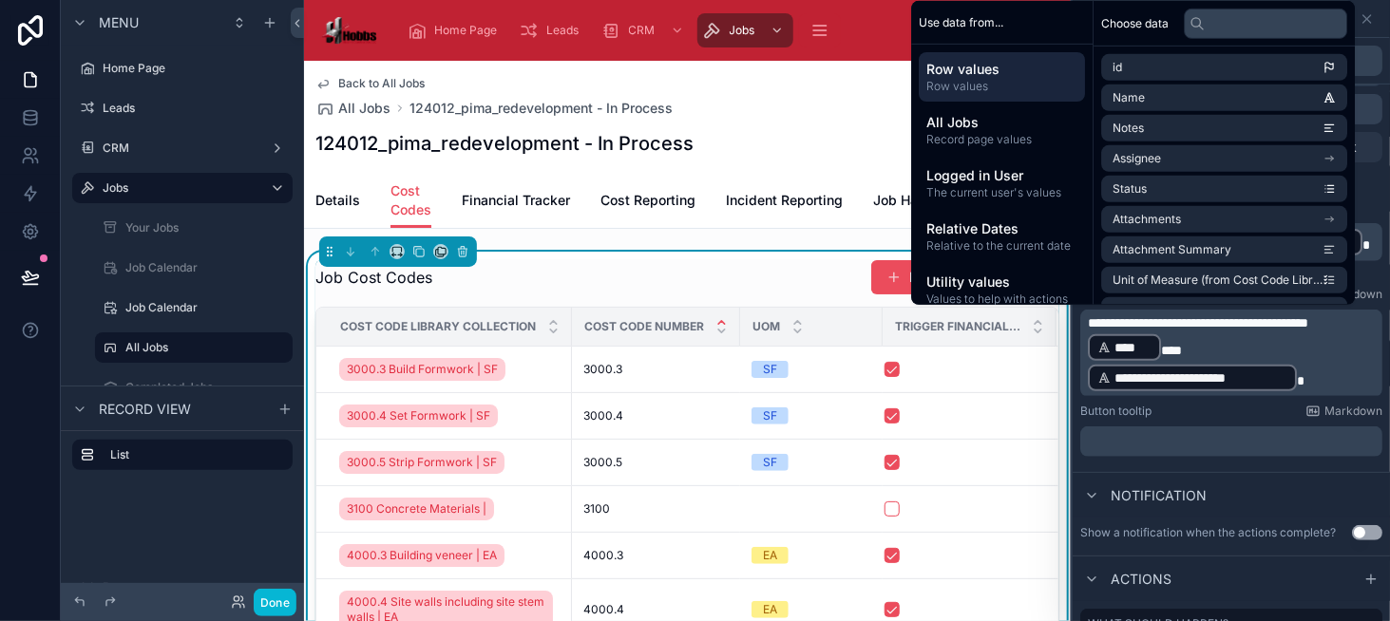
click at [1182, 348] on span "***" at bounding box center [1171, 350] width 21 height 13
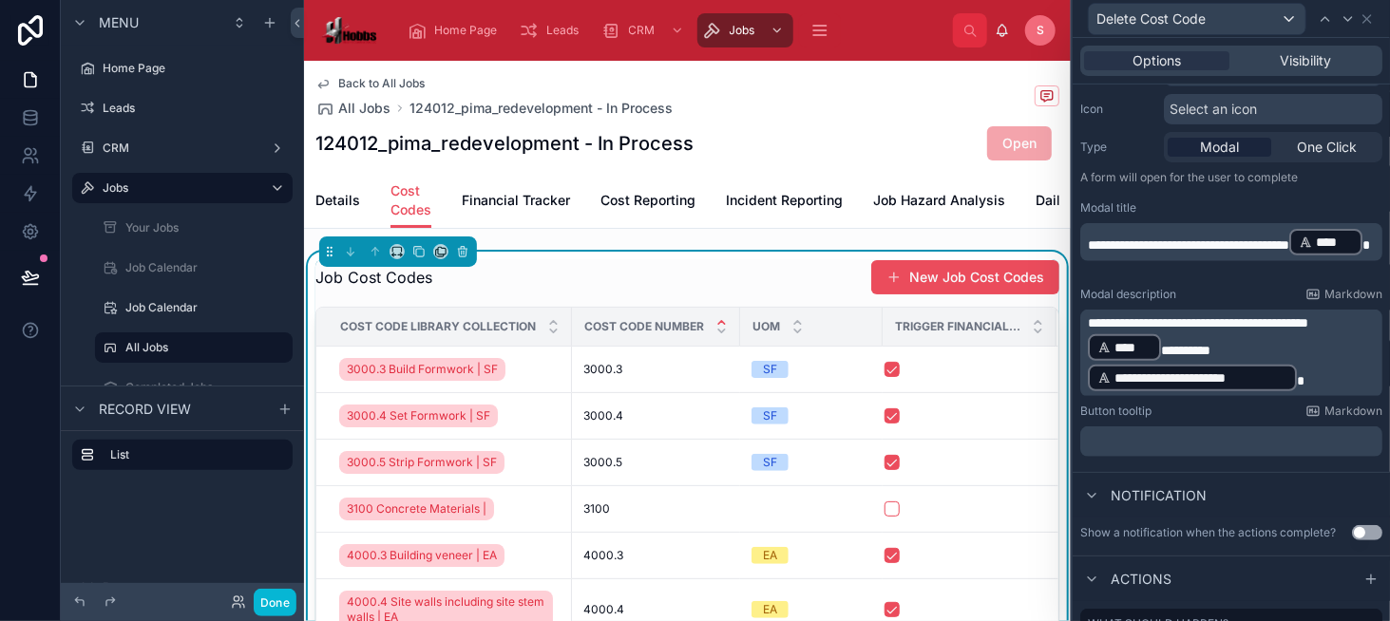
click at [1223, 323] on span "**********" at bounding box center [1198, 322] width 220 height 13
click at [288, 607] on button "Done" at bounding box center [275, 603] width 43 height 28
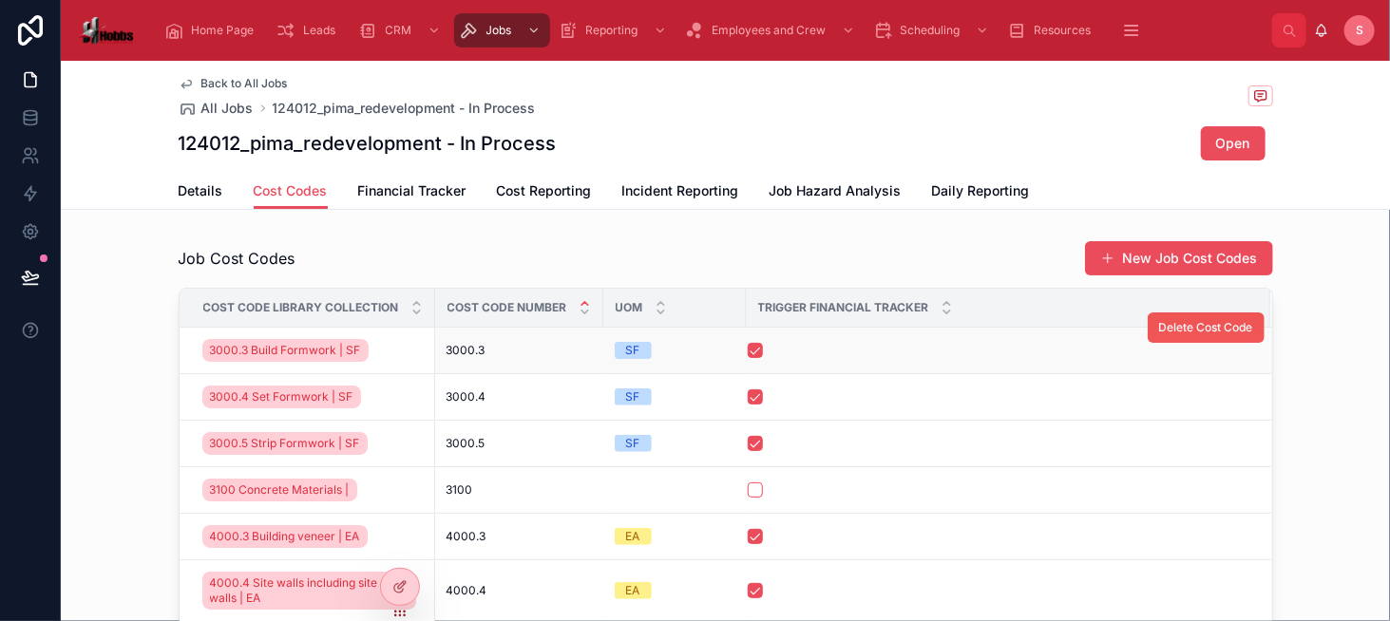
click at [1167, 324] on span "Delete Cost Code" at bounding box center [1206, 327] width 94 height 15
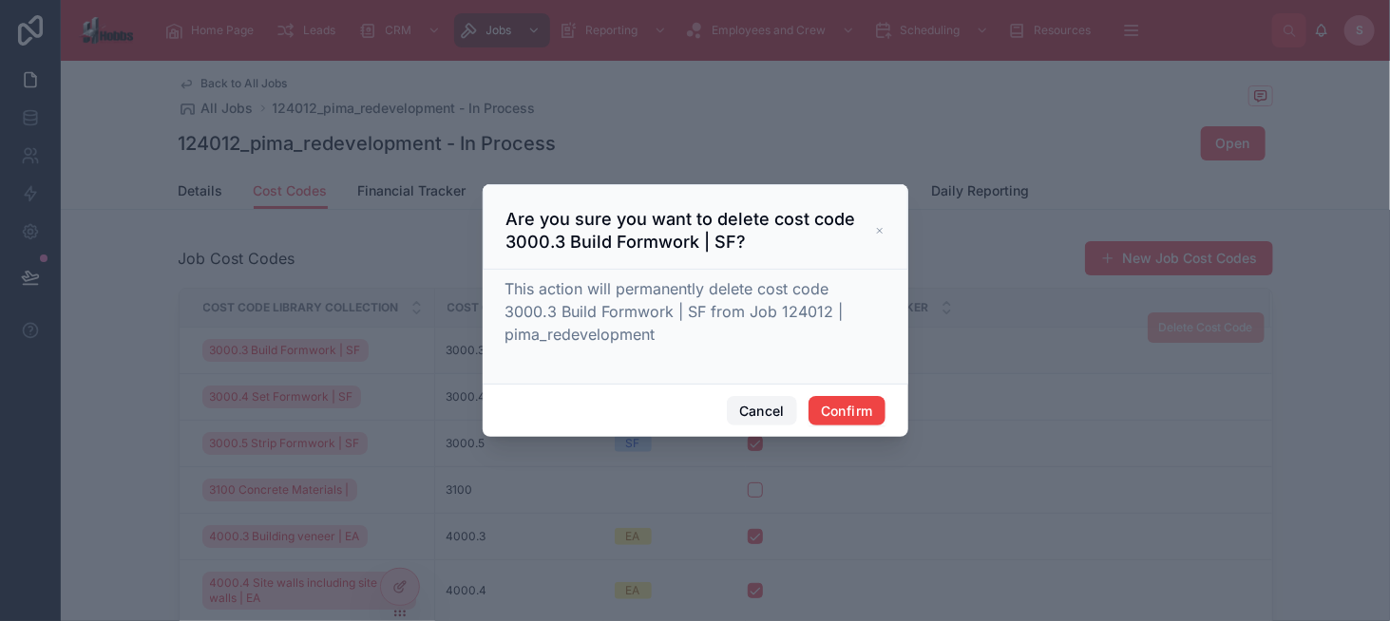
click at [773, 404] on button "Cancel" at bounding box center [762, 411] width 70 height 30
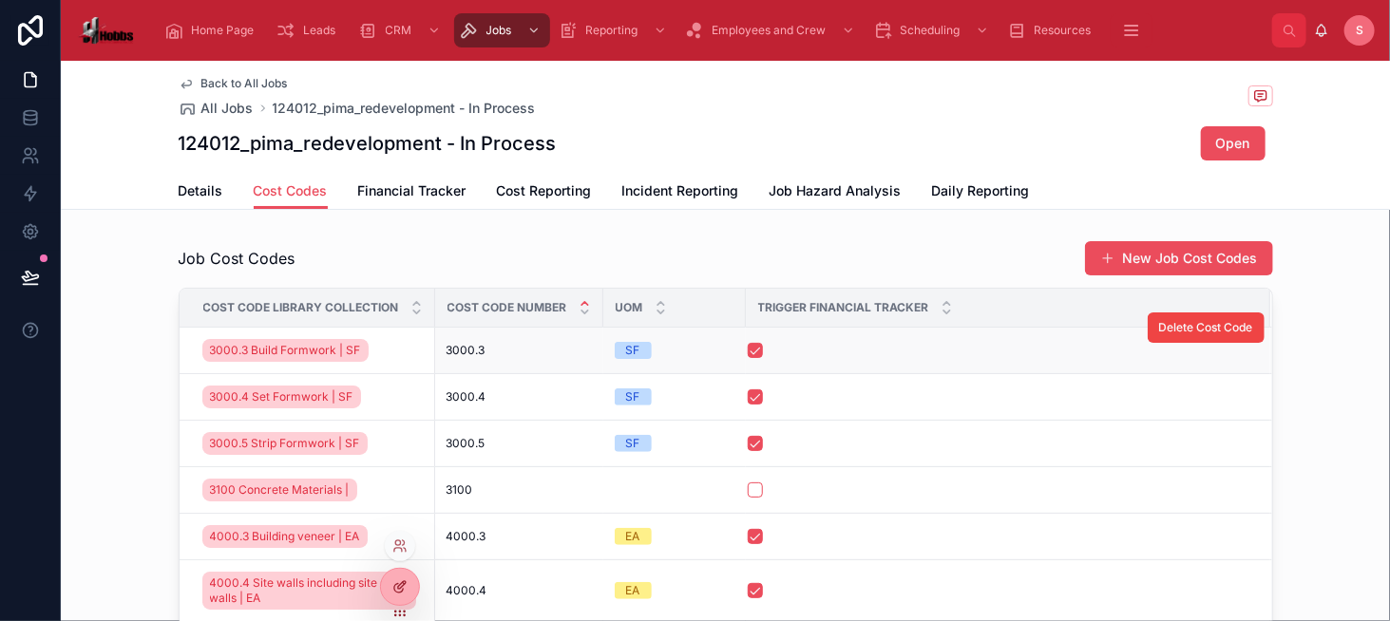
click at [403, 589] on icon at bounding box center [398, 588] width 9 height 9
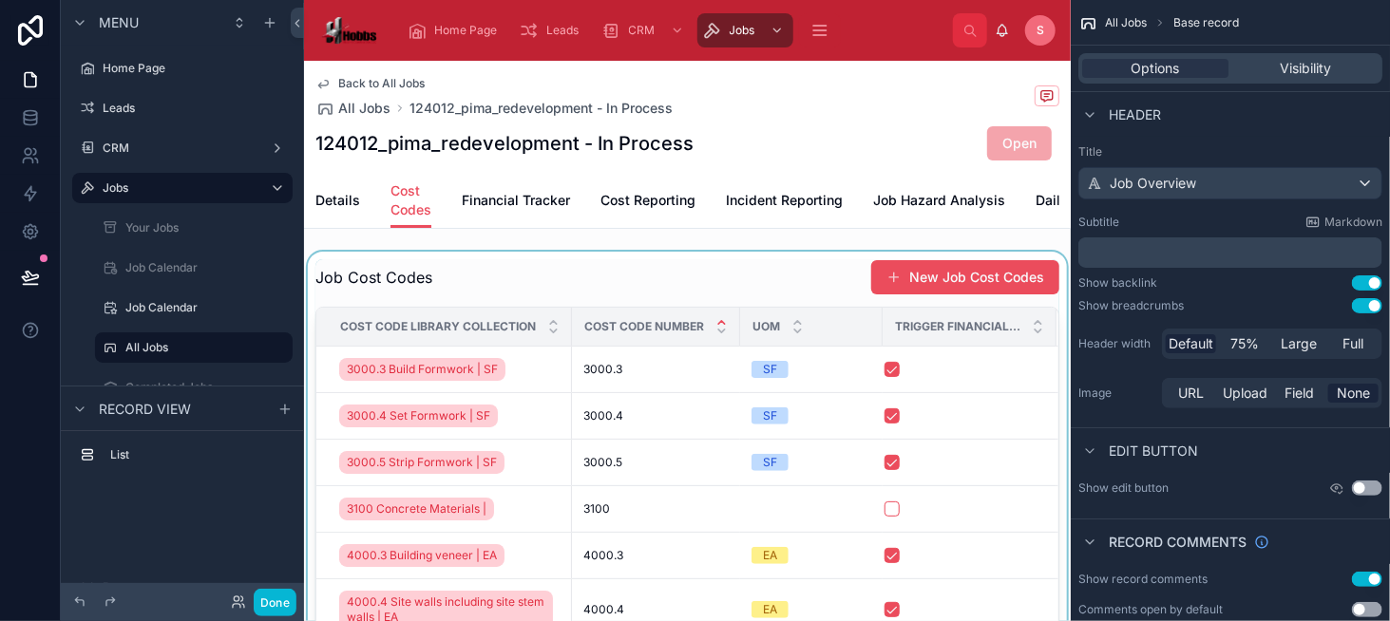
click at [801, 326] on div "UOM" at bounding box center [811, 327] width 141 height 36
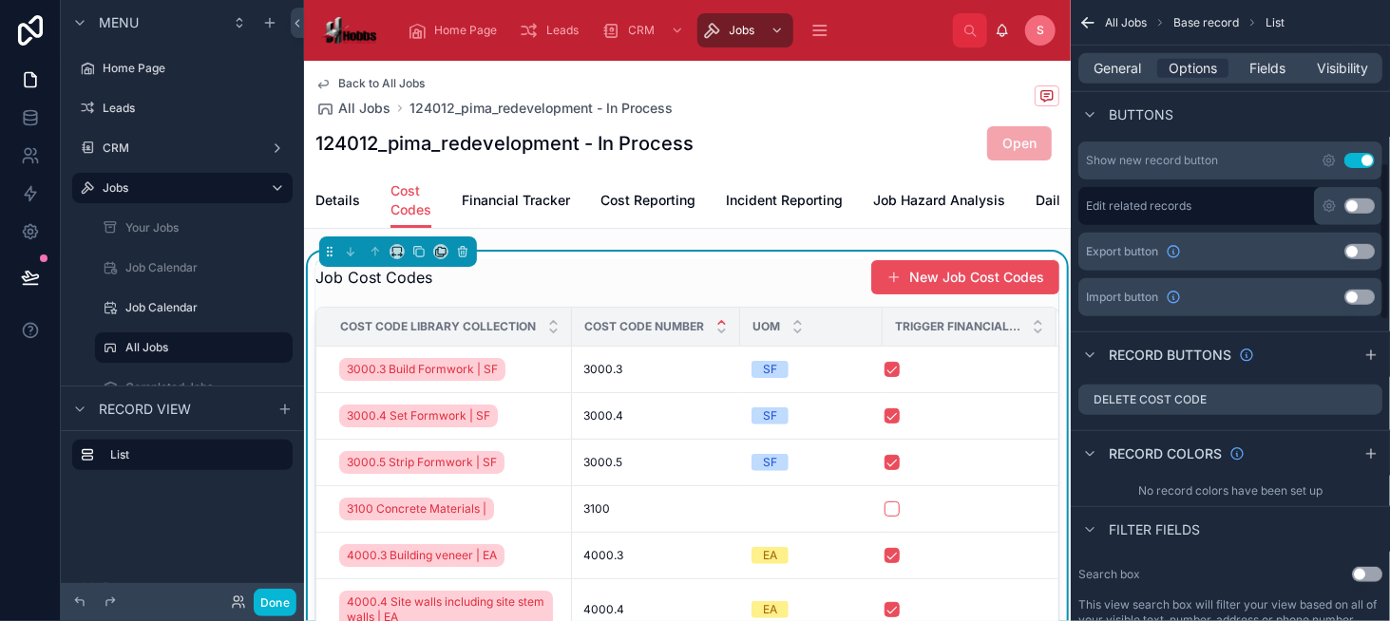
scroll to position [665, 0]
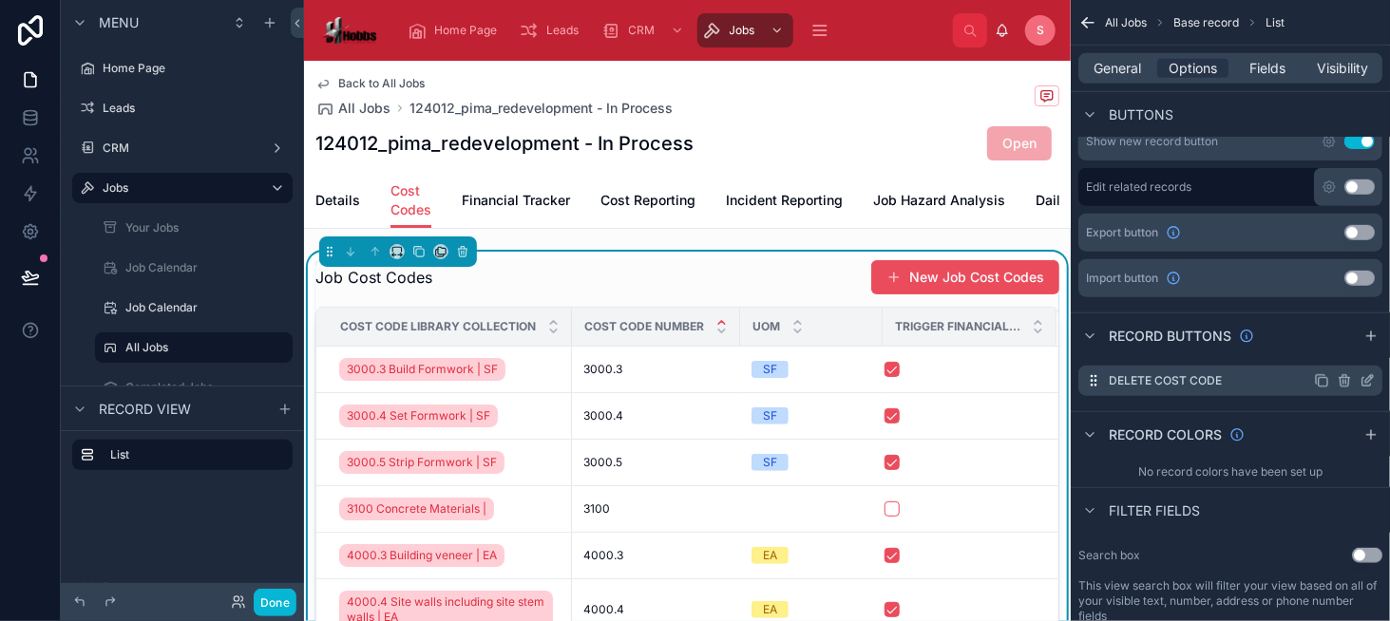
click at [1364, 376] on icon "scrollable content" at bounding box center [1366, 380] width 15 height 15
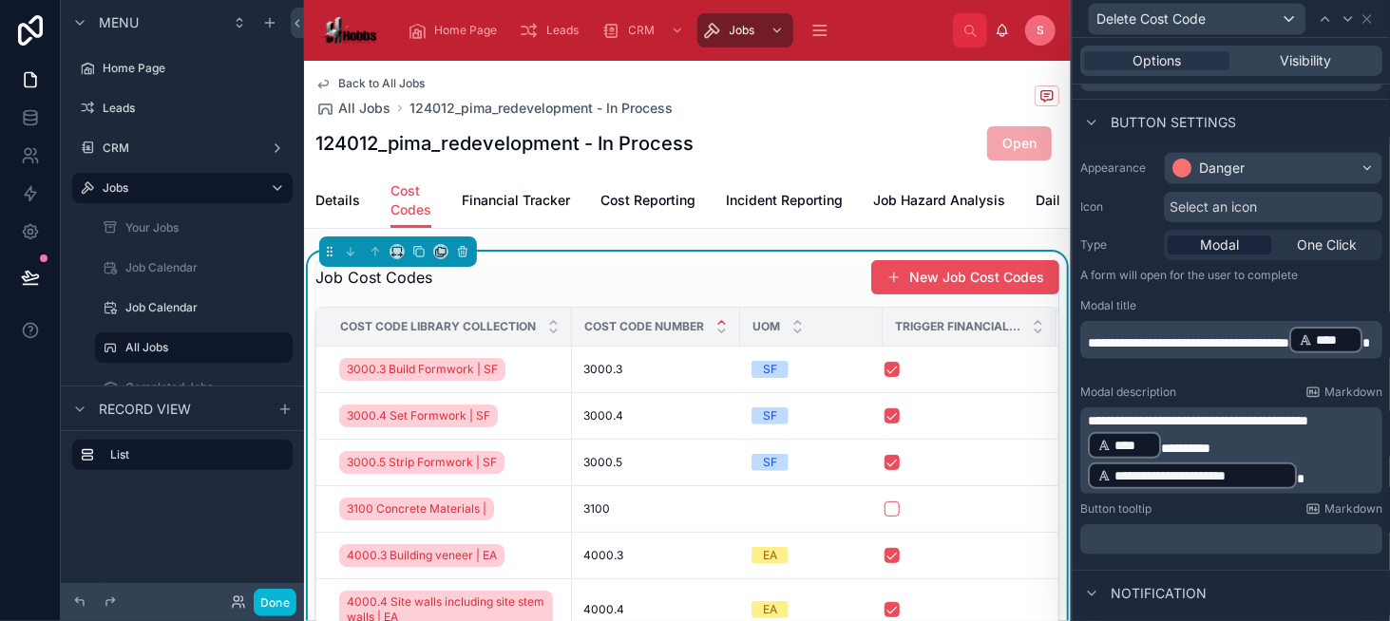
scroll to position [95, 0]
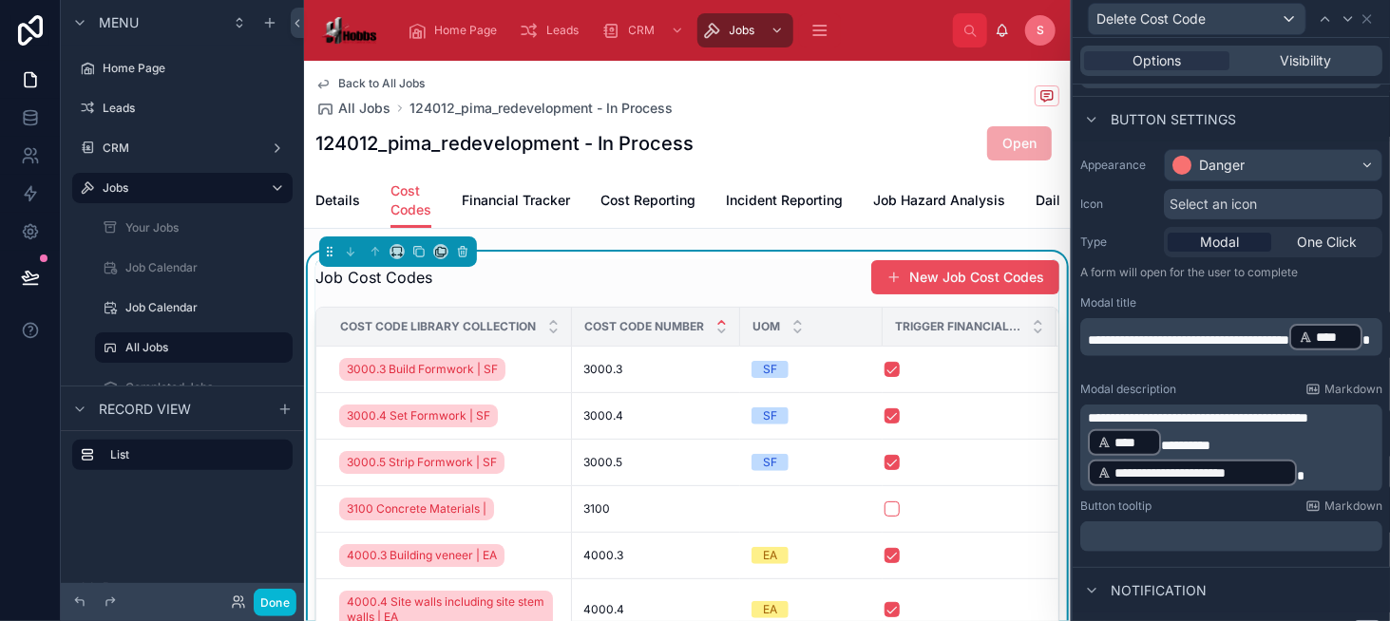
click at [1362, 347] on span "*" at bounding box center [1366, 339] width 8 height 13
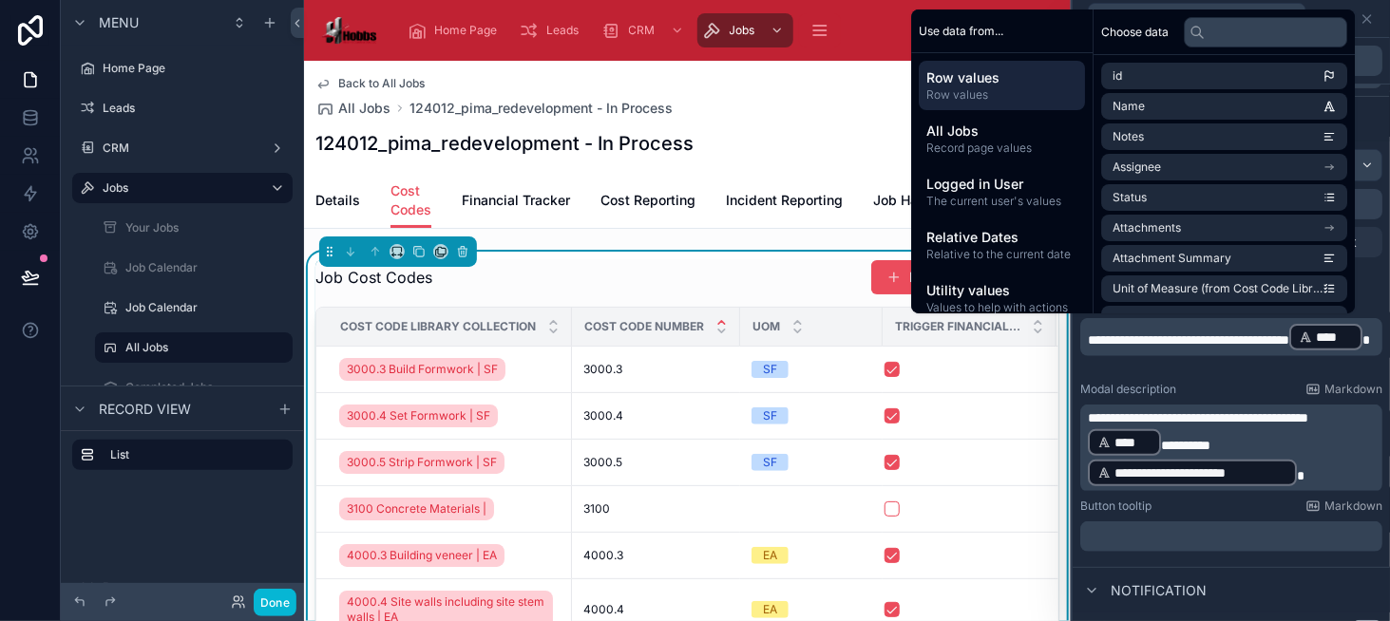
click at [1199, 444] on span "********" at bounding box center [1185, 445] width 49 height 13
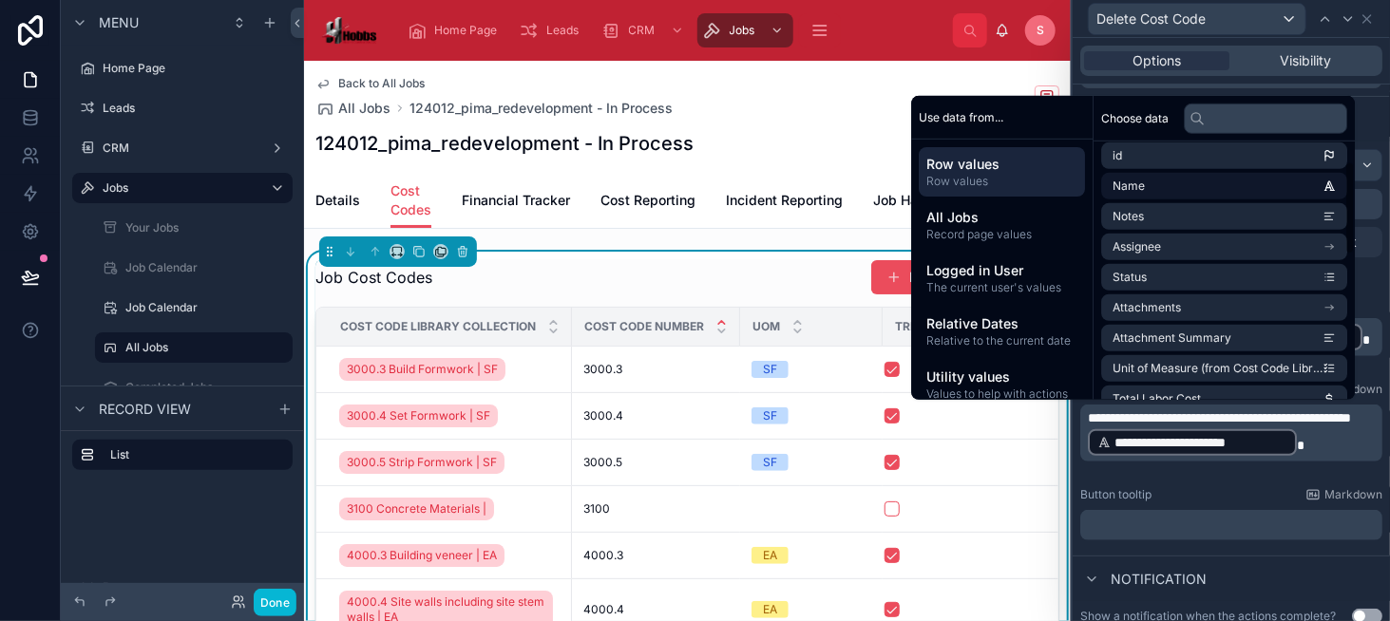
scroll to position [0, 0]
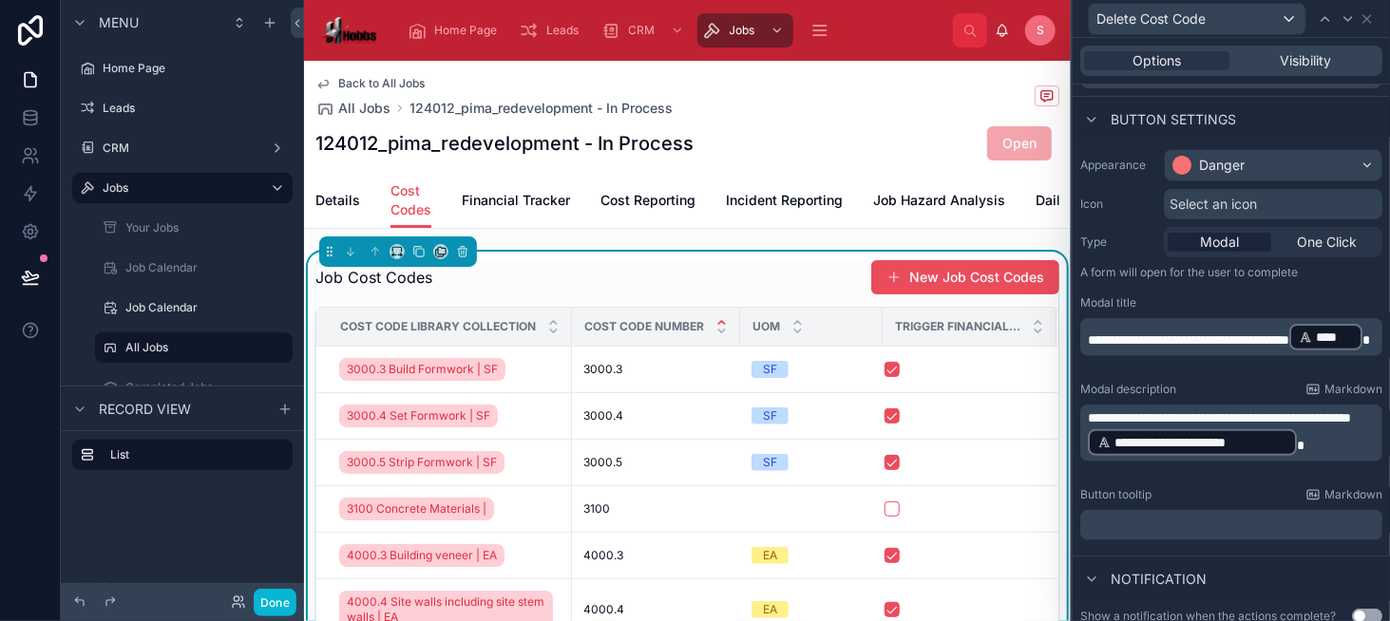
click at [680, 295] on div "Job Cost Codes New Job Cost Codes" at bounding box center [687, 277] width 744 height 36
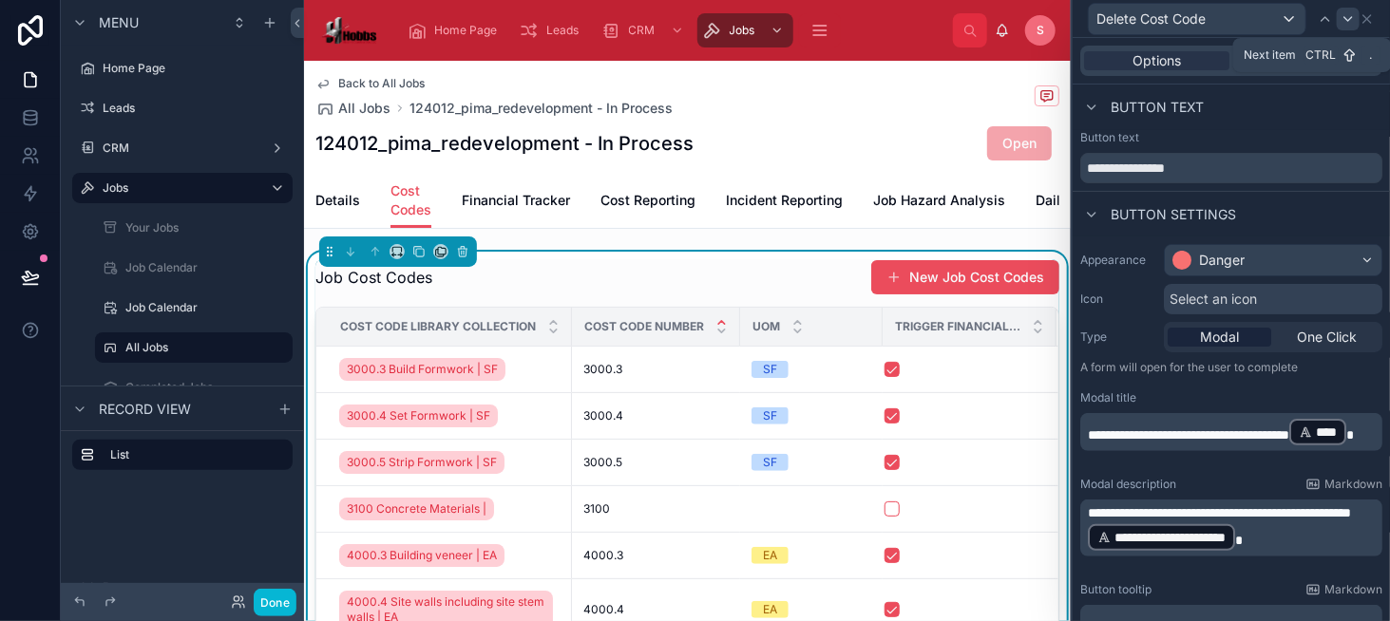
click at [1361, 18] on icon at bounding box center [1366, 18] width 15 height 15
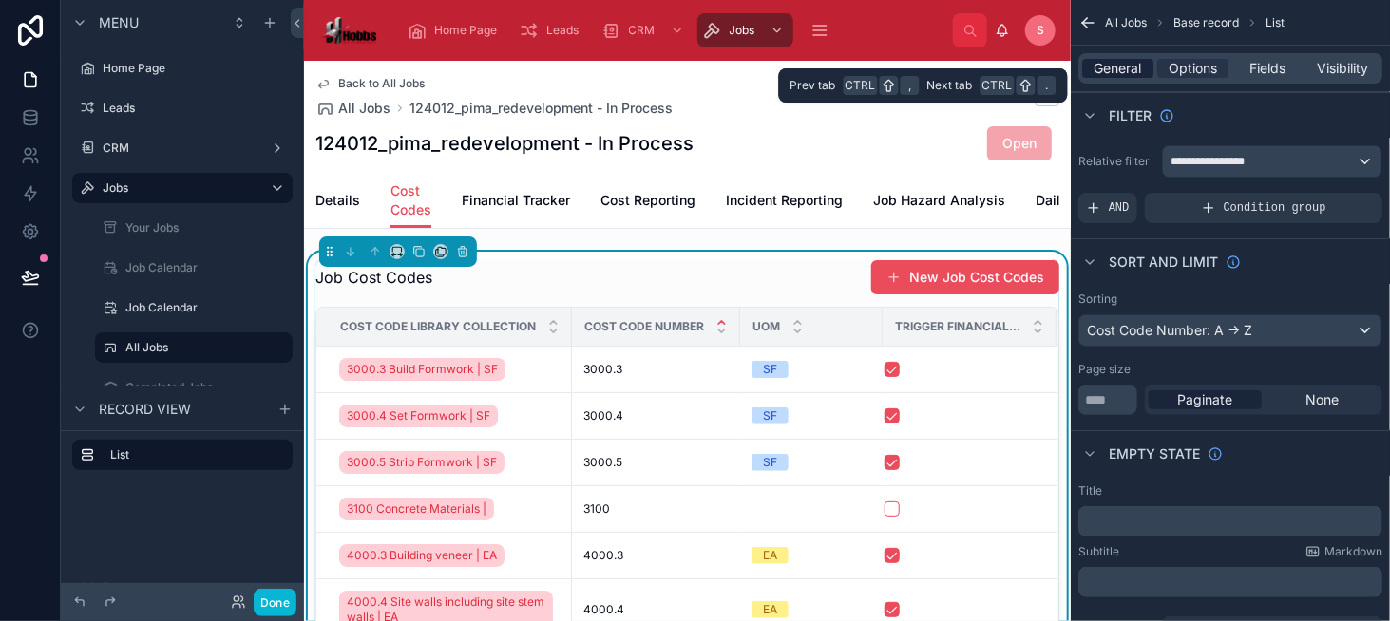
click at [1105, 72] on span "General" at bounding box center [1117, 68] width 47 height 19
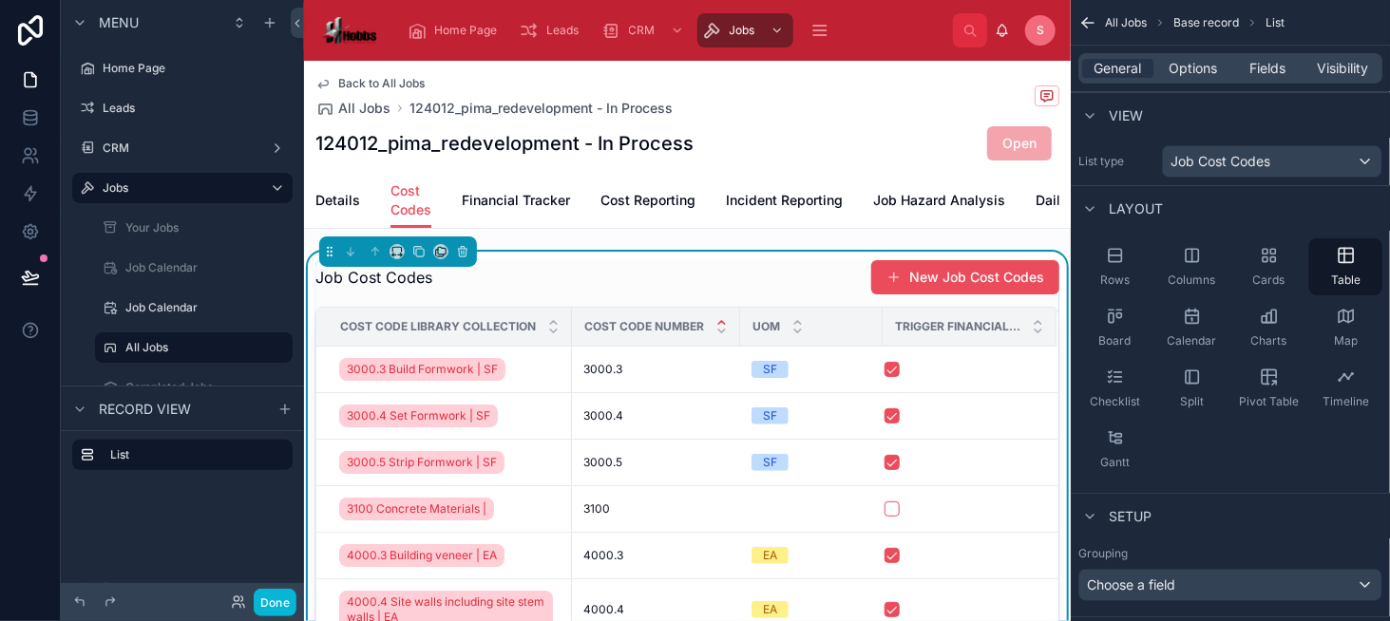
click at [717, 295] on div "Job Cost Codes New Job Cost Codes" at bounding box center [687, 277] width 744 height 36
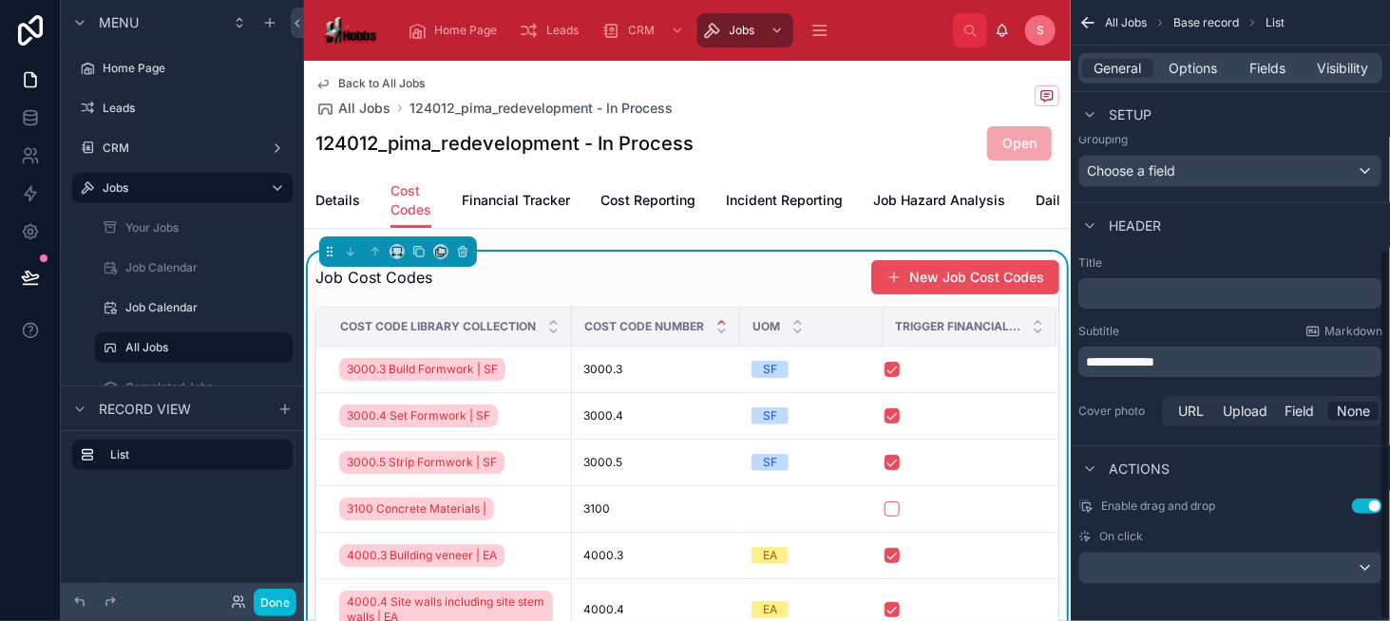
scroll to position [419, 0]
click at [1179, 65] on span "Options" at bounding box center [1192, 68] width 48 height 19
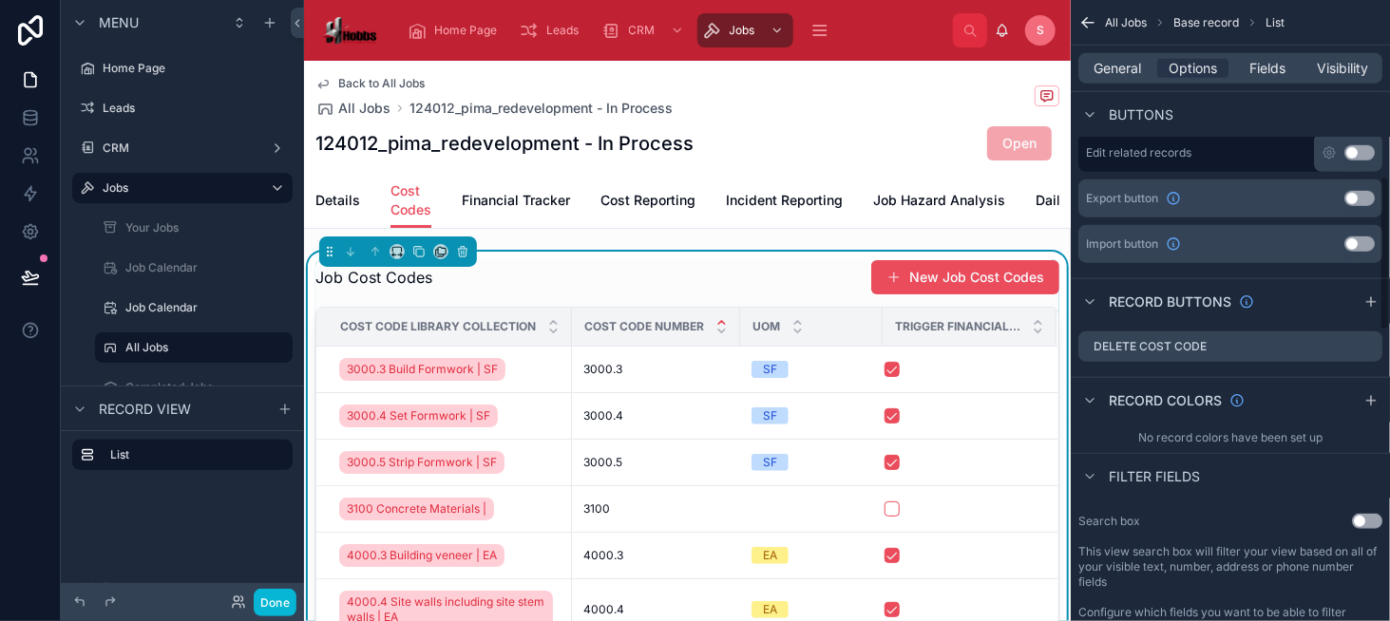
scroll to position [704, 0]
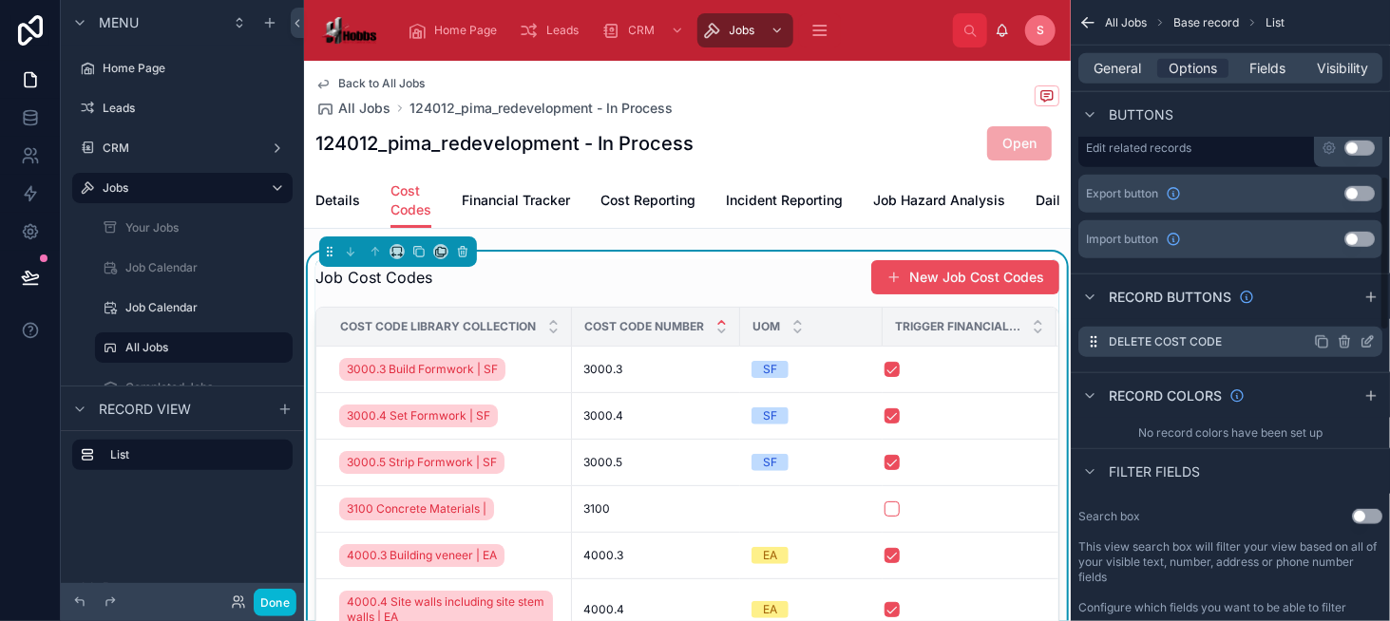
click at [1369, 342] on icon "scrollable content" at bounding box center [1366, 341] width 15 height 15
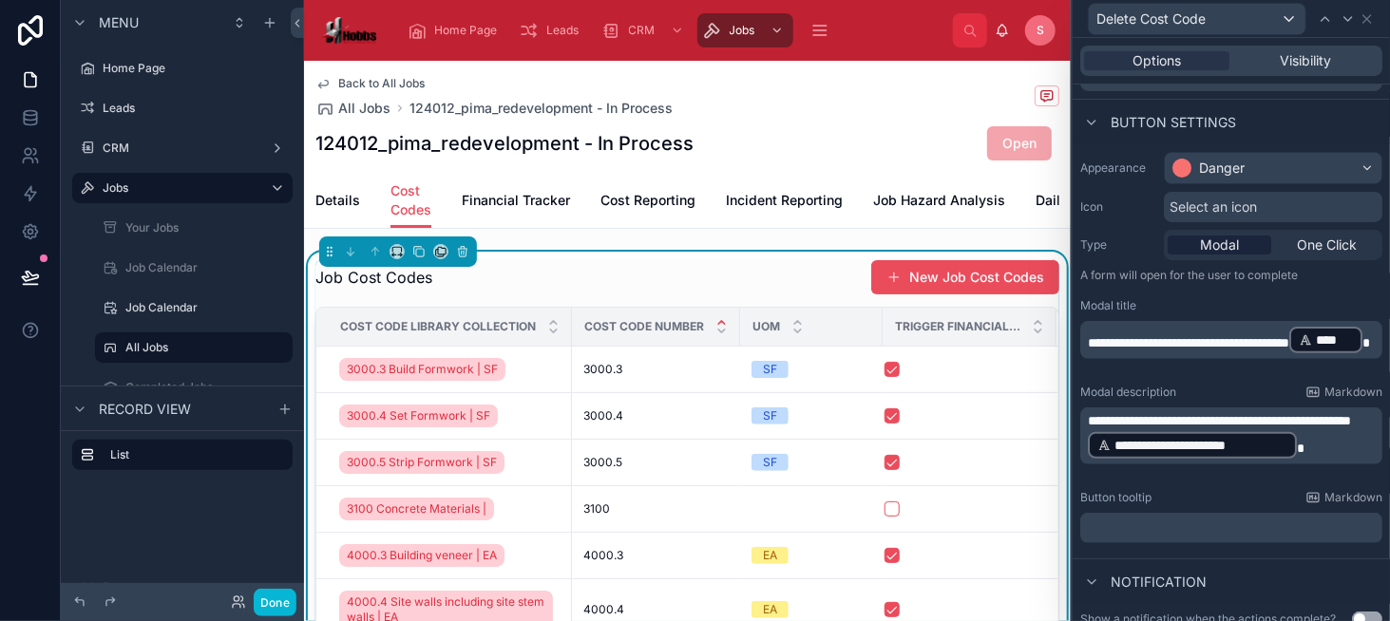
scroll to position [95, 0]
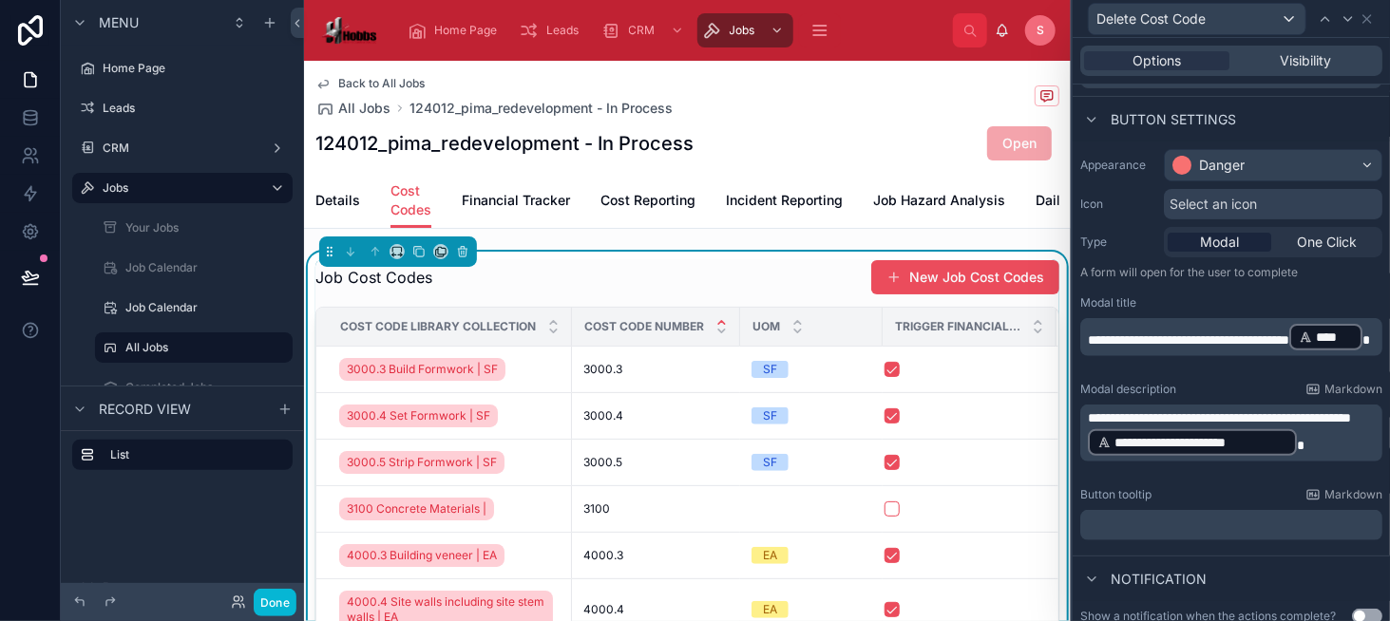
click at [1362, 347] on span "*" at bounding box center [1366, 339] width 8 height 13
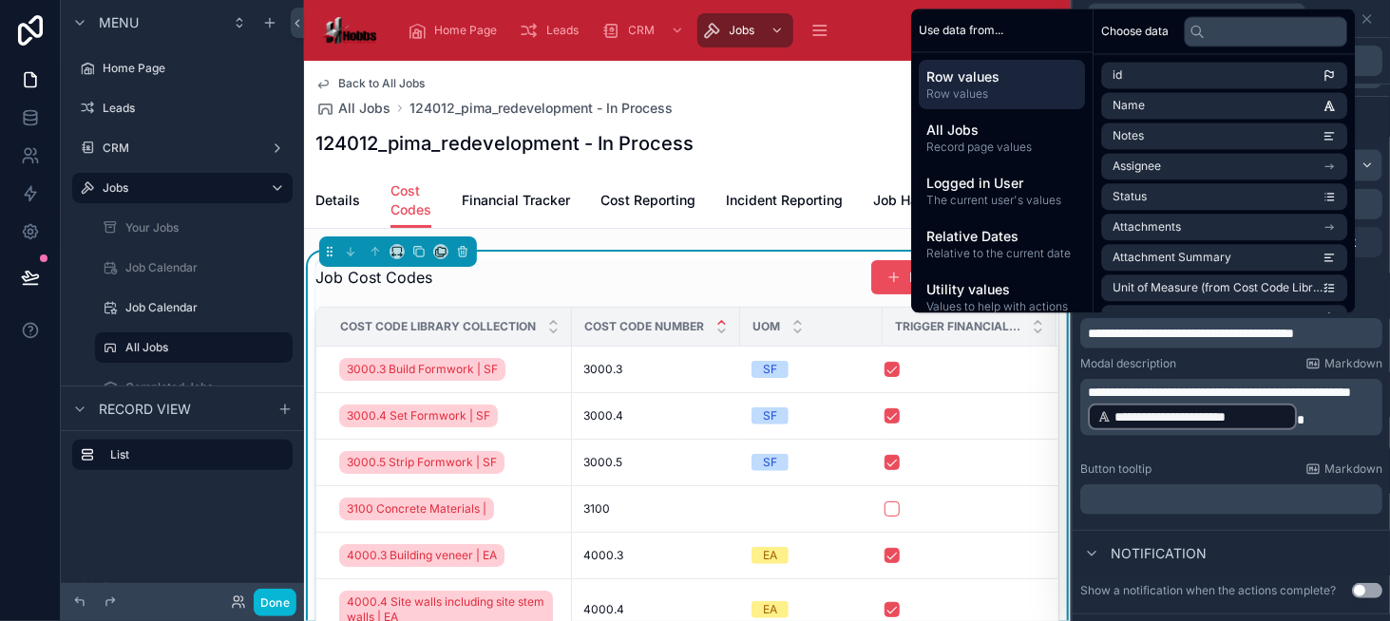
scroll to position [97, 0]
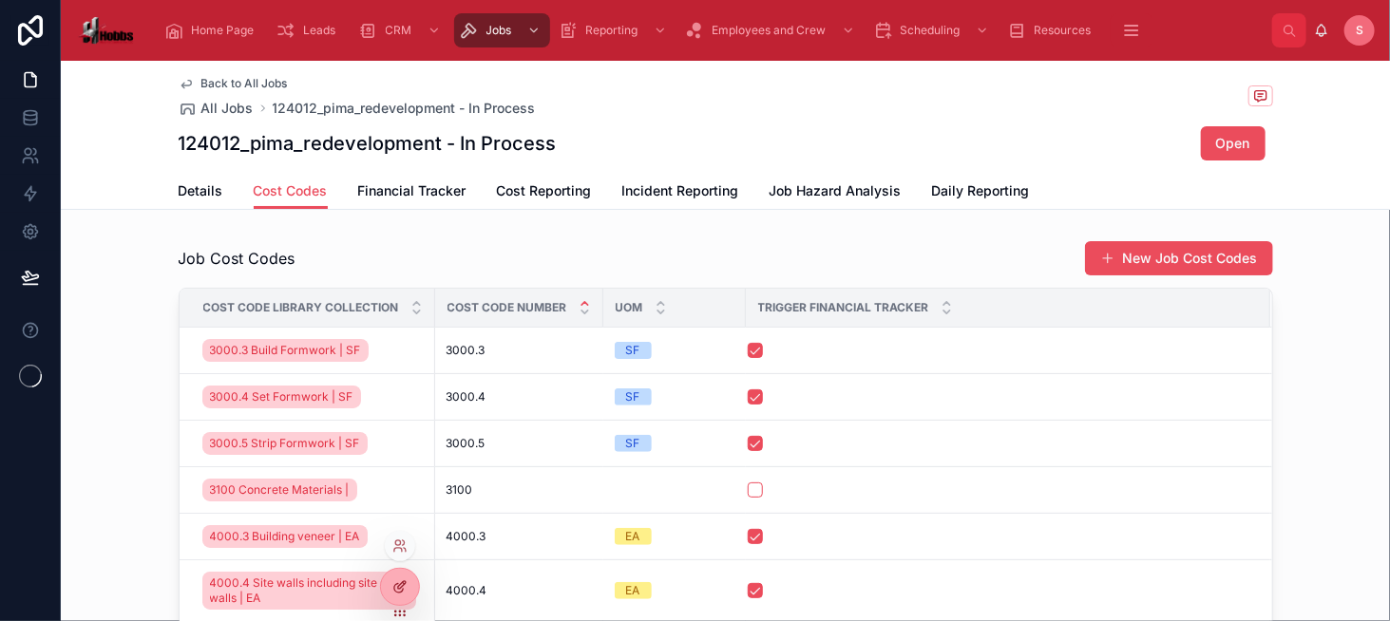
click at [396, 581] on icon at bounding box center [399, 586] width 15 height 15
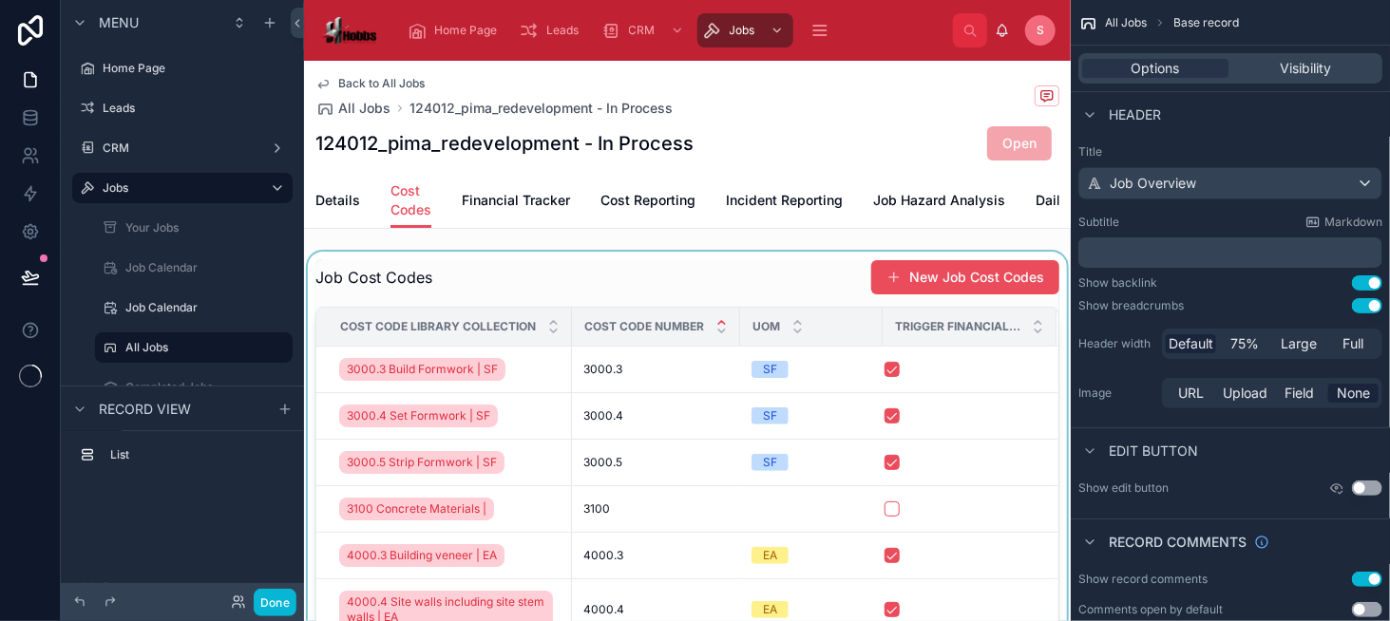
click at [674, 299] on div at bounding box center [687, 517] width 767 height 531
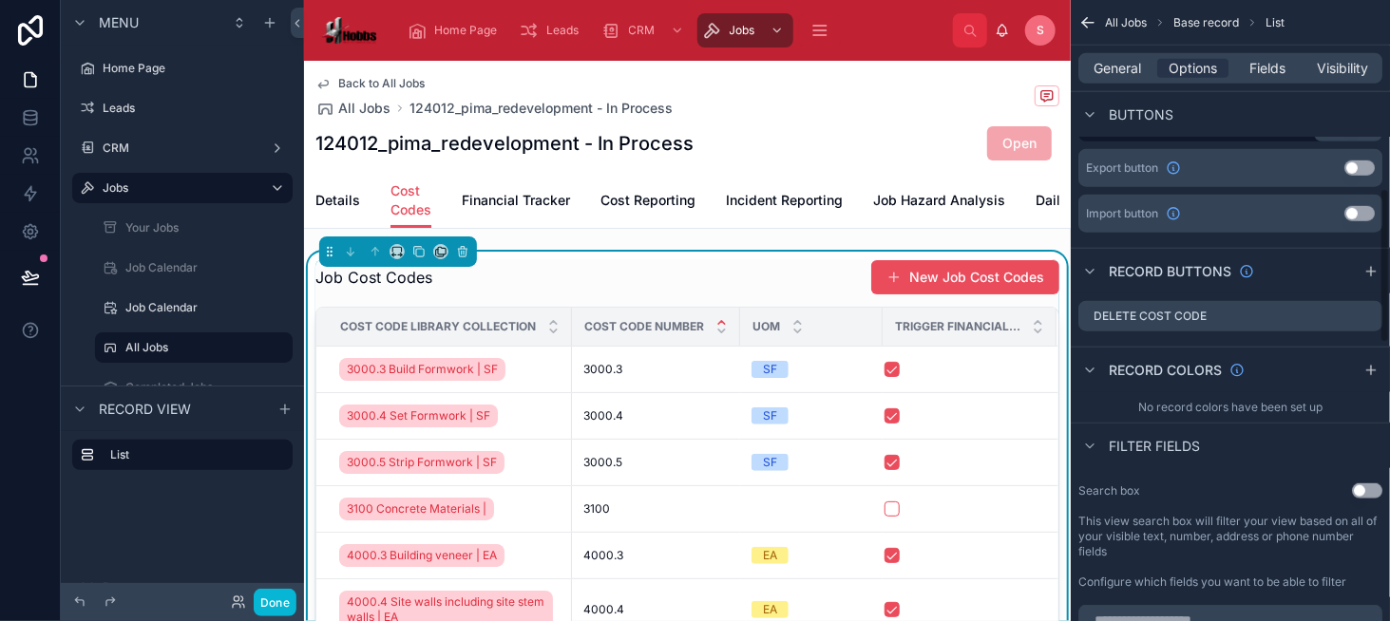
scroll to position [760, 0]
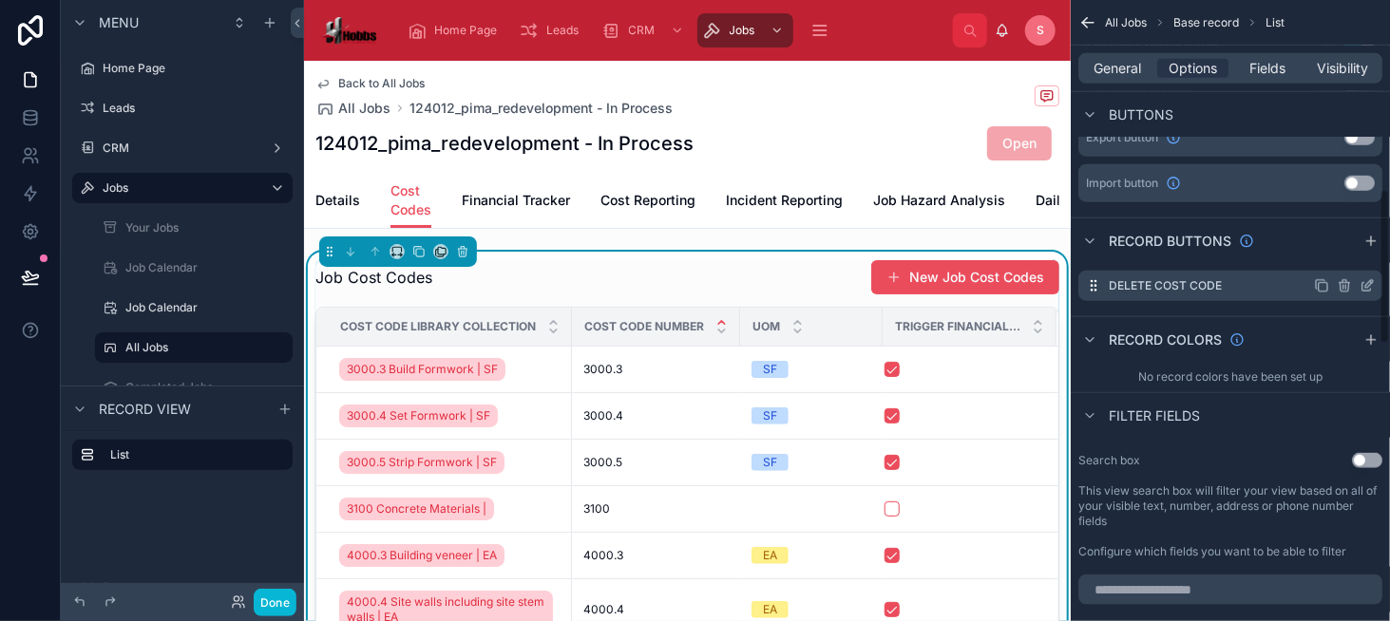
click at [1362, 284] on icon "scrollable content" at bounding box center [1366, 287] width 9 height 9
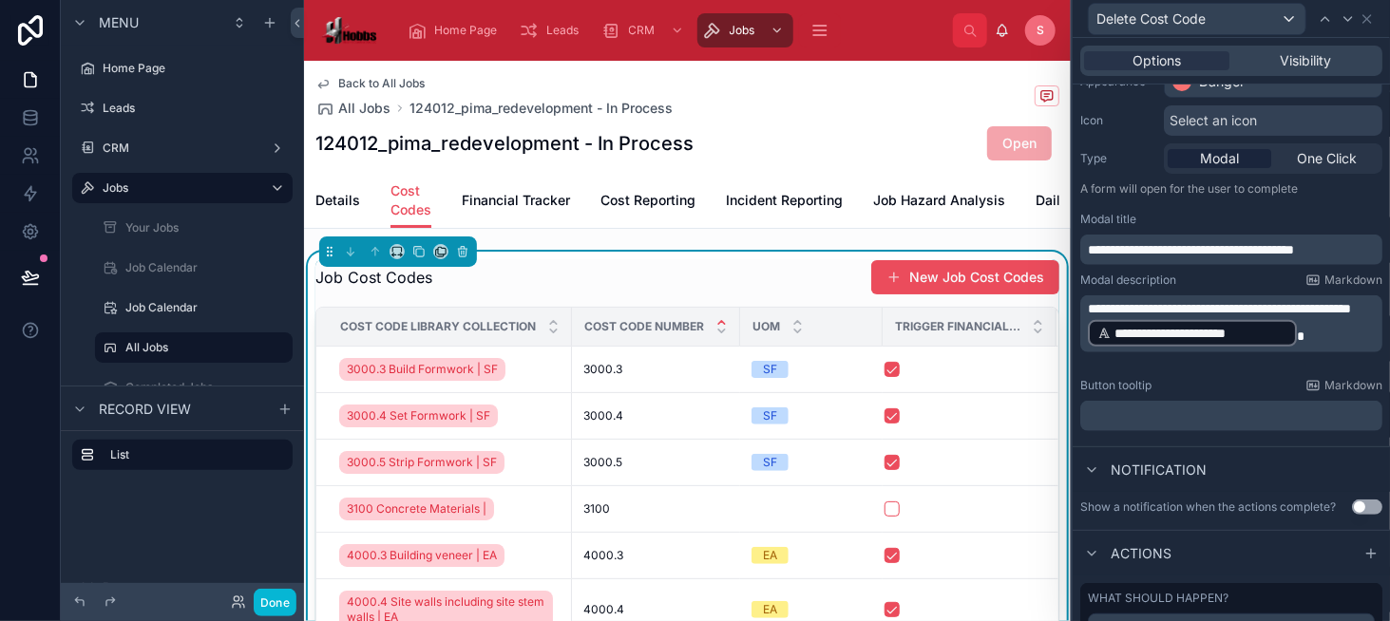
scroll to position [190, 0]
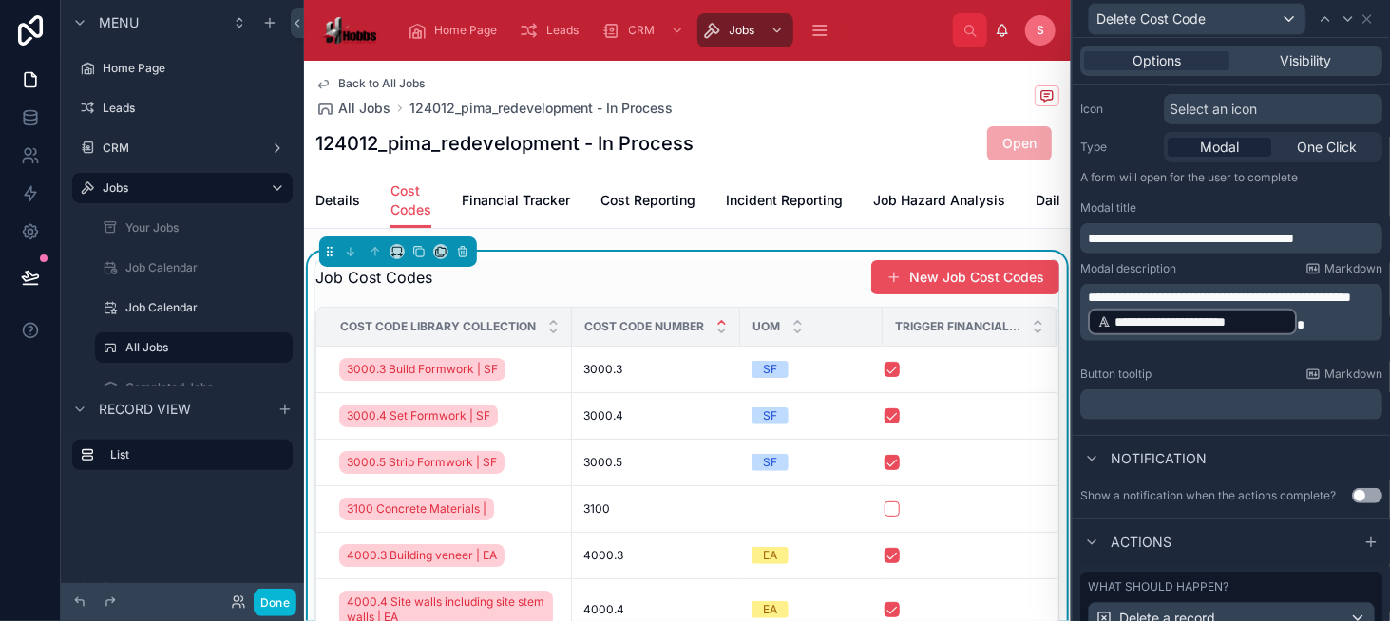
click at [1294, 235] on span "**********" at bounding box center [1191, 238] width 206 height 13
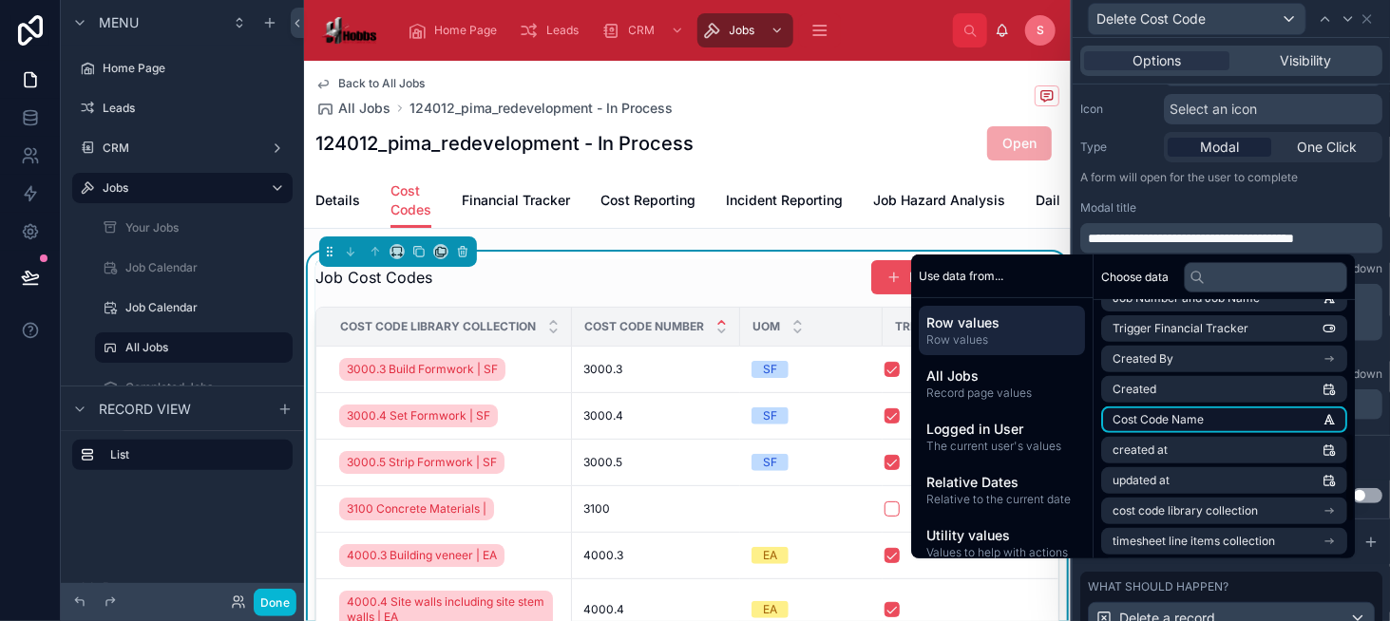
scroll to position [293, 0]
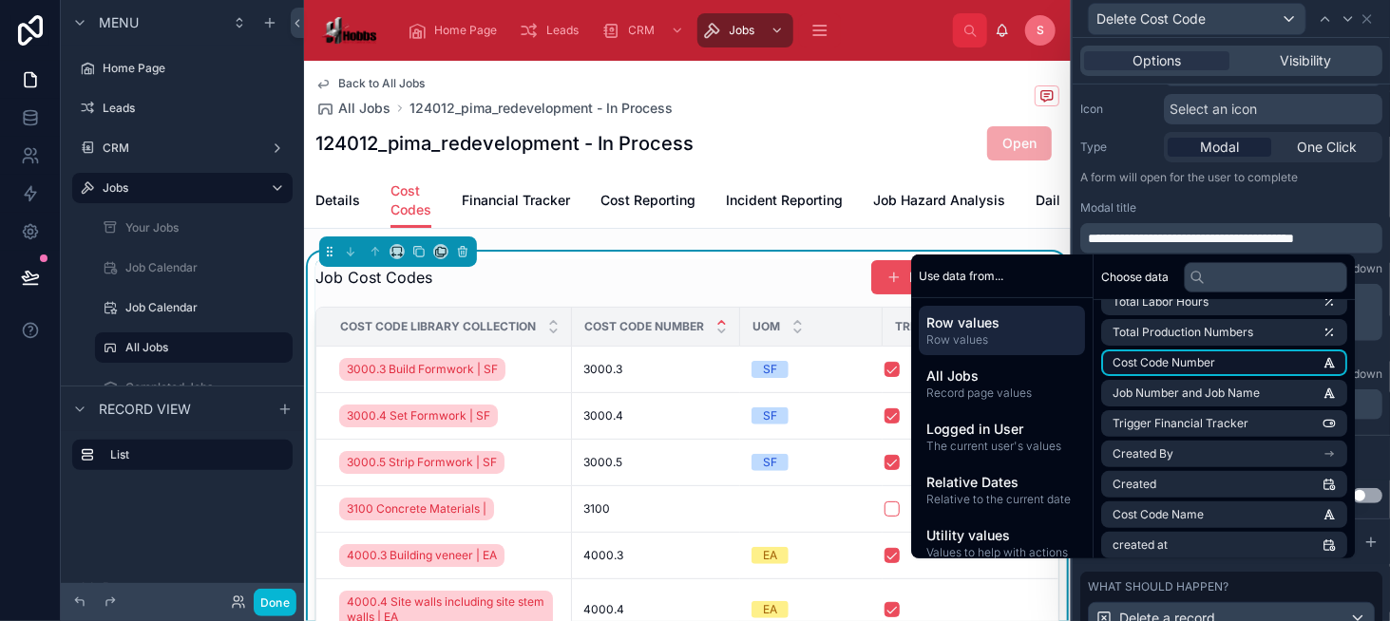
click at [1235, 371] on li "Cost Code Number" at bounding box center [1224, 363] width 246 height 27
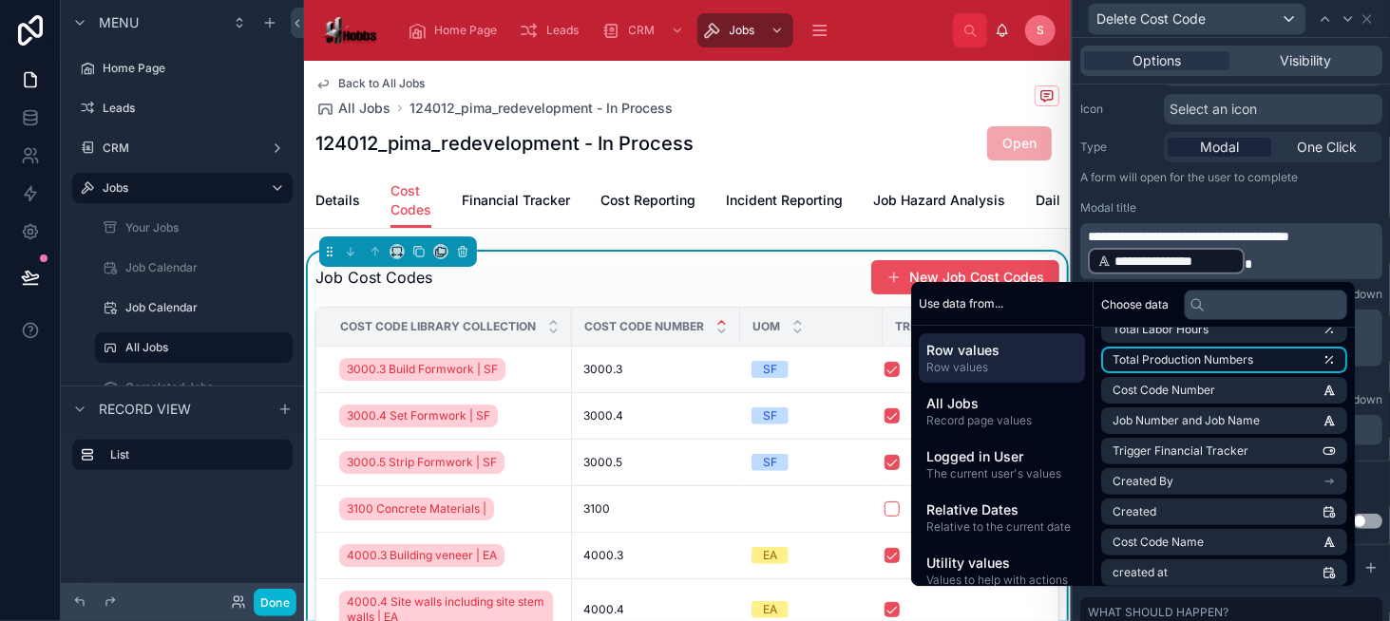
scroll to position [483, 0]
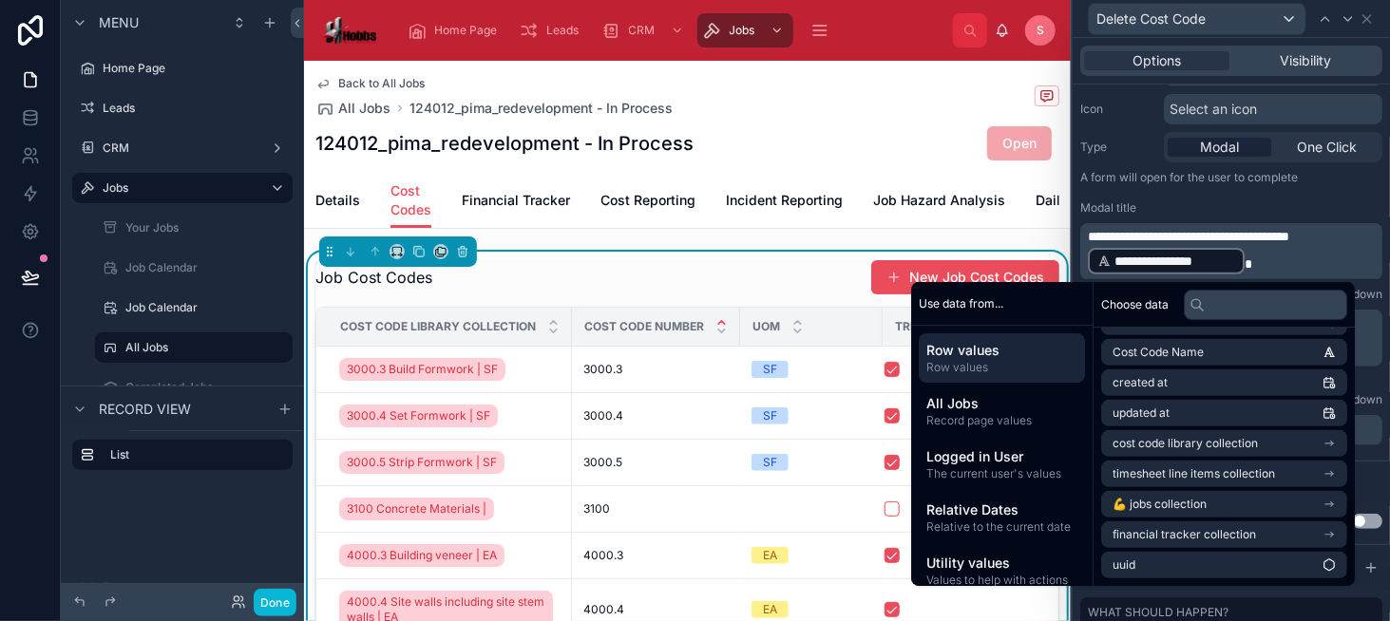
click at [1244, 261] on span "*" at bounding box center [1248, 263] width 8 height 13
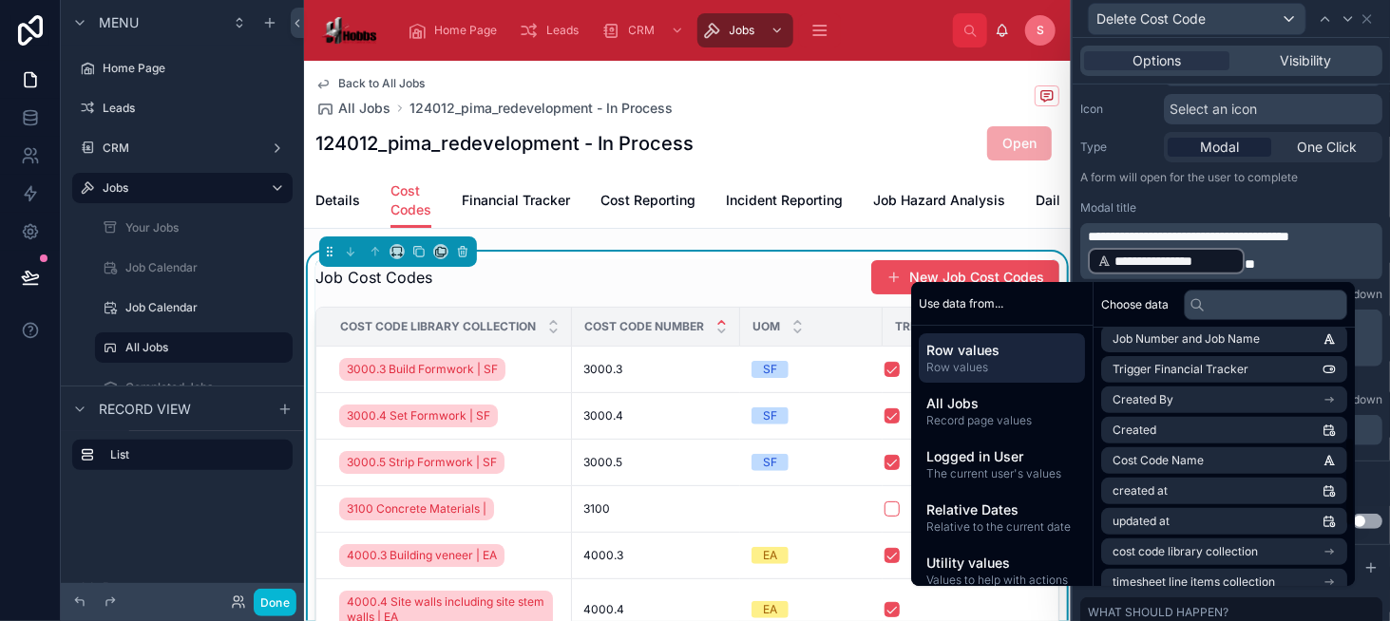
scroll to position [380, 0]
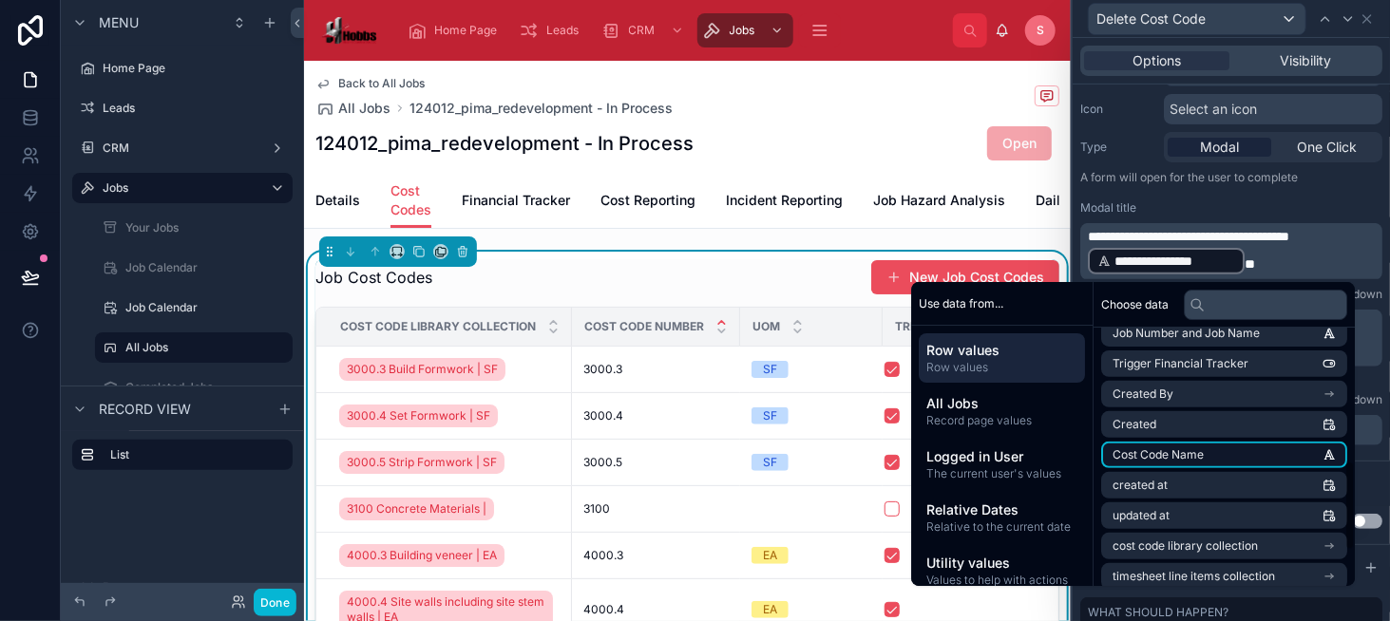
click at [1227, 447] on li "Cost Code Name" at bounding box center [1224, 455] width 246 height 27
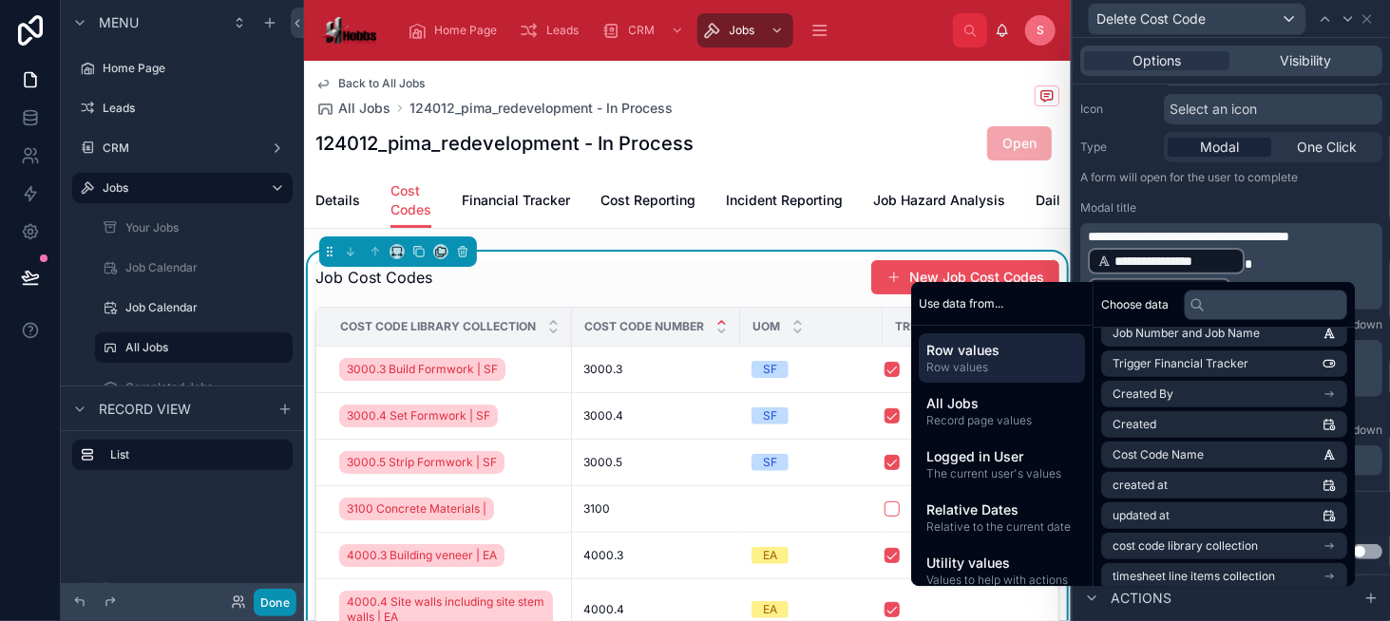
click at [255, 598] on button "Done" at bounding box center [275, 603] width 43 height 28
